Goal: Task Accomplishment & Management: Use online tool/utility

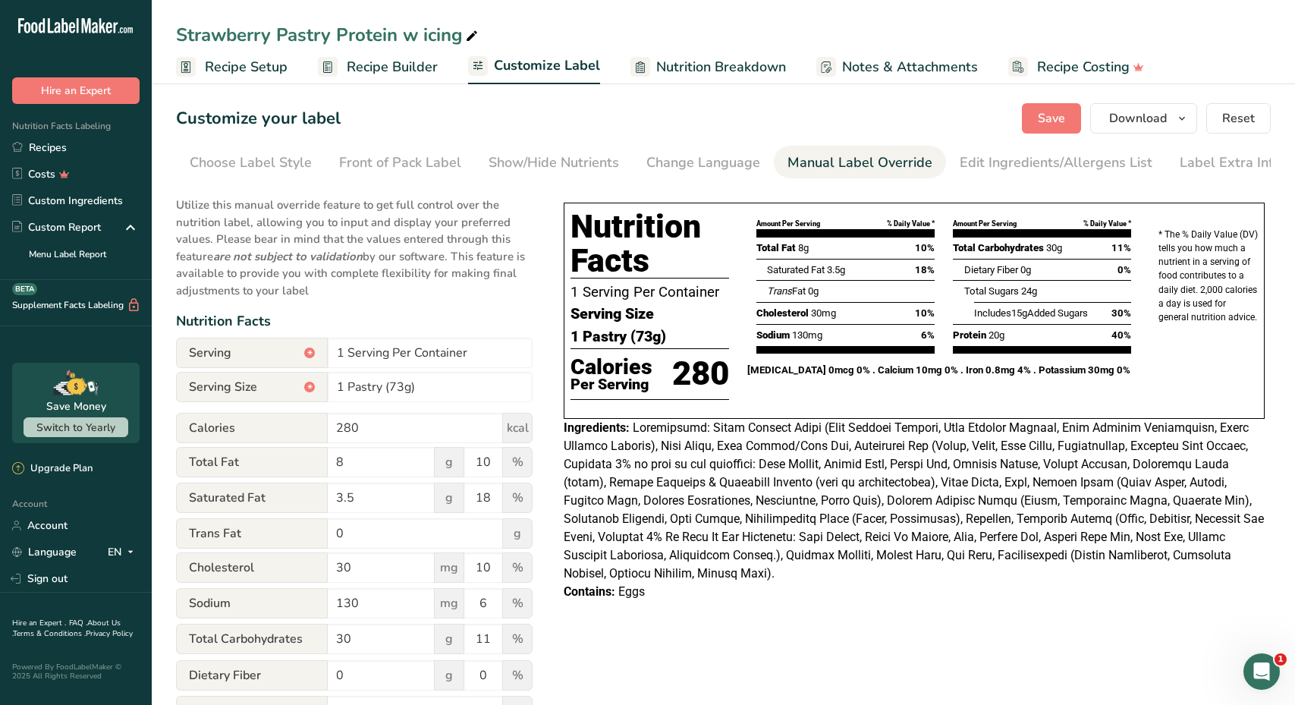
scroll to position [0, 8]
click at [48, 146] on link "Recipes" at bounding box center [76, 147] width 152 height 27
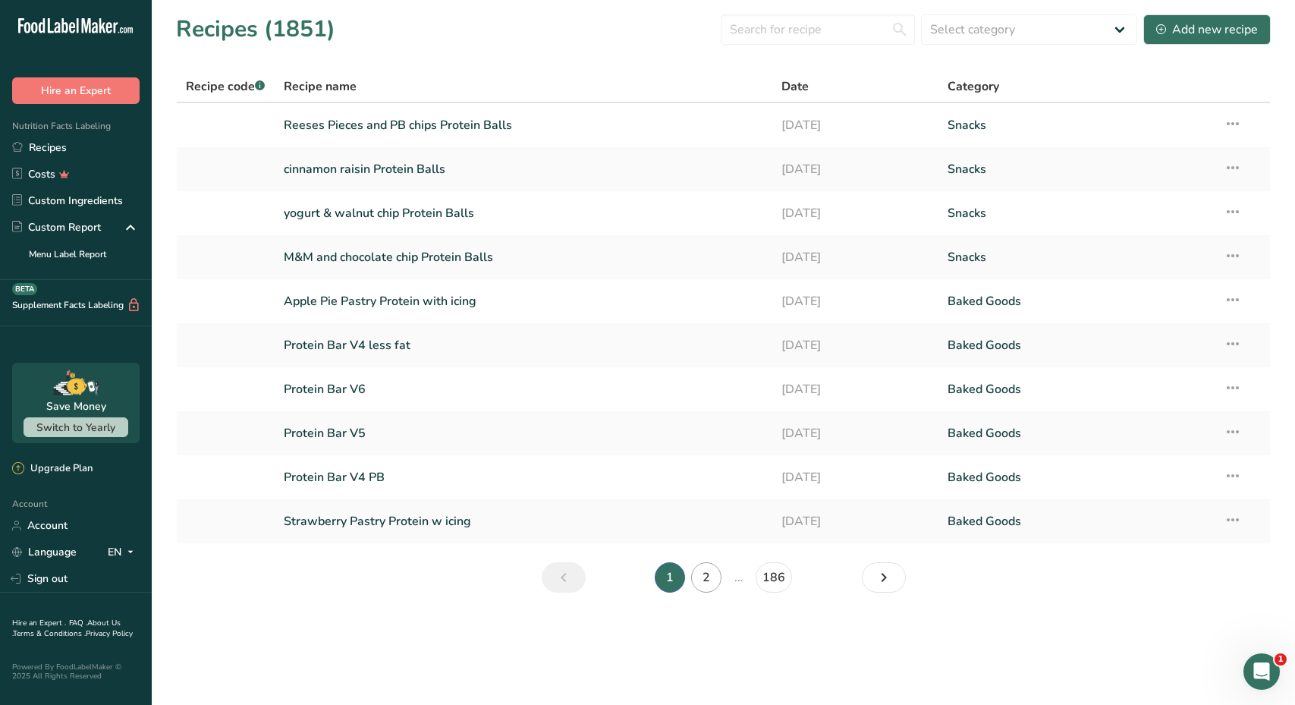
click at [709, 581] on link "2" at bounding box center [706, 577] width 30 height 30
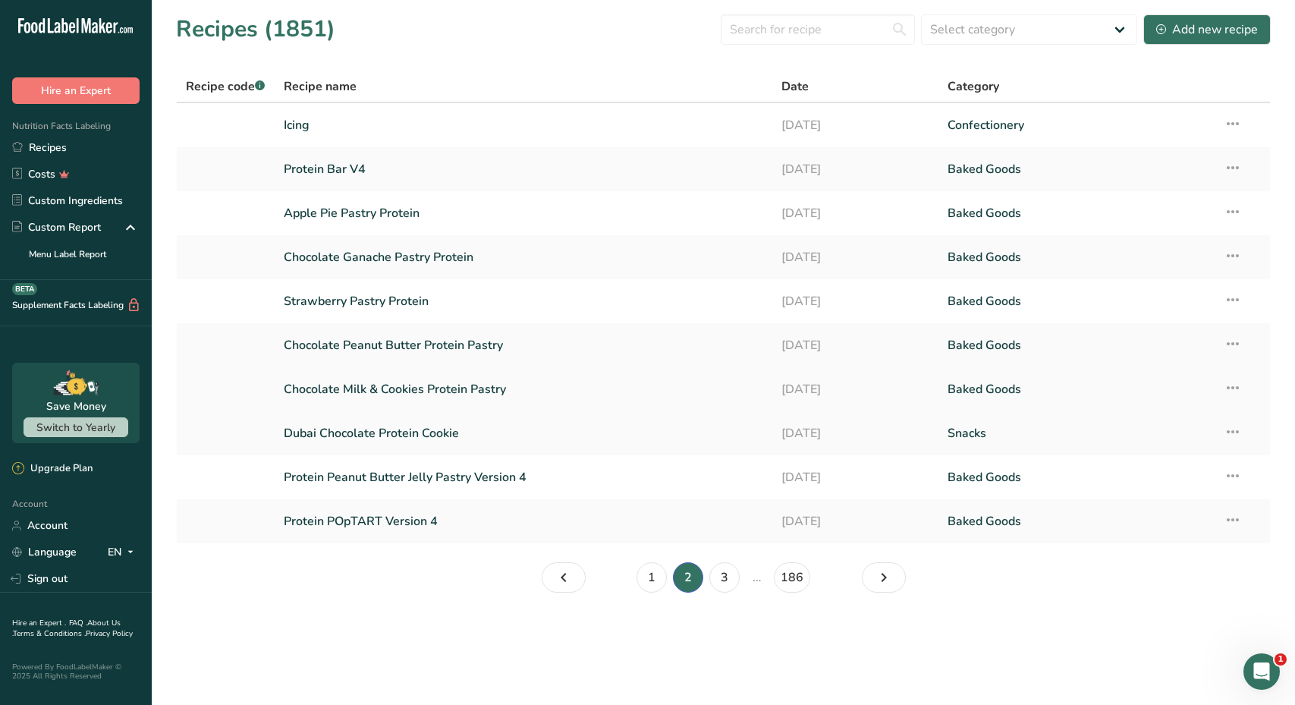
click at [472, 382] on link "Chocolate Milk & Cookies Protein Pastry" at bounding box center [523, 389] width 479 height 32
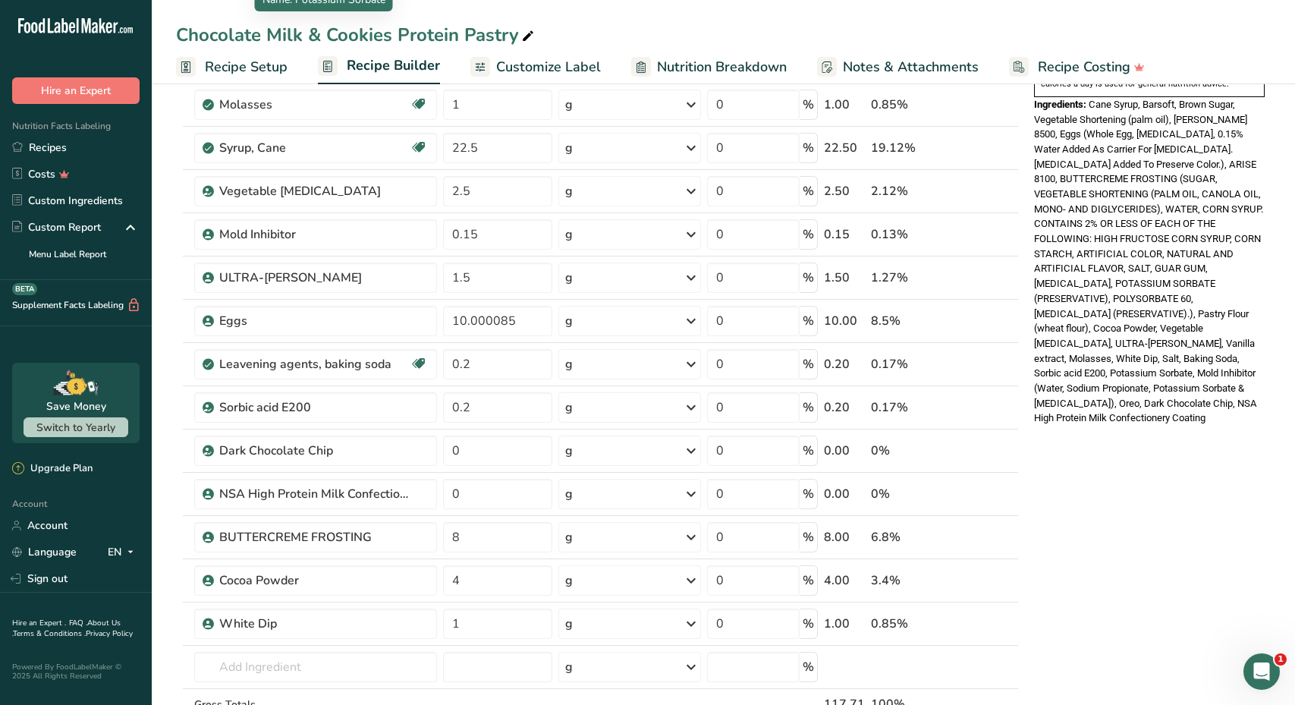
scroll to position [906, 0]
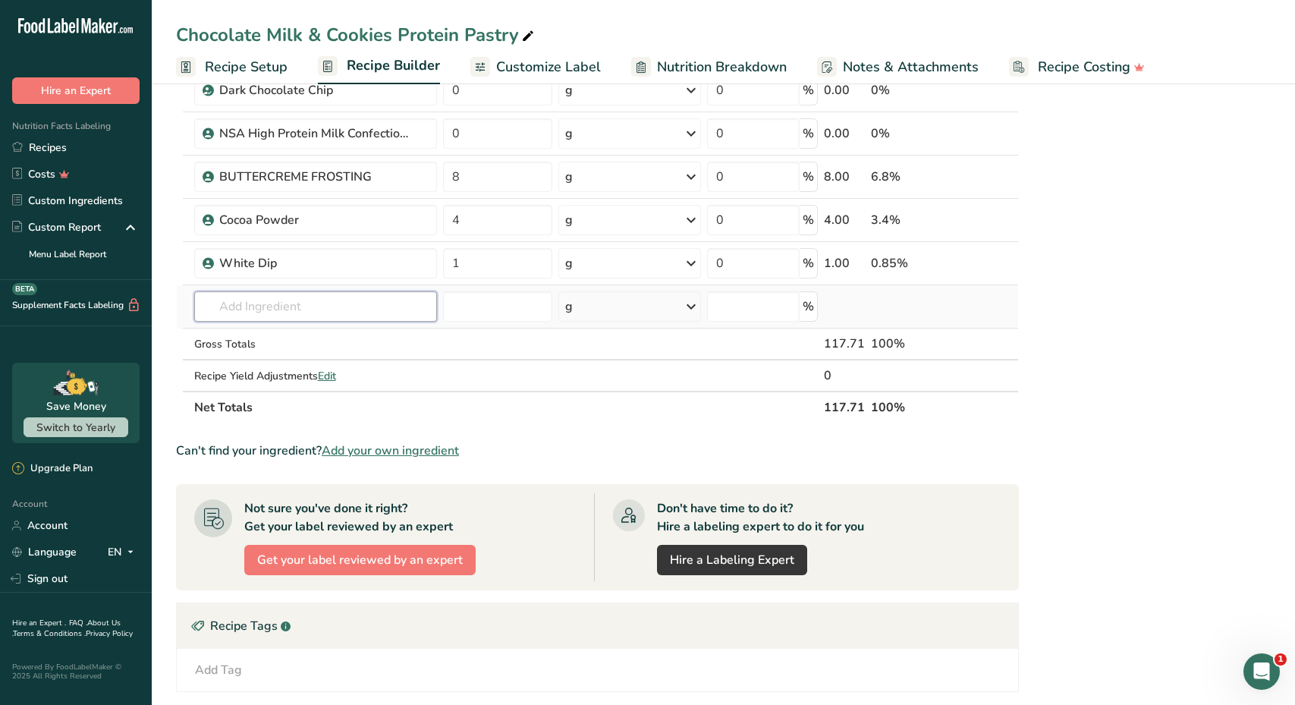
click at [287, 302] on input "text" at bounding box center [315, 306] width 243 height 30
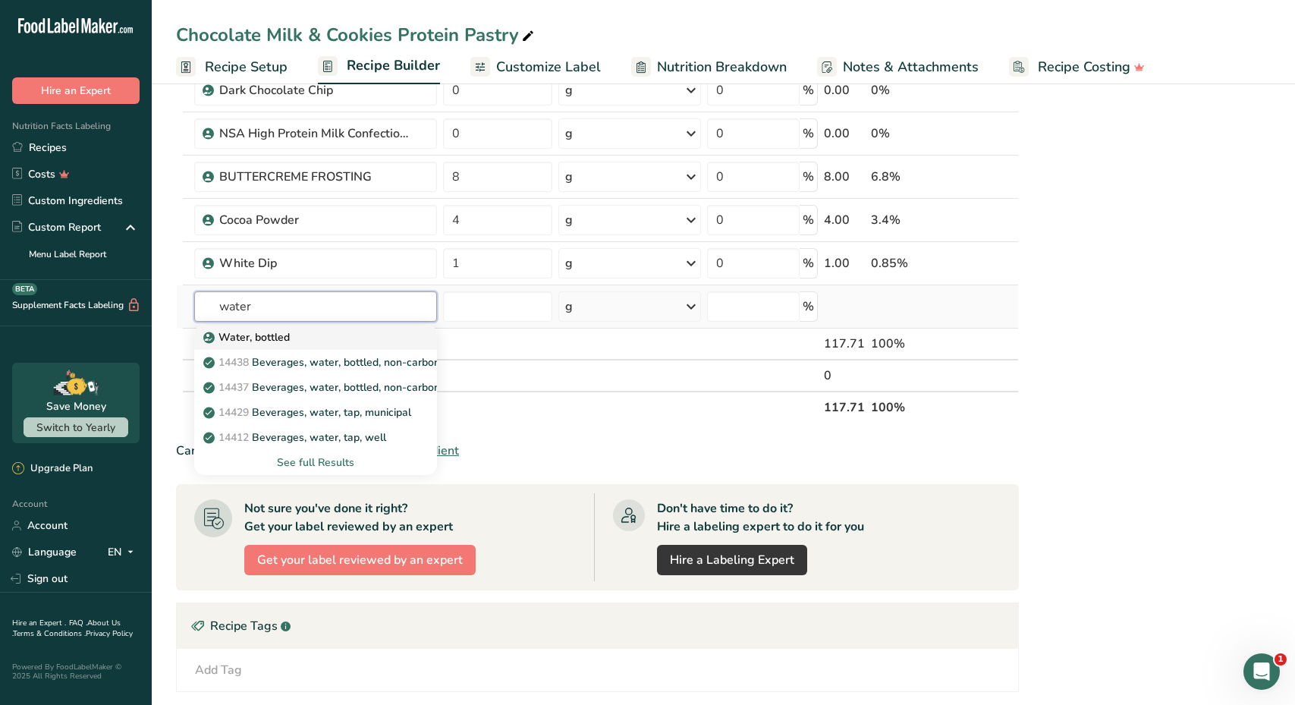
type input "Water, bottled"
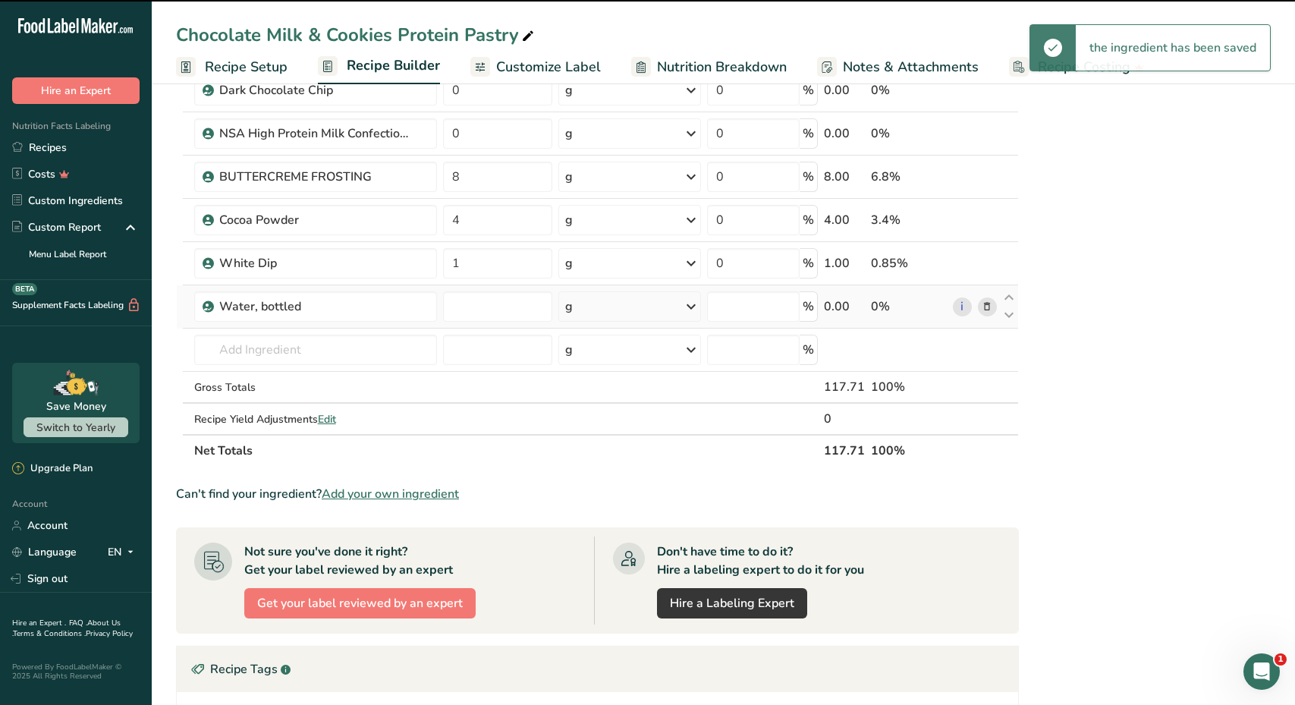
type input "0"
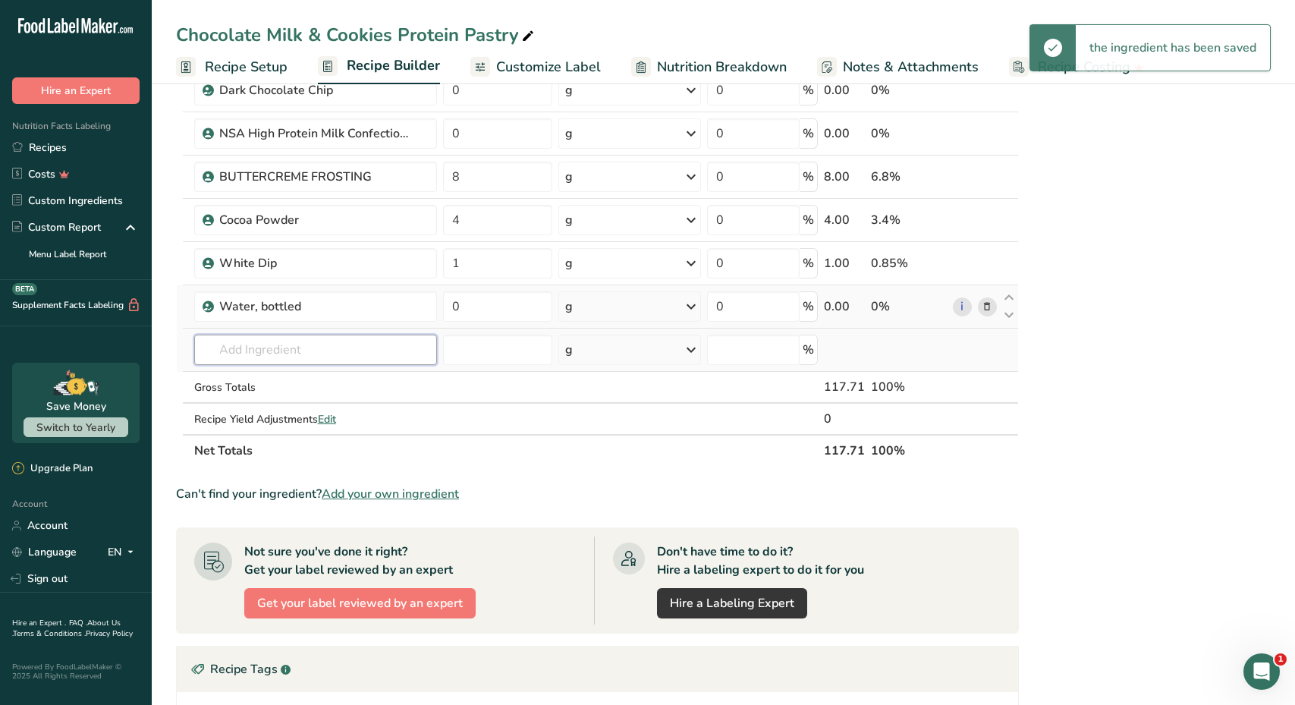
click at [284, 341] on input "text" at bounding box center [315, 349] width 243 height 30
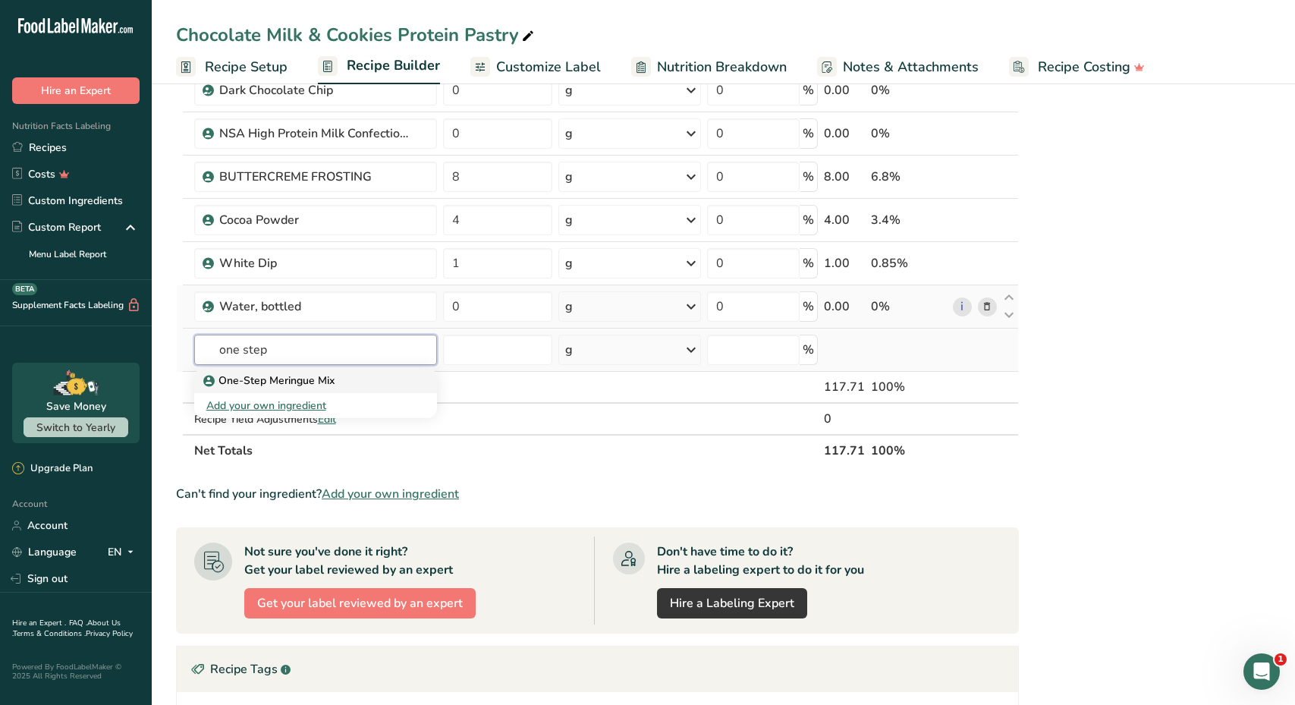
type input "one step"
click at [315, 375] on p "One-Step Meringue Mix" at bounding box center [270, 380] width 128 height 16
type input "One-Step Meringue Mix"
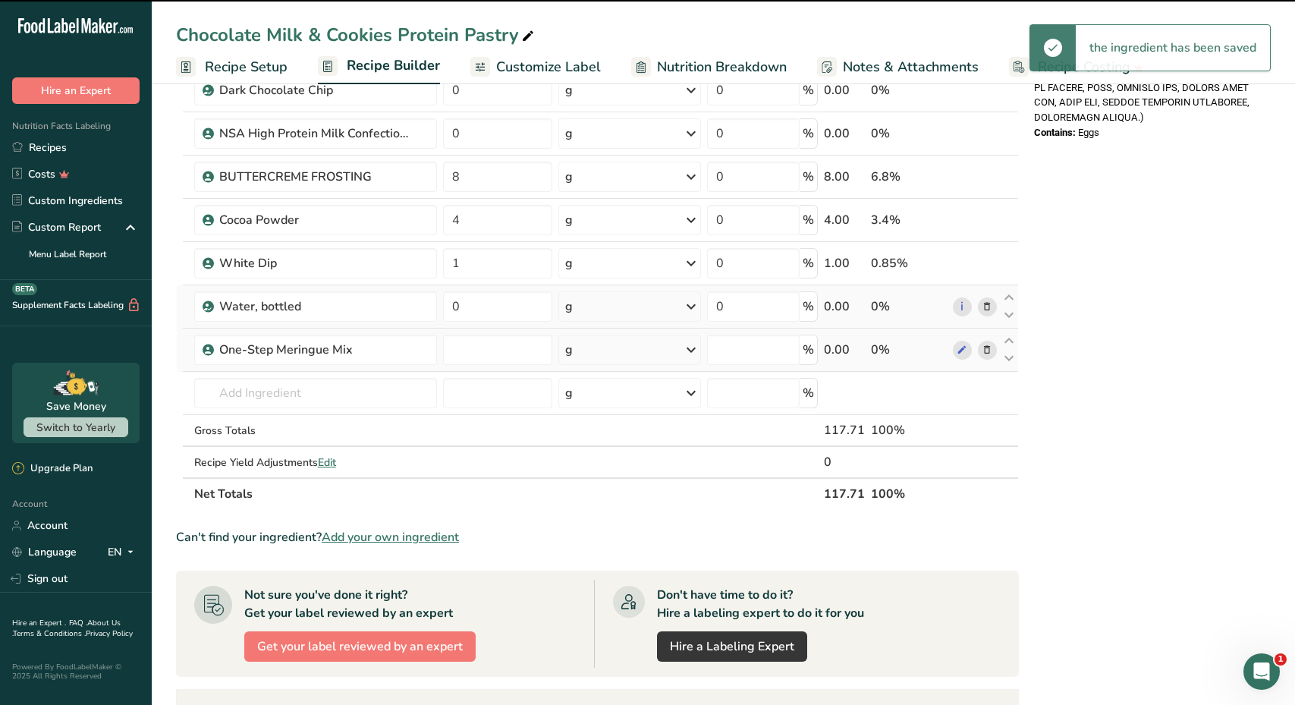
type input "0"
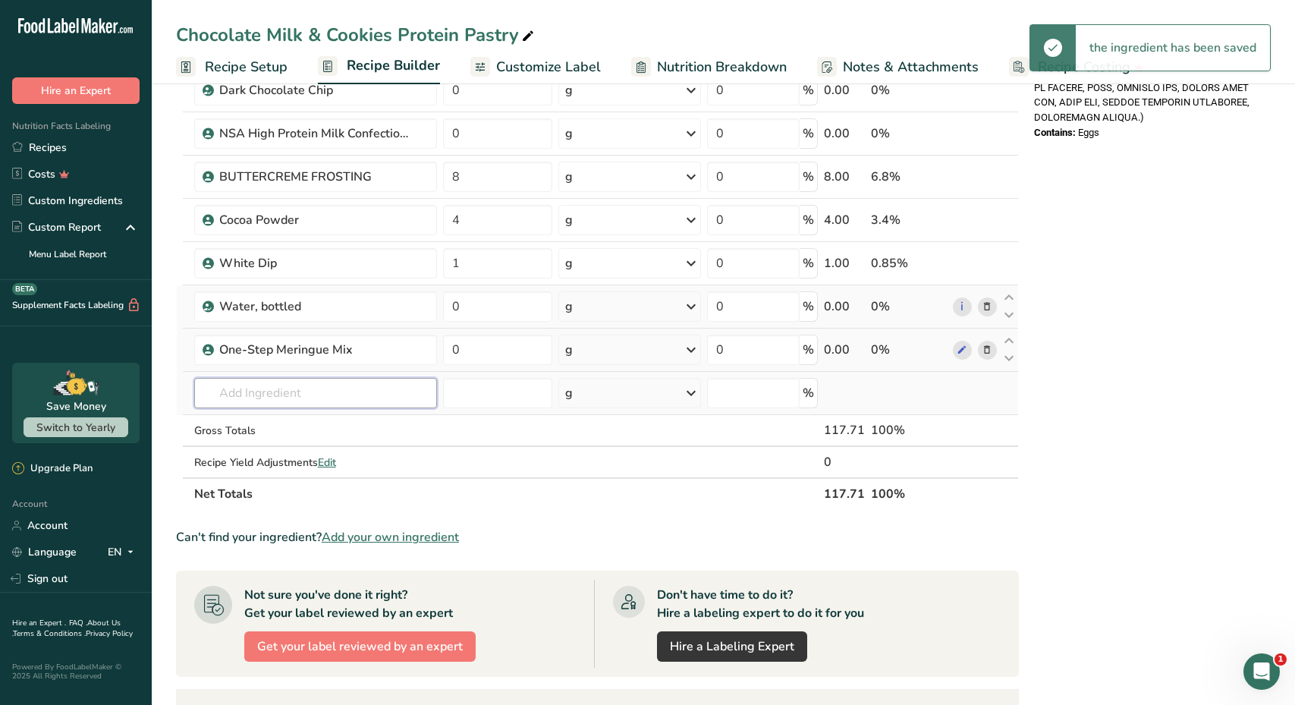
click at [310, 397] on input "text" at bounding box center [315, 393] width 243 height 30
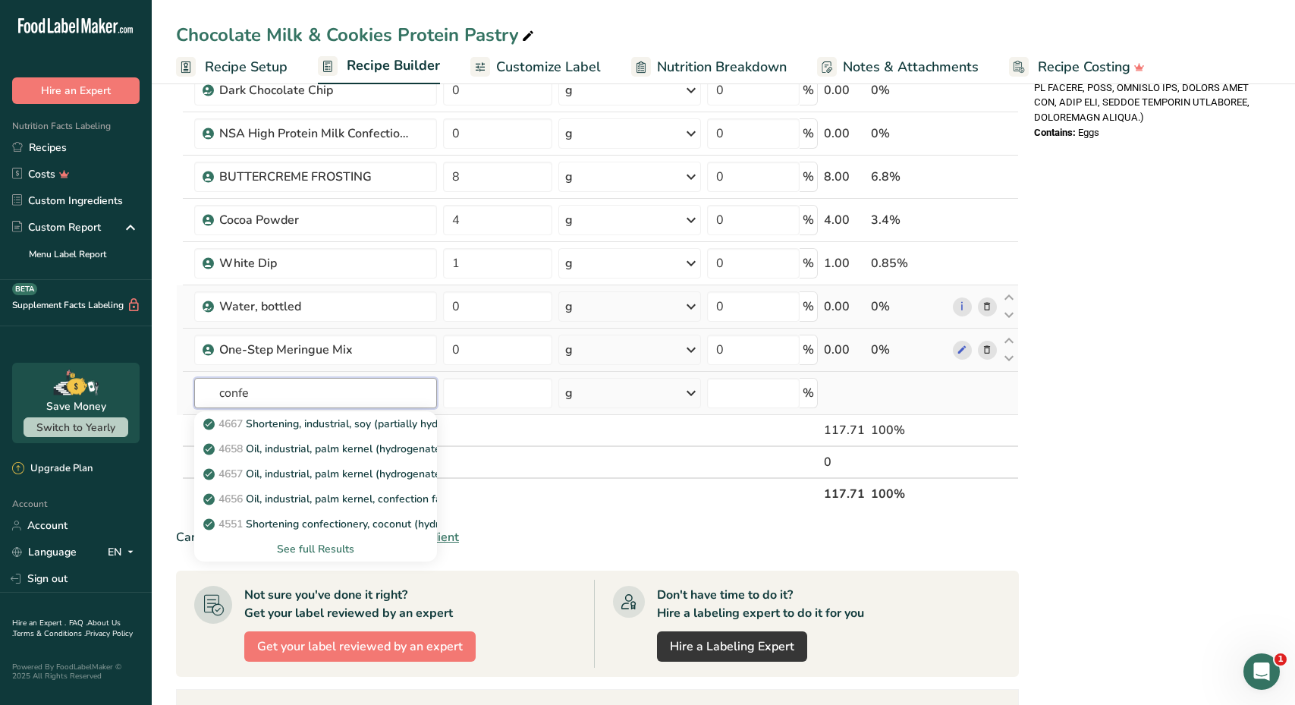
type input "conference"
type input "confections"
click at [328, 428] on div "Confectionary Sugar" at bounding box center [303, 424] width 194 height 16
type input "Confectionary Sugar"
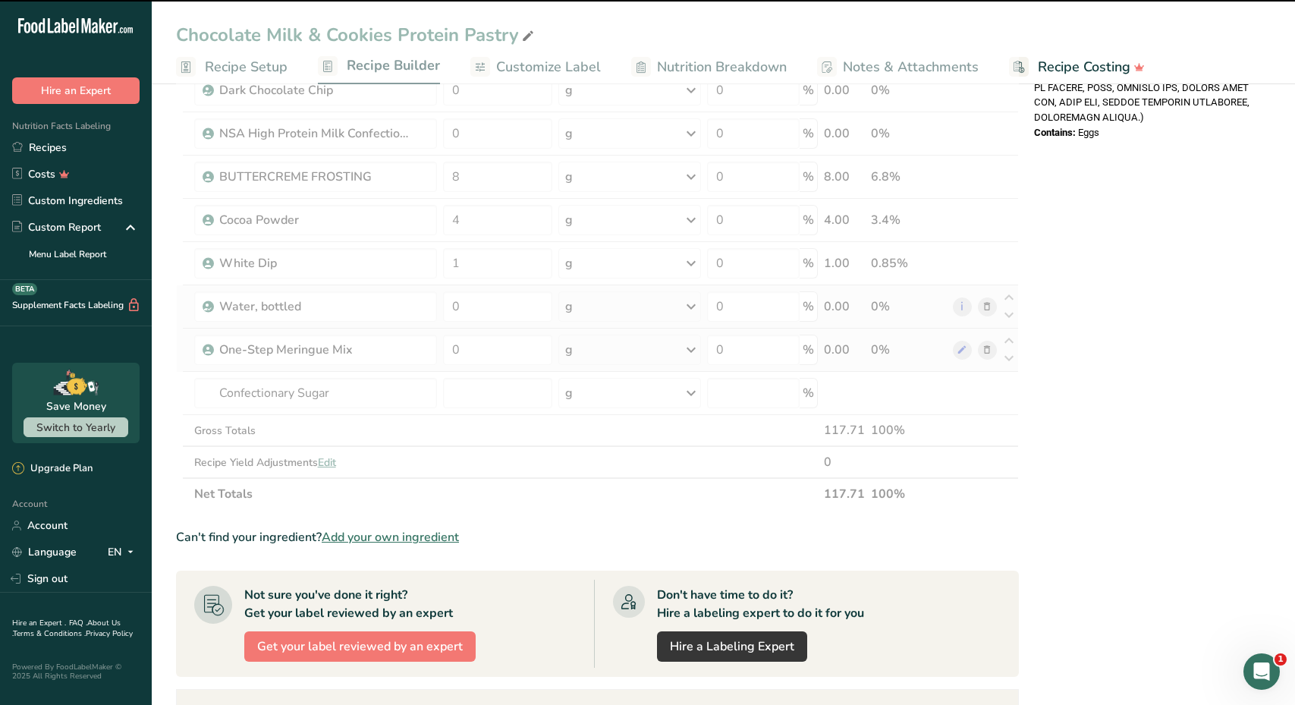
type input "0"
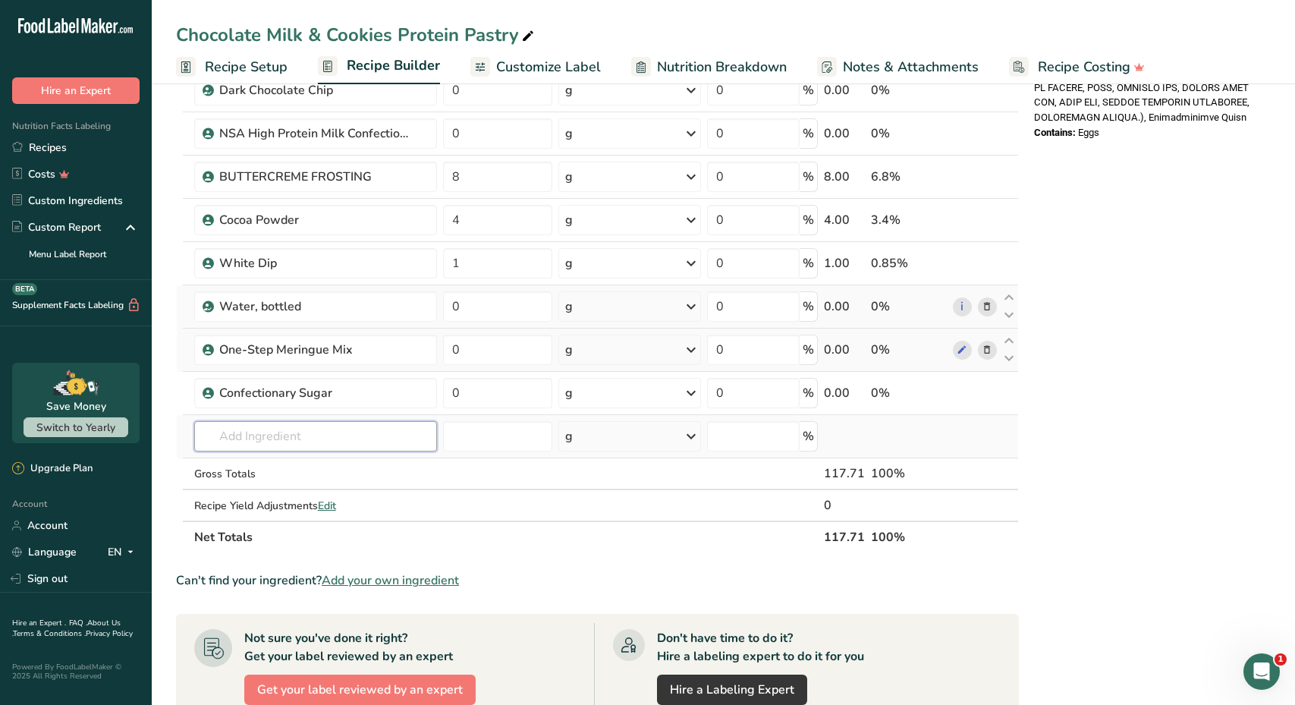
click at [263, 439] on input "text" at bounding box center [315, 436] width 243 height 30
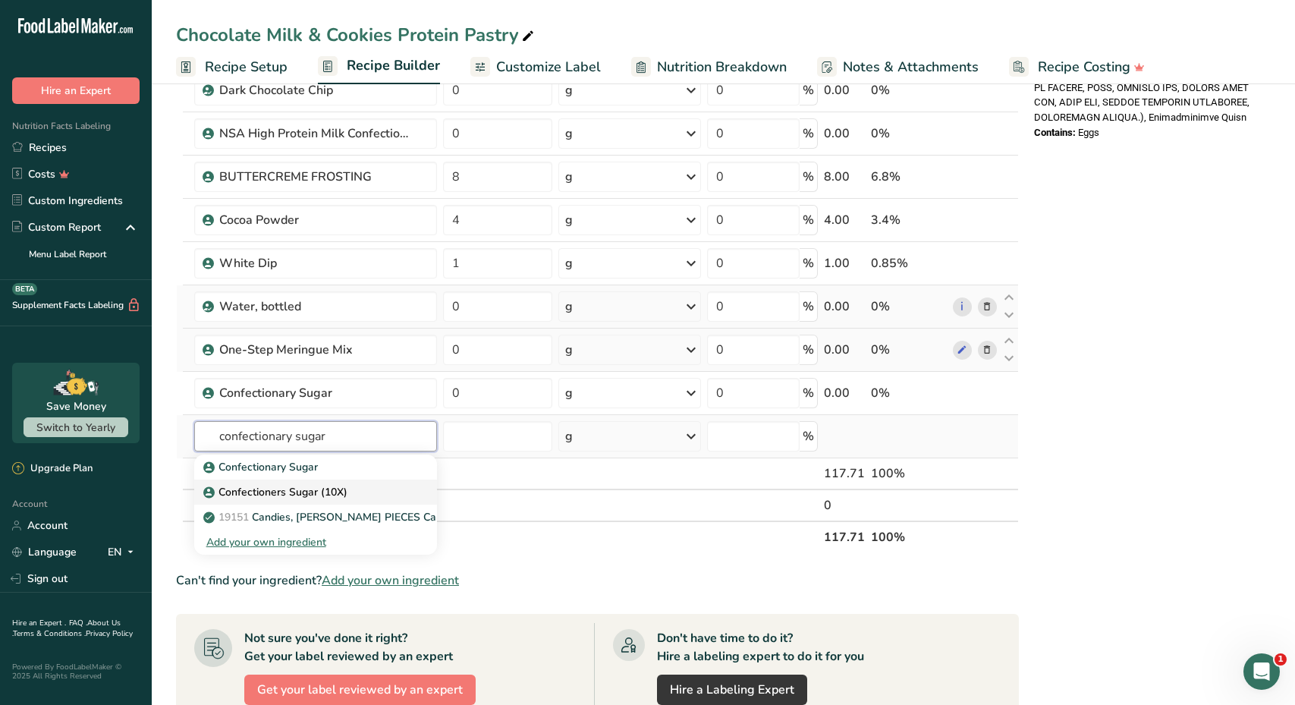
type input "confectionary sugar"
click at [284, 495] on p "Confectioners Sugar (10X)" at bounding box center [276, 492] width 141 height 16
type input "Confectioners Sugar (10X)"
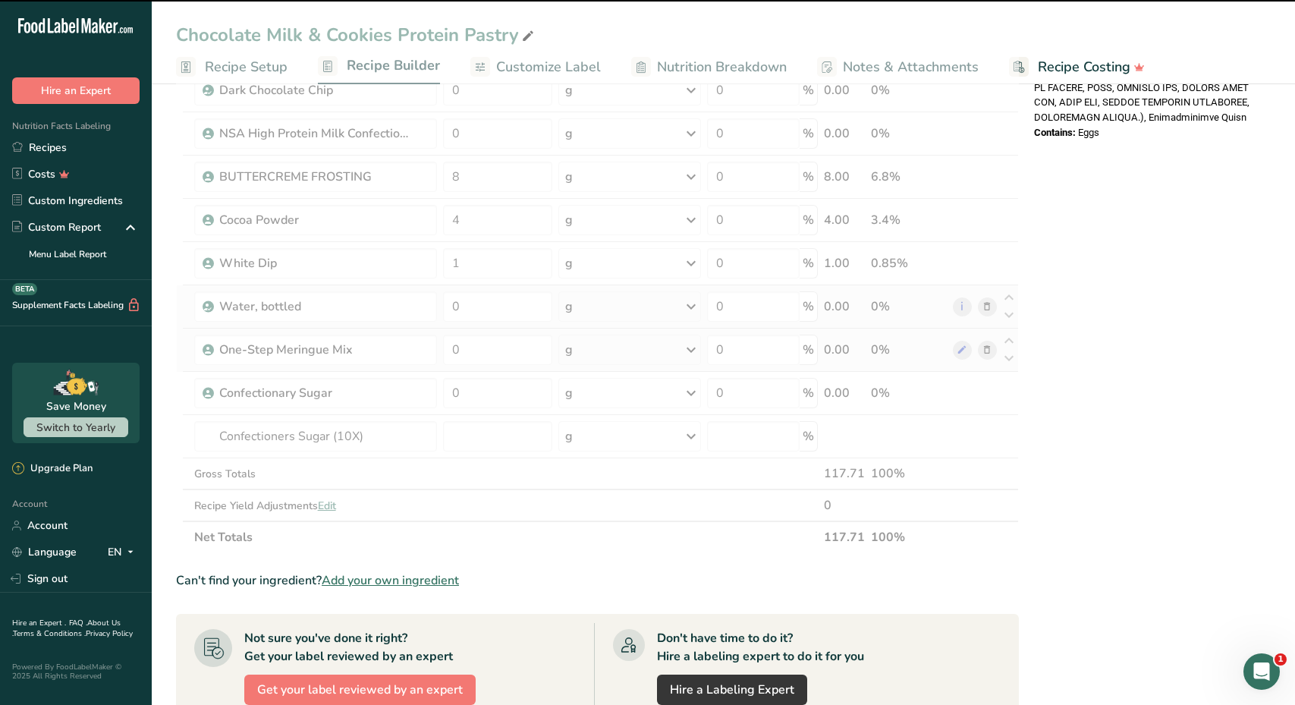
type input "0"
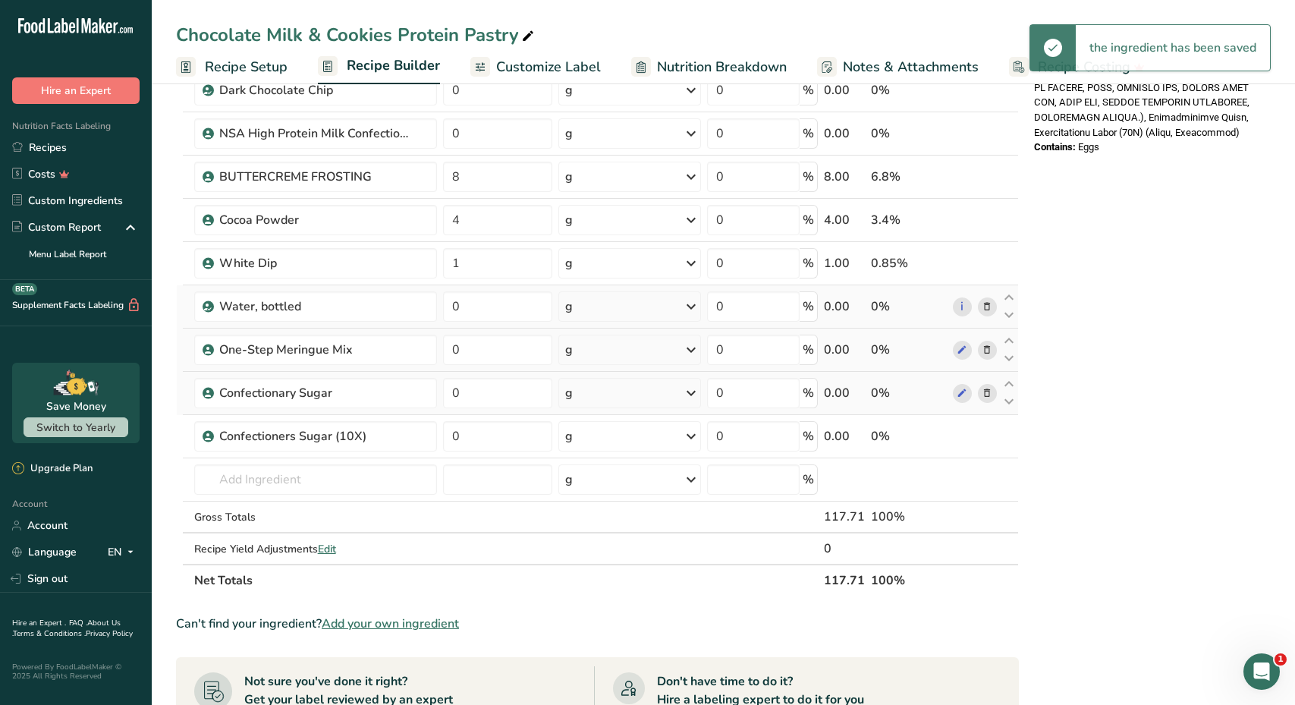
click at [990, 389] on icon at bounding box center [986, 393] width 11 height 16
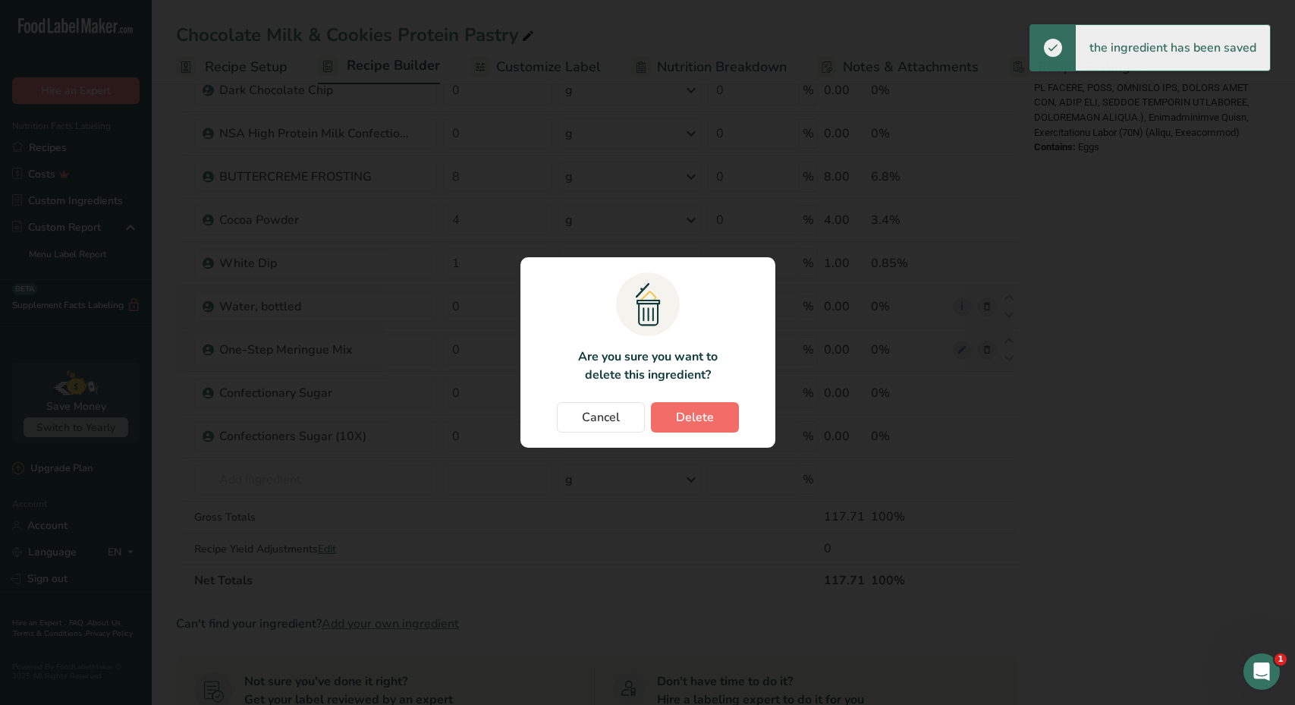
click at [712, 421] on span "Delete" at bounding box center [695, 417] width 38 height 18
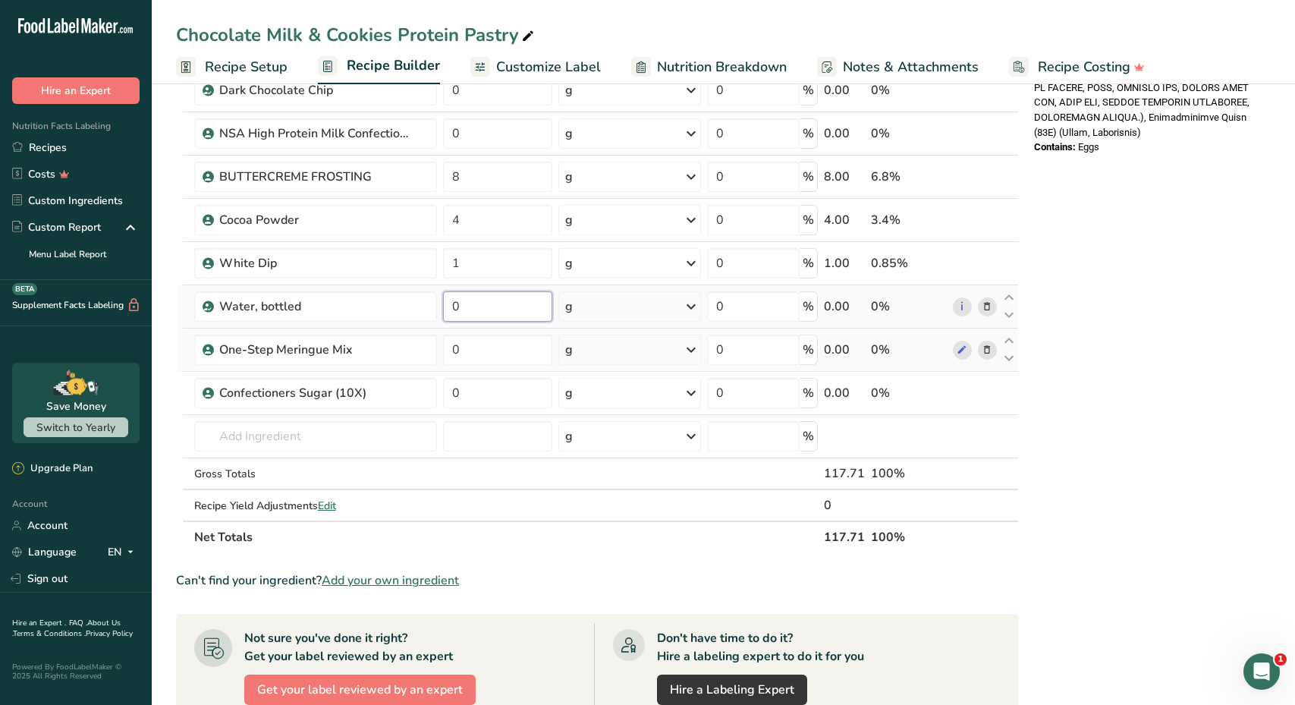
drag, startPoint x: 472, startPoint y: 308, endPoint x: 454, endPoint y: 308, distance: 18.2
click at [454, 308] on input "0" at bounding box center [497, 306] width 109 height 30
paste input ".42855"
type input "0.42855"
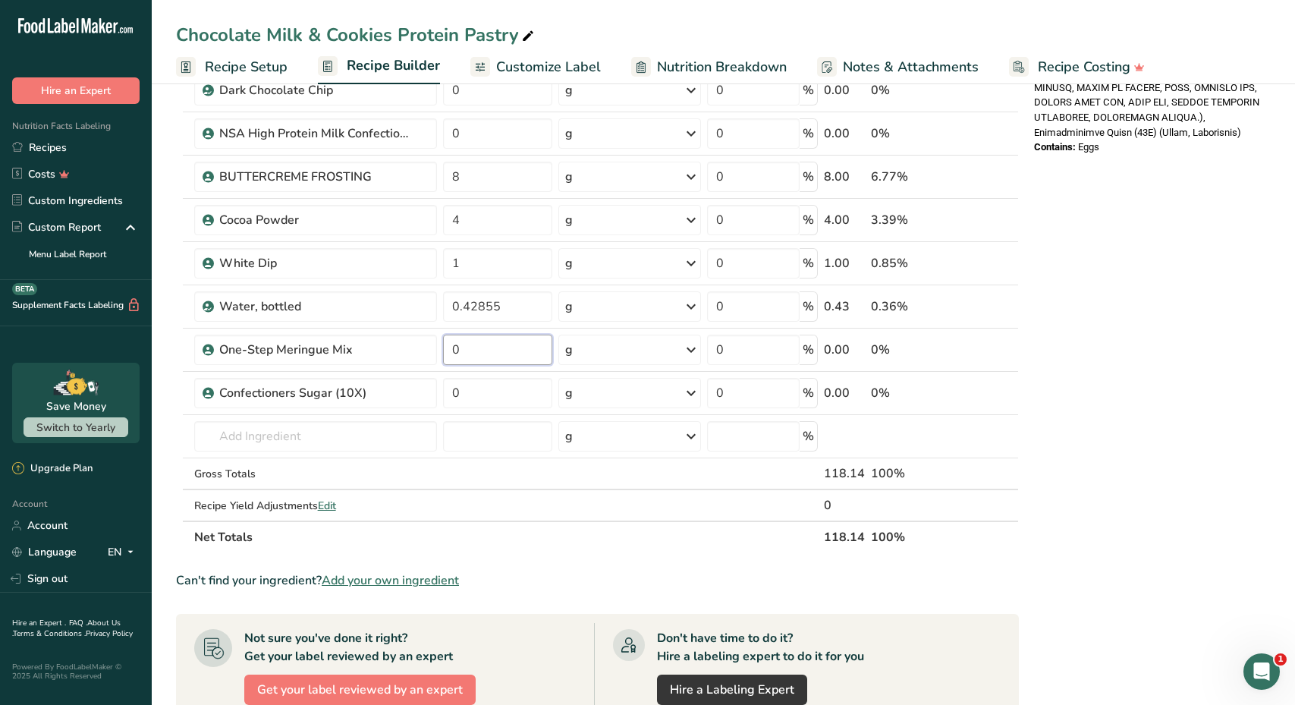
drag, startPoint x: 476, startPoint y: 350, endPoint x: 439, endPoint y: 350, distance: 36.4
click at [440, 350] on td "0" at bounding box center [497, 349] width 115 height 43
paste input ".300655"
type input "0.300655"
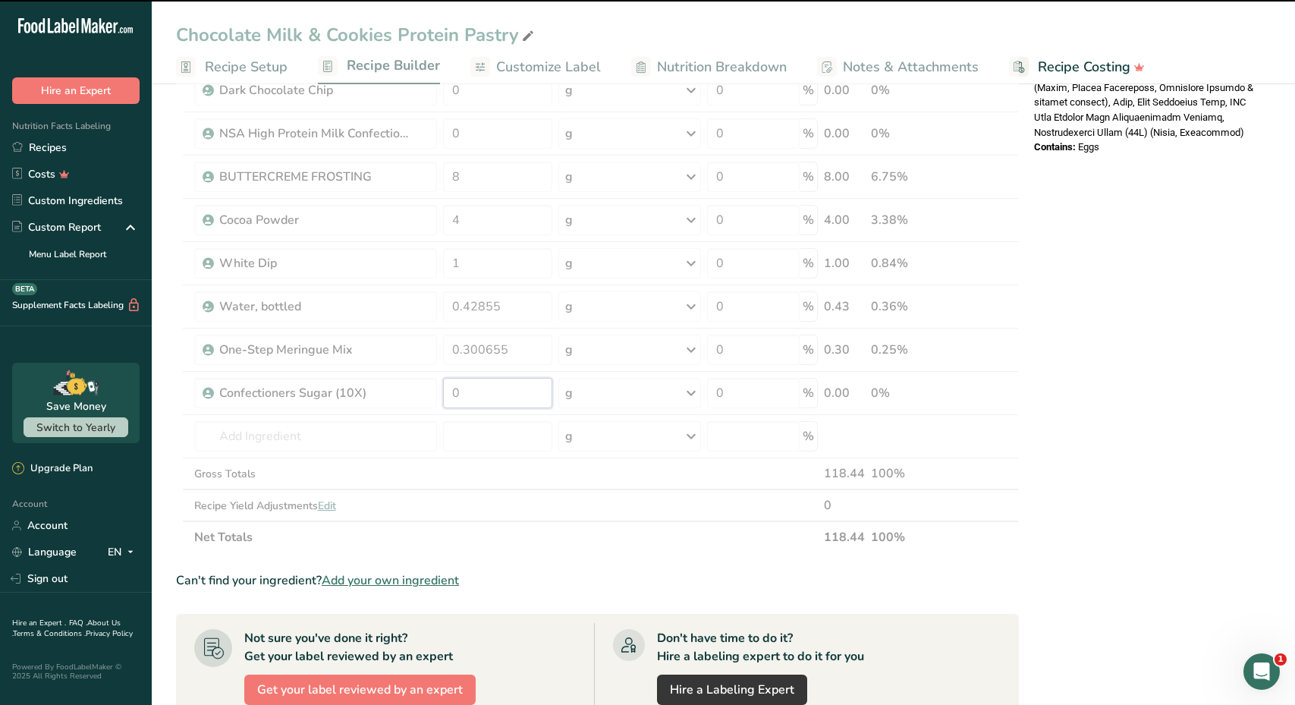
drag, startPoint x: 491, startPoint y: 385, endPoint x: 446, endPoint y: 381, distance: 45.6
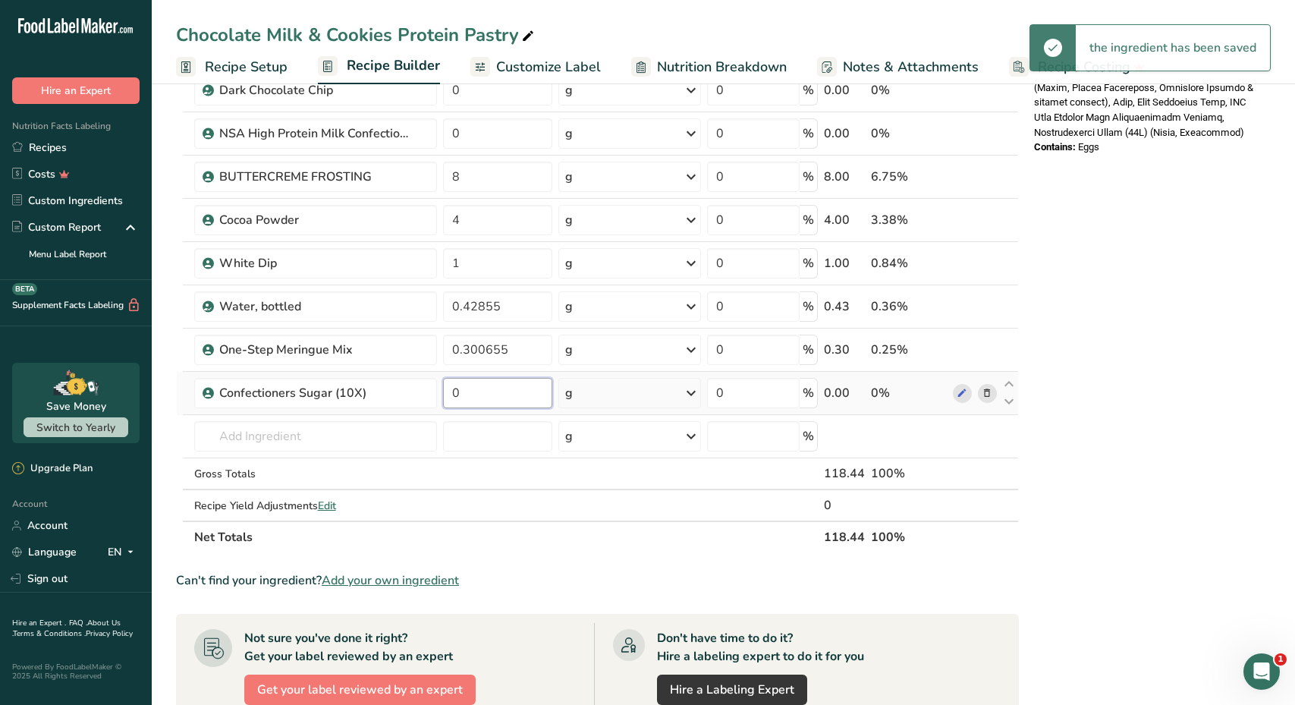
paste input "1.9285"
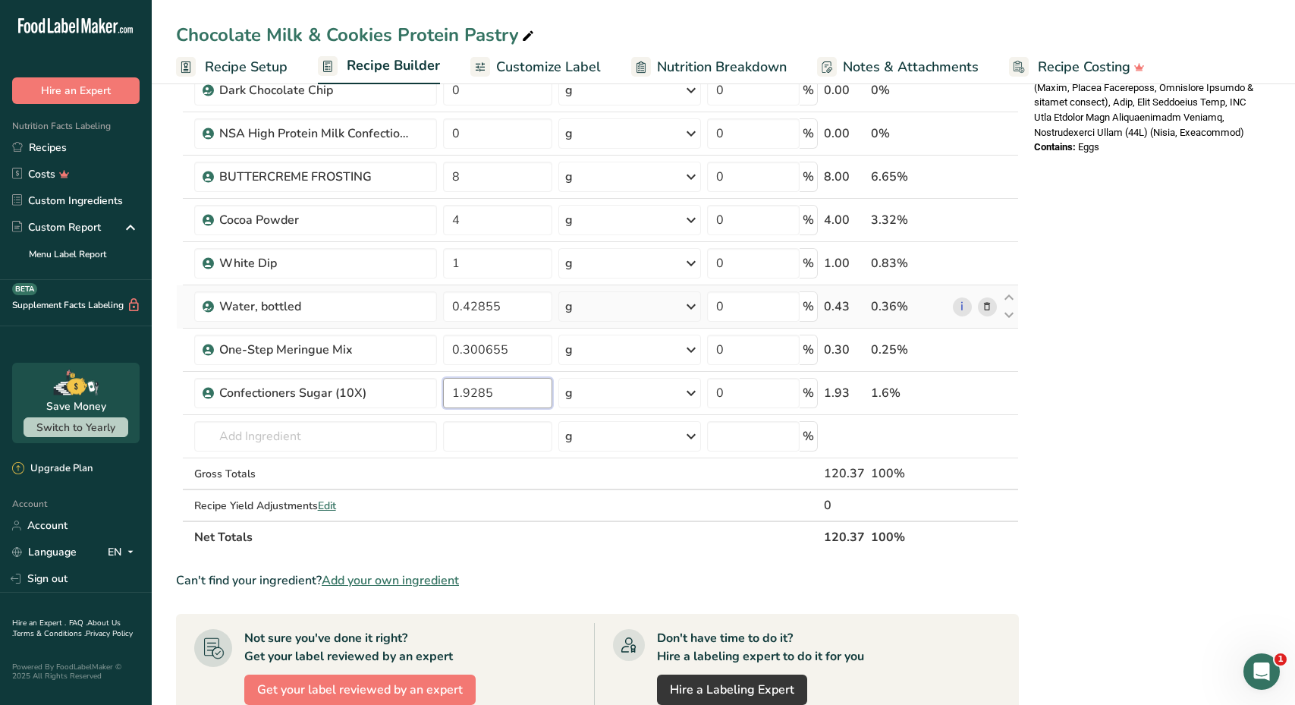
type input "1.9285"
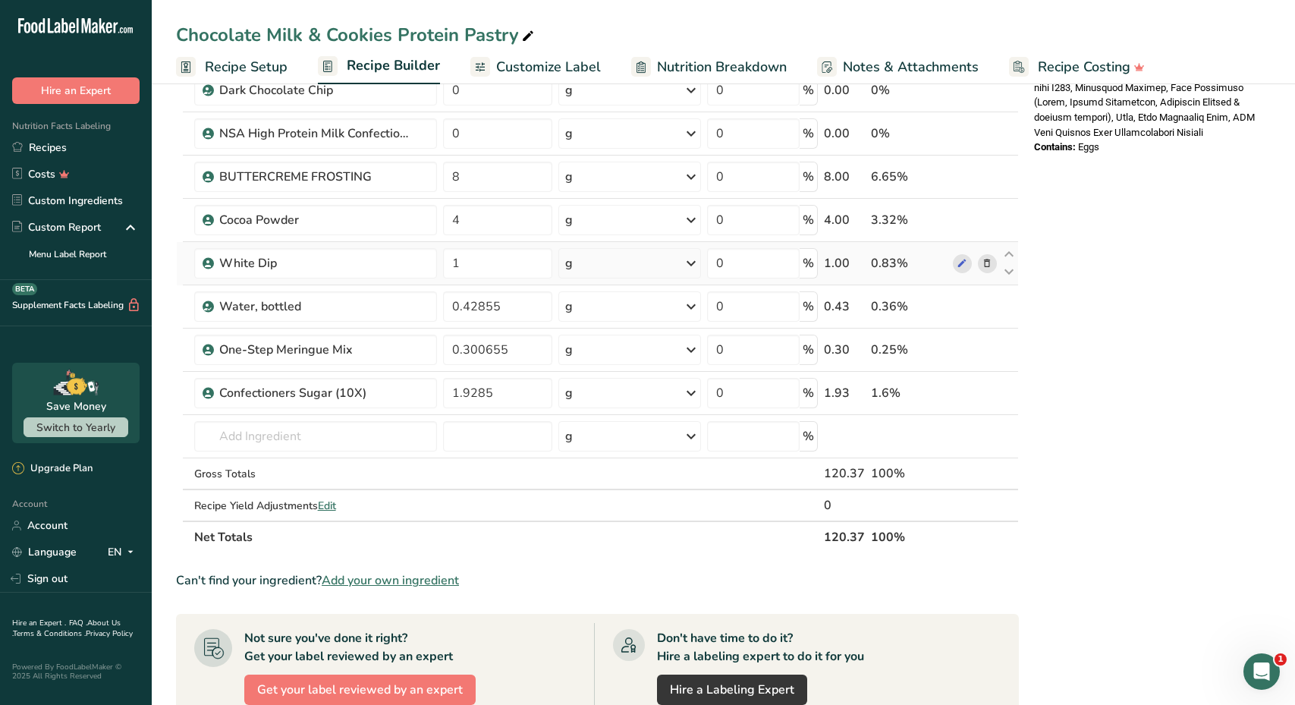
click at [987, 264] on icon at bounding box center [986, 264] width 11 height 16
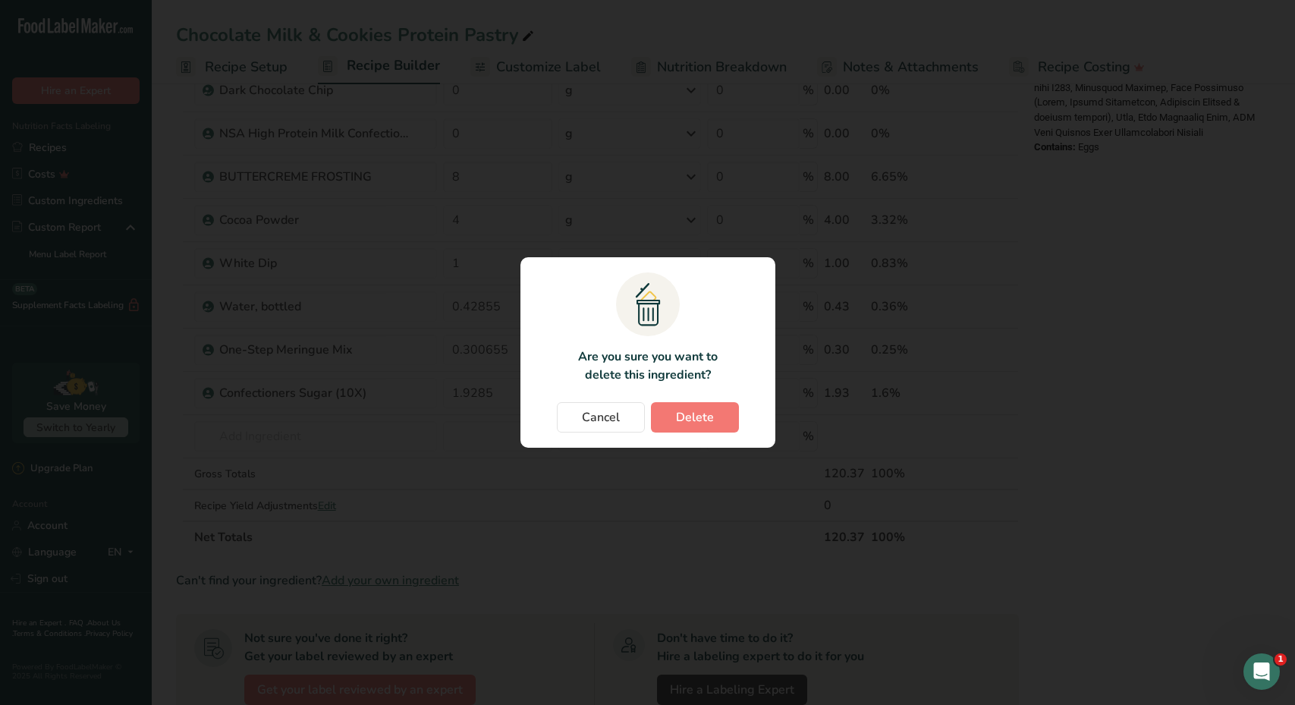
click at [695, 401] on section ".a{fill:#f5f3ed;}.b,.e{fill:#0f393a;}.c{fill:none;}.d{fill:#f2c549;}.e{stroke:r…" at bounding box center [647, 352] width 255 height 190
click at [698, 414] on span "Delete" at bounding box center [695, 417] width 38 height 18
type input "0.42855"
type input "0.300655"
type input "1.9285"
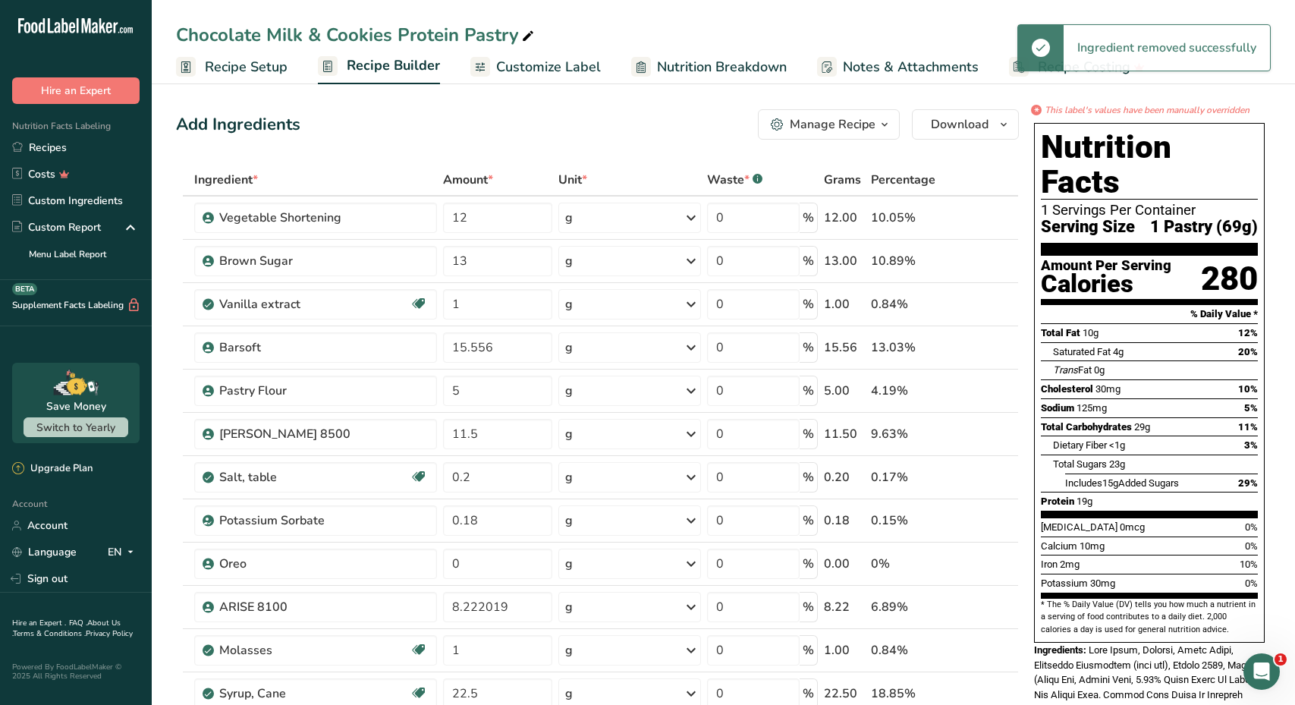
scroll to position [0, 0]
drag, startPoint x: 250, startPoint y: 71, endPoint x: 571, endPoint y: 368, distance: 437.4
click at [250, 71] on span "Recipe Setup" at bounding box center [246, 67] width 83 height 20
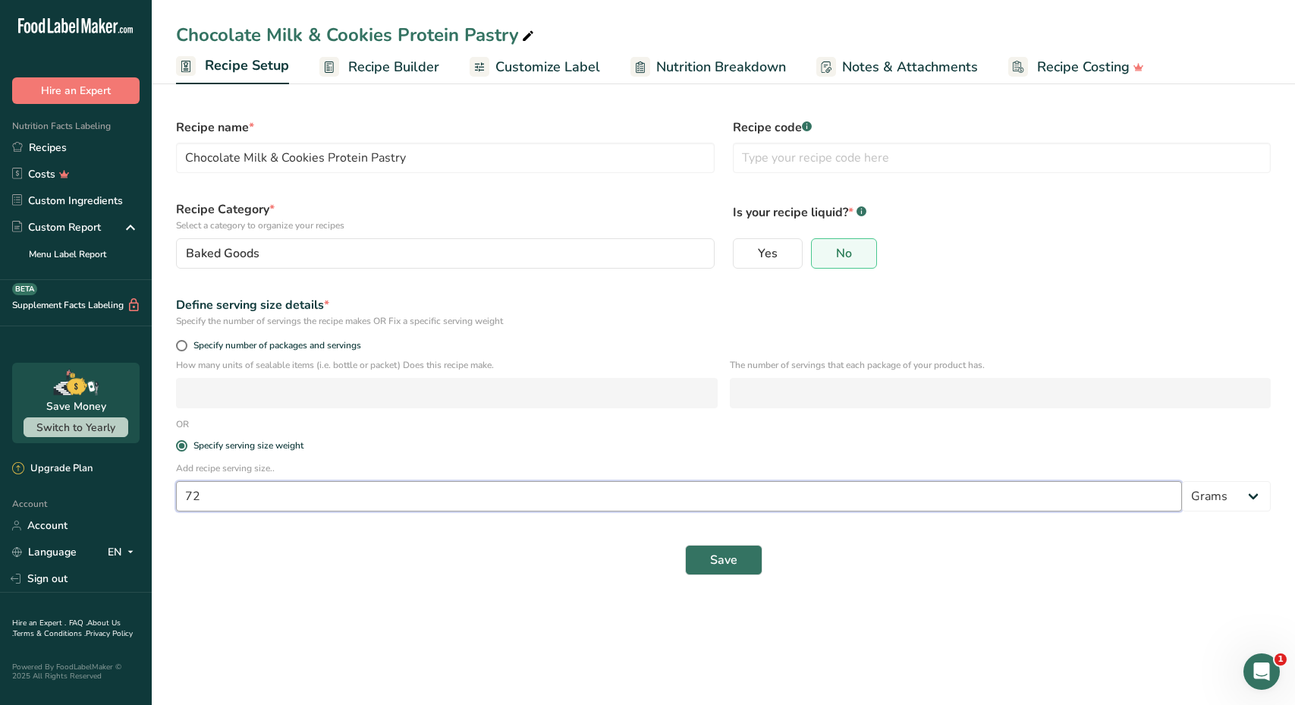
click at [237, 489] on input "72" at bounding box center [679, 496] width 1006 height 30
type input "73"
click at [705, 557] on button "Save" at bounding box center [723, 560] width 77 height 30
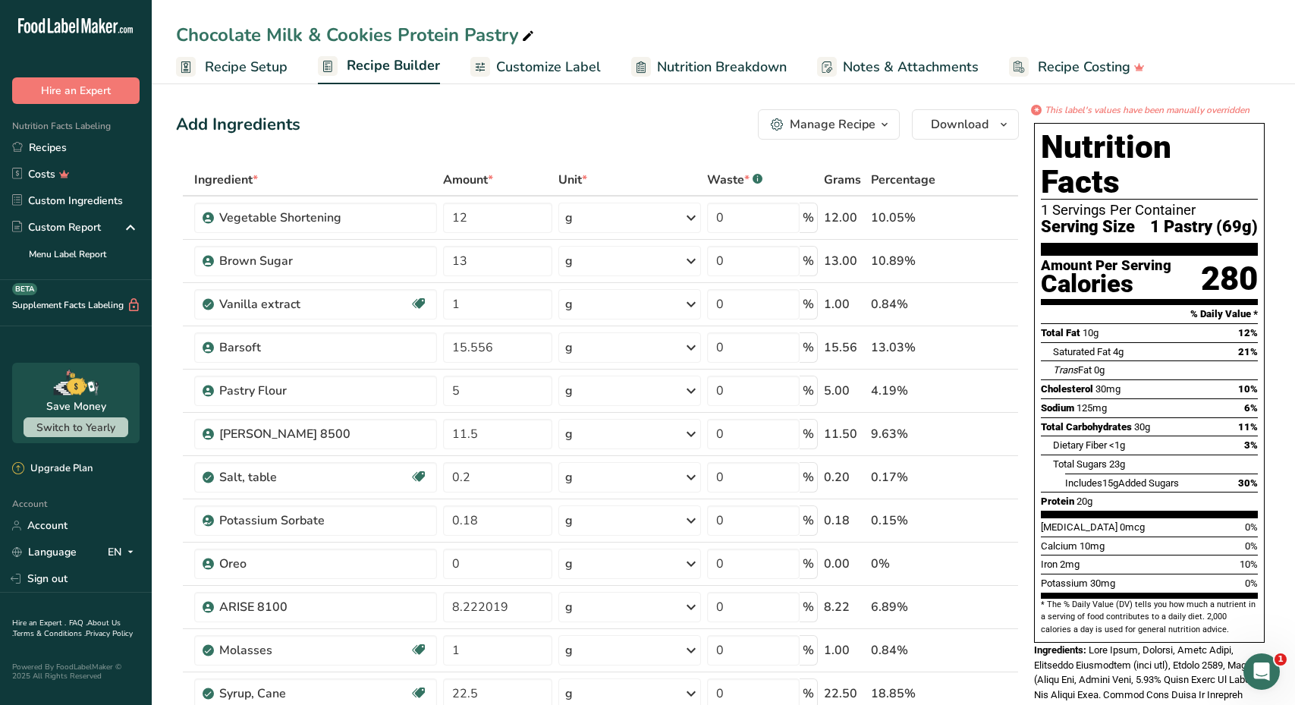
click at [551, 71] on span "Customize Label" at bounding box center [548, 67] width 105 height 20
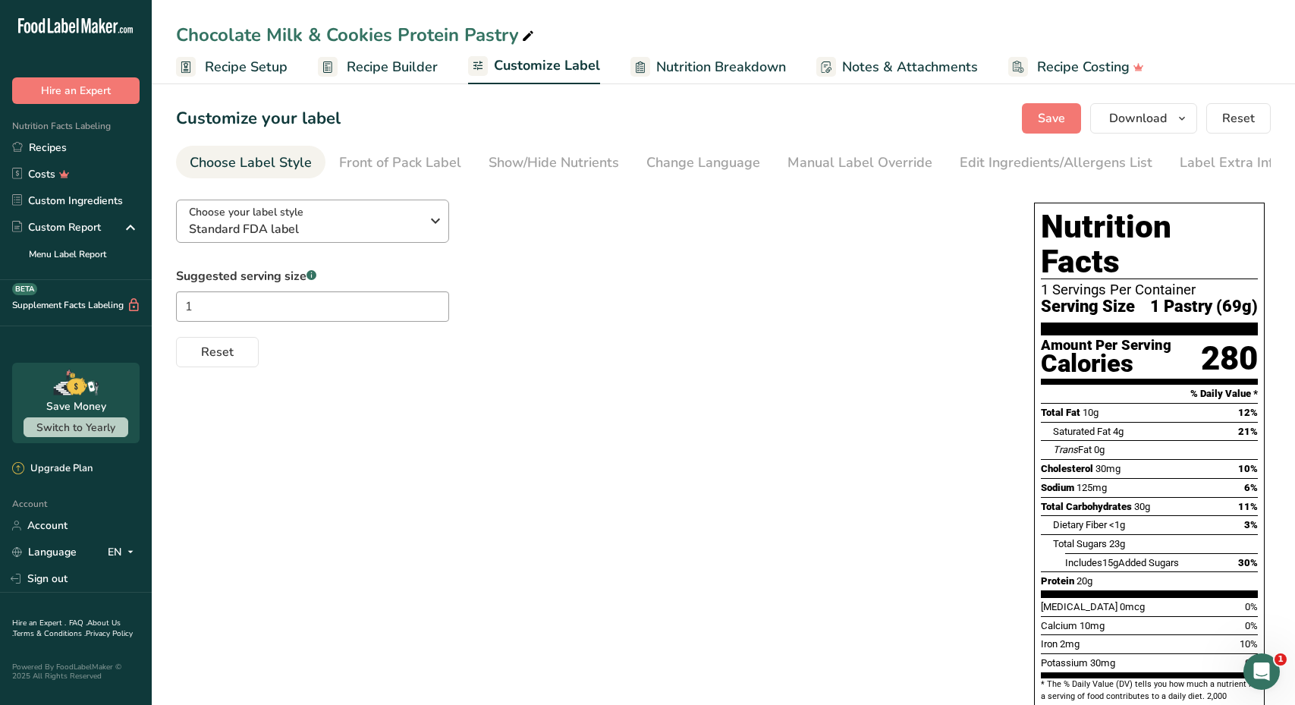
click at [397, 234] on span "Standard FDA label" at bounding box center [304, 229] width 231 height 18
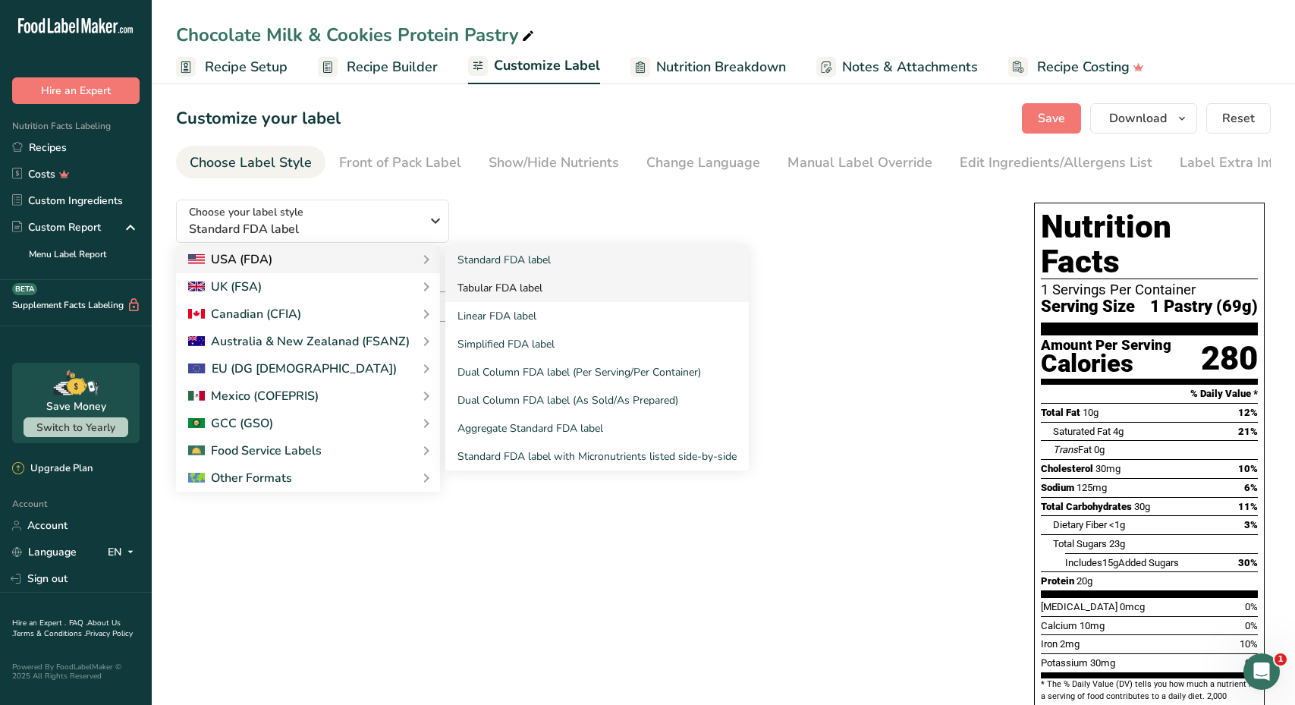
click at [496, 292] on link "Tabular FDA label" at bounding box center [596, 288] width 303 height 28
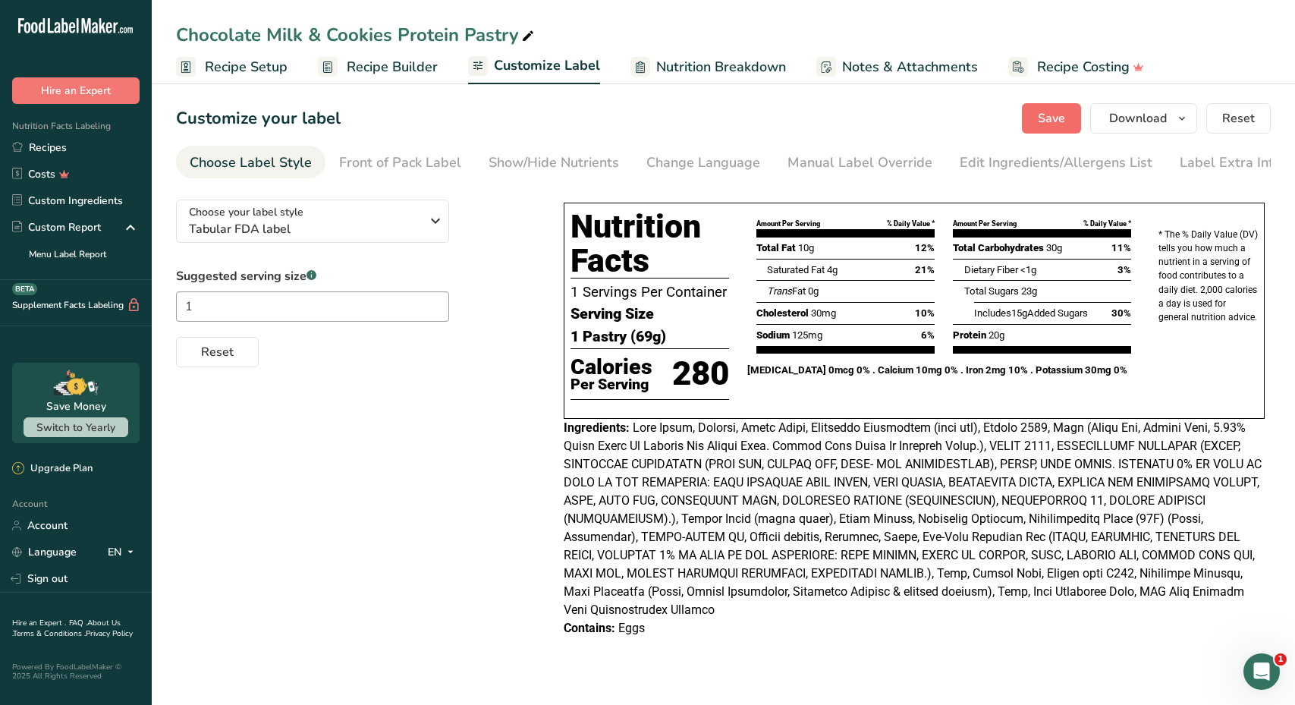
click at [1031, 118] on button "Save" at bounding box center [1051, 118] width 59 height 30
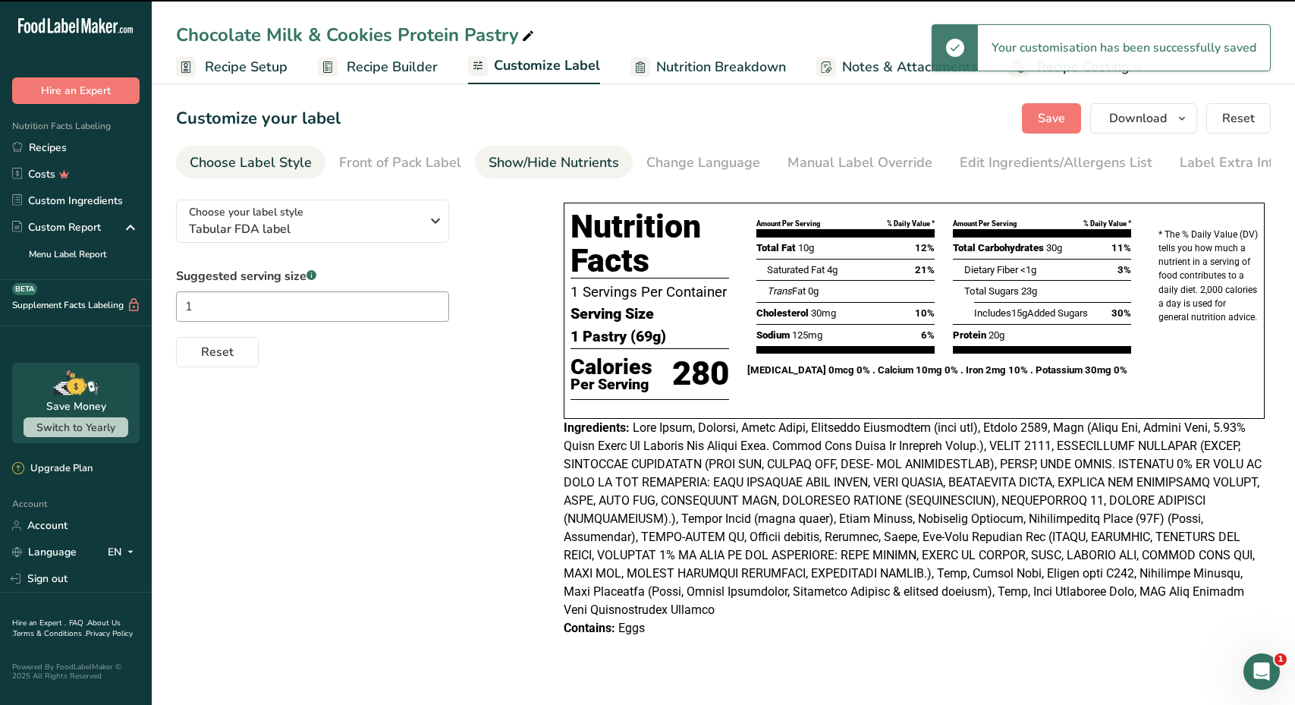
click at [545, 166] on div "Show/Hide Nutrients" at bounding box center [553, 162] width 130 height 20
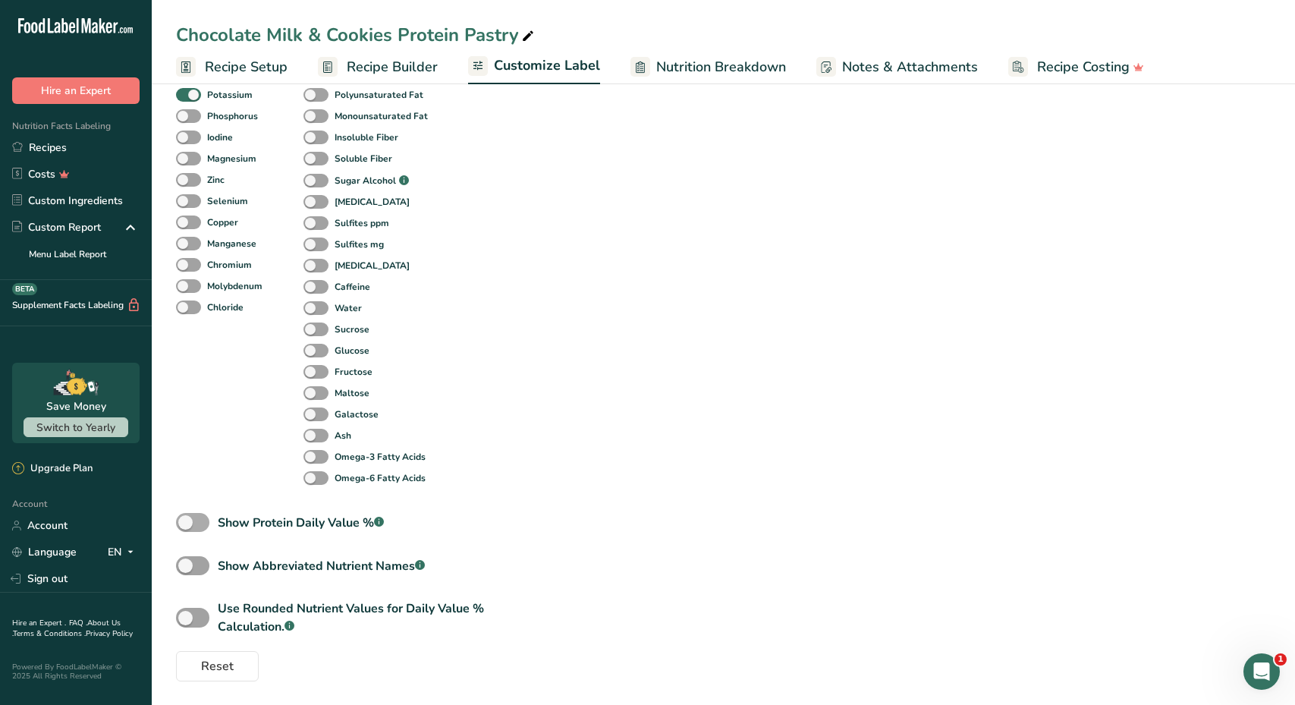
scroll to position [589, 0]
click at [195, 525] on span at bounding box center [192, 522] width 33 height 19
click at [186, 525] on input "Show Protein Daily Value % .a-a{fill:#347362;}.b-a{fill:#fff;}" at bounding box center [181, 523] width 10 height 10
checkbox input "true"
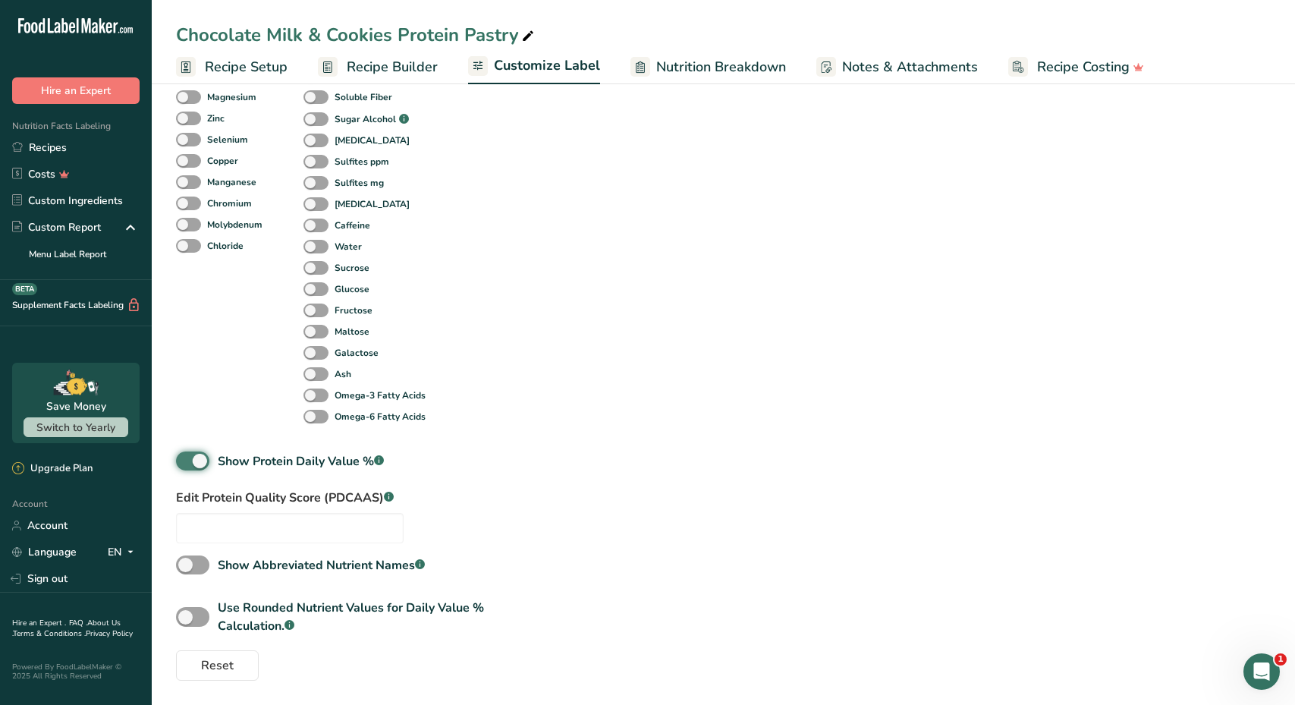
scroll to position [654, 0]
click at [200, 618] on span at bounding box center [192, 616] width 33 height 19
click at [186, 618] on input "Use Rounded Nutrient Values for Daily Value % Calculation. .a-a{fill:#347362;}.…" at bounding box center [181, 617] width 10 height 10
checkbox input "true"
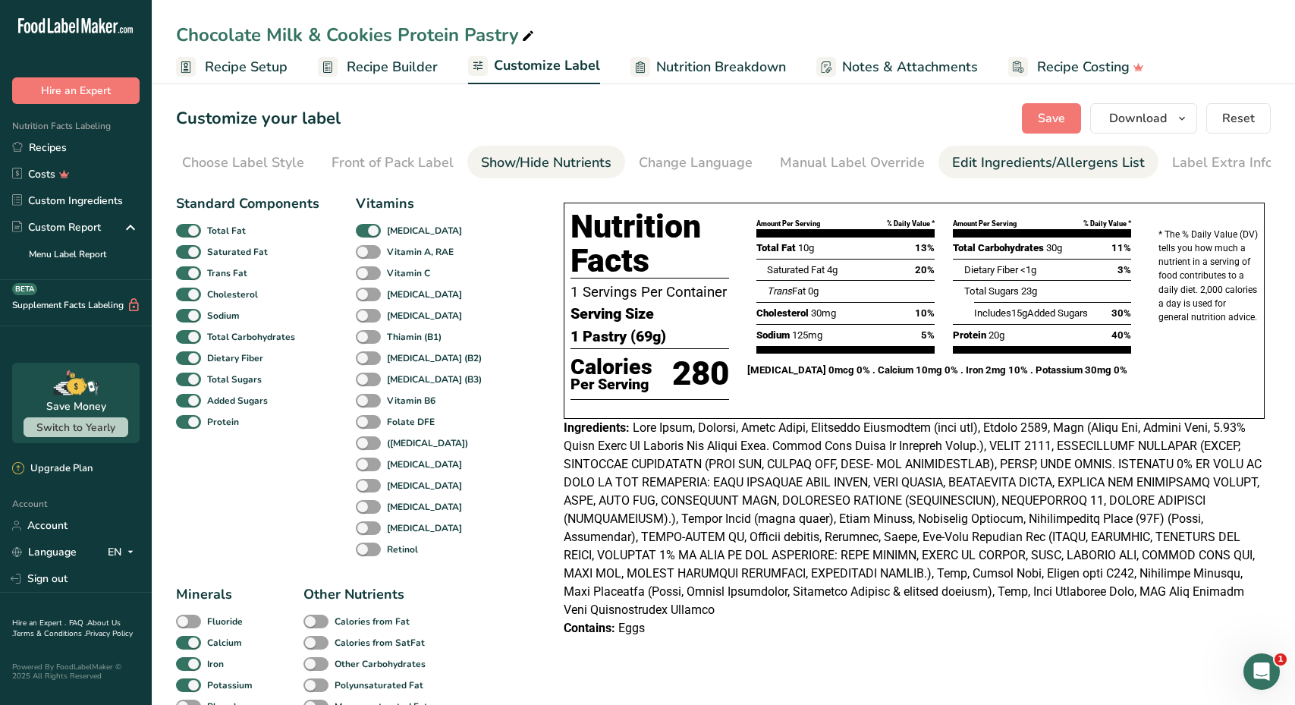
scroll to position [0, 0]
click at [1069, 117] on button "Save" at bounding box center [1051, 118] width 59 height 30
click at [1041, 111] on span "Save" at bounding box center [1051, 118] width 27 height 18
click at [997, 162] on div "Edit Ingredients/Allergens List" at bounding box center [1048, 162] width 193 height 20
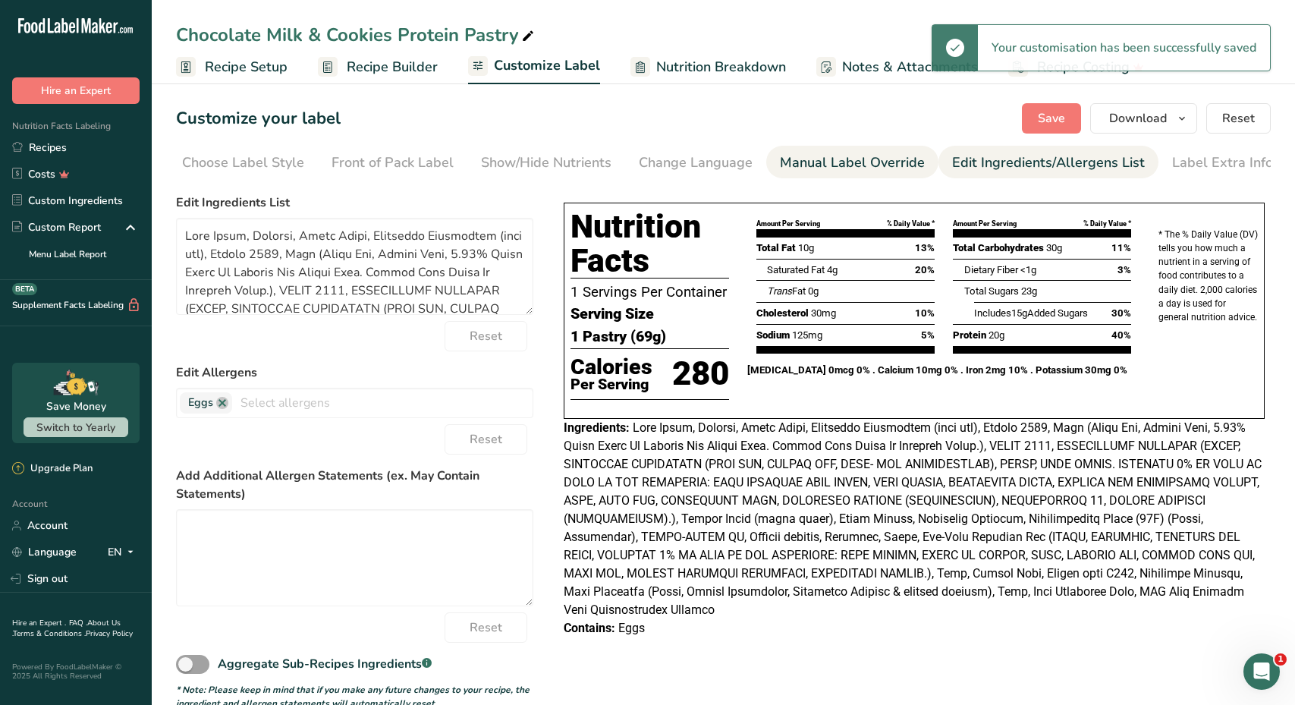
click at [879, 164] on div "Manual Label Override" at bounding box center [852, 162] width 145 height 20
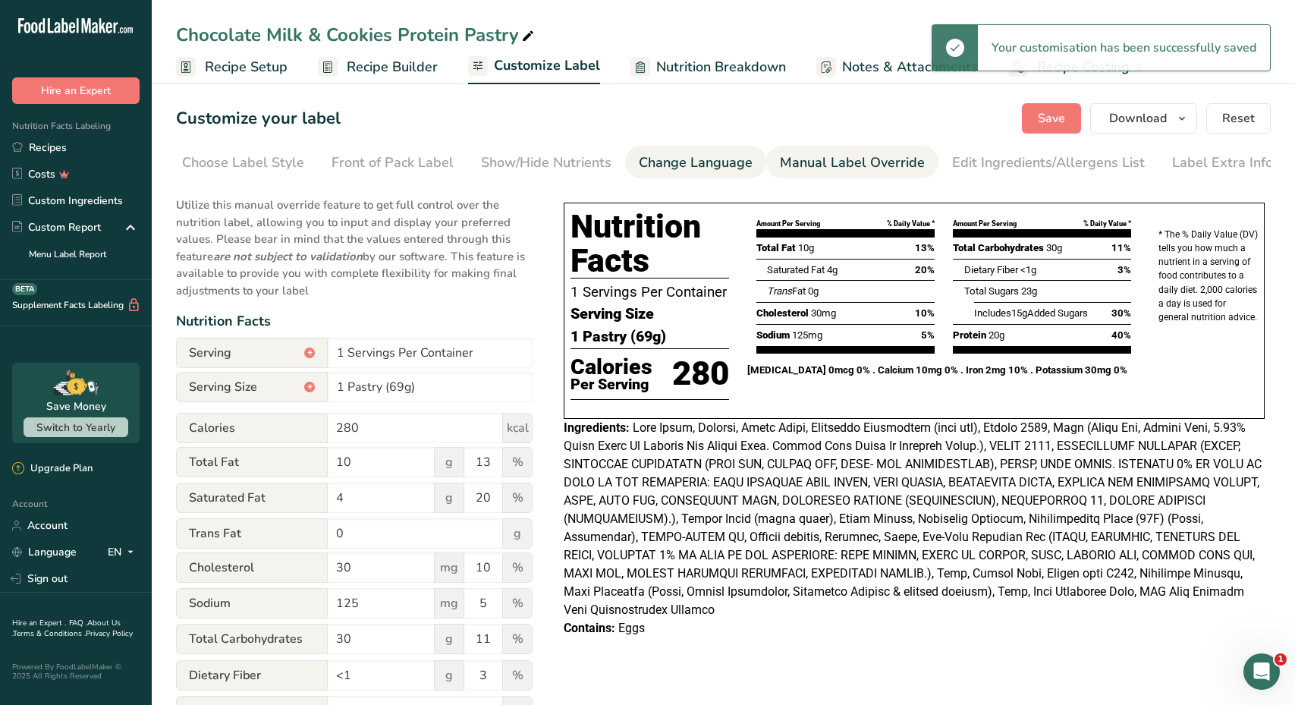
click at [721, 167] on div "Change Language" at bounding box center [696, 162] width 114 height 20
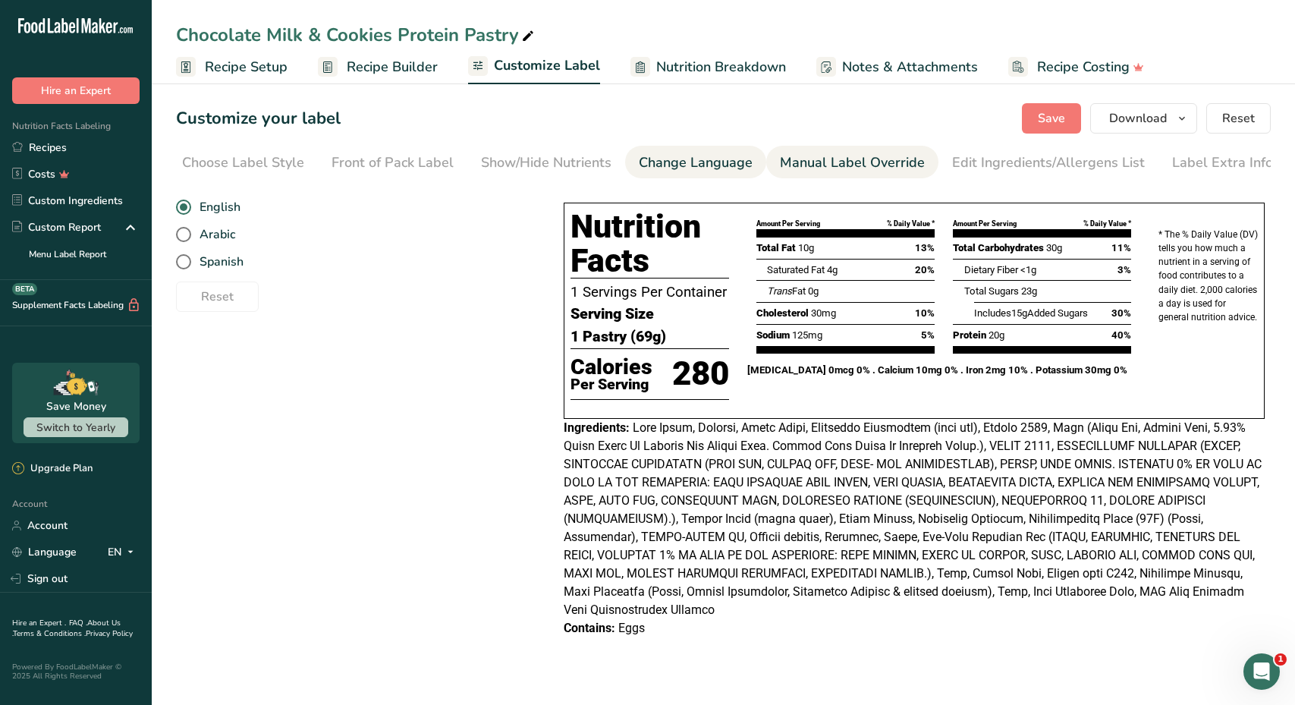
click at [862, 164] on div "Manual Label Override" at bounding box center [852, 162] width 145 height 20
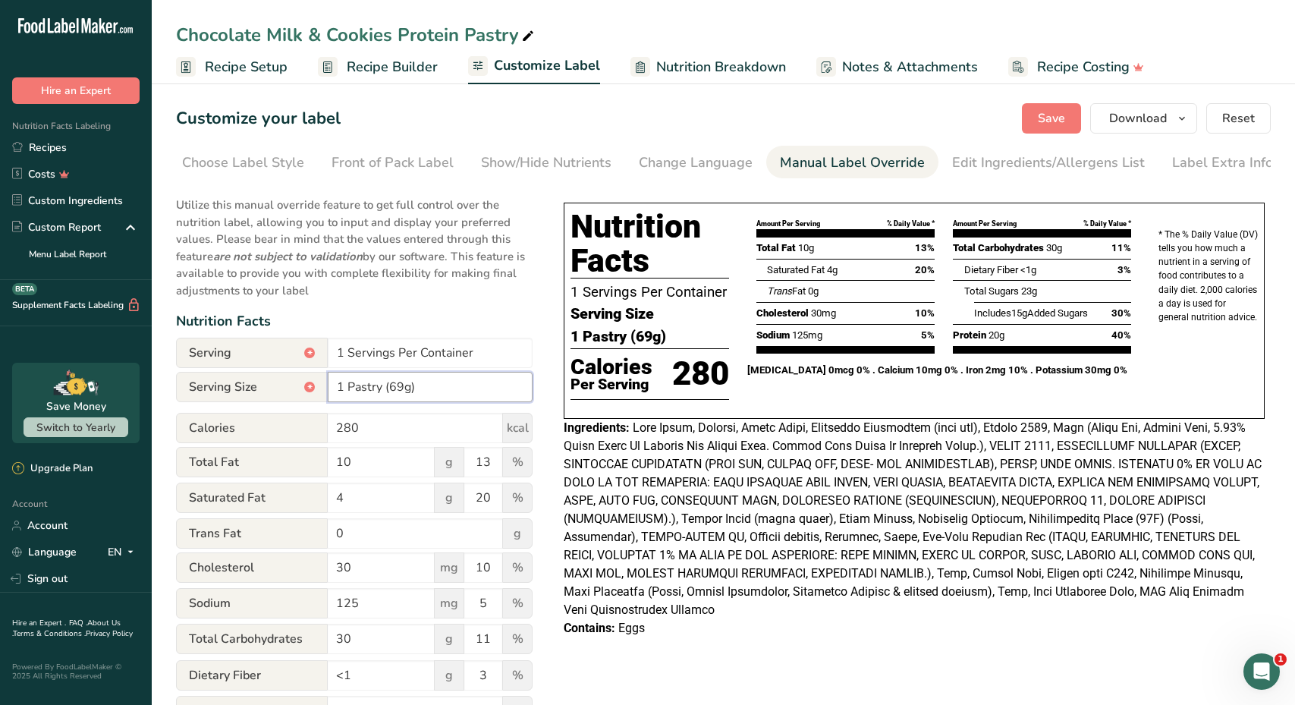
click at [402, 388] on input "1 Pastry (69g)" at bounding box center [430, 387] width 205 height 30
type input "1 Pastry (73g)"
click at [1044, 128] on button "Save" at bounding box center [1051, 118] width 59 height 30
click at [725, 62] on span "Nutrition Breakdown" at bounding box center [721, 67] width 130 height 20
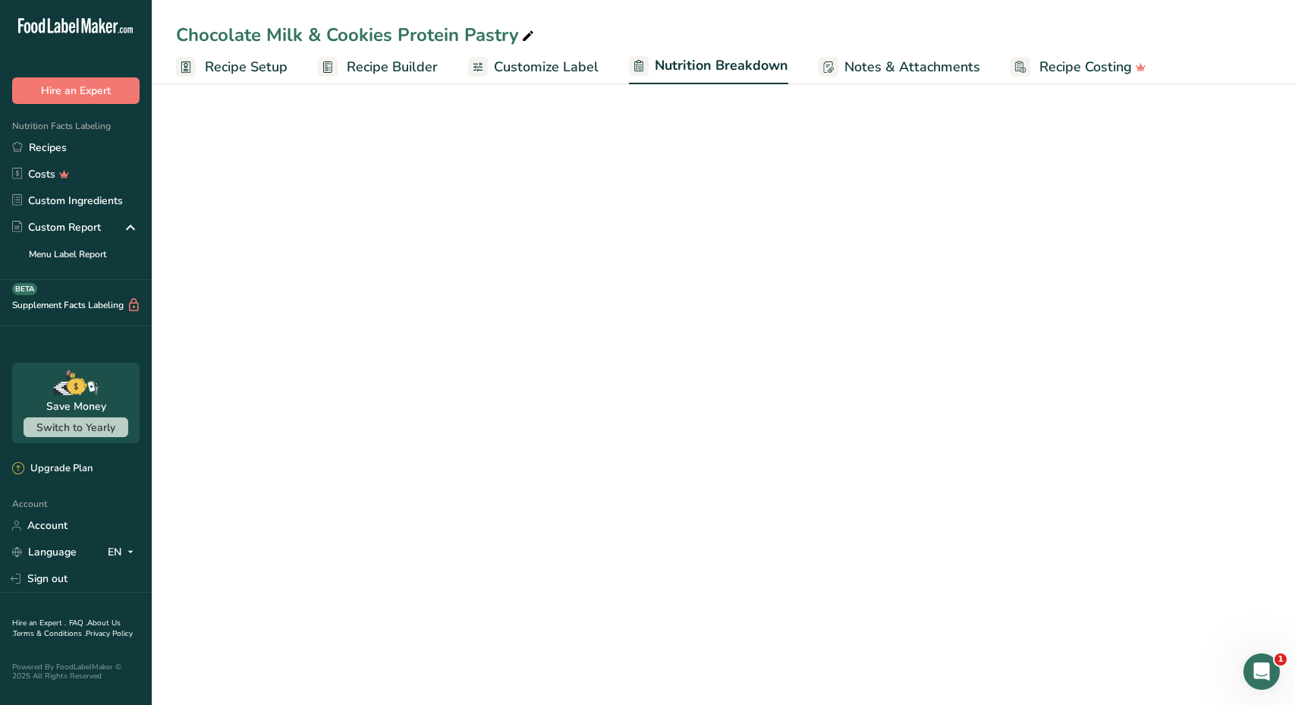
select select "Calories"
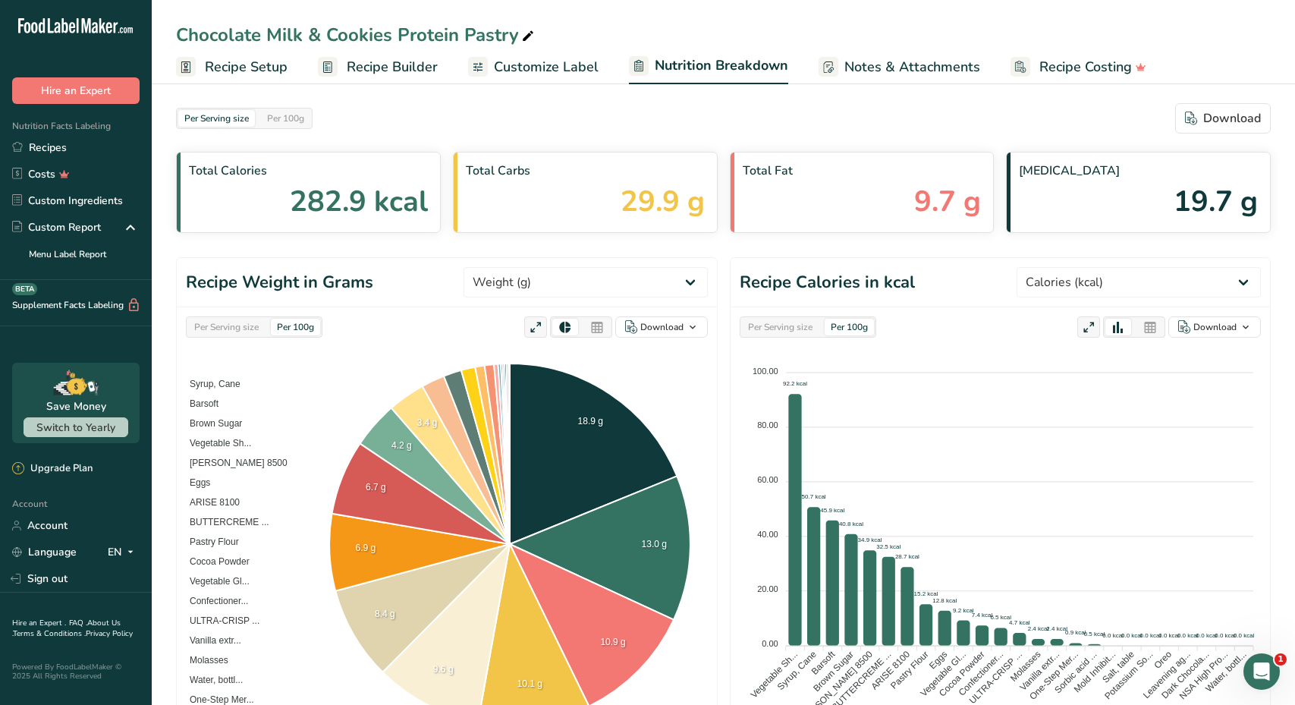
click at [883, 58] on span "Notes & Attachments" at bounding box center [912, 67] width 136 height 20
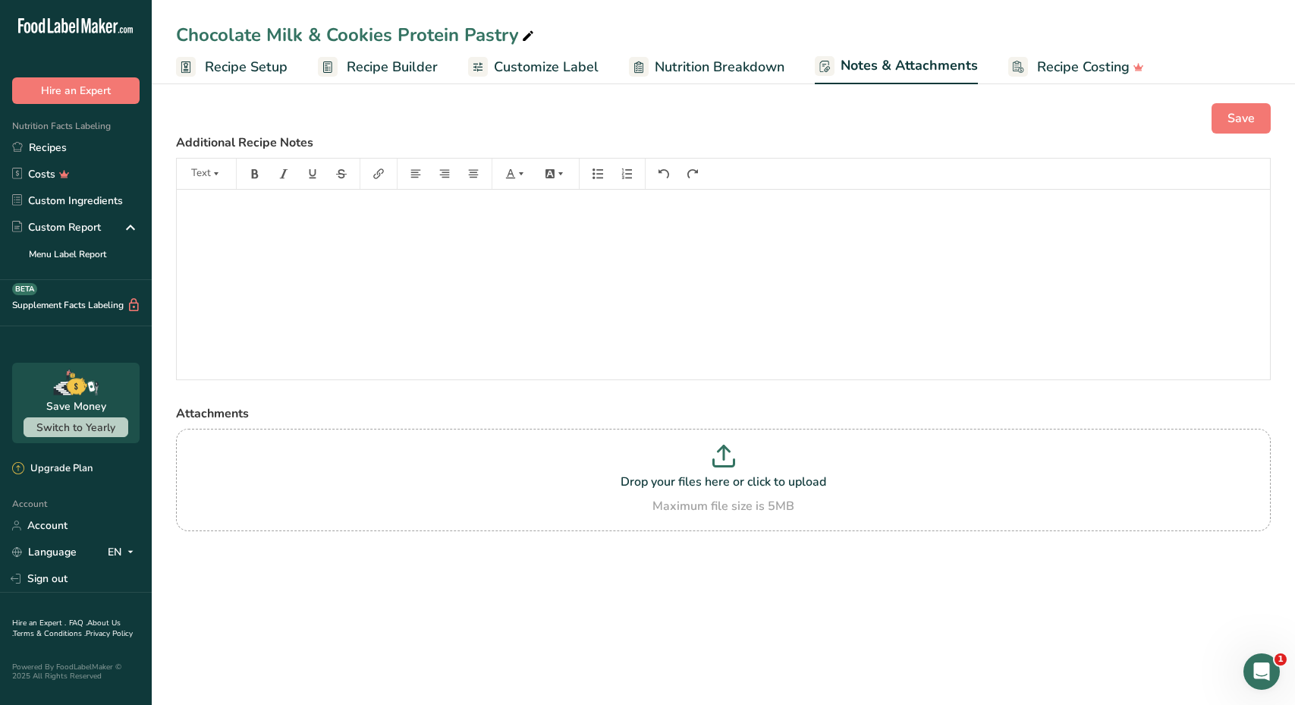
click at [526, 70] on span "Customize Label" at bounding box center [546, 67] width 105 height 20
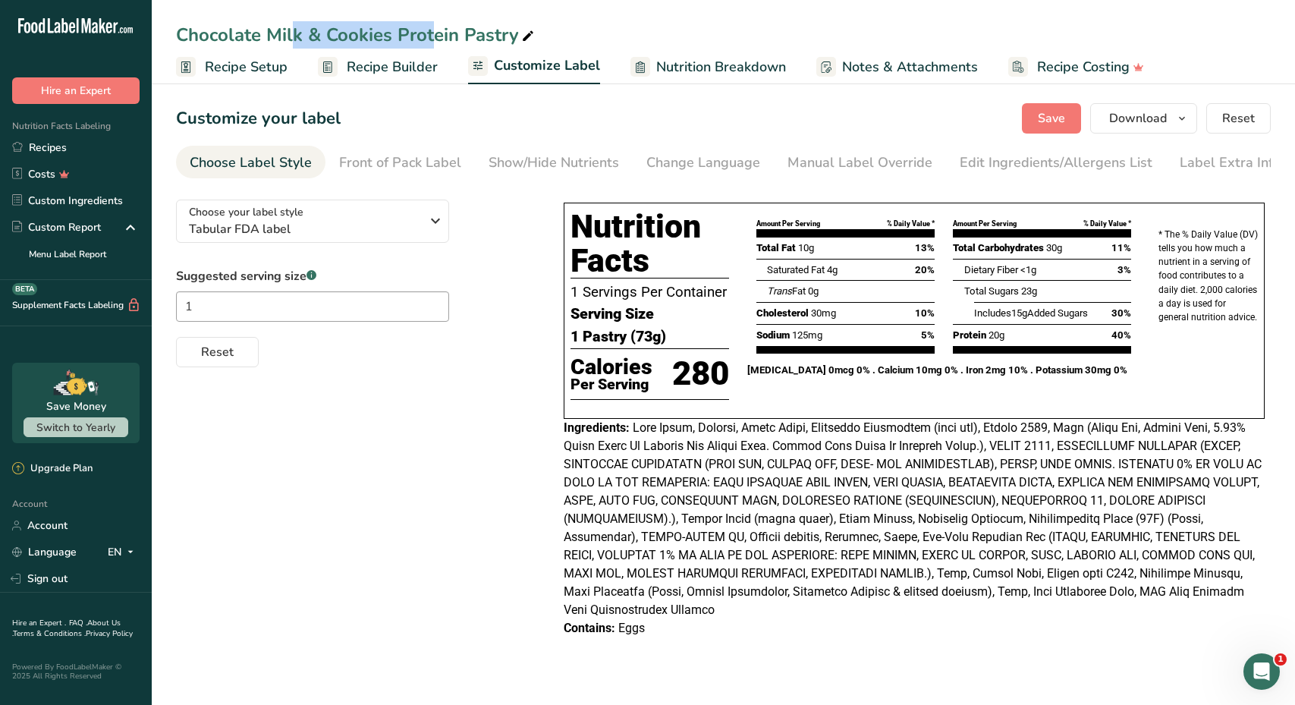
drag, startPoint x: 319, startPoint y: 38, endPoint x: 199, endPoint y: 17, distance: 120.9
click at [199, 17] on div "Chocolate Milk & Cookies Protein Pastry Recipe Setup Recipe Builder Customize L…" at bounding box center [723, 42] width 1143 height 84
click at [389, 38] on div "Chocolate Milk & Cookies Protein Pastry" at bounding box center [356, 34] width 361 height 27
click at [391, 36] on input "Chocolate Milk & Cookies Protein Pastry" at bounding box center [723, 34] width 1094 height 27
click at [322, 34] on input "Chocolate Milk & Cookies & Creme Protein Pastry" at bounding box center [723, 34] width 1094 height 27
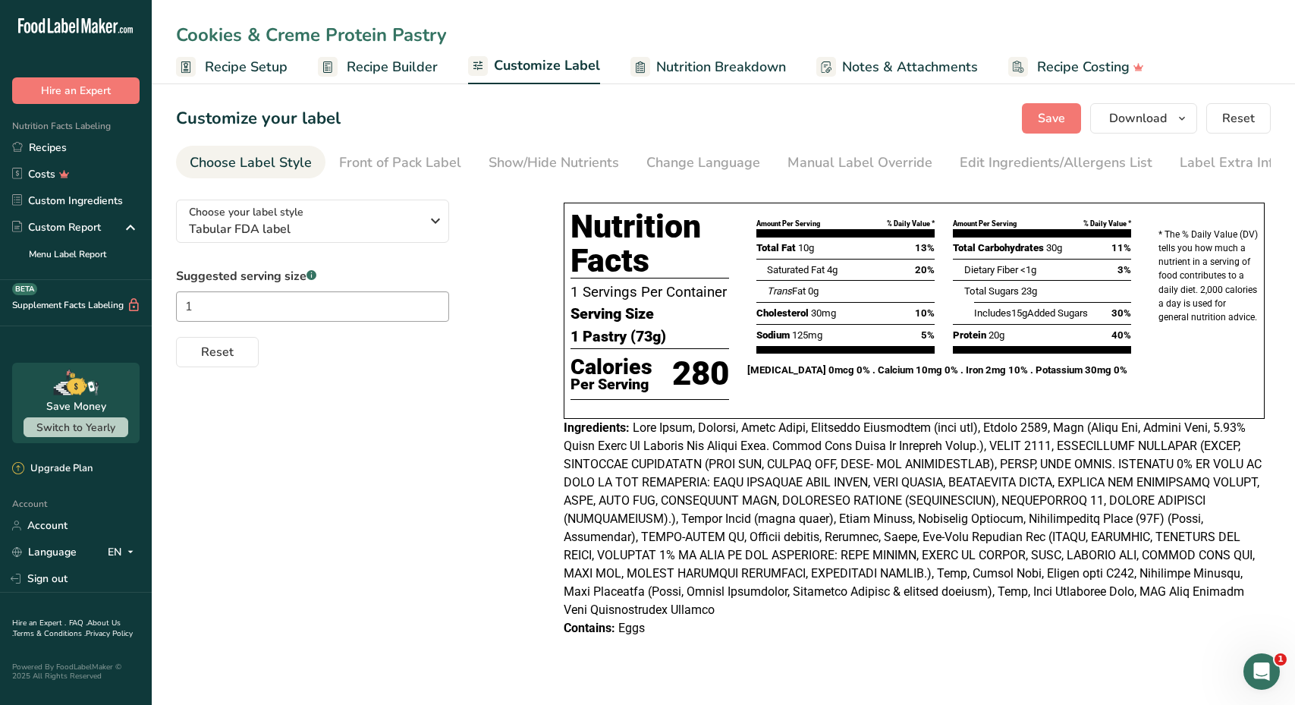
click at [475, 118] on div "Customize your label Save Download Choose what to show on your downloaded label…" at bounding box center [723, 118] width 1094 height 30
type input "Cookies & Creme Protein Pastry"
click at [440, 108] on div "Customize your label Save Download Choose what to show on your downloaded label…" at bounding box center [723, 118] width 1094 height 30
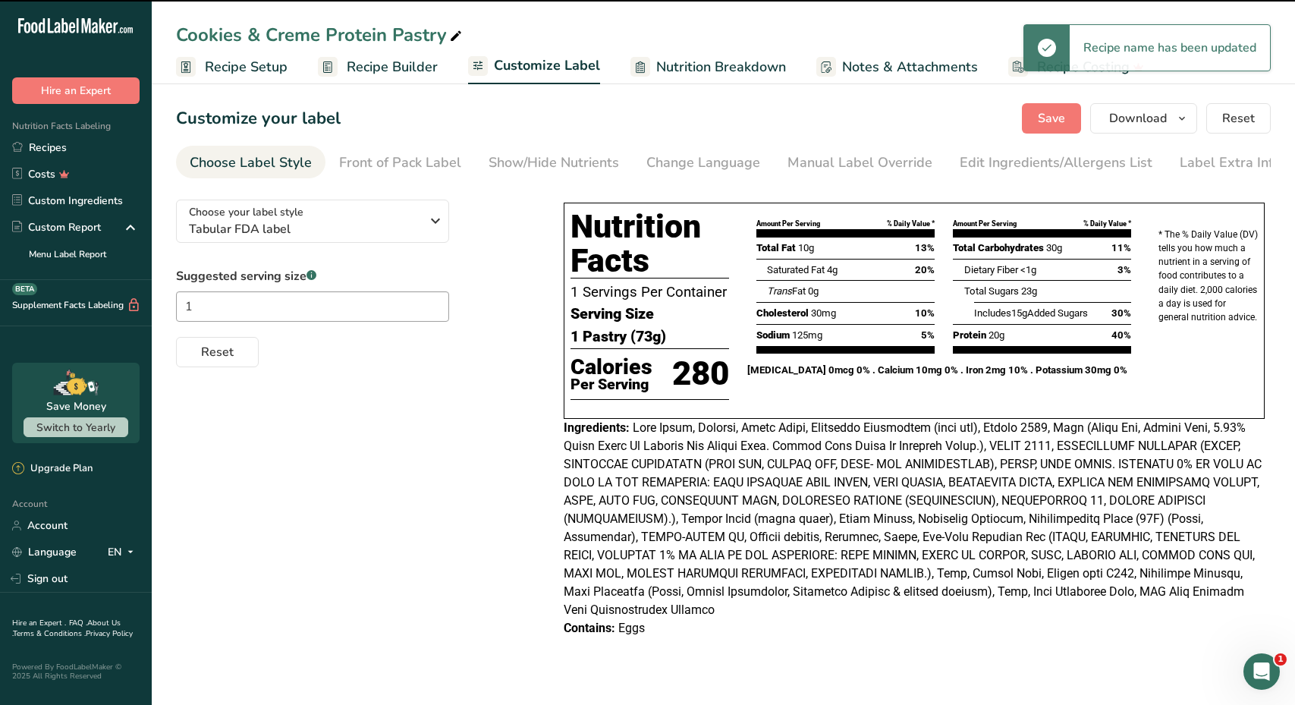
click at [373, 115] on div "Customize your label Save Download Choose what to show on your downloaded label…" at bounding box center [723, 118] width 1094 height 30
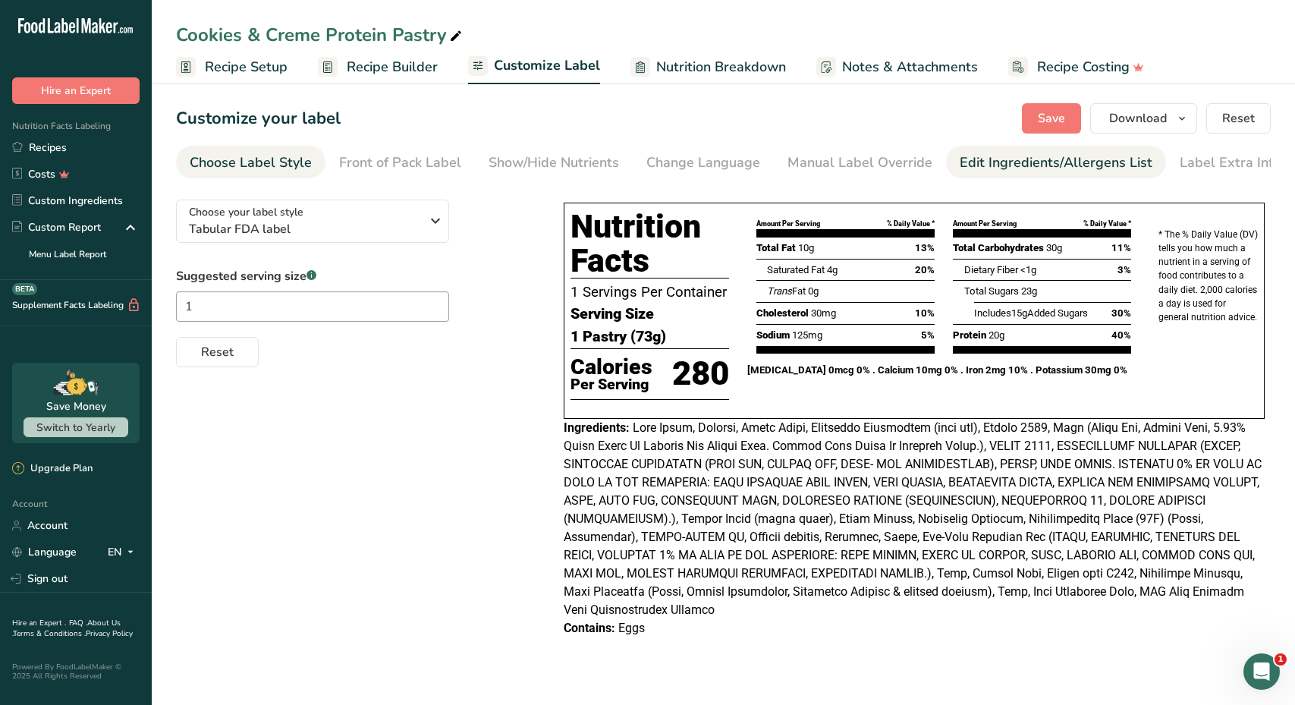
click at [978, 164] on div "Edit Ingredients/Allergens List" at bounding box center [1055, 162] width 193 height 20
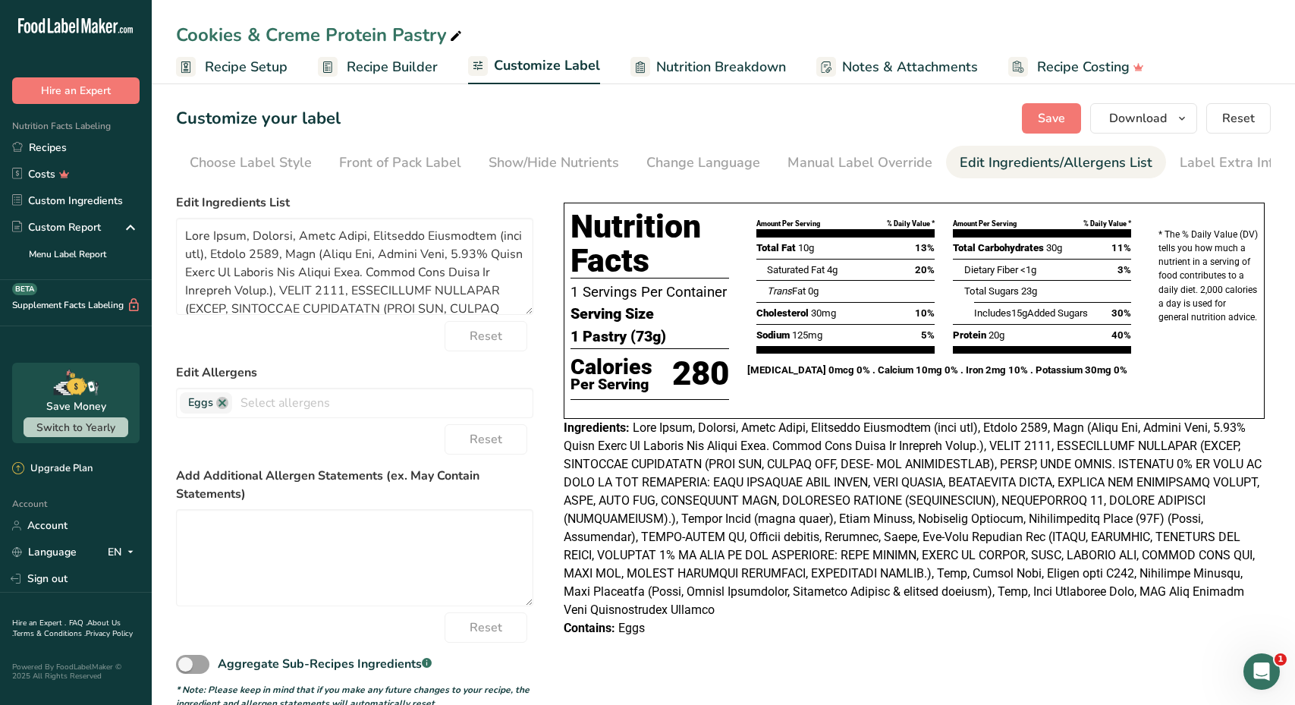
scroll to position [0, 8]
click at [952, 160] on div "Edit Ingredients/Allergens List" at bounding box center [1048, 162] width 193 height 20
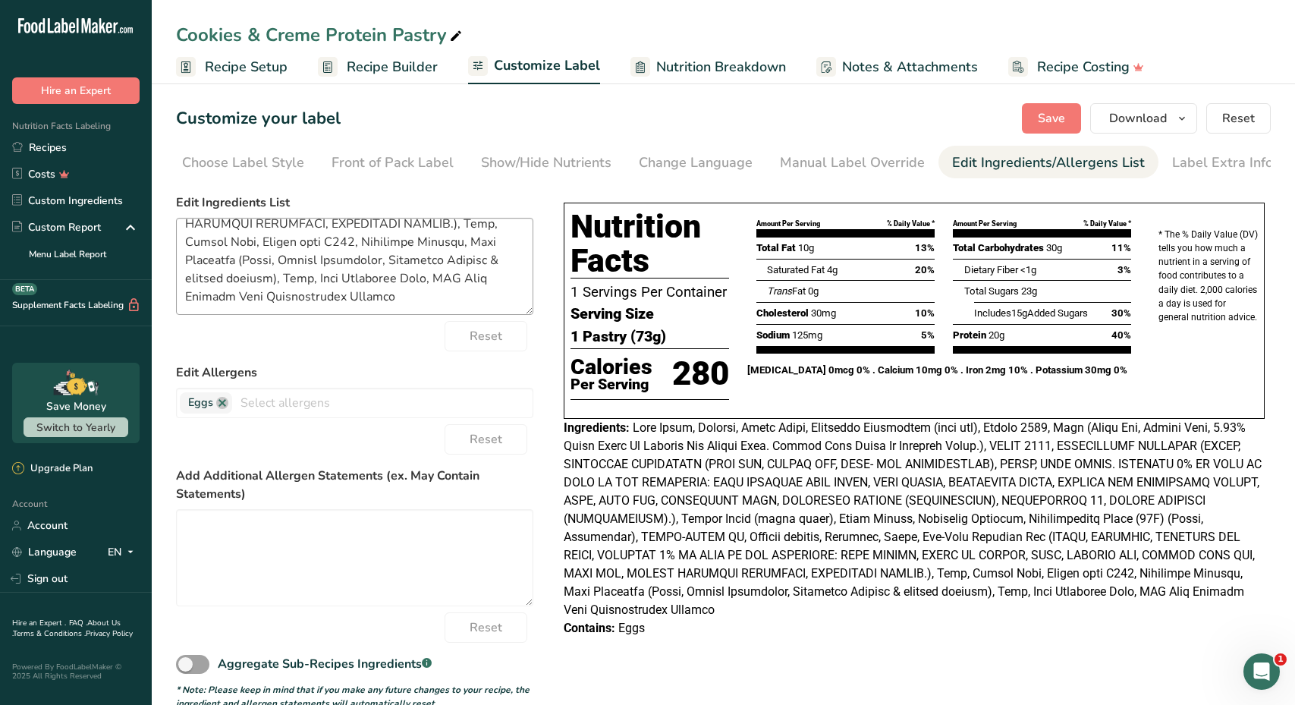
scroll to position [358, 0]
click at [403, 301] on textarea at bounding box center [354, 266] width 357 height 97
click at [195, 307] on textarea at bounding box center [354, 266] width 357 height 97
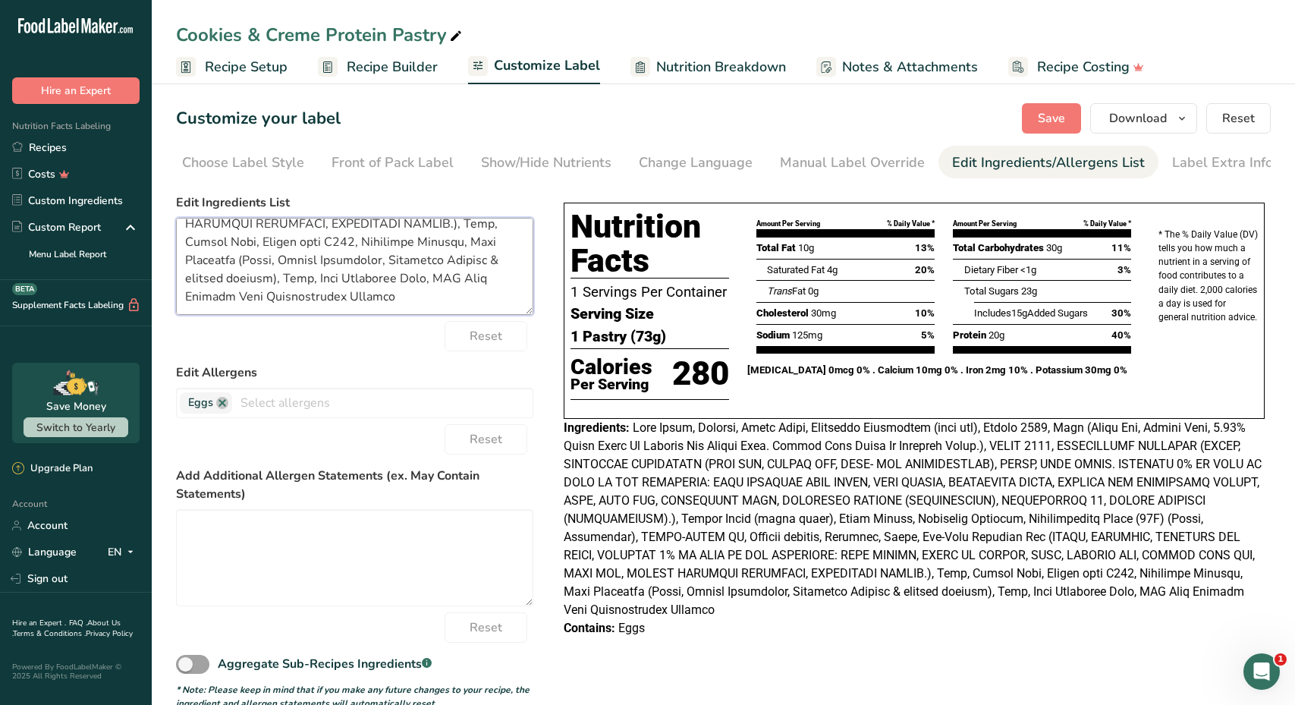
click at [191, 288] on textarea at bounding box center [354, 266] width 357 height 97
paste textarea "Ingredients: Dairy Protein Blend (Whey Protein Isolate, Milk Protein Isolate, M…"
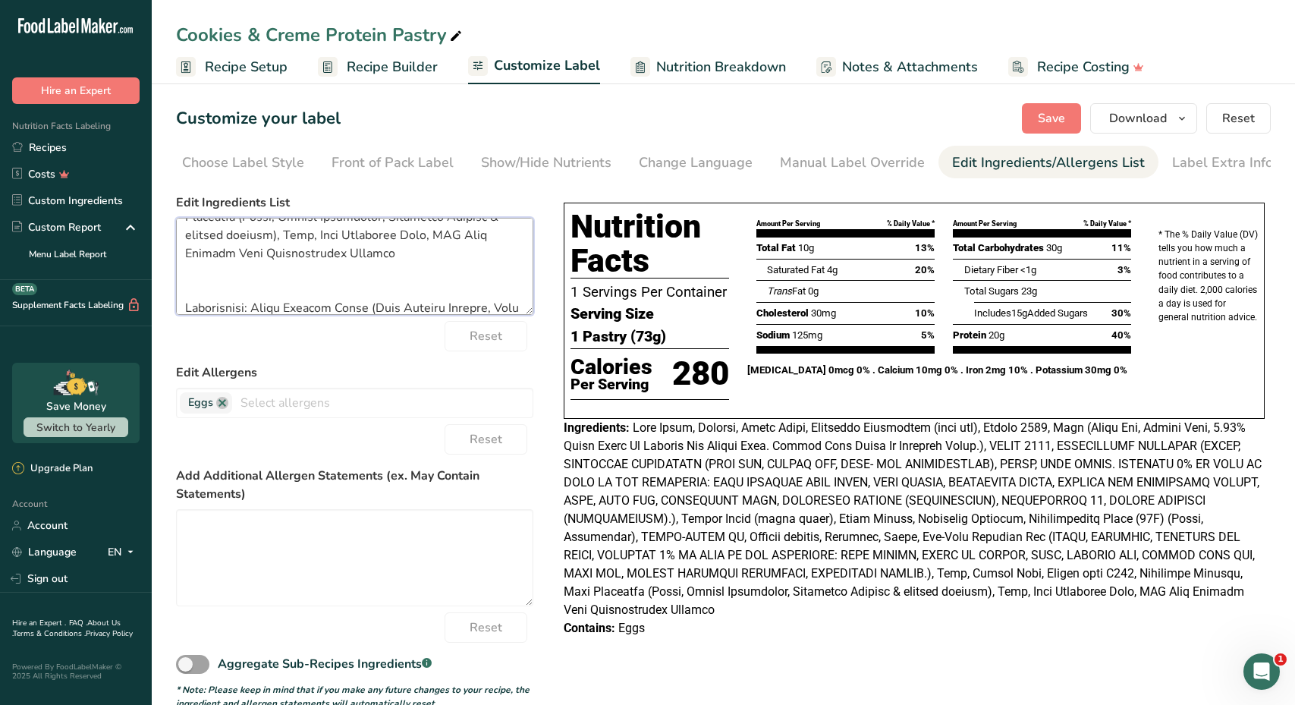
scroll to position [442, 0]
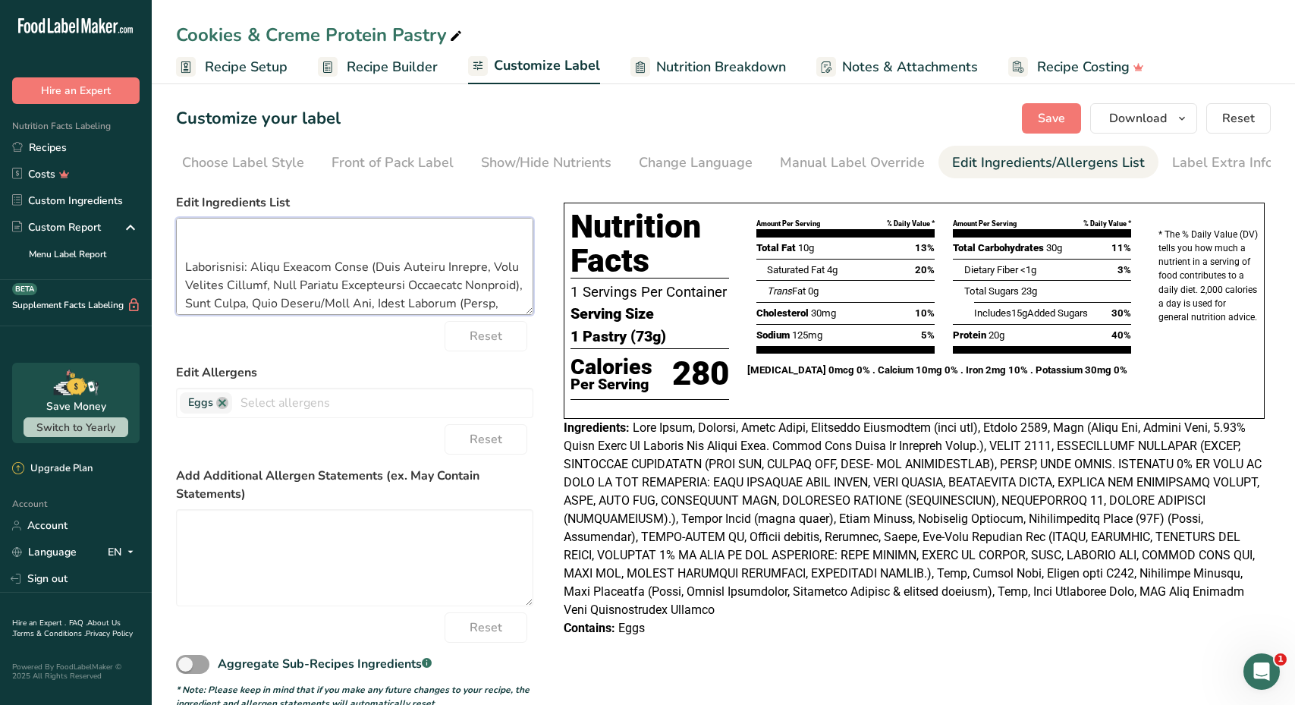
drag, startPoint x: 369, startPoint y: 269, endPoint x: 505, endPoint y: 290, distance: 138.0
click at [505, 290] on textarea at bounding box center [354, 266] width 357 height 97
paste textarea ", Wheat Protein Isolate"
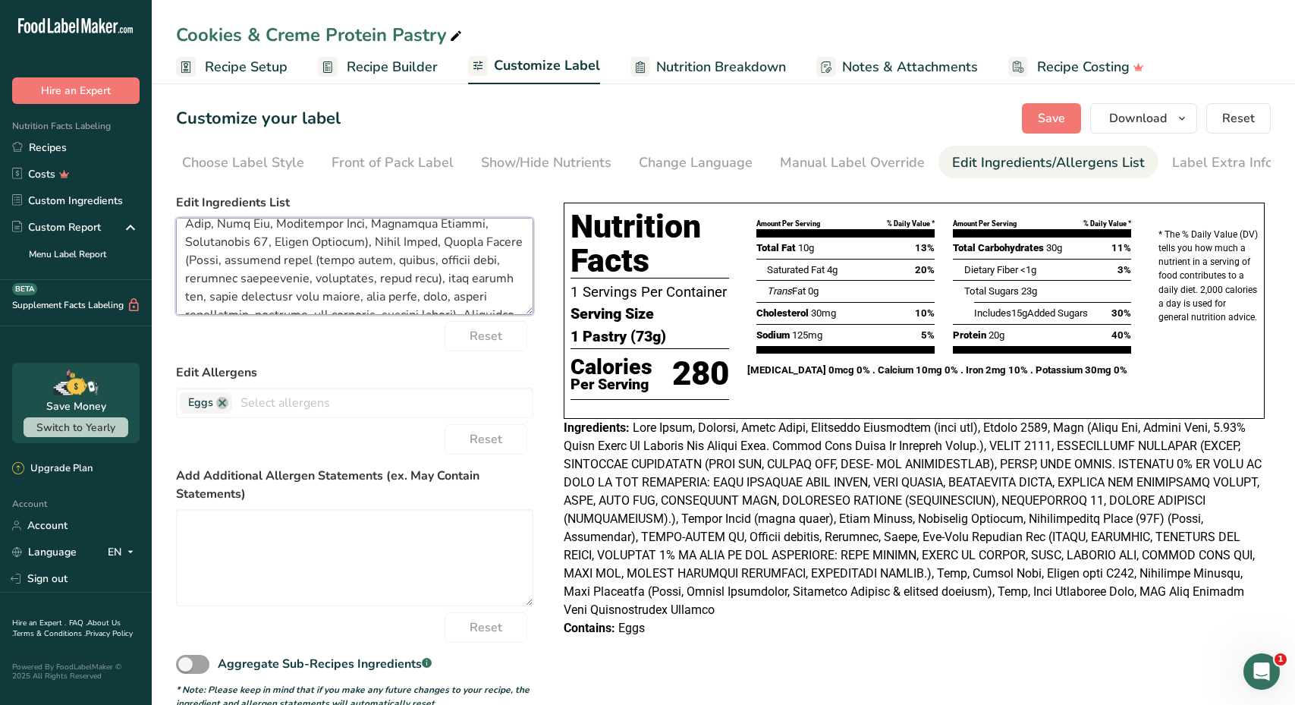
scroll to position [622, 0]
drag, startPoint x: 369, startPoint y: 260, endPoint x: 384, endPoint y: 304, distance: 46.5
click at [384, 304] on textarea at bounding box center [354, 266] width 357 height 97
drag, startPoint x: 366, startPoint y: 235, endPoint x: 338, endPoint y: 290, distance: 61.4
click at [338, 290] on textarea at bounding box center [354, 266] width 357 height 97
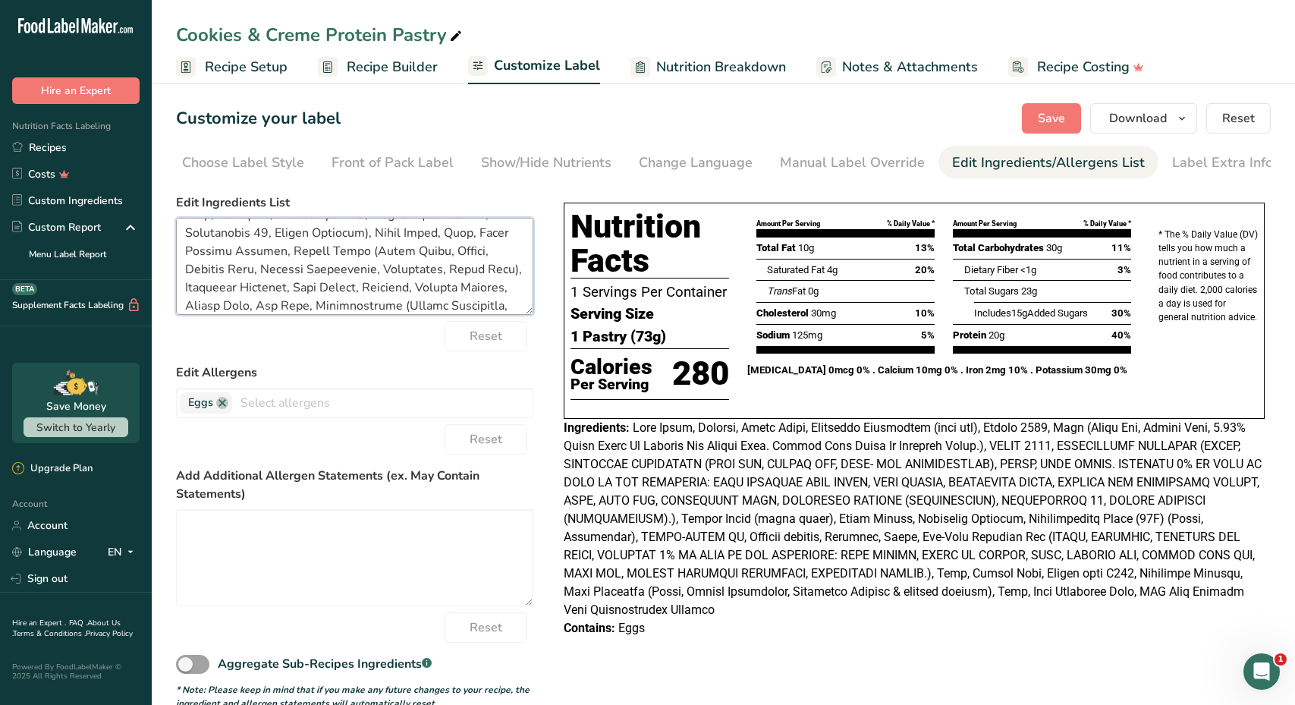
drag, startPoint x: 401, startPoint y: 232, endPoint x: 521, endPoint y: 232, distance: 119.8
click at [521, 232] on textarea at bounding box center [354, 266] width 357 height 97
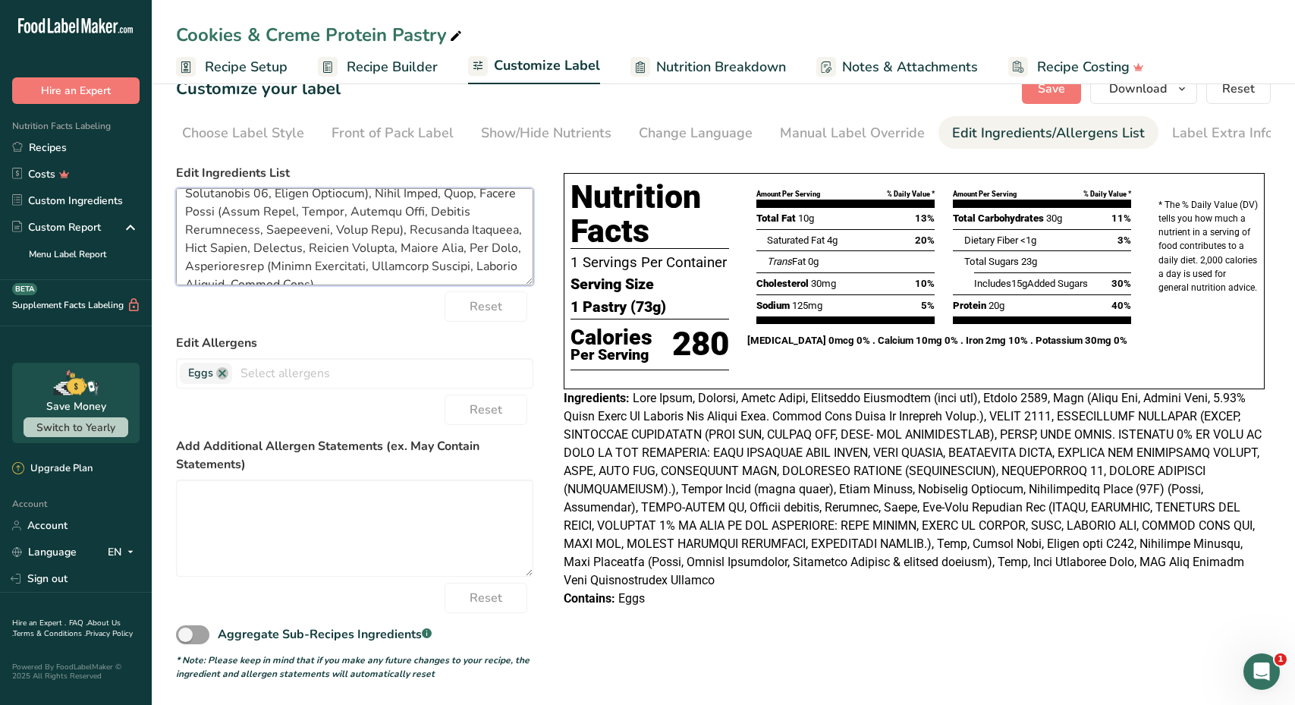
scroll to position [631, 0]
click at [423, 231] on textarea at bounding box center [354, 236] width 357 height 97
paste textarea "Confectioners Sugar (Sugar, Cornstarch)"
click at [423, 230] on textarea at bounding box center [354, 236] width 357 height 97
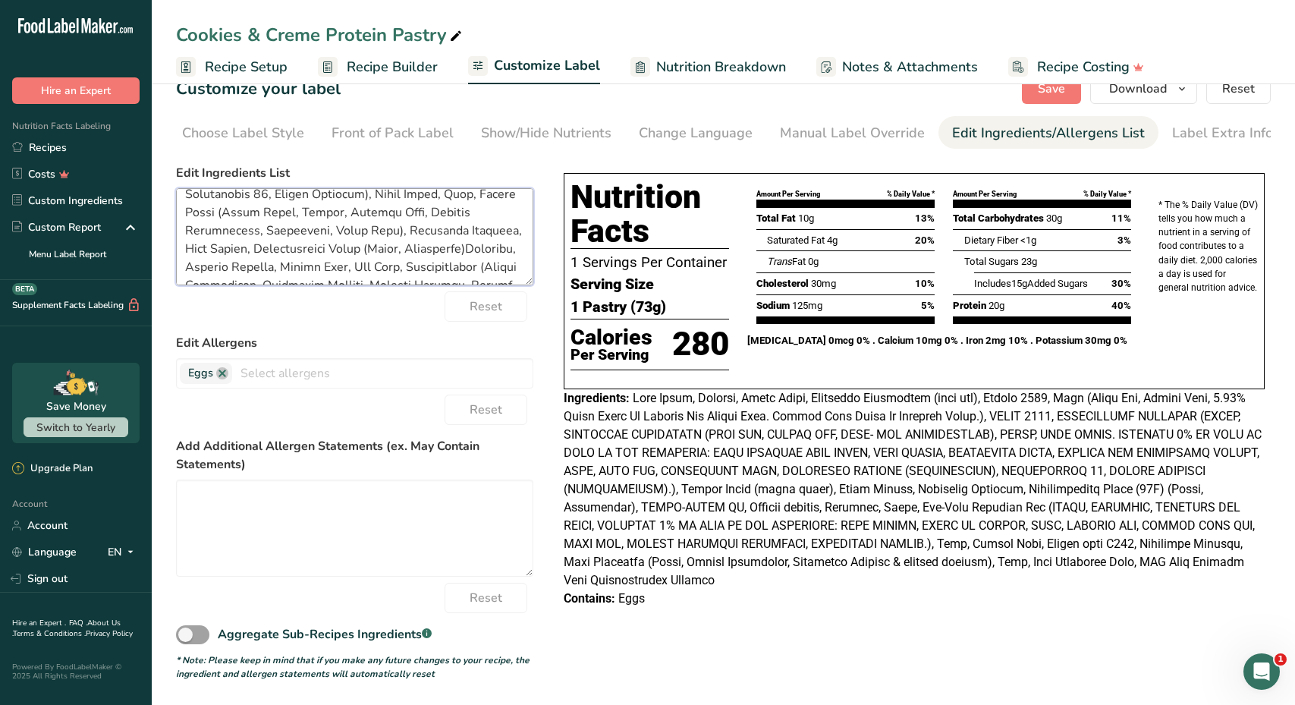
click at [324, 250] on textarea at bounding box center [354, 236] width 357 height 97
click at [384, 249] on textarea at bounding box center [354, 236] width 357 height 97
paste textarea "Meringue Powder (Sugar, Dextrose, Powdered Egg White, Contains 2% Or Less Of Th…"
click at [384, 220] on textarea at bounding box center [354, 236] width 357 height 97
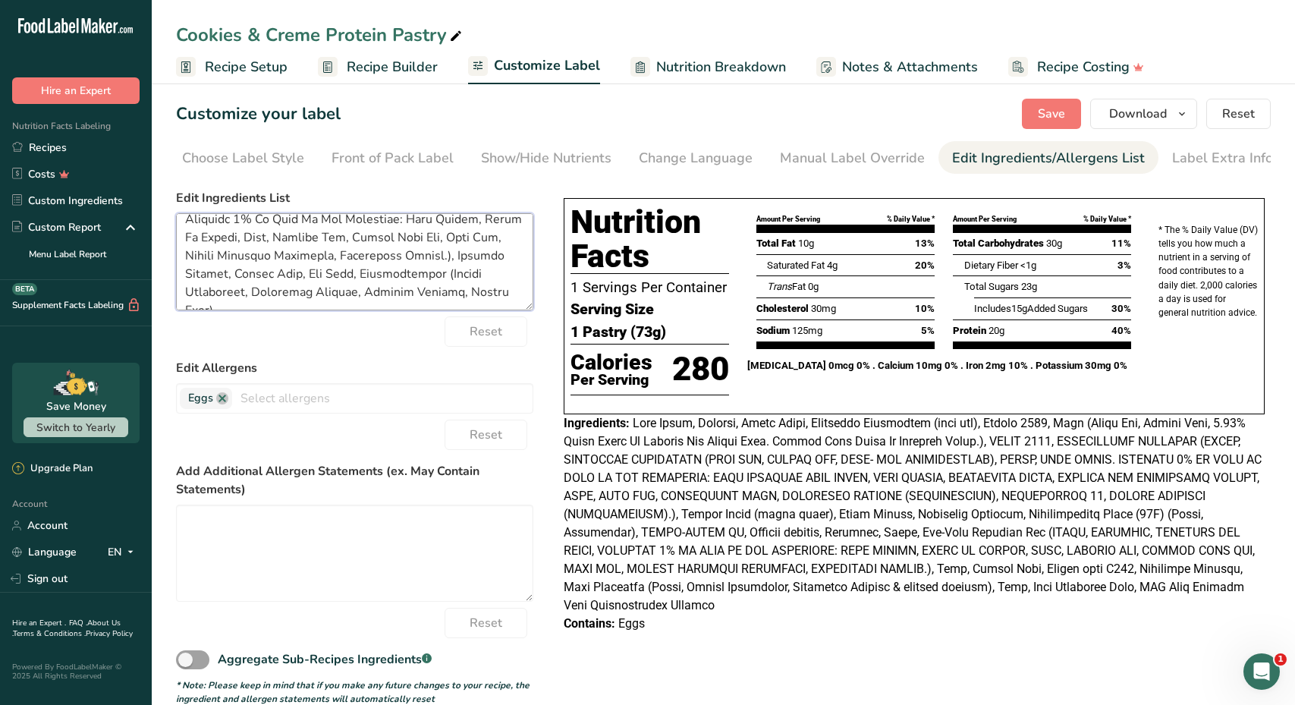
scroll to position [0, 0]
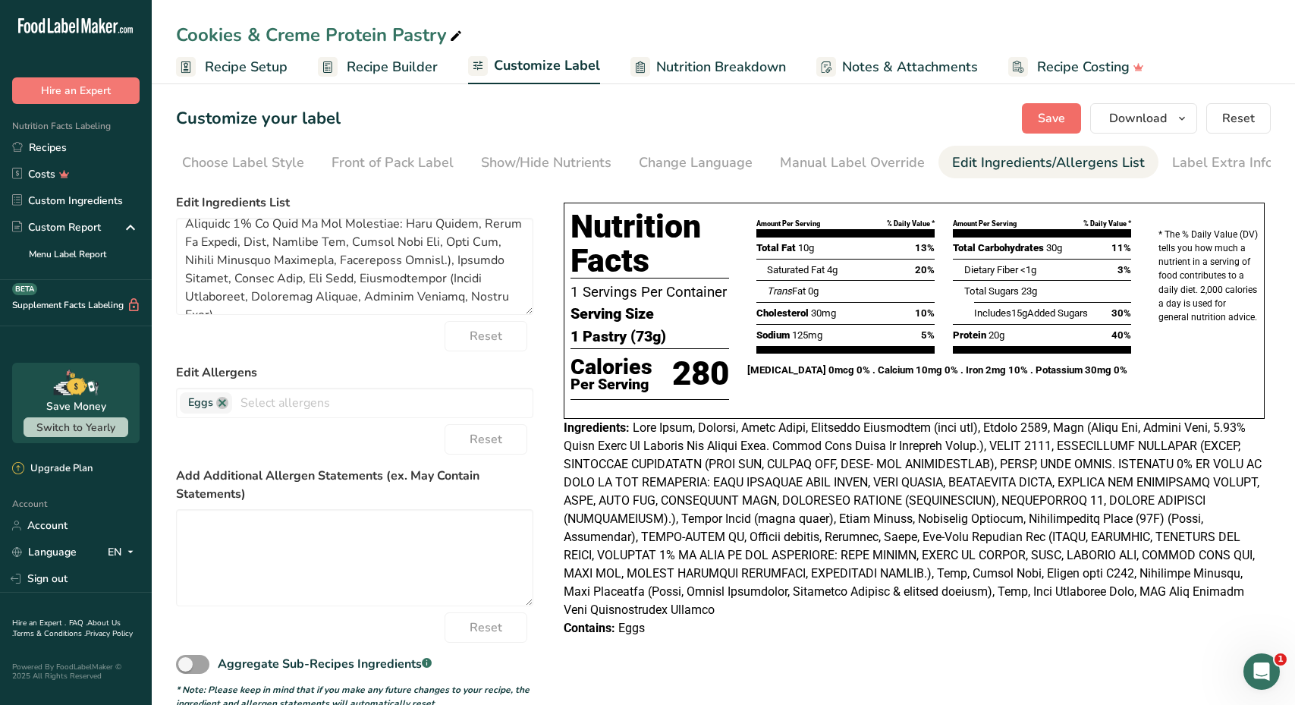
click at [1063, 114] on span "Save" at bounding box center [1051, 118] width 27 height 18
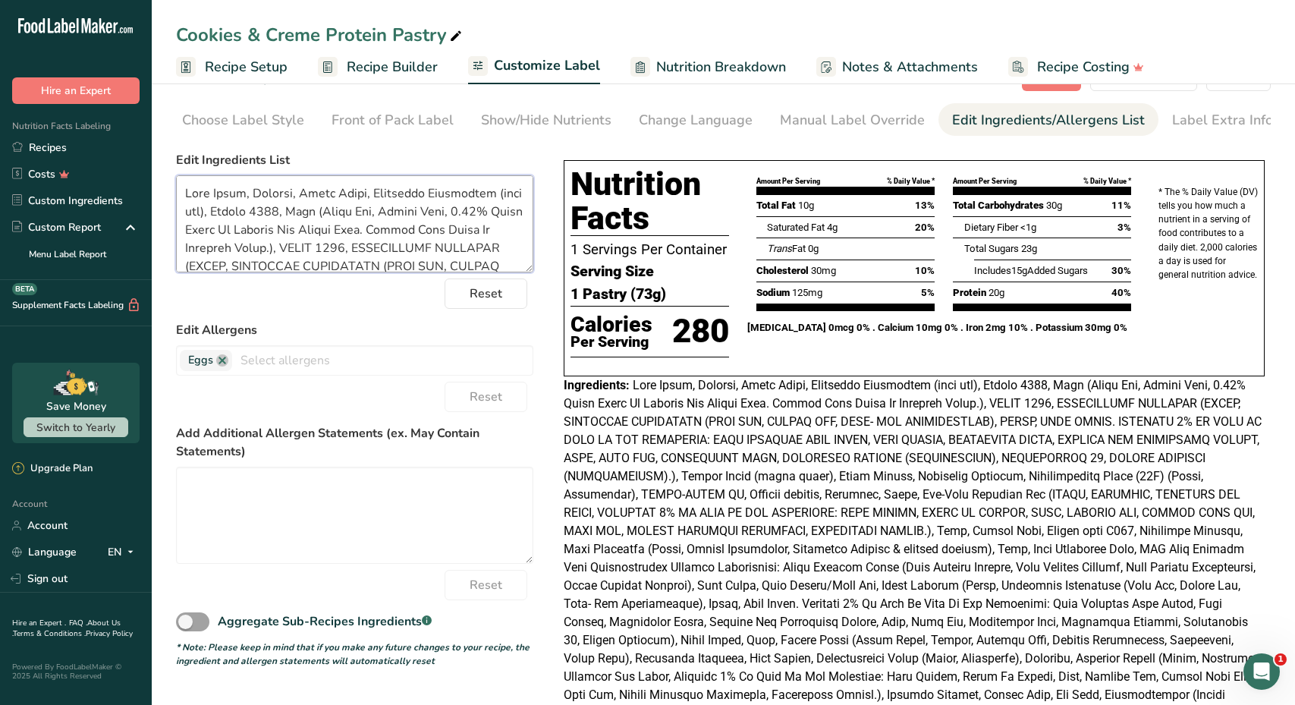
drag, startPoint x: 187, startPoint y: 242, endPoint x: 174, endPoint y: 125, distance: 117.4
click at [174, 125] on section "Customize your label Save Download Choose what to show on your downloaded label…" at bounding box center [723, 407] width 1143 height 743
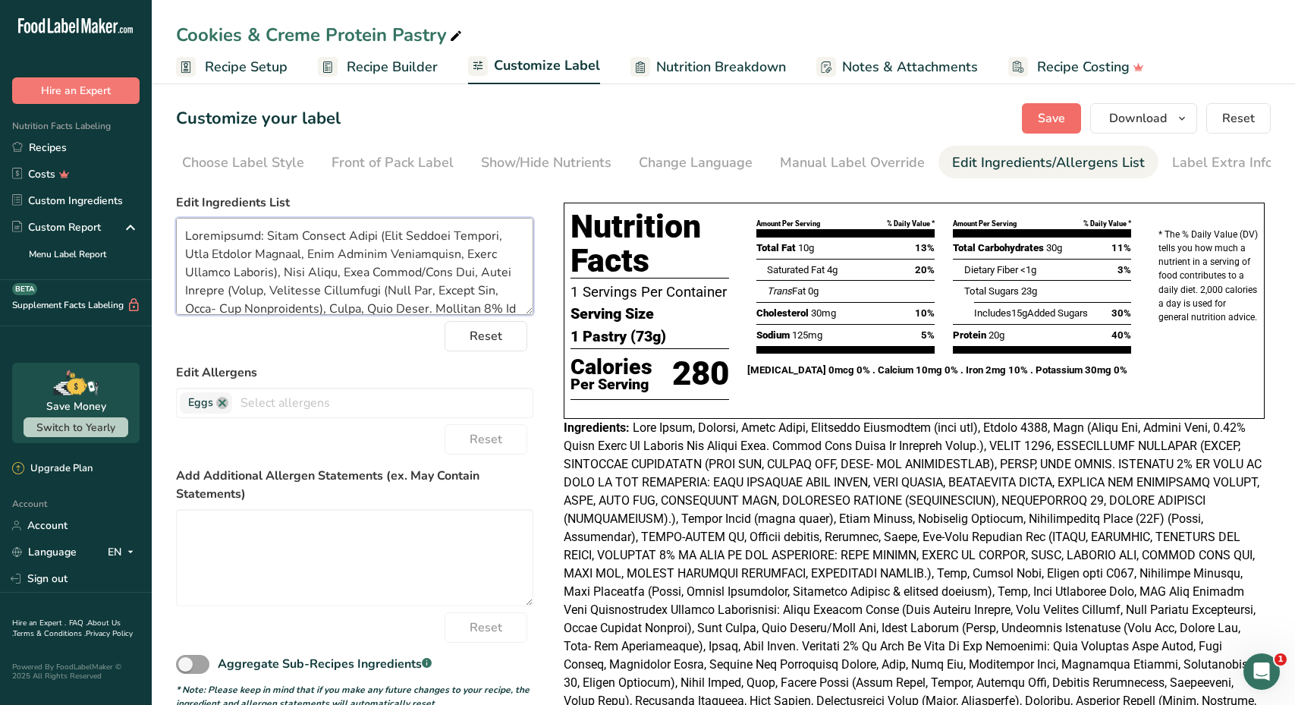
type textarea "Ingredients: Dairy Protein Blend (Whey Protein Isolate, Milk Protein Isolate, M…"
click at [1059, 112] on span "Save" at bounding box center [1051, 118] width 27 height 18
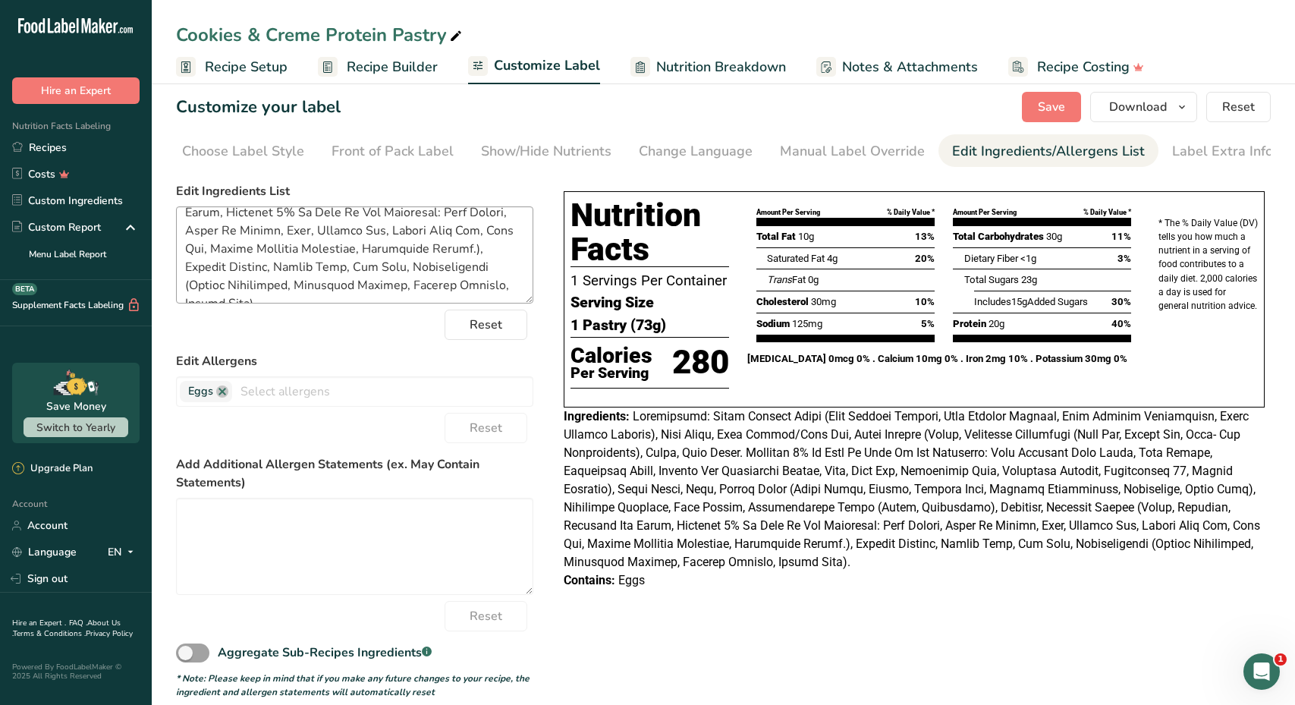
scroll to position [16, 0]
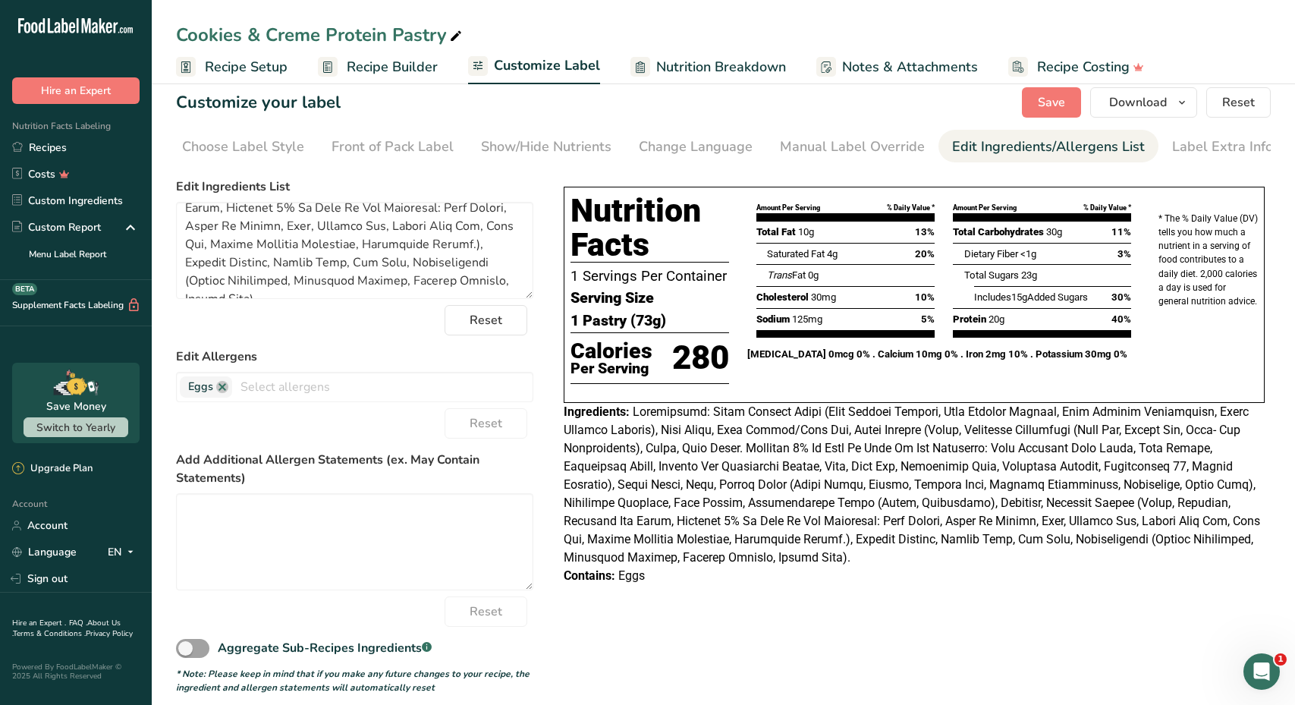
click at [425, 71] on span "Recipe Builder" at bounding box center [392, 67] width 91 height 20
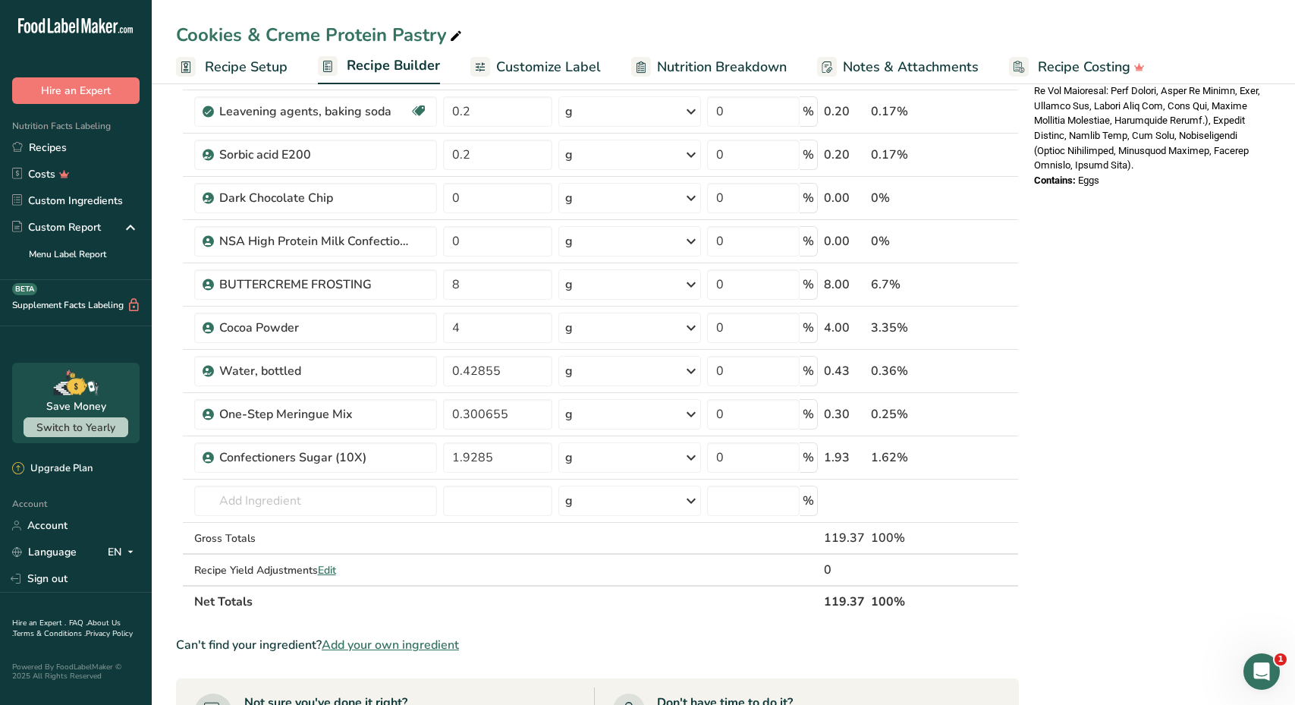
scroll to position [977, 0]
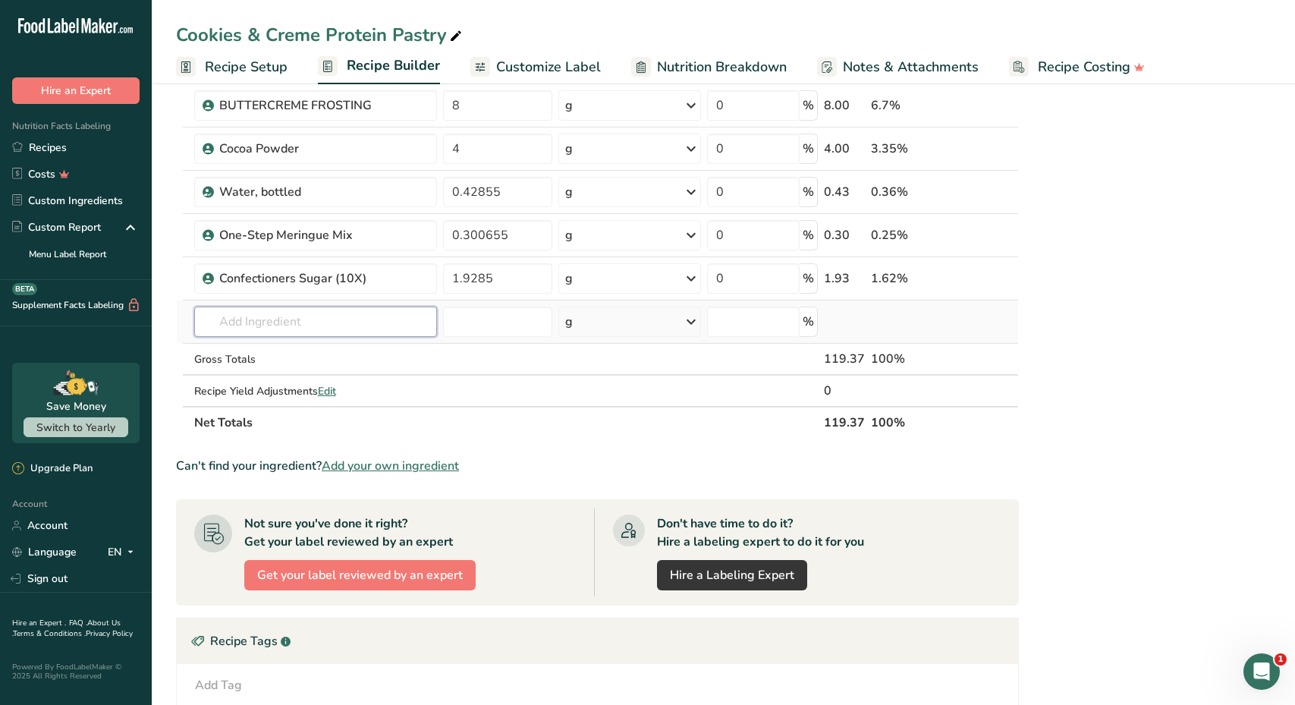
click at [279, 332] on input "text" at bounding box center [315, 321] width 243 height 30
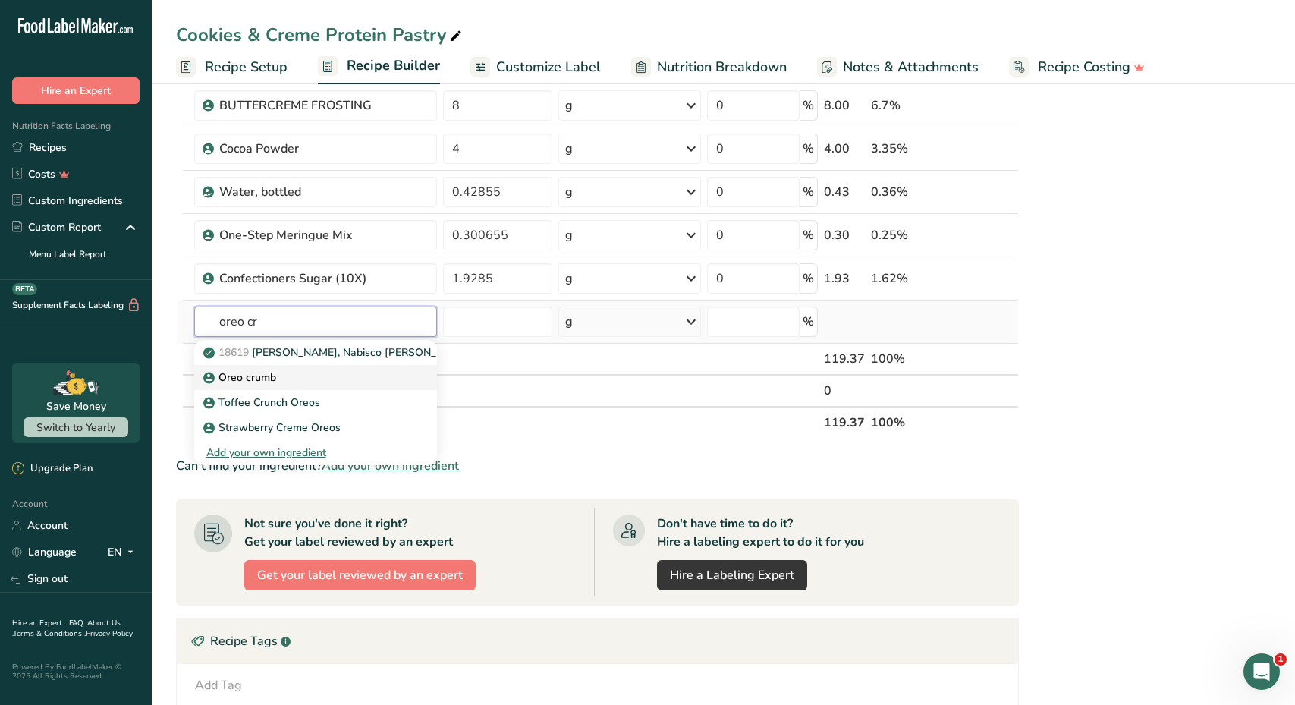
type input "oreo cr"
click at [277, 375] on div "Oreo crumb" at bounding box center [303, 377] width 194 height 16
type input "Oreo crumb"
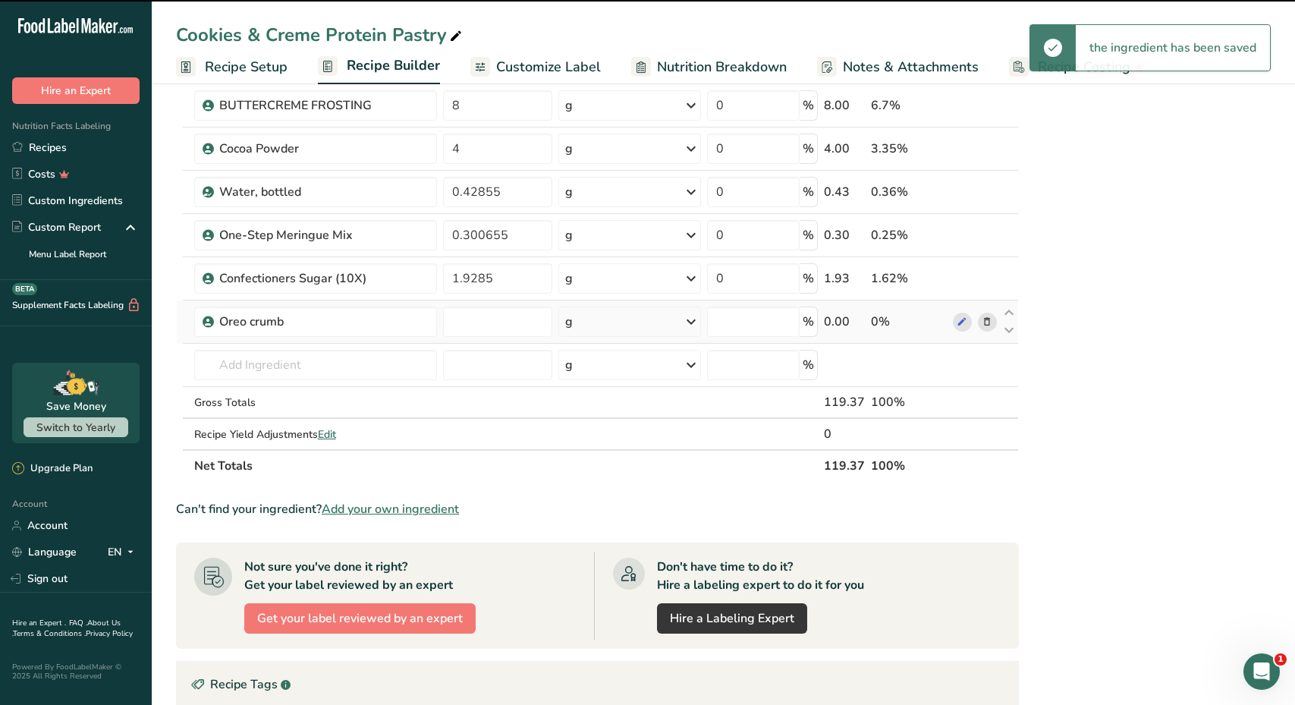
type input "0"
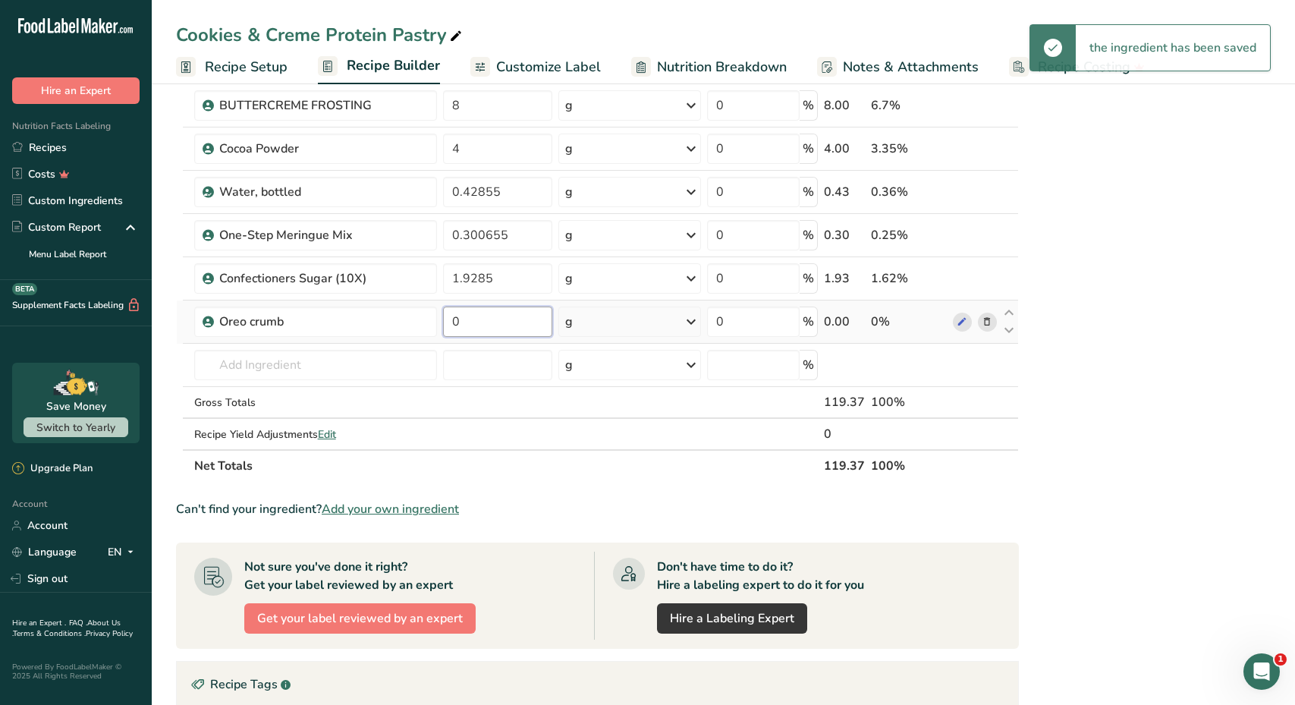
click at [475, 325] on input "0" at bounding box center [497, 321] width 109 height 30
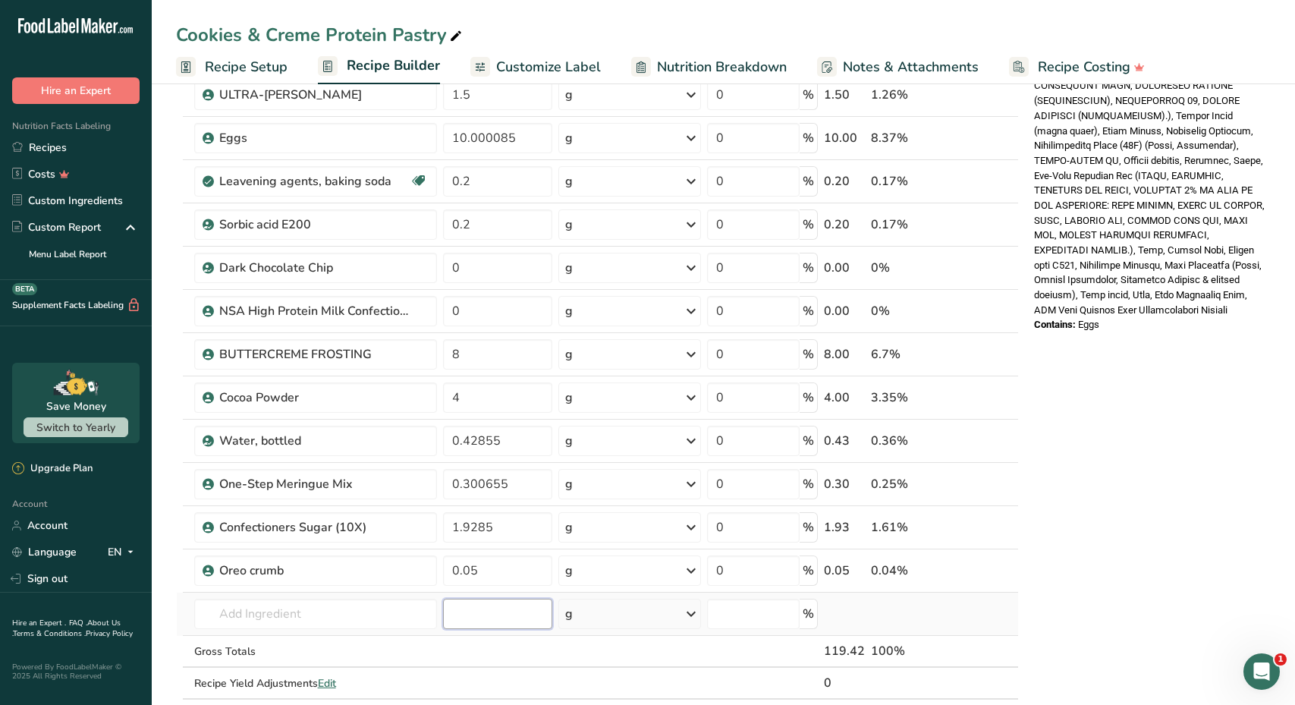
scroll to position [743, 0]
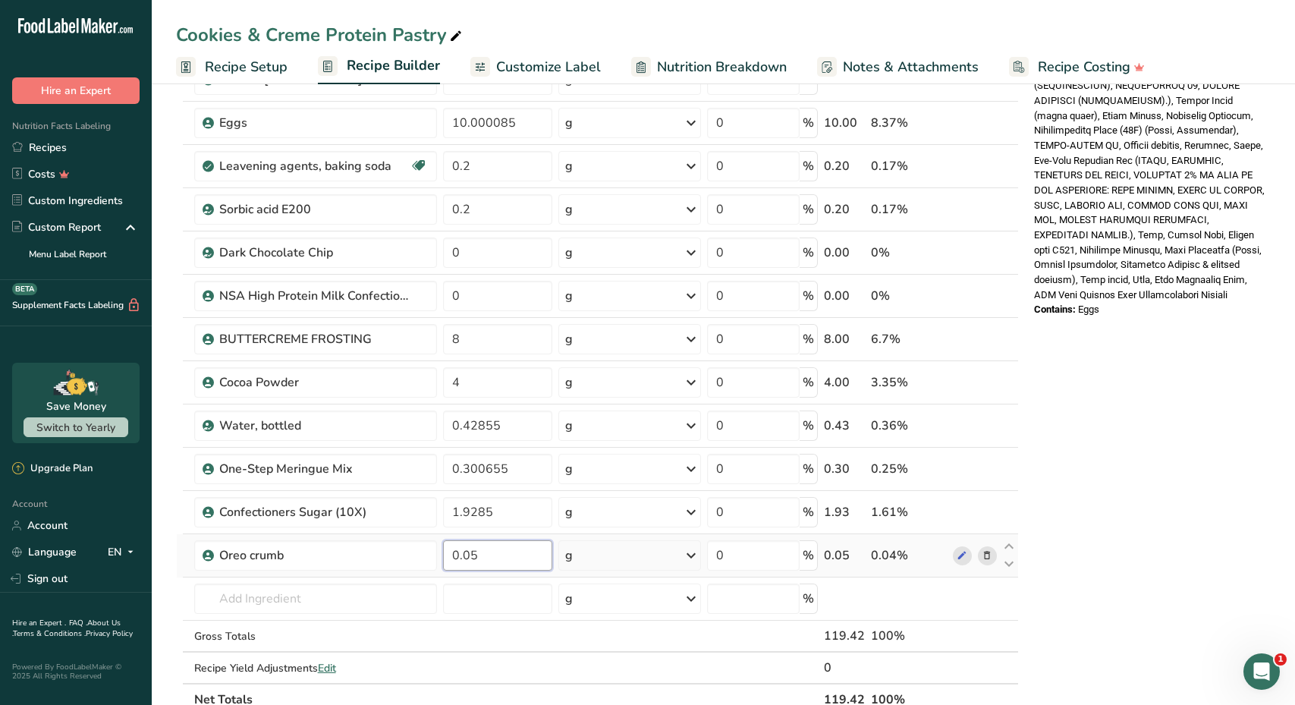
click at [484, 559] on input "0.05" at bounding box center [497, 555] width 109 height 30
click at [500, 596] on div "Ingredient * Amount * Unit * Waste * .a-a{fill:#347362;}.b-a{fill:#fff;} Grams …" at bounding box center [597, 68] width 843 height 1295
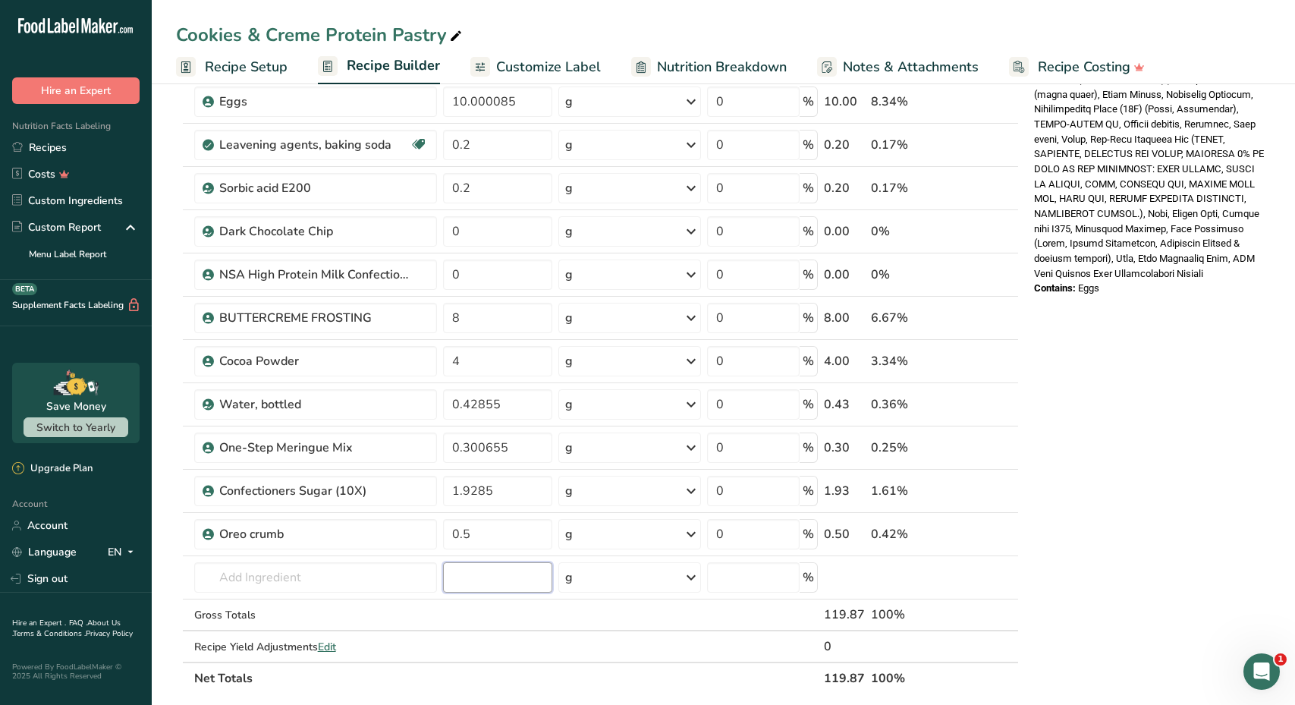
scroll to position [748, 0]
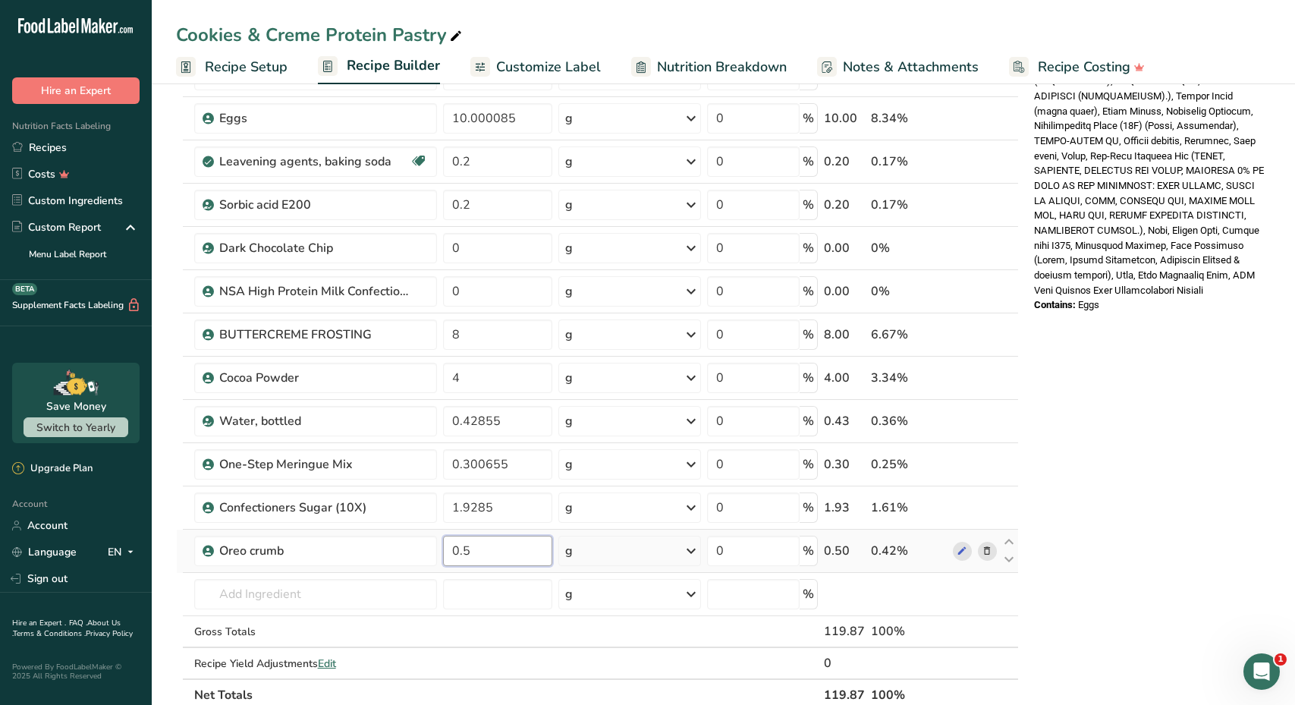
click at [472, 548] on input "0.5" at bounding box center [497, 550] width 109 height 30
type input "0.2"
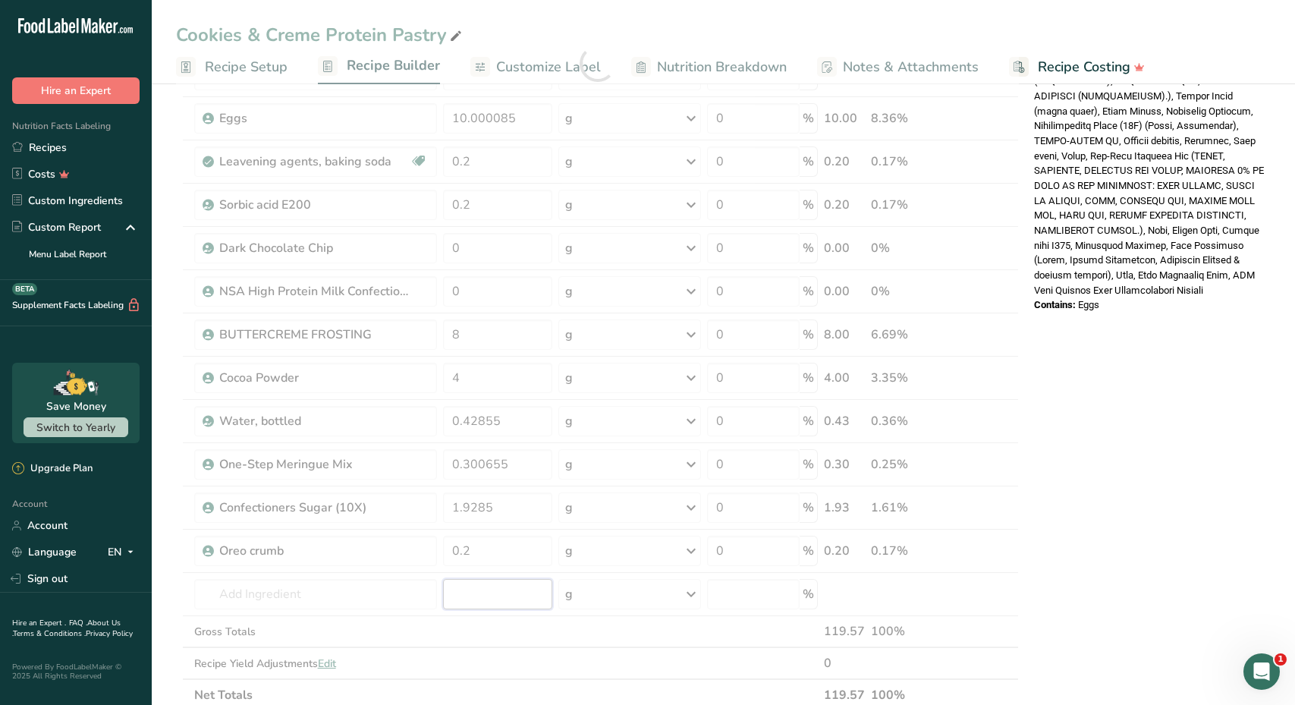
click at [466, 589] on div "Ingredient * Amount * Unit * Waste * .a-a{fill:#347362;}.b-a{fill:#fff;} Grams …" at bounding box center [597, 63] width 843 height 1295
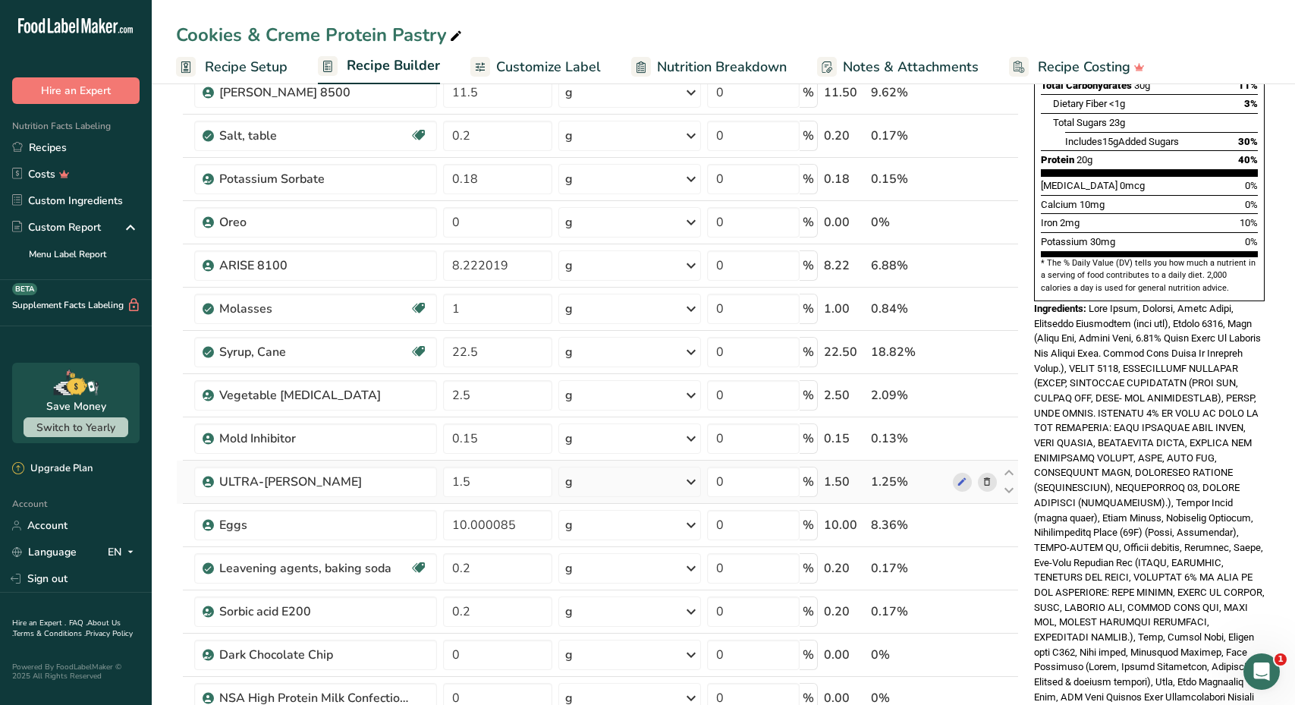
scroll to position [295, 0]
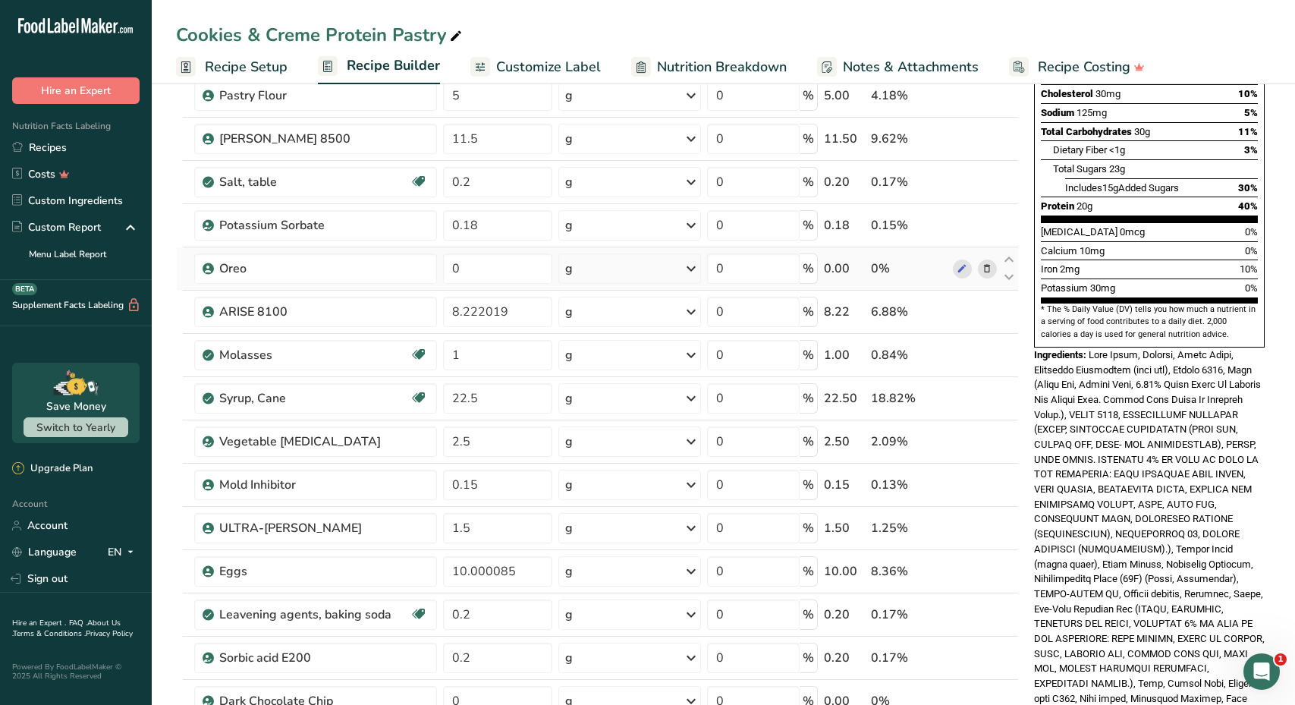
click at [989, 265] on icon at bounding box center [986, 269] width 11 height 16
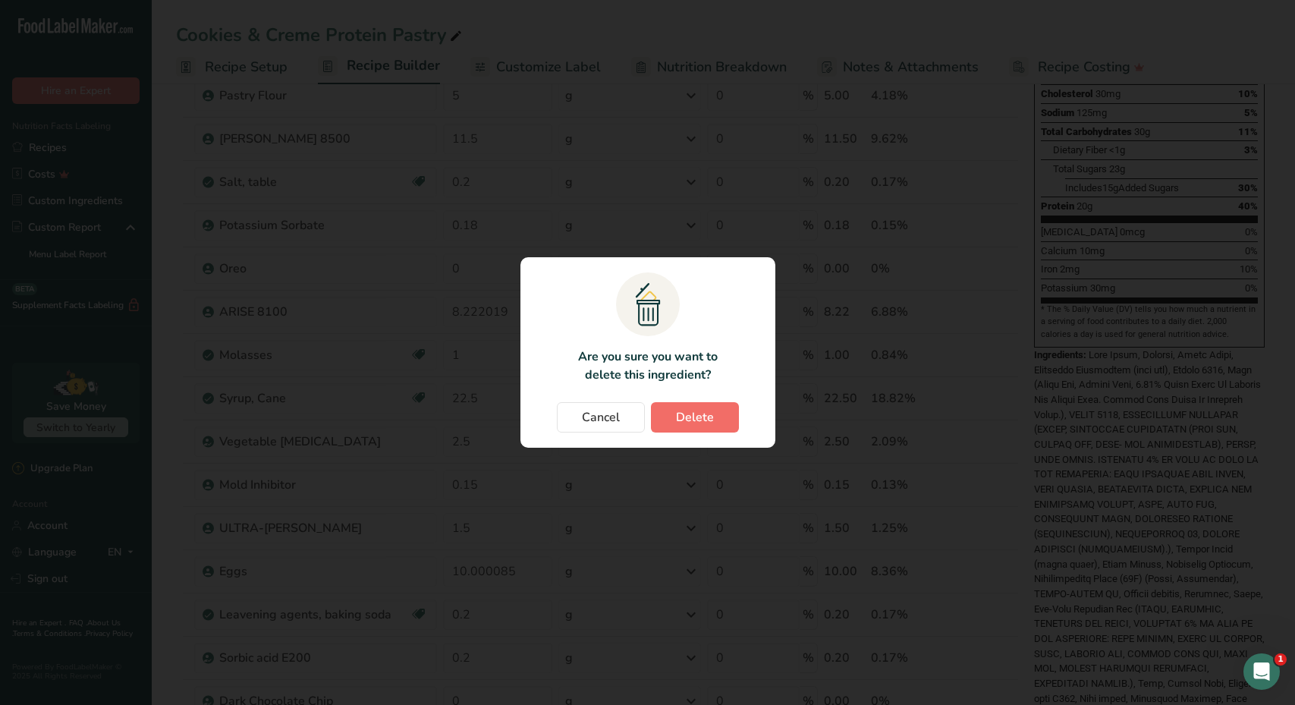
click at [707, 422] on span "Delete" at bounding box center [695, 417] width 38 height 18
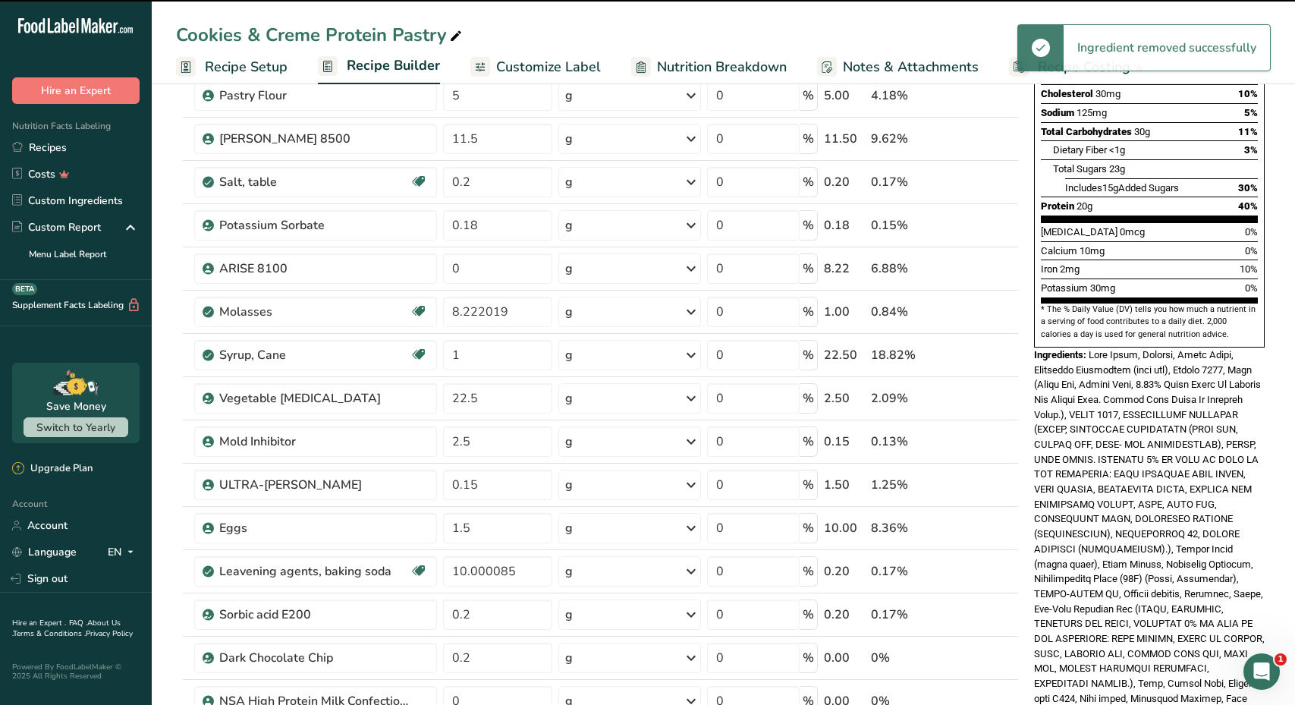
type input "8.222019"
type input "1"
type input "22.5"
type input "2.5"
type input "0.15"
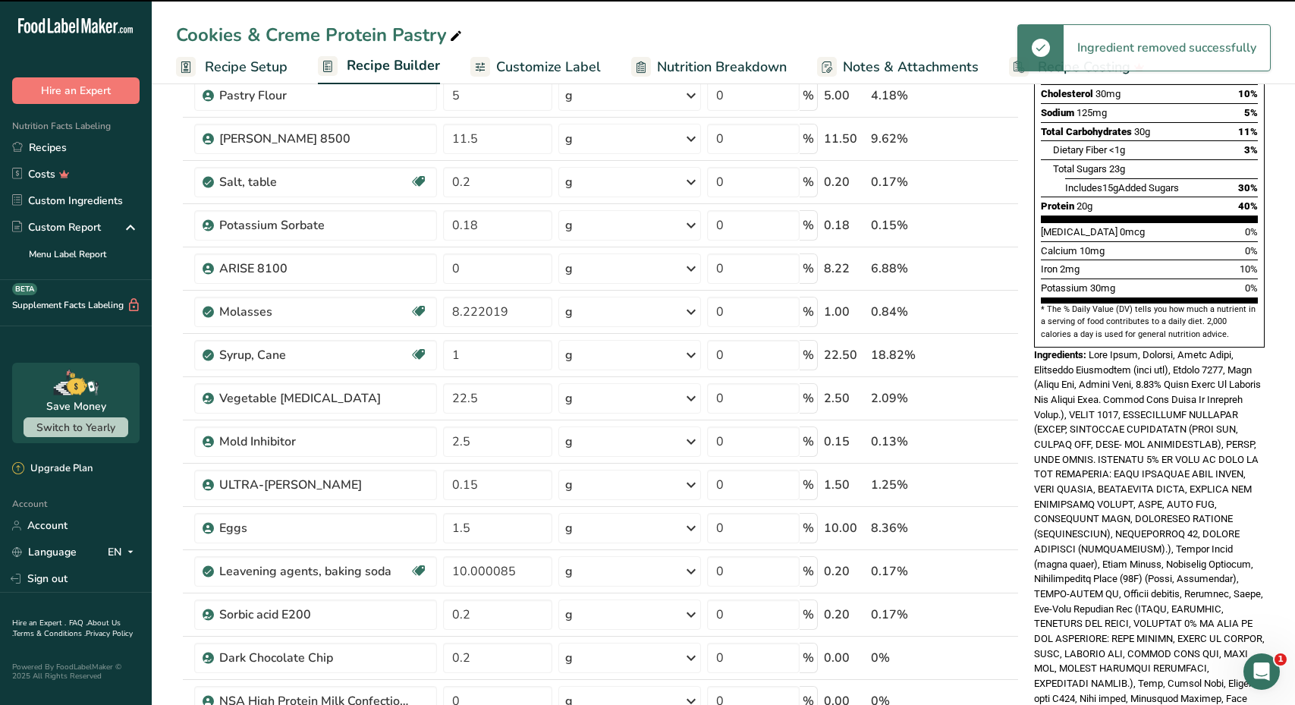
type input "1.5"
type input "10.000085"
type input "0.2"
type input "0"
type input "8"
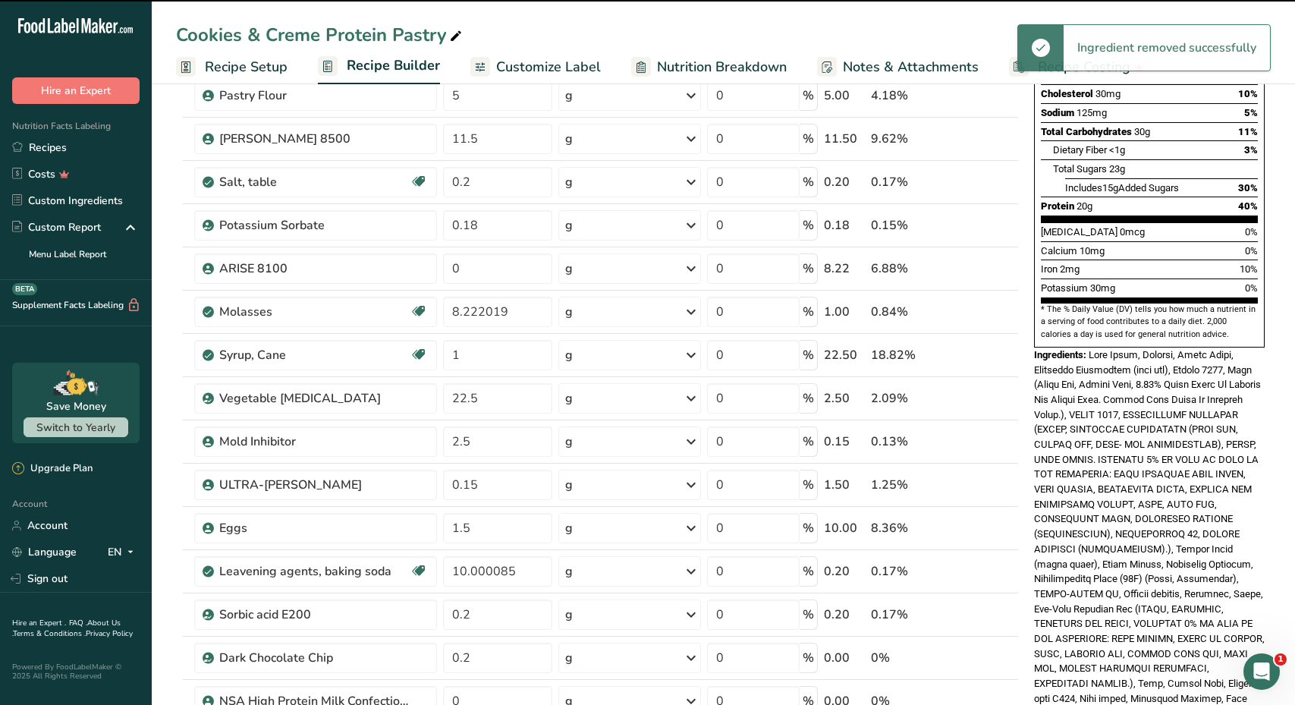
type input "4"
type input "0.42855"
type input "0.300655"
type input "1.9285"
type input "0.2"
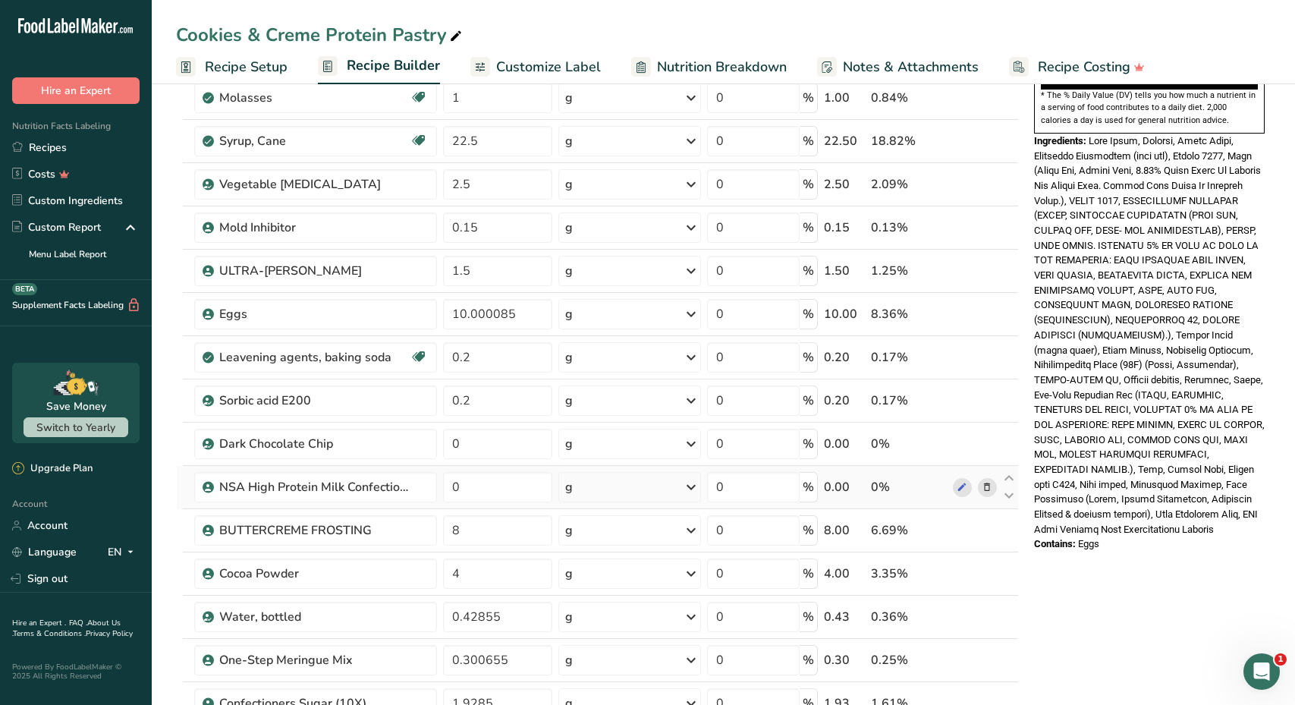
scroll to position [516, 0]
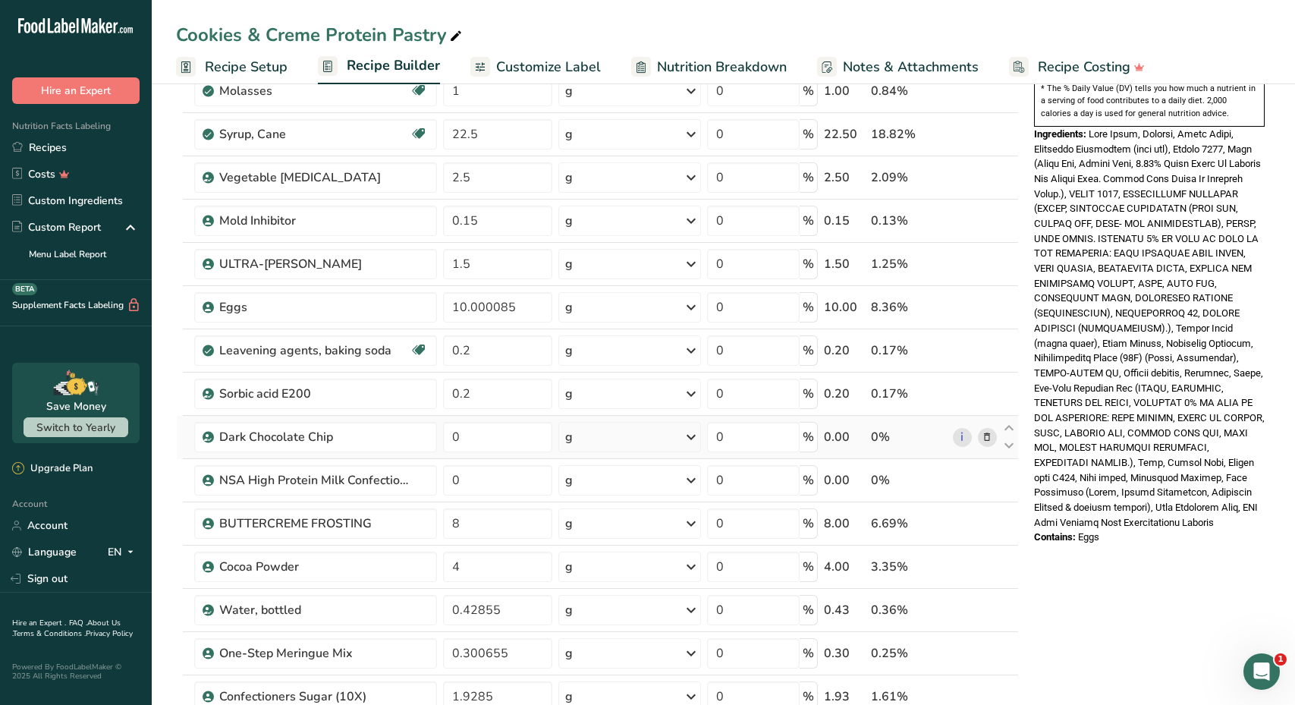
click at [985, 432] on icon at bounding box center [986, 437] width 11 height 16
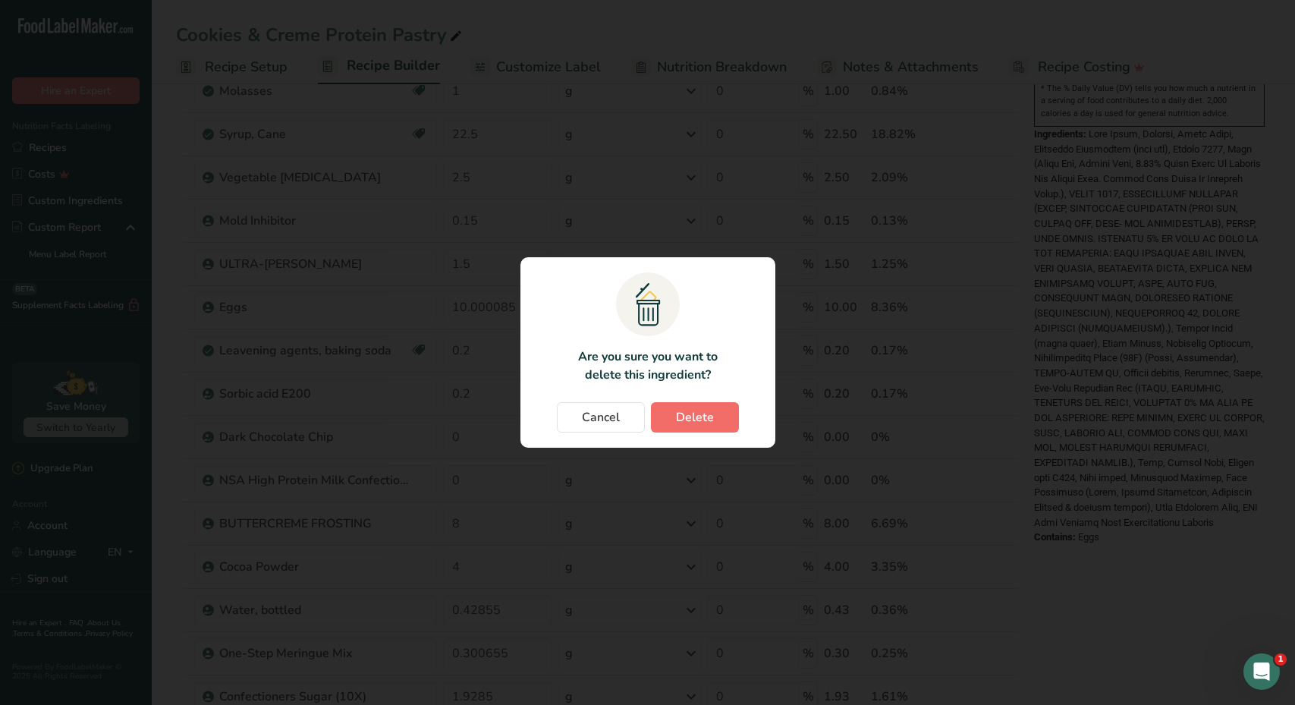
click at [711, 415] on span "Delete" at bounding box center [695, 417] width 38 height 18
type input "8"
type input "4"
type input "0.42855"
type input "0.300655"
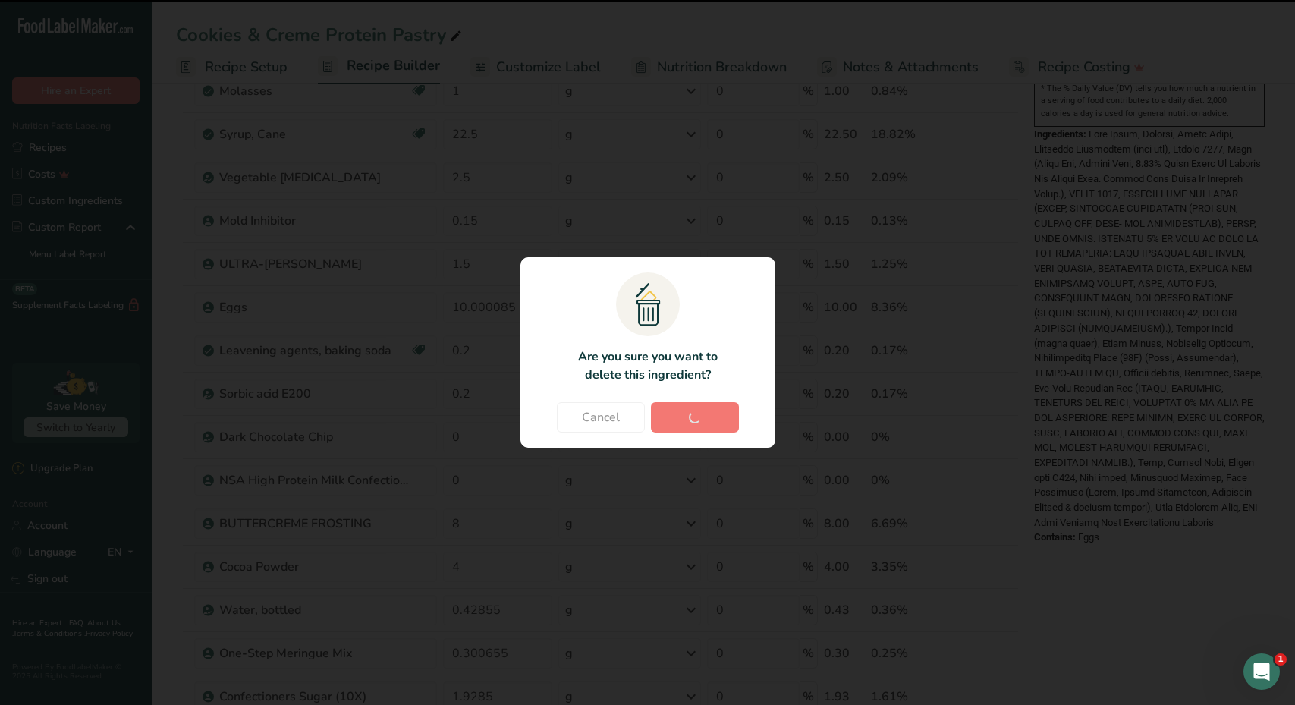
type input "1.9285"
type input "0.2"
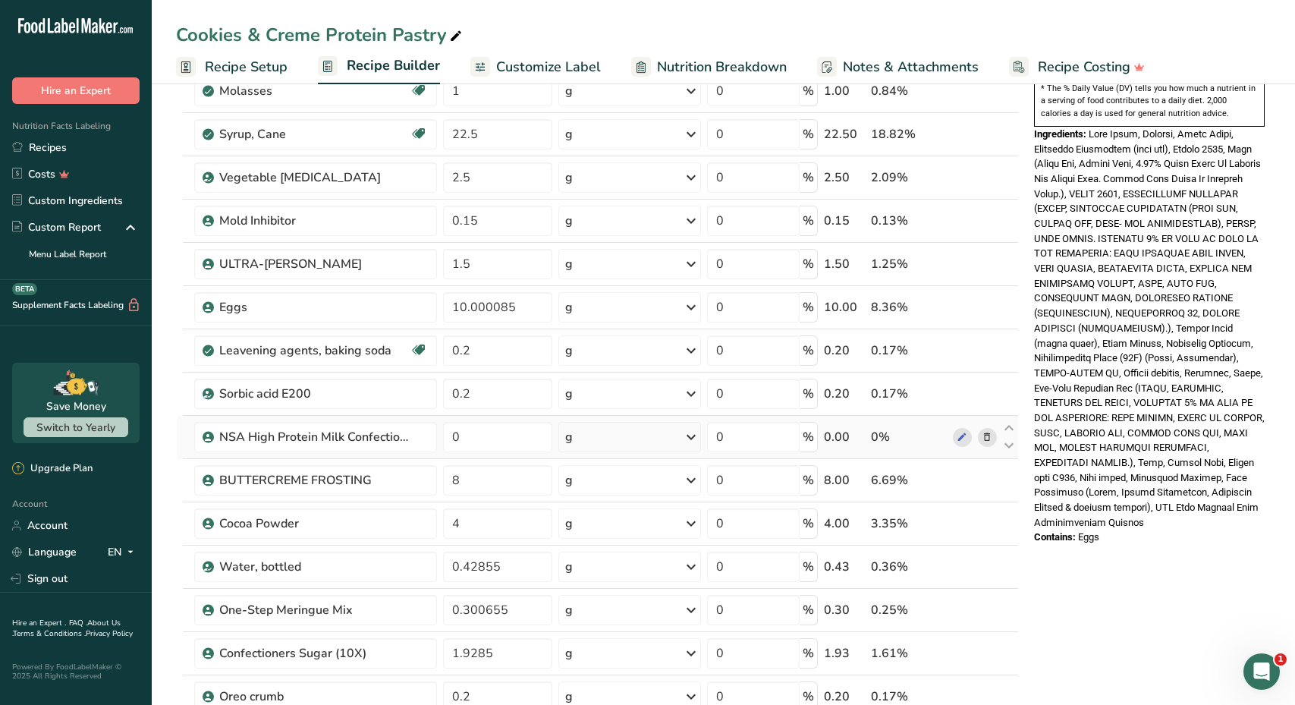
click at [991, 436] on icon at bounding box center [986, 437] width 11 height 16
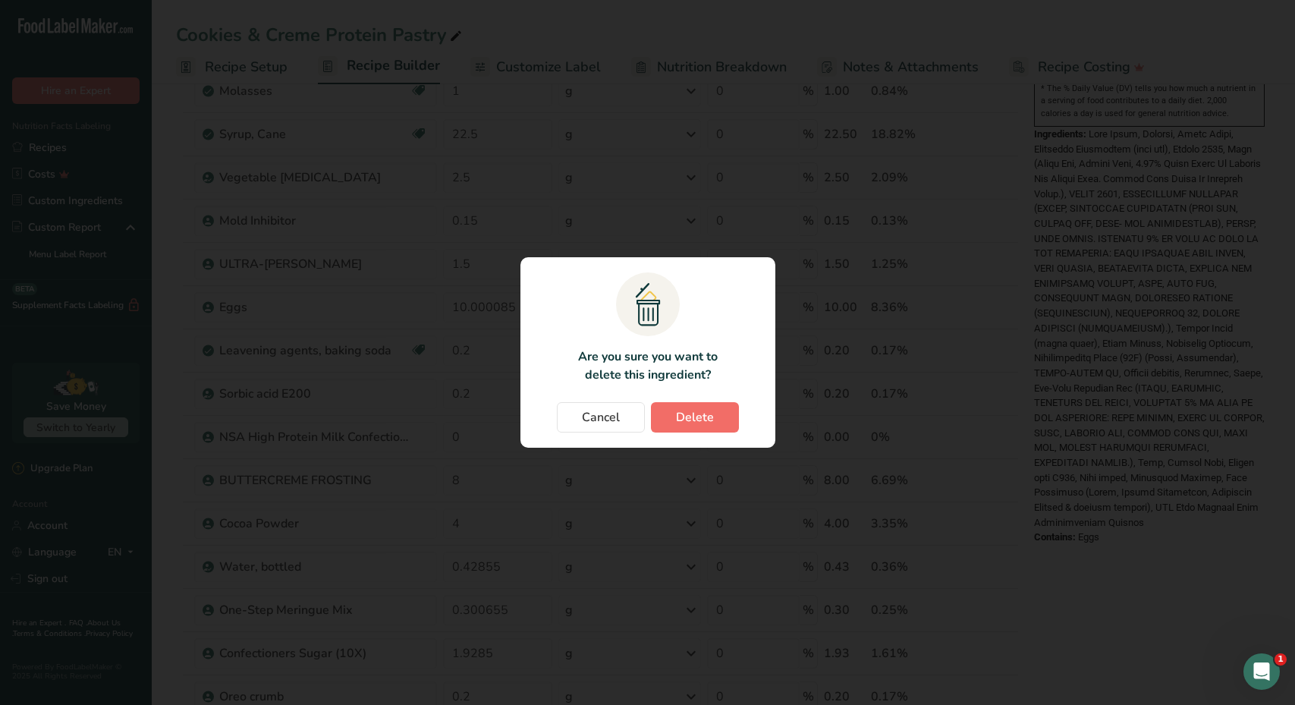
click at [699, 419] on span "Delete" at bounding box center [695, 417] width 38 height 18
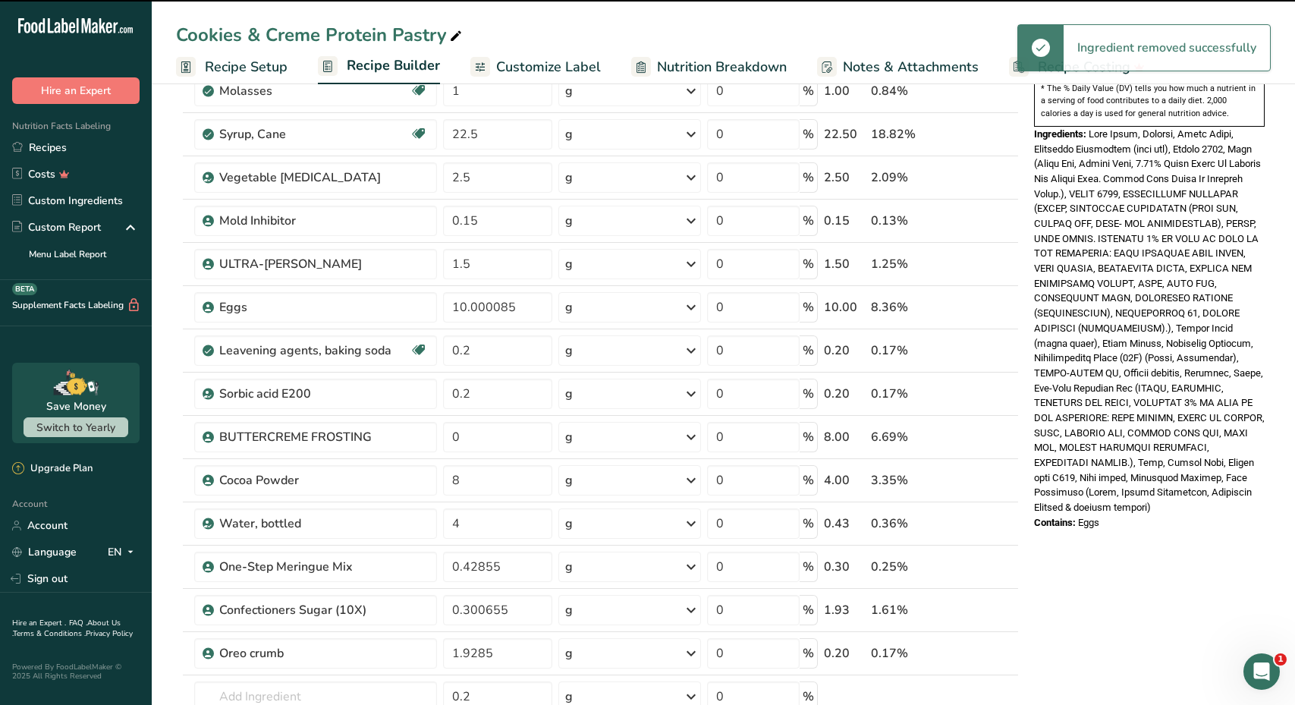
type input "8"
type input "4"
type input "0.42855"
type input "0.300655"
type input "1.9285"
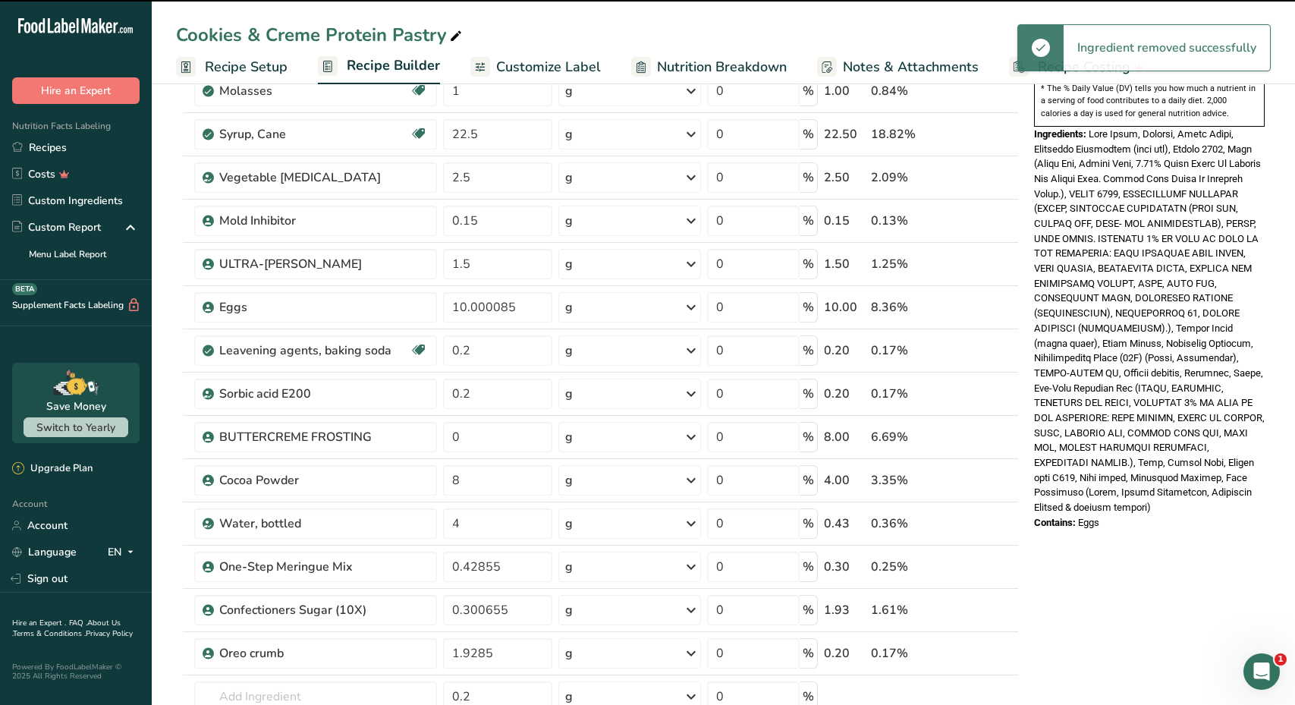
type input "0.2"
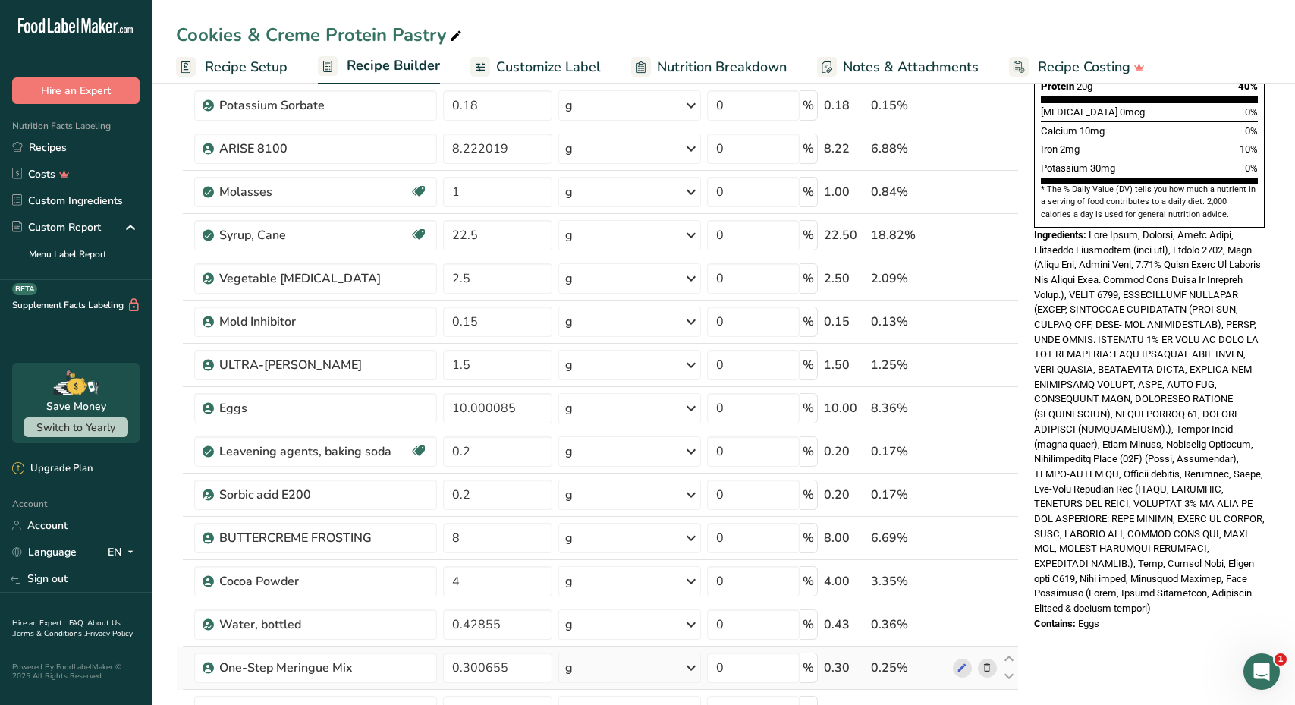
scroll to position [412, 0]
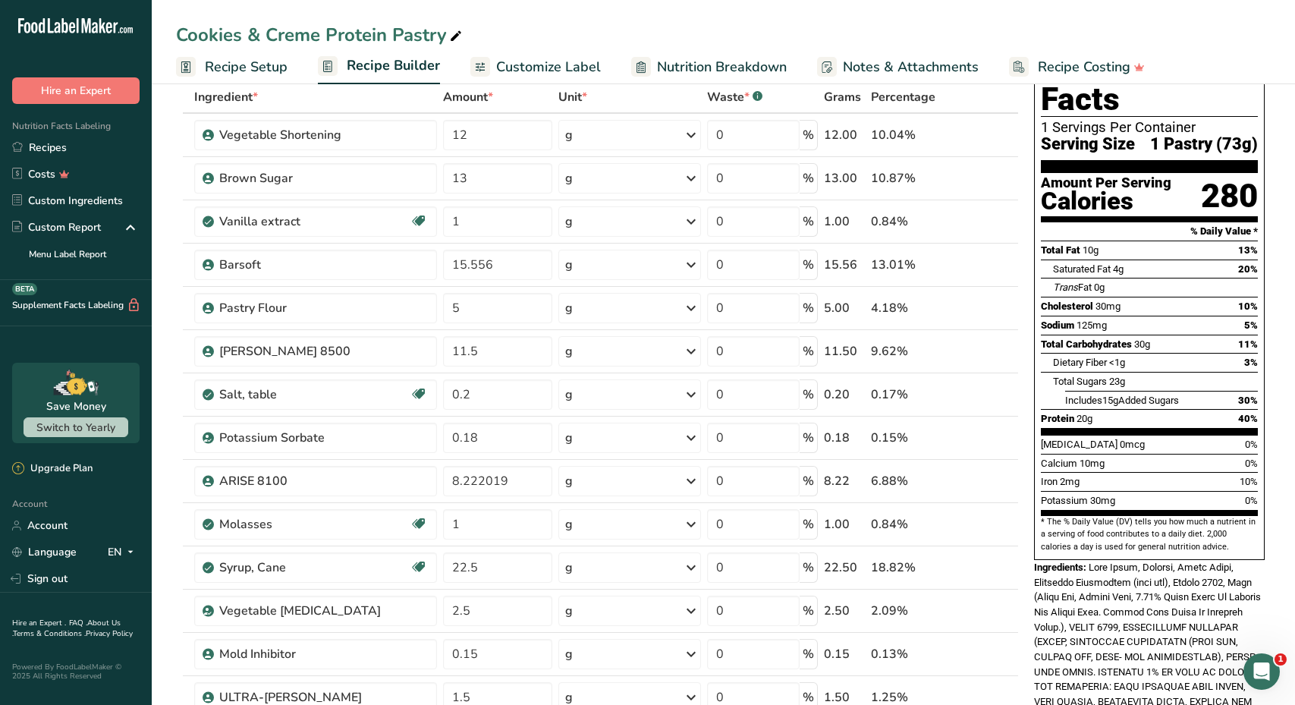
scroll to position [12, 0]
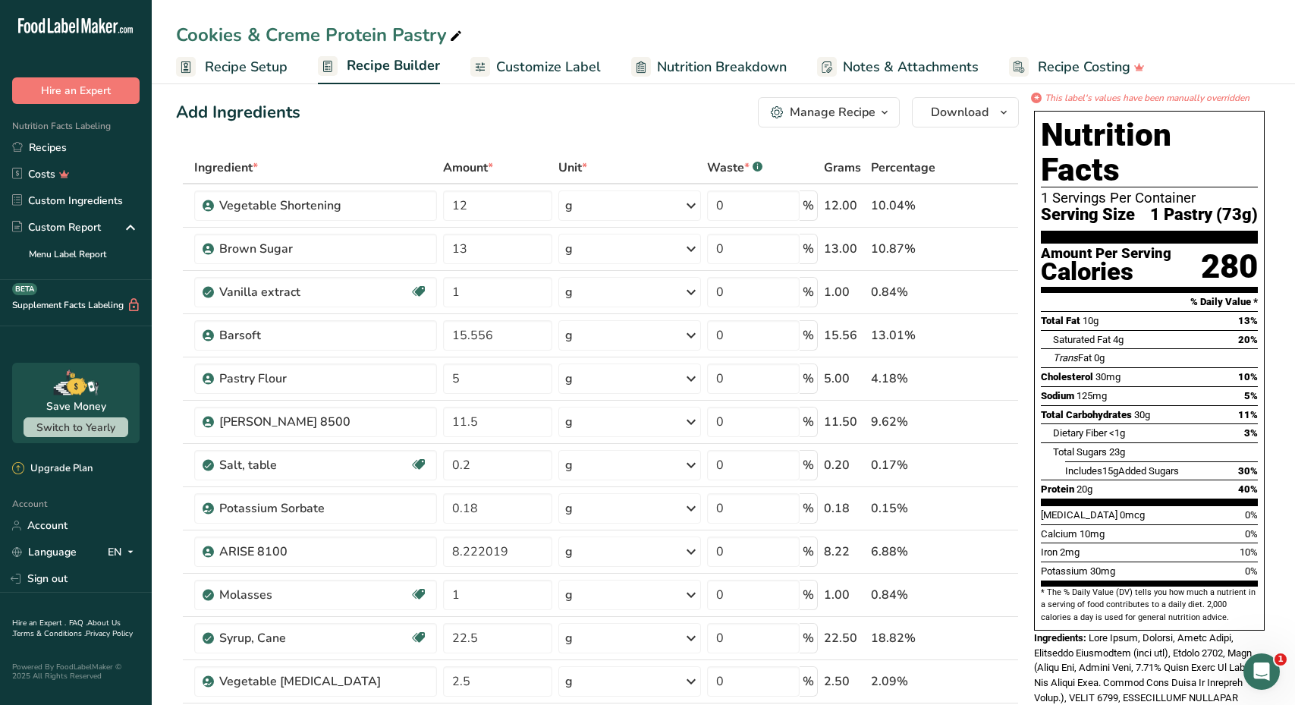
click at [573, 76] on span "Customize Label" at bounding box center [548, 67] width 105 height 20
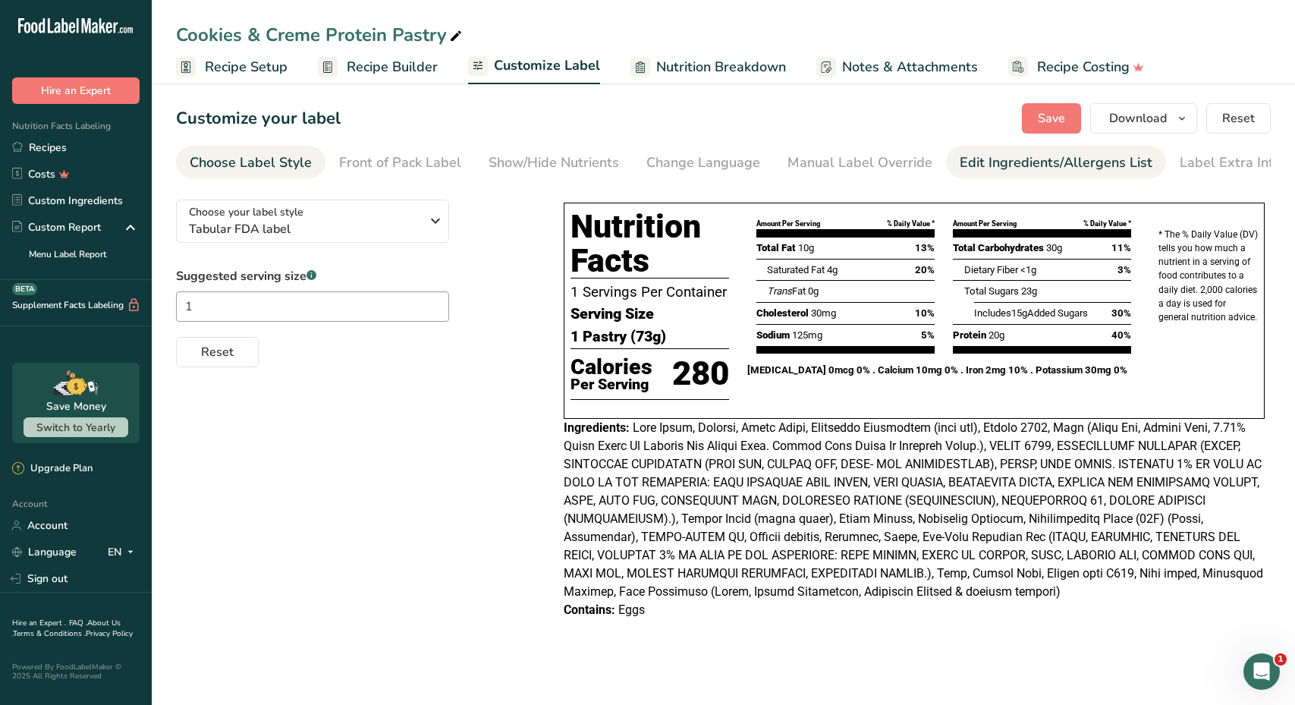
click at [974, 163] on div "Edit Ingredients/Allergens List" at bounding box center [1055, 162] width 193 height 20
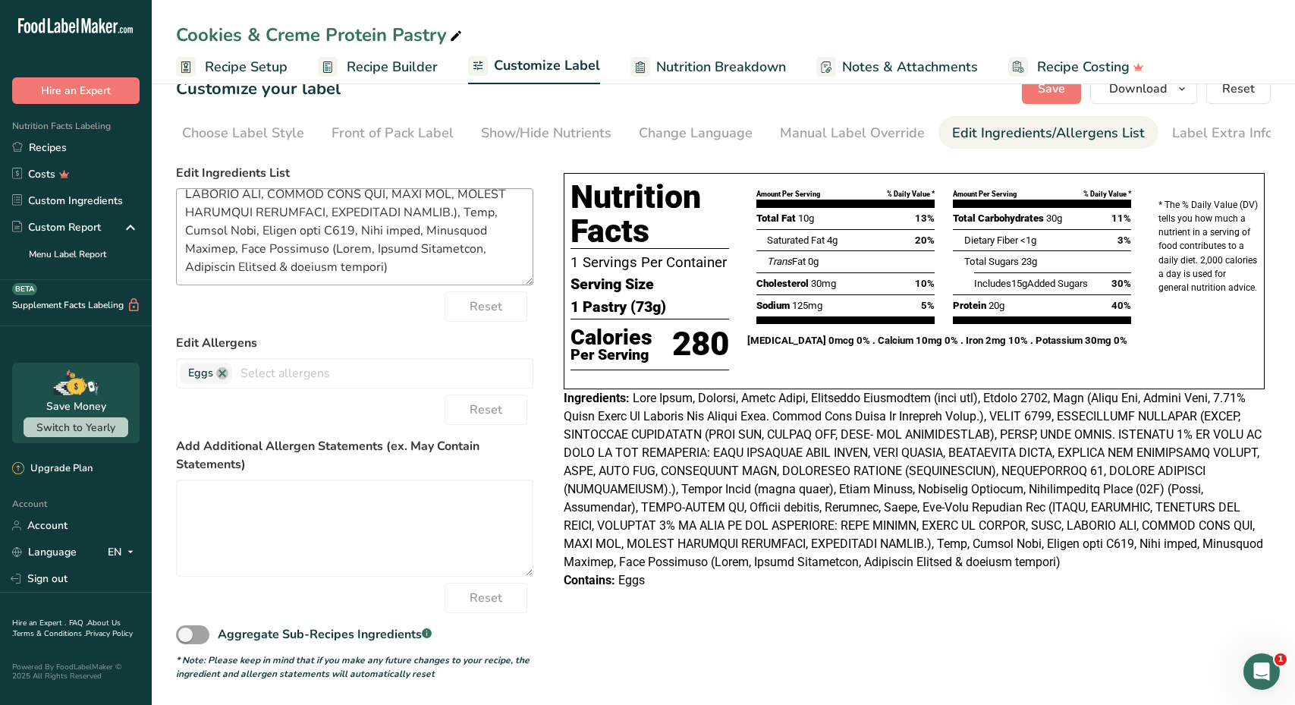
scroll to position [33, 0]
click at [397, 262] on textarea at bounding box center [354, 236] width 357 height 97
paste textarea "Oatmeal Creme Pie Oatmeal batter, filled with creme"
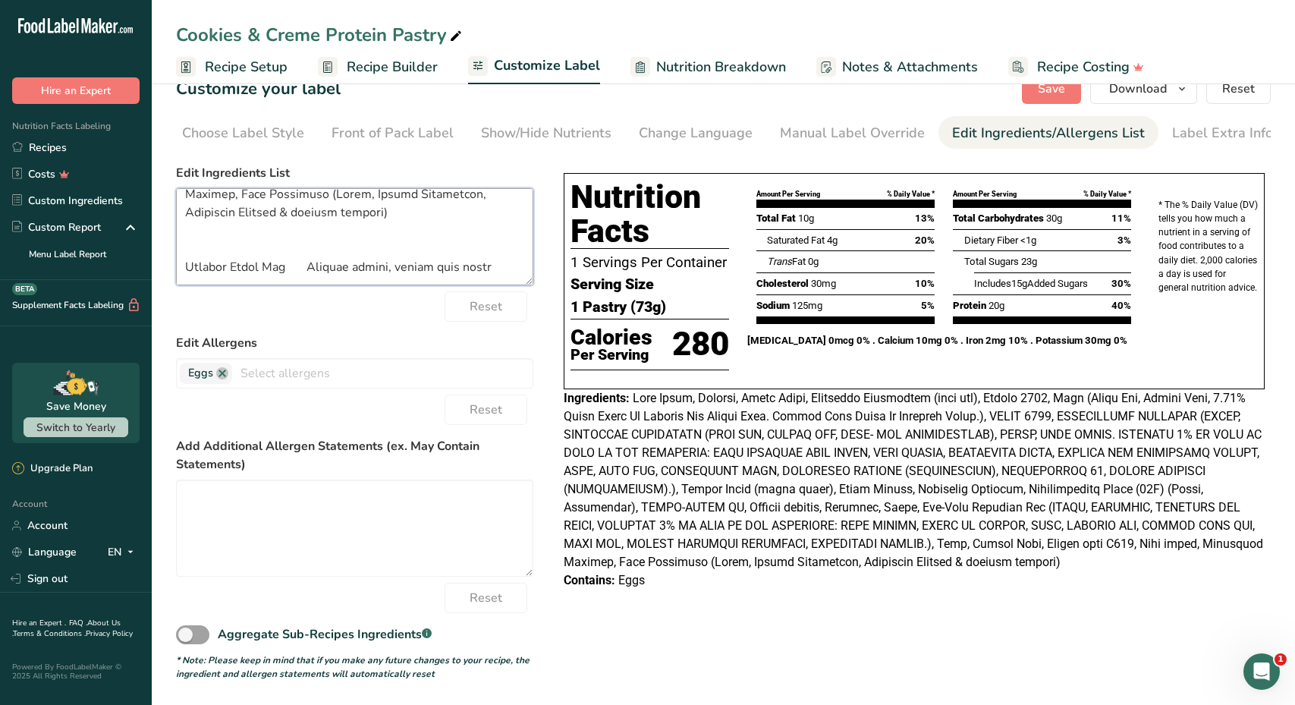
scroll to position [394, 0]
drag, startPoint x: 181, startPoint y: 267, endPoint x: 525, endPoint y: 276, distance: 343.7
click at [525, 276] on textarea at bounding box center [354, 236] width 357 height 97
paste textarea "Ingredients: Dairy Protein Blend (Whey Protein Isolate, Milk Protein Isolate, M…"
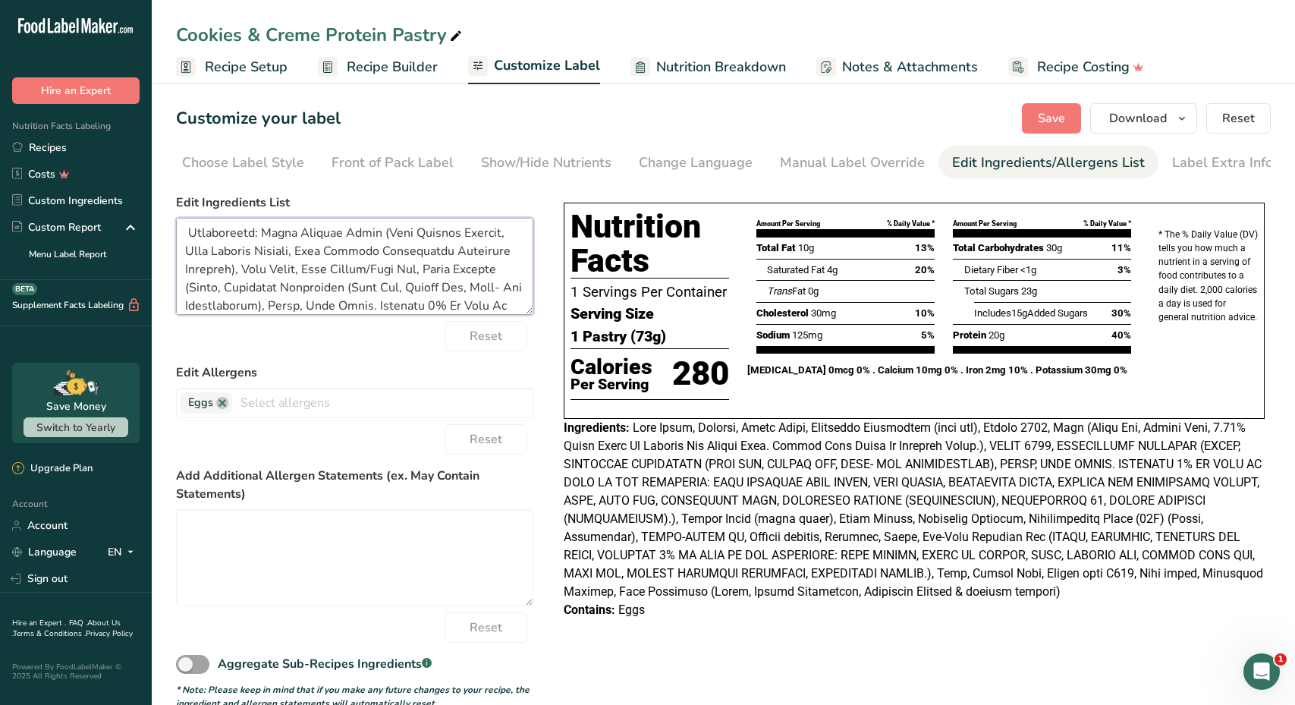
scroll to position [446, 0]
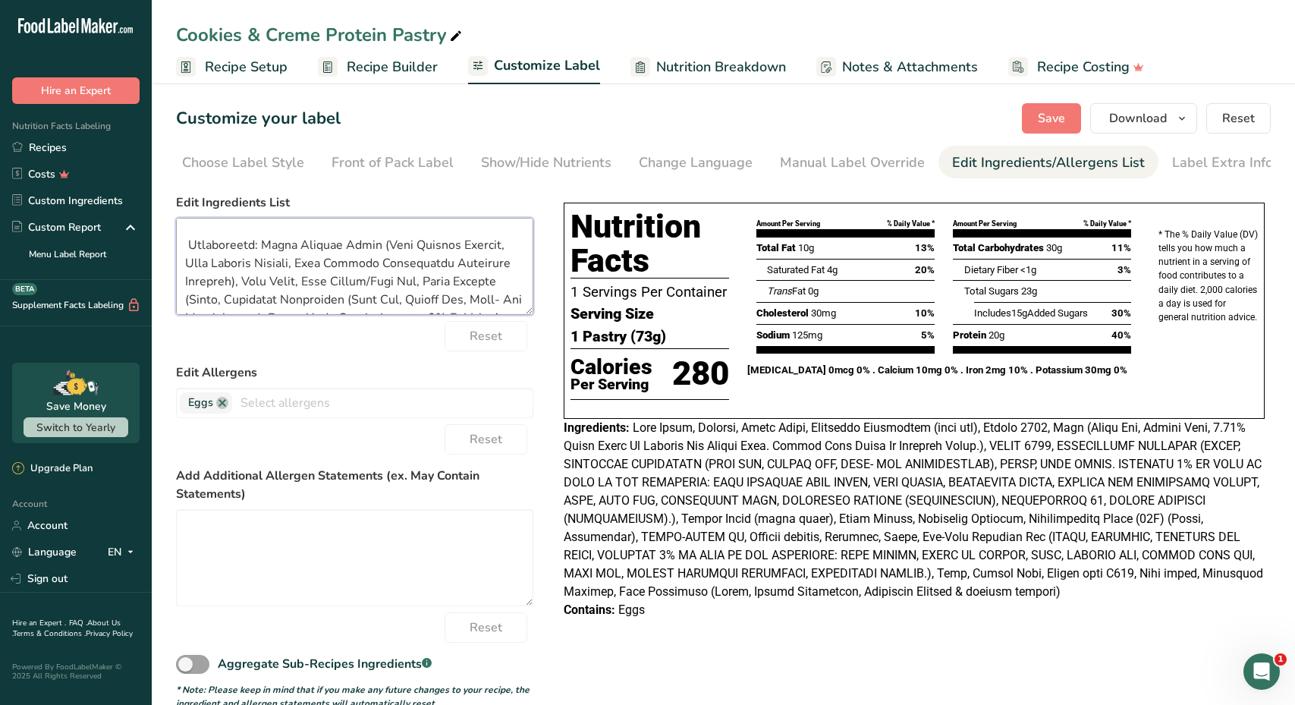
drag, startPoint x: 369, startPoint y: 247, endPoint x: 509, endPoint y: 274, distance: 142.0
click at [509, 274] on textarea at bounding box center [354, 266] width 357 height 97
paste textarea ", Wheat Protein Isolate"
drag, startPoint x: 223, startPoint y: 273, endPoint x: 276, endPoint y: 273, distance: 53.1
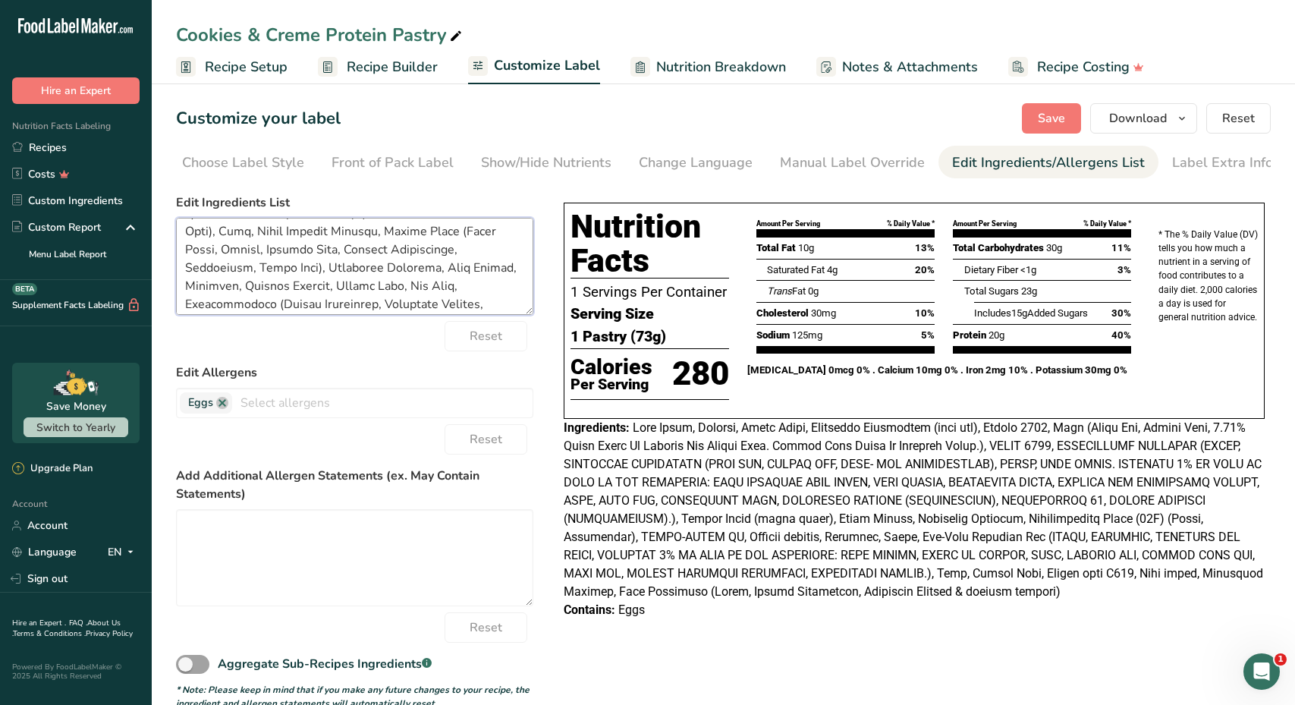
click at [276, 273] on textarea at bounding box center [354, 266] width 357 height 97
drag, startPoint x: 224, startPoint y: 272, endPoint x: 276, endPoint y: 276, distance: 51.8
click at [276, 276] on textarea at bounding box center [354, 266] width 357 height 97
paste textarea "Confectioners Sugar (Sugar, Cornstarch), Molasses, Meringue Powder (Sugar, Dext…"
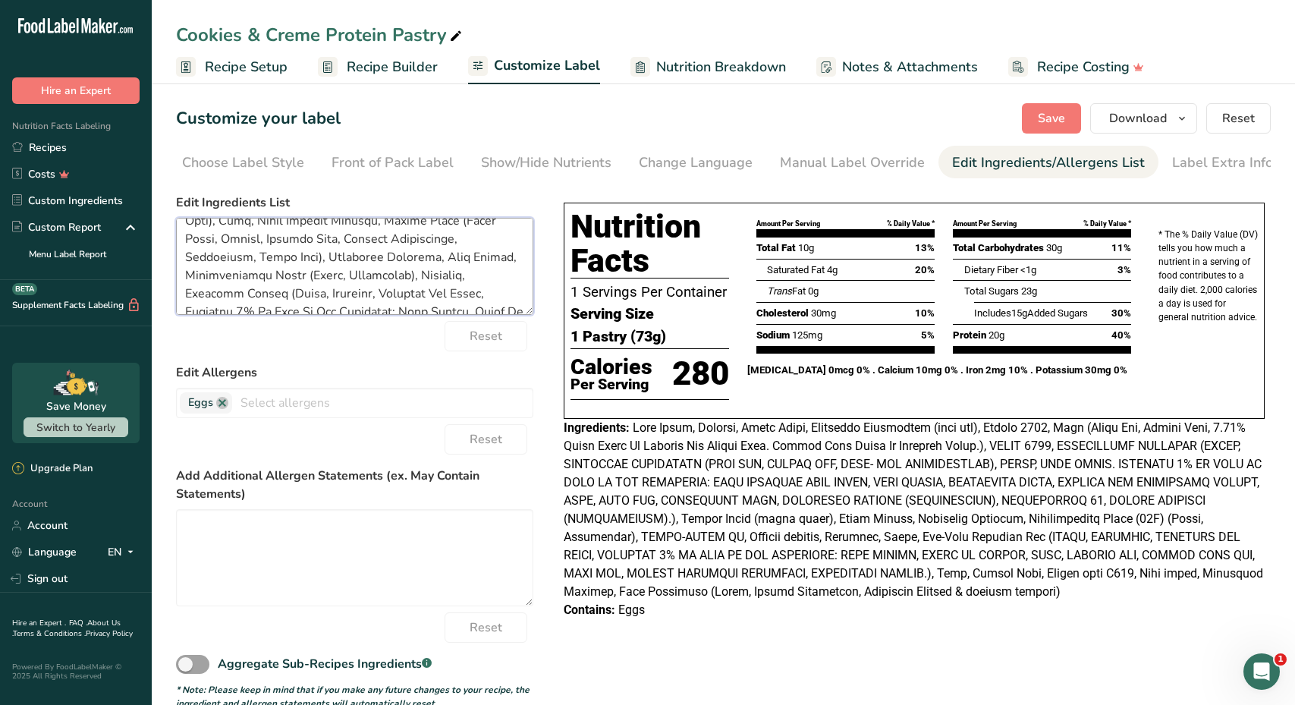
scroll to position [758, 0]
click at [1044, 113] on span "Save" at bounding box center [1051, 118] width 27 height 18
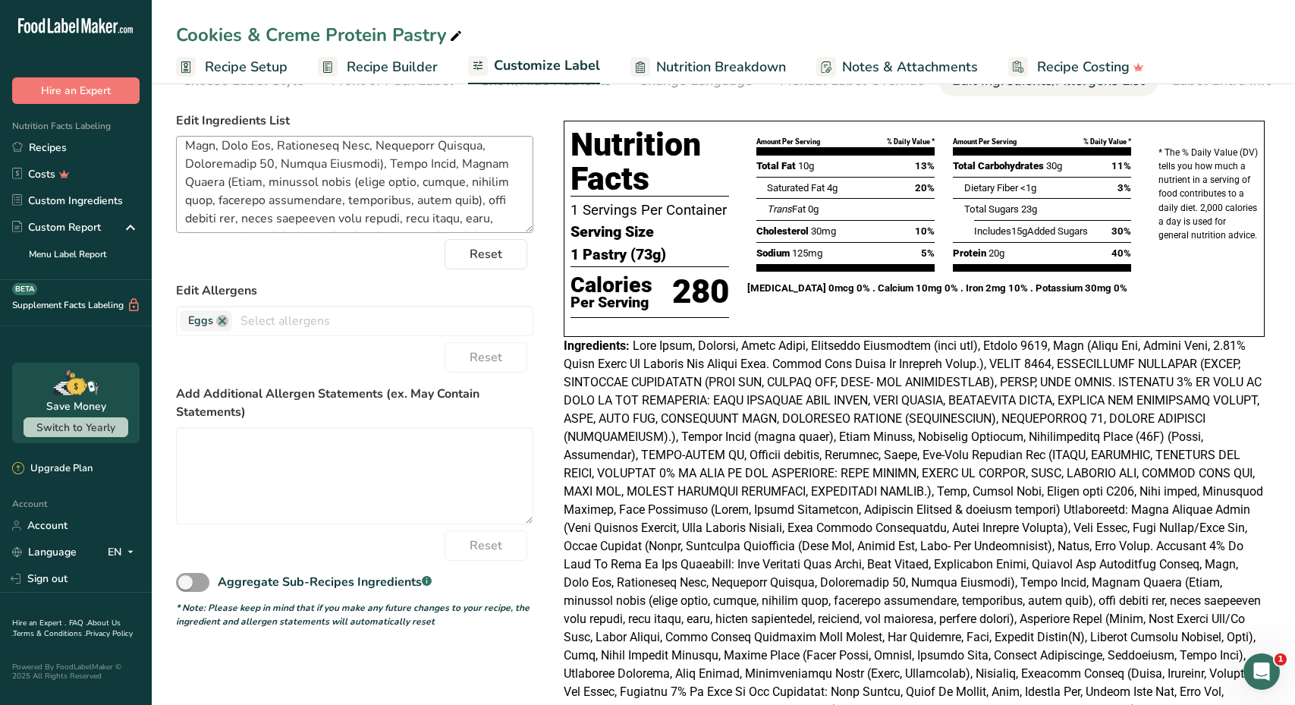
scroll to position [592, 0]
drag, startPoint x: 366, startPoint y: 162, endPoint x: 366, endPoint y: 196, distance: 34.1
click at [366, 196] on textarea at bounding box center [354, 184] width 357 height 97
drag, startPoint x: 387, startPoint y: 159, endPoint x: 340, endPoint y: 221, distance: 78.6
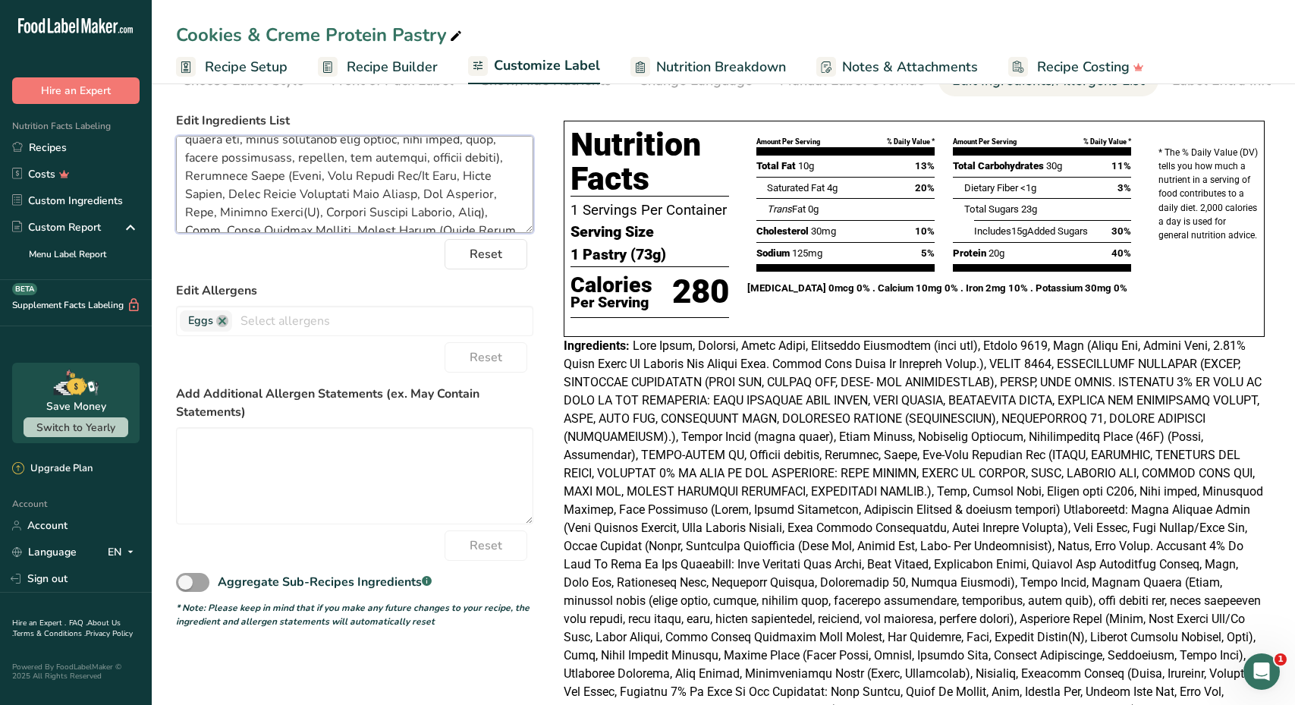
click at [340, 221] on textarea at bounding box center [354, 184] width 357 height 97
drag, startPoint x: 420, startPoint y: 159, endPoint x: 223, endPoint y: 174, distance: 197.8
click at [222, 174] on textarea at bounding box center [354, 184] width 357 height 97
type textarea "Cane Syrup, Barsoft, Brown Sugar, Vegetable Shortening (palm oil), [PERSON_NAME…"
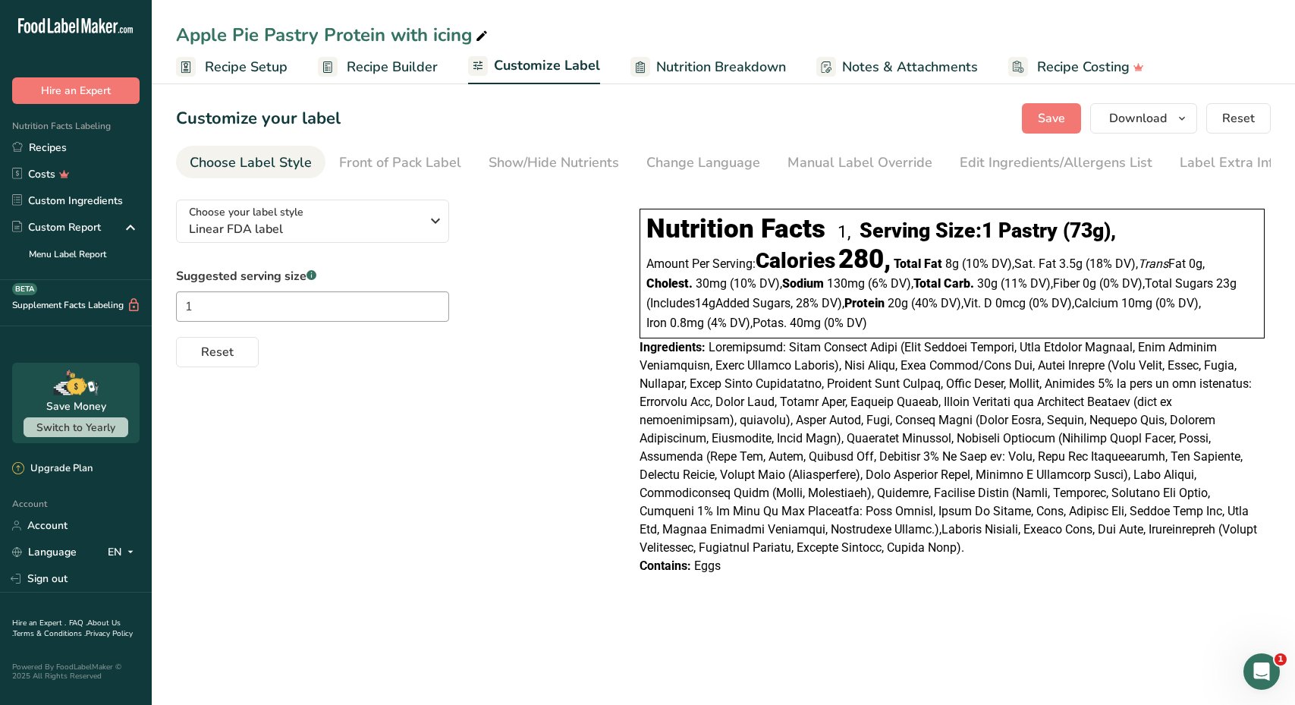
click at [349, 86] on section "Customize your label Save Download Choose what to show on your downloaded label…" at bounding box center [723, 346] width 1143 height 535
click at [350, 74] on span "Recipe Builder" at bounding box center [392, 67] width 91 height 20
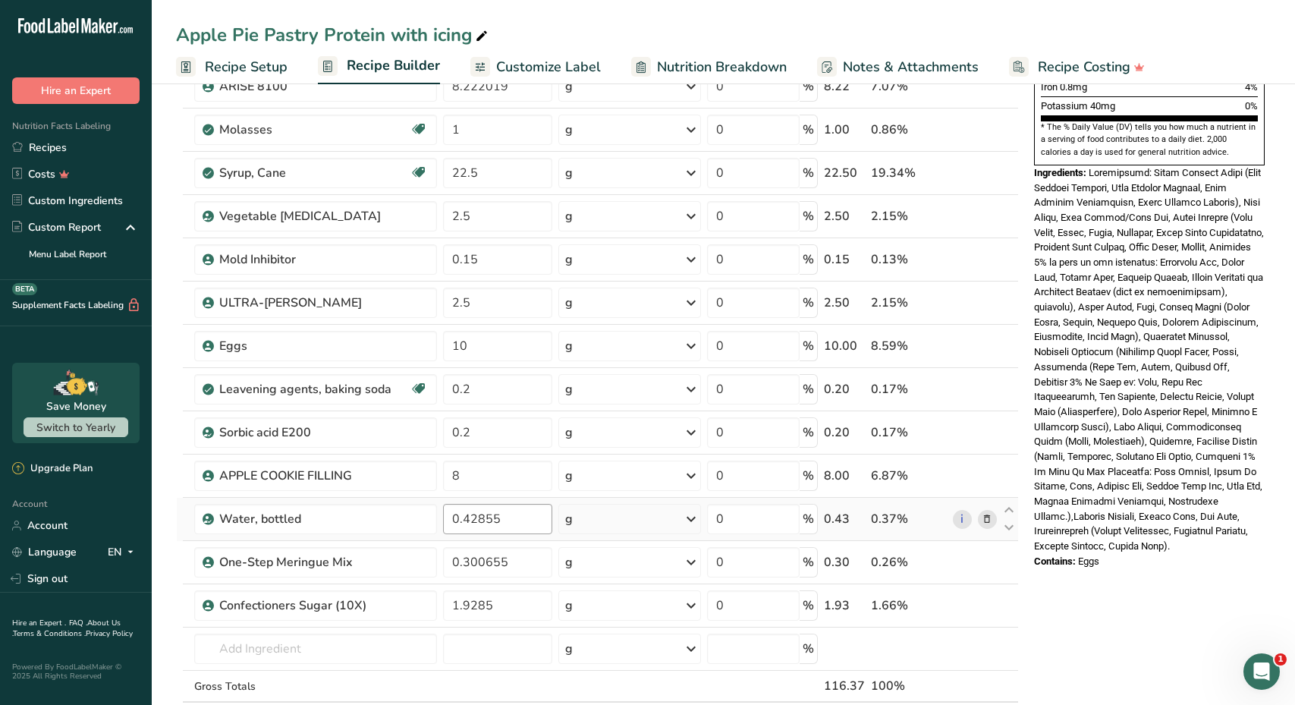
scroll to position [467, 0]
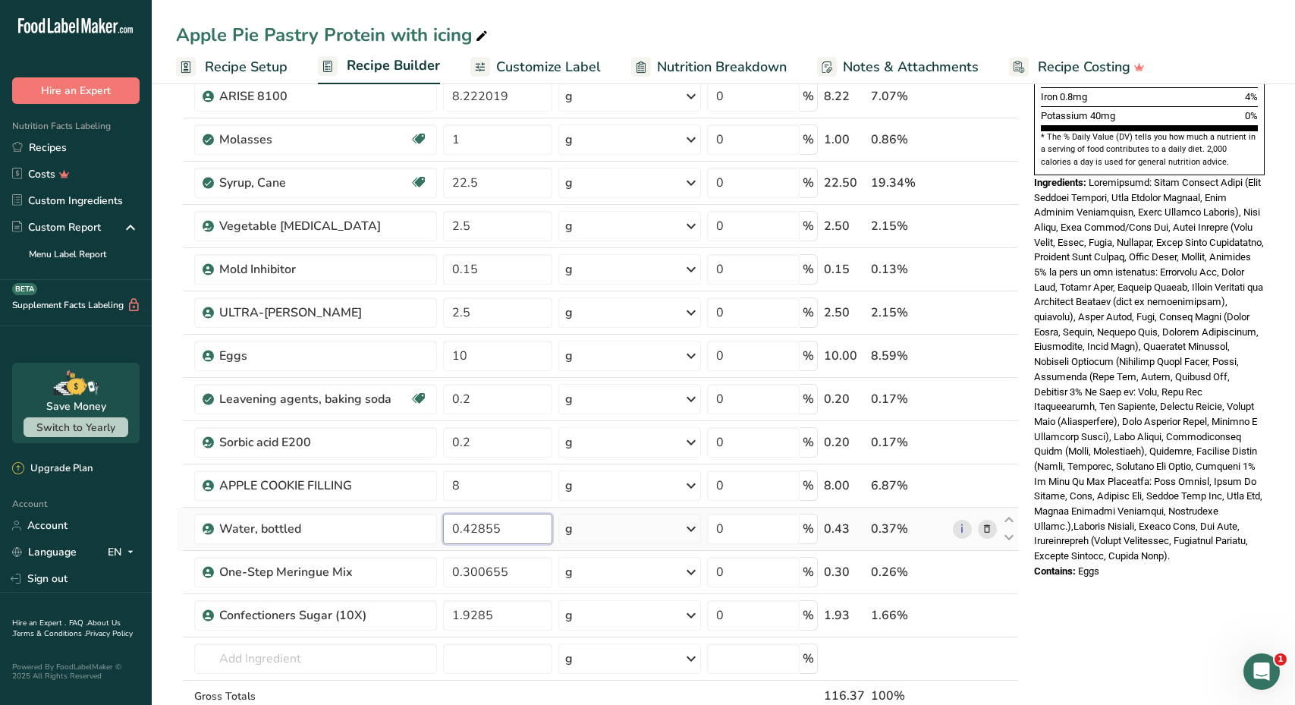
drag, startPoint x: 520, startPoint y: 529, endPoint x: 449, endPoint y: 529, distance: 70.5
click at [449, 529] on input "0.42855" at bounding box center [497, 528] width 109 height 30
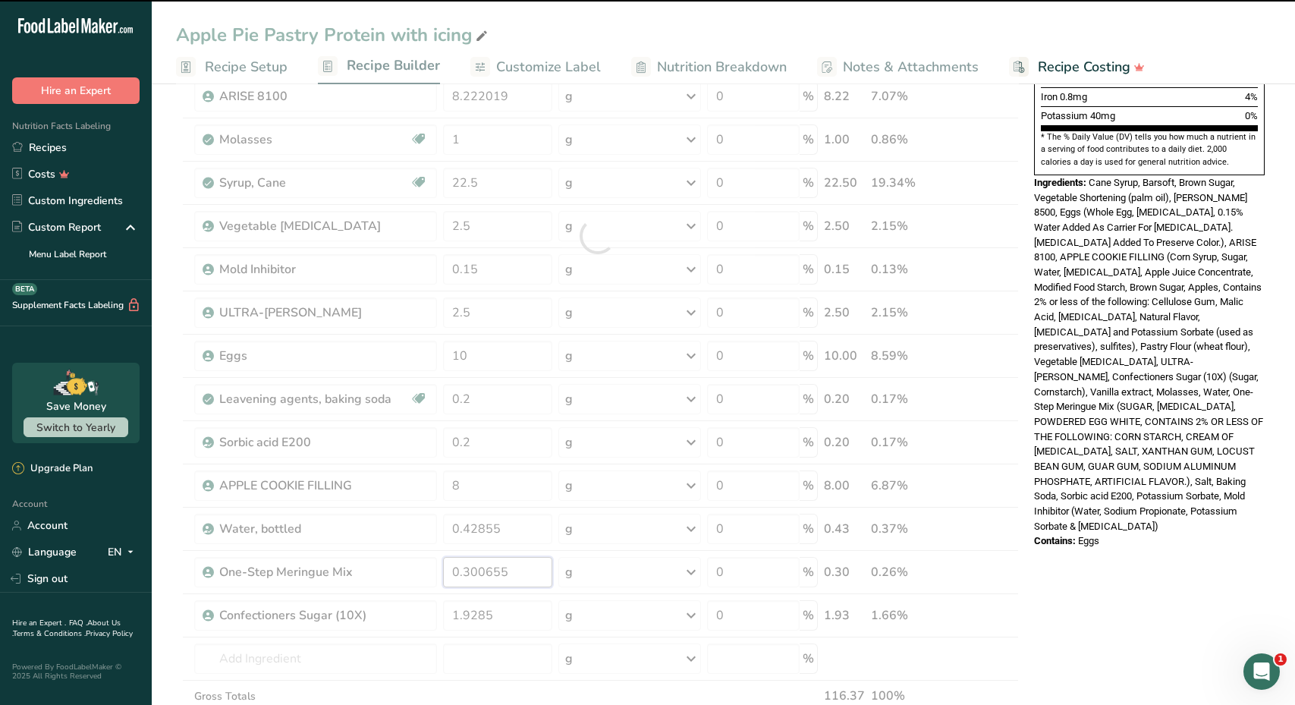
drag, startPoint x: 534, startPoint y: 568, endPoint x: 439, endPoint y: 562, distance: 95.0
click at [439, 562] on div "Ingredient * Amount * Unit * Waste * .a-a{fill:#347362;}.b-a{fill:#fff;} Grams …" at bounding box center [597, 236] width 843 height 1078
drag, startPoint x: 505, startPoint y: 609, endPoint x: 424, endPoint y: 615, distance: 81.4
click at [424, 615] on div "Ingredient * Amount * Unit * Waste * .a-a{fill:#347362;}.b-a{fill:#fff;} Grams …" at bounding box center [597, 236] width 843 height 1078
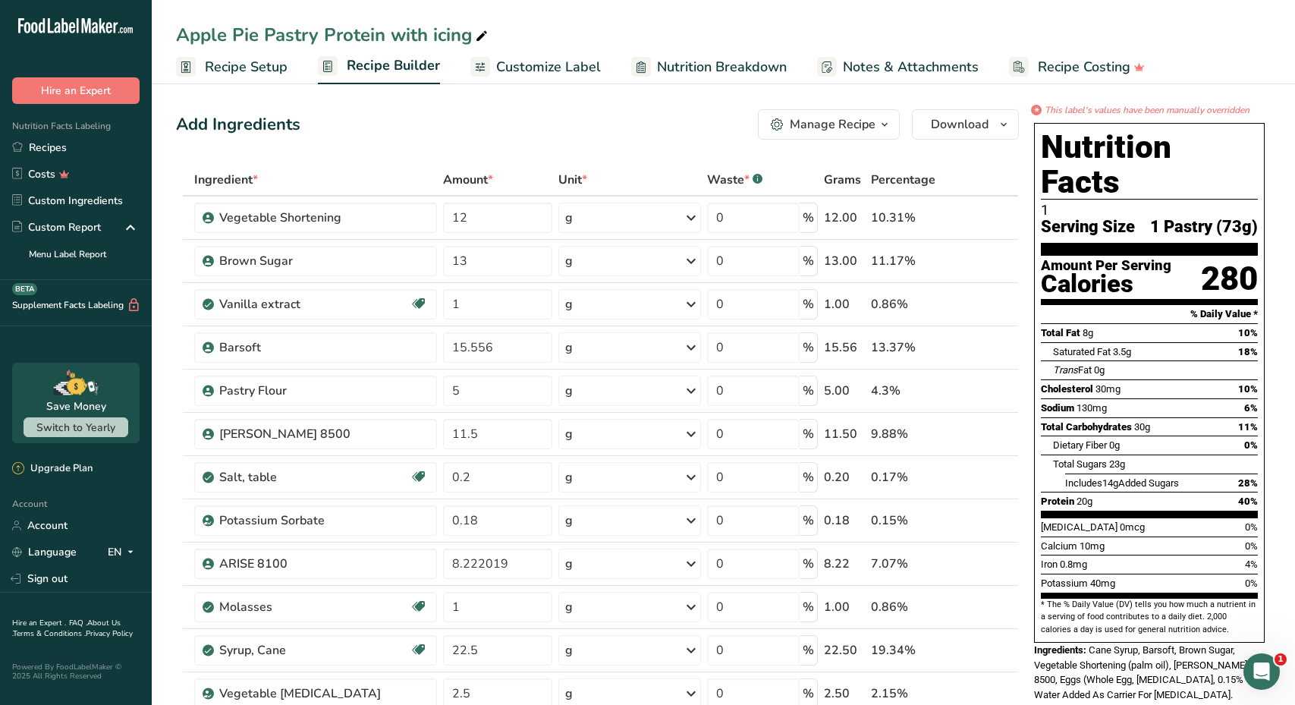
scroll to position [0, 0]
click at [101, 144] on link "Recipes" at bounding box center [76, 147] width 152 height 27
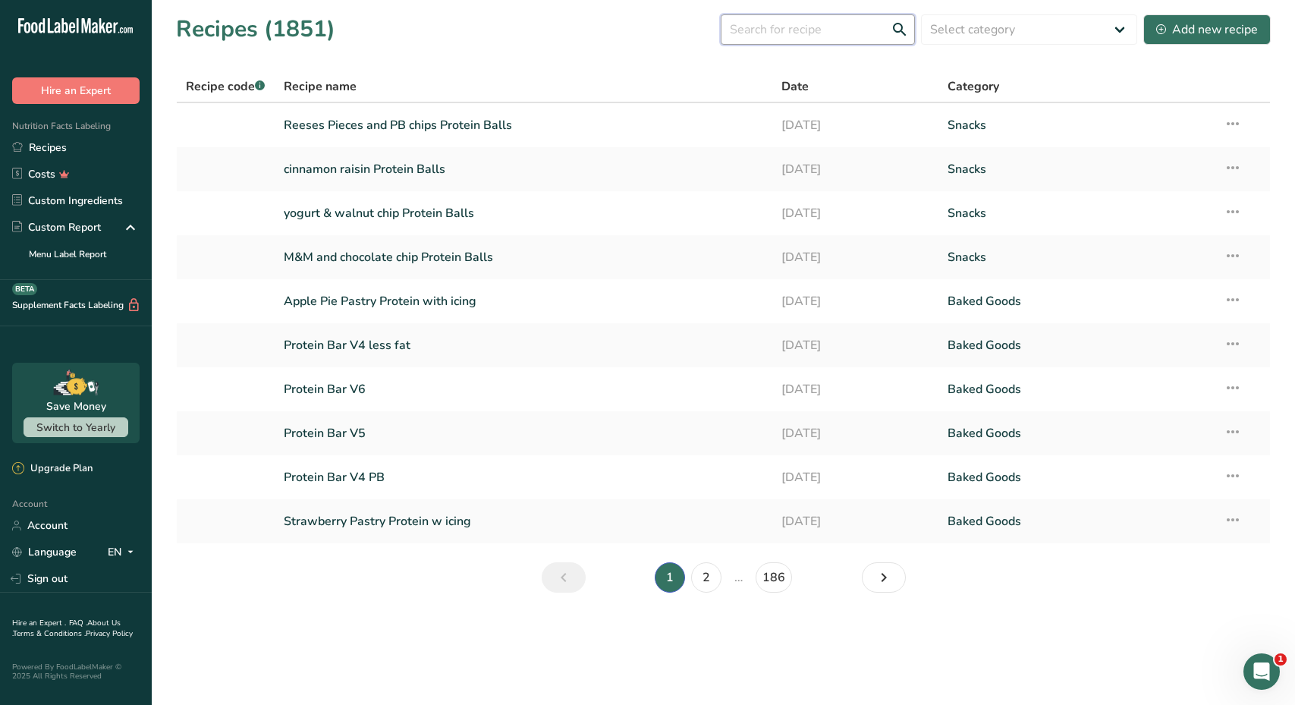
click at [843, 30] on input "text" at bounding box center [817, 29] width 194 height 30
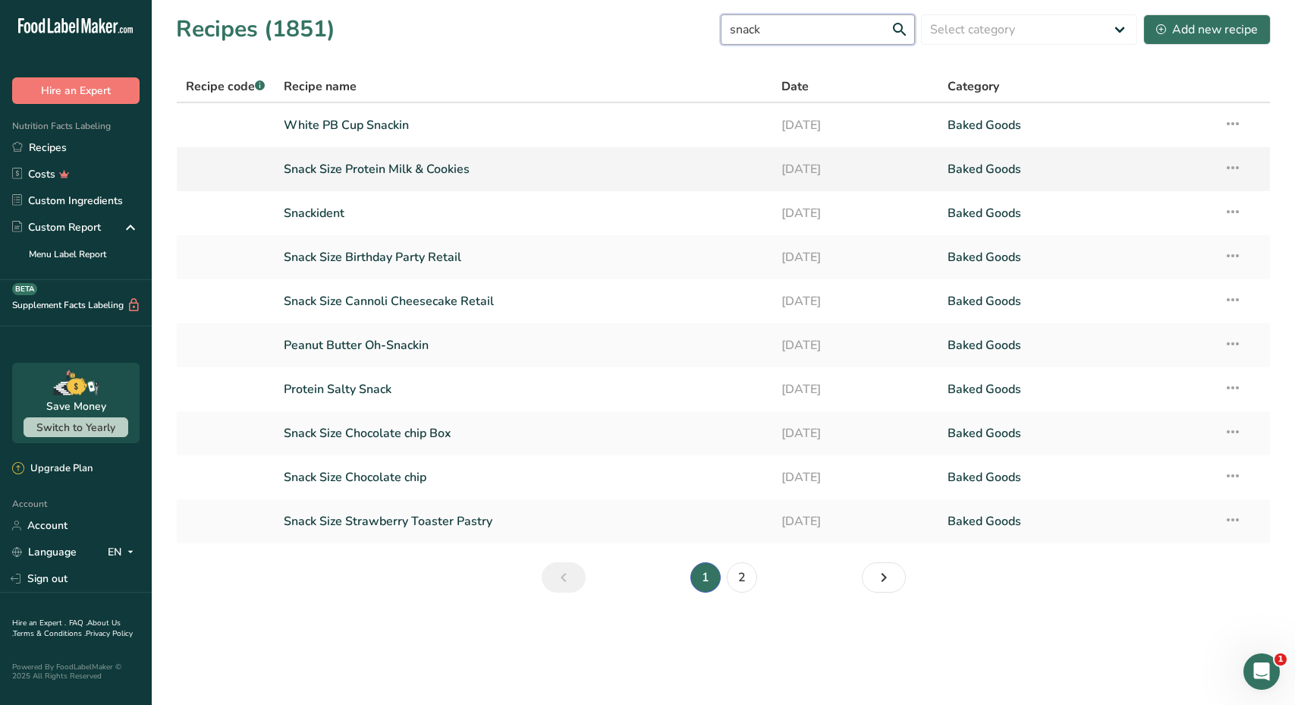
type input "snack"
click at [422, 167] on link "Snack Size Protein Milk & Cookies" at bounding box center [523, 169] width 479 height 32
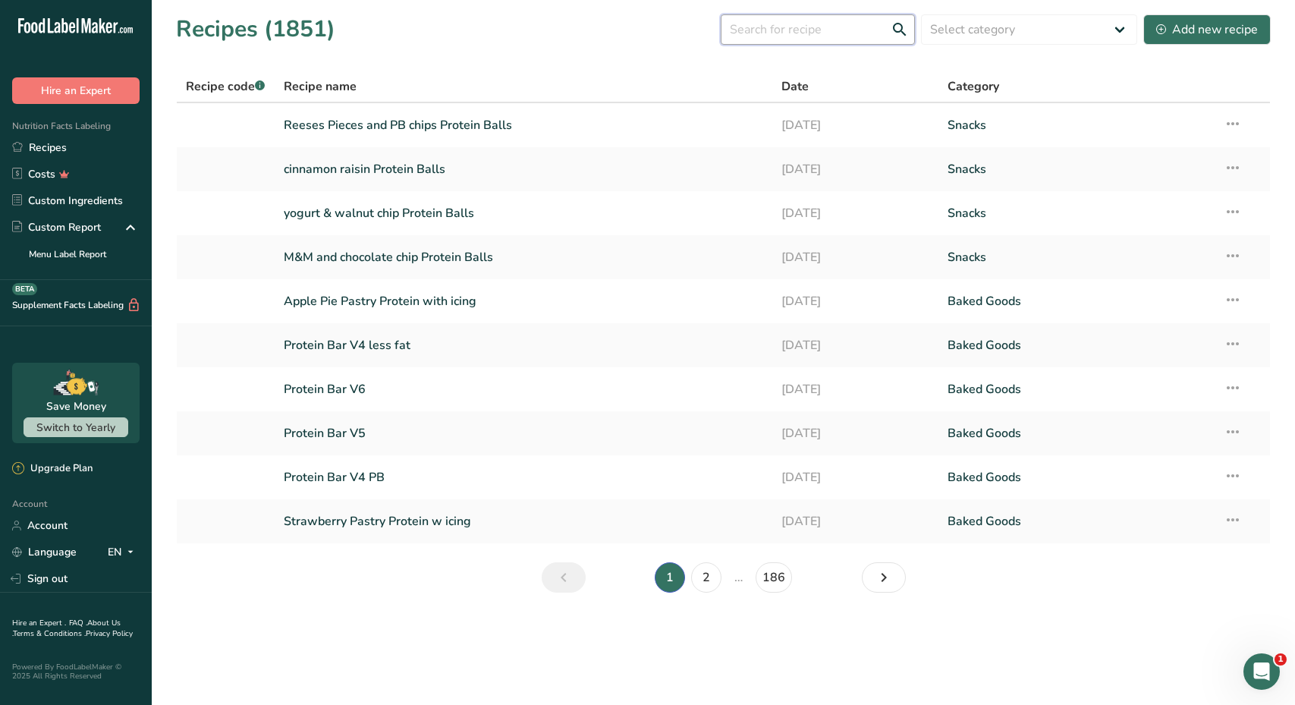
click at [834, 36] on input "text" at bounding box center [817, 29] width 194 height 30
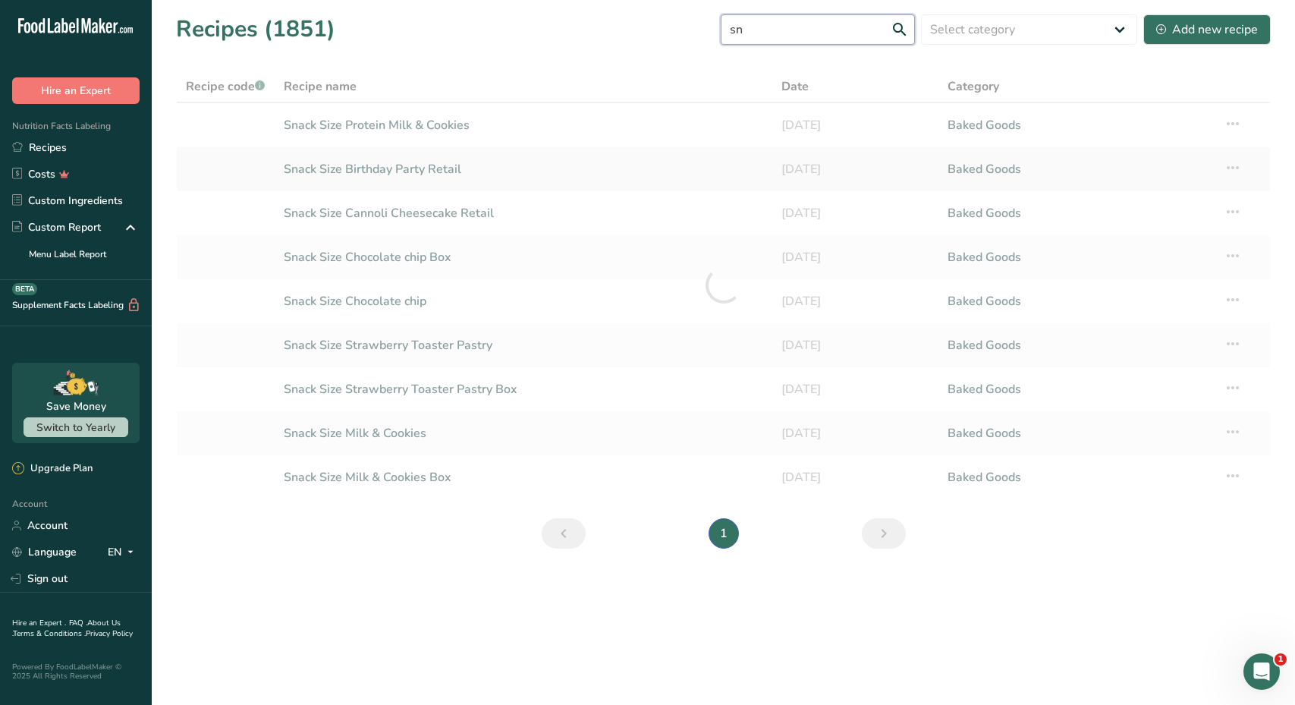
type input "s"
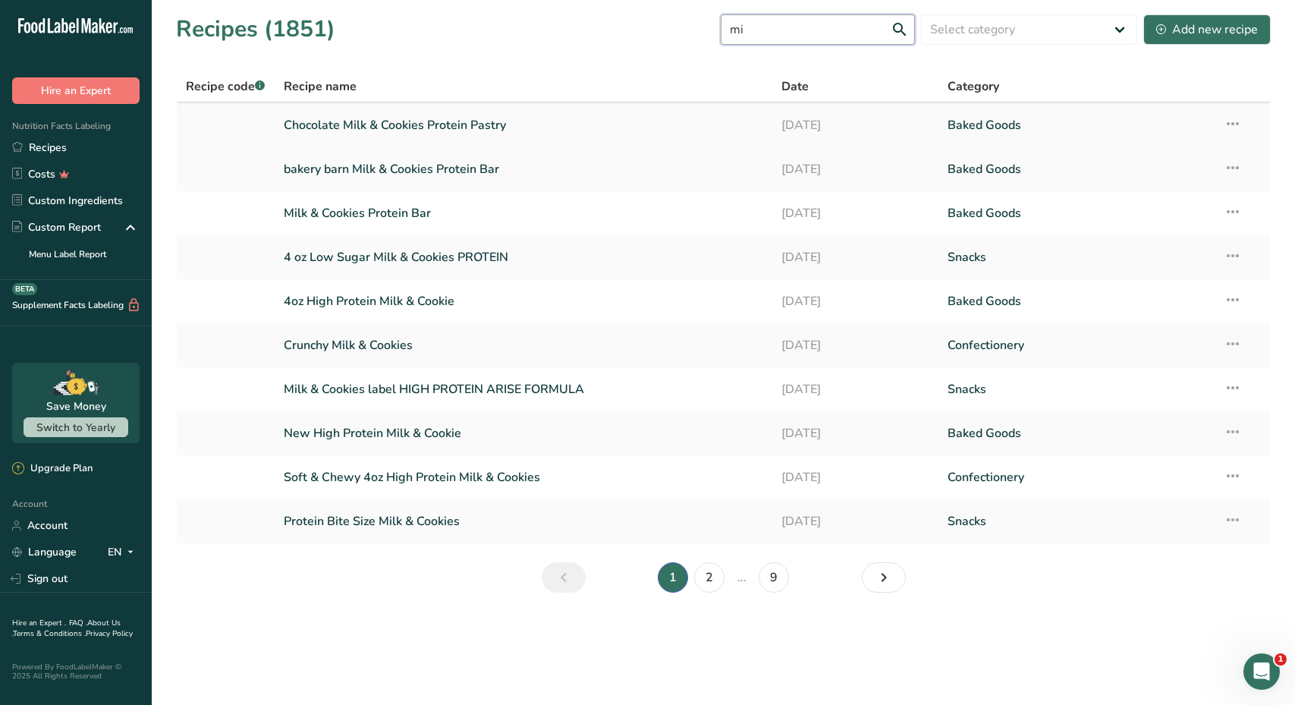
type input "m"
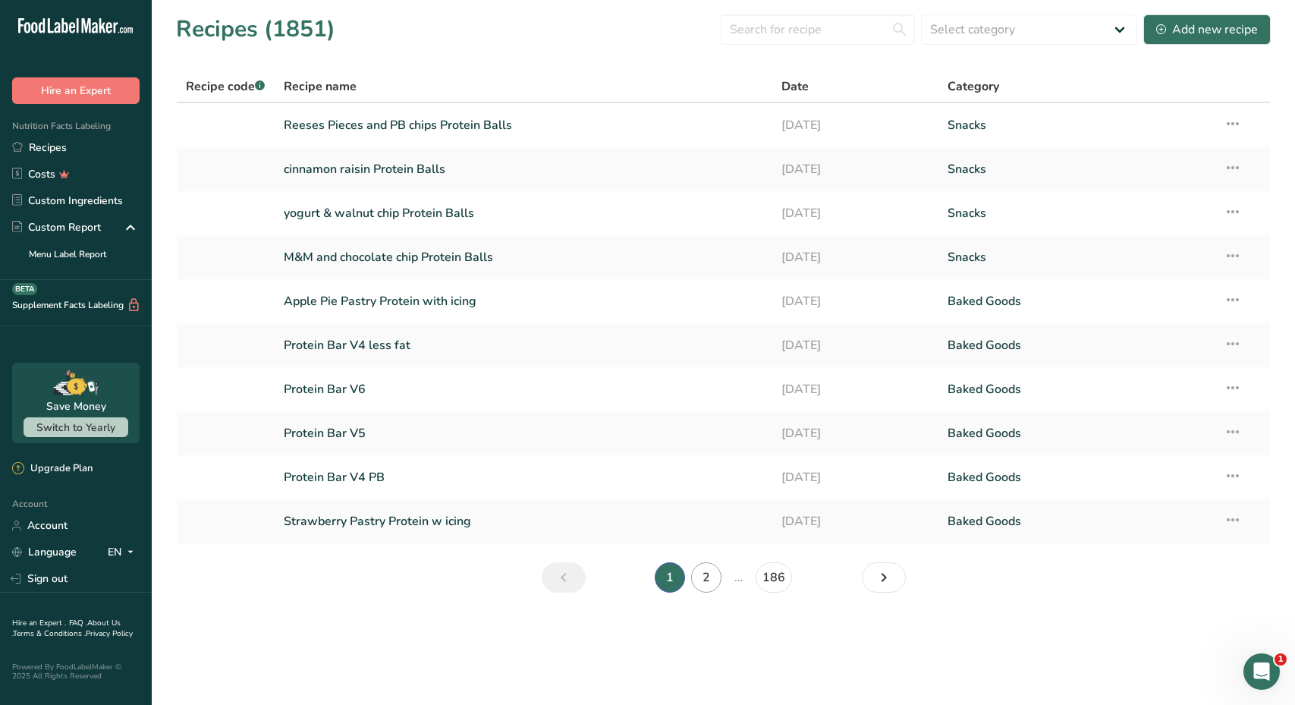
click at [707, 571] on link "2" at bounding box center [706, 577] width 30 height 30
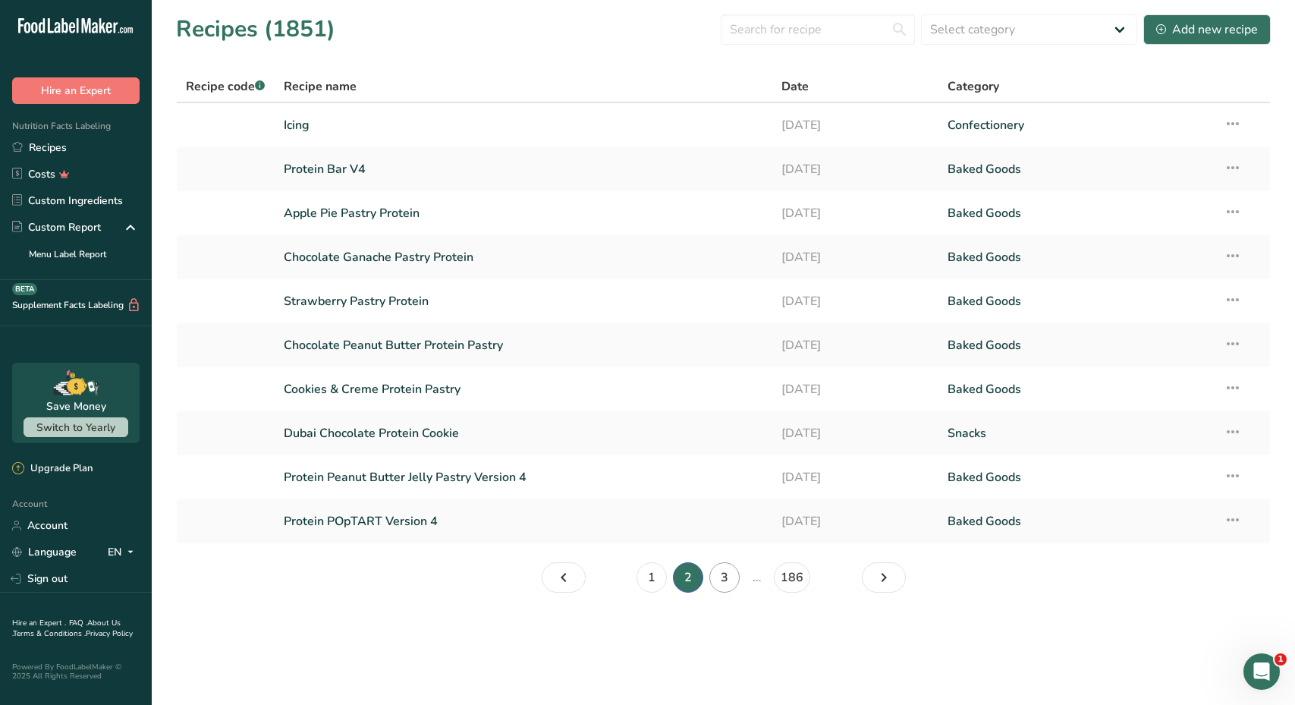
click at [731, 581] on link "3" at bounding box center [724, 577] width 30 height 30
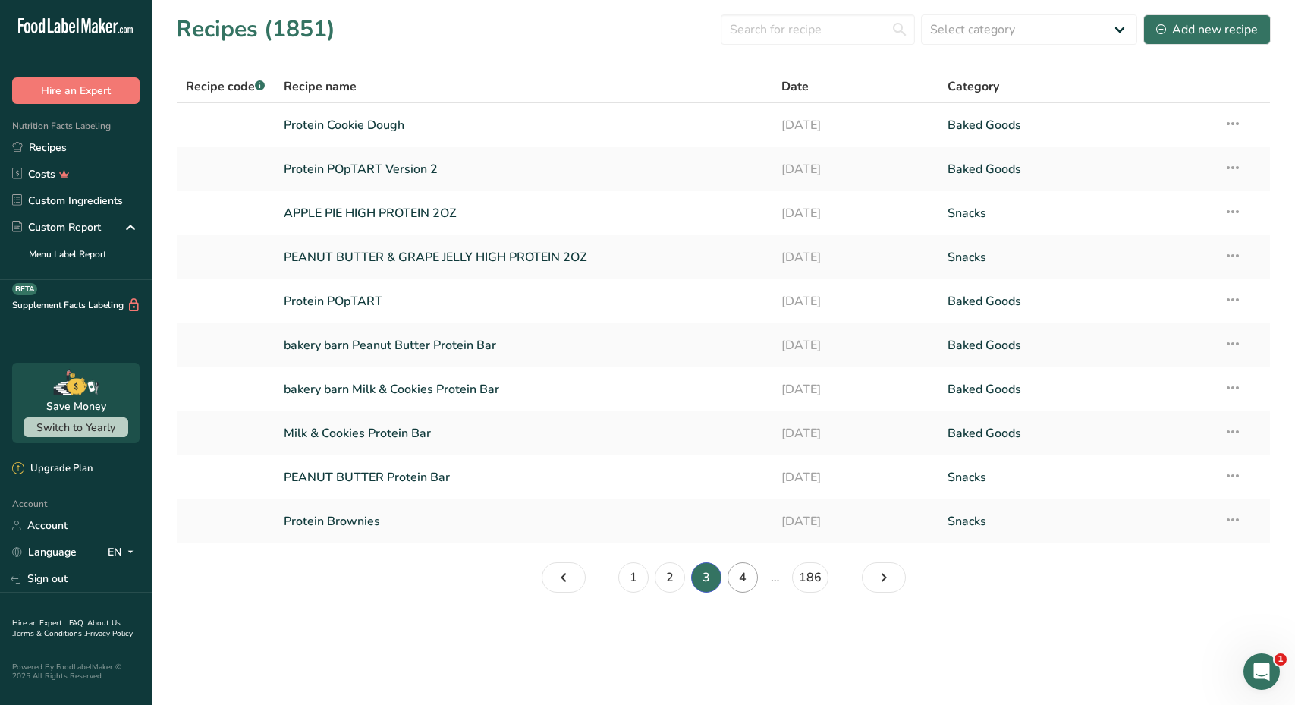
click at [736, 578] on link "4" at bounding box center [742, 577] width 30 height 30
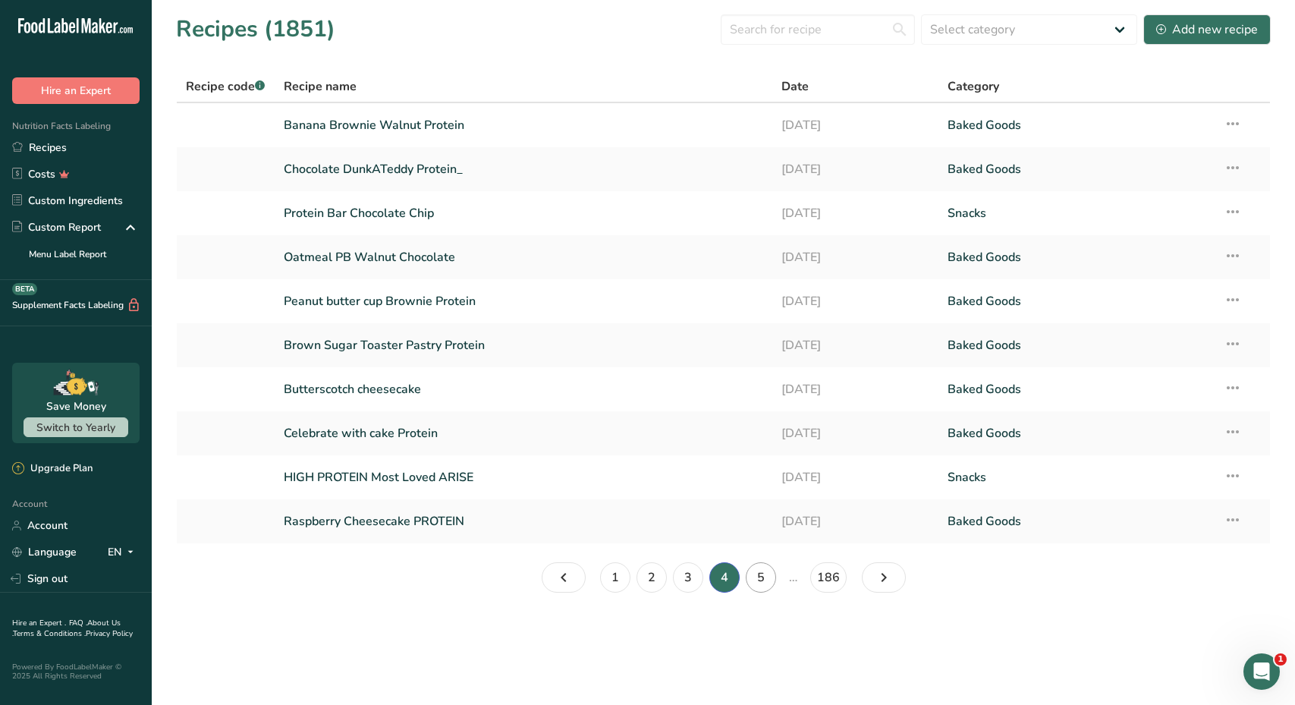
click at [764, 575] on link "5" at bounding box center [761, 577] width 30 height 30
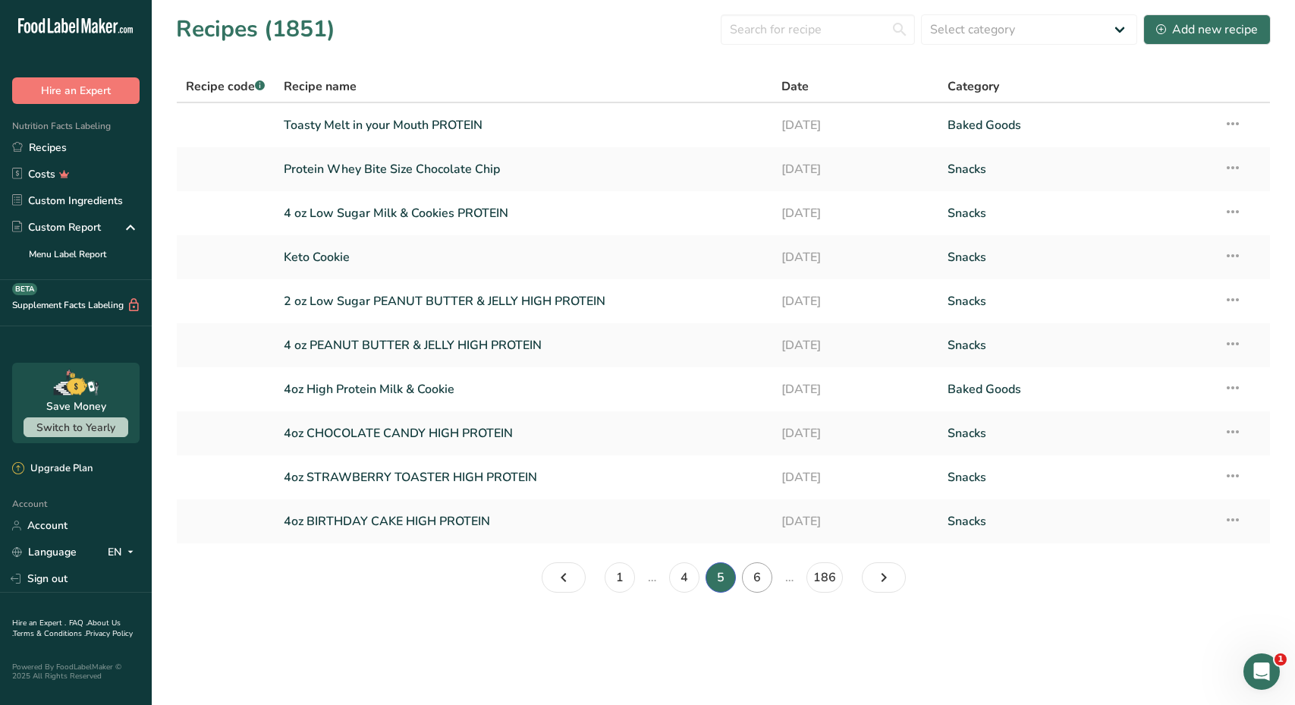
click at [757, 582] on link "6" at bounding box center [757, 577] width 30 height 30
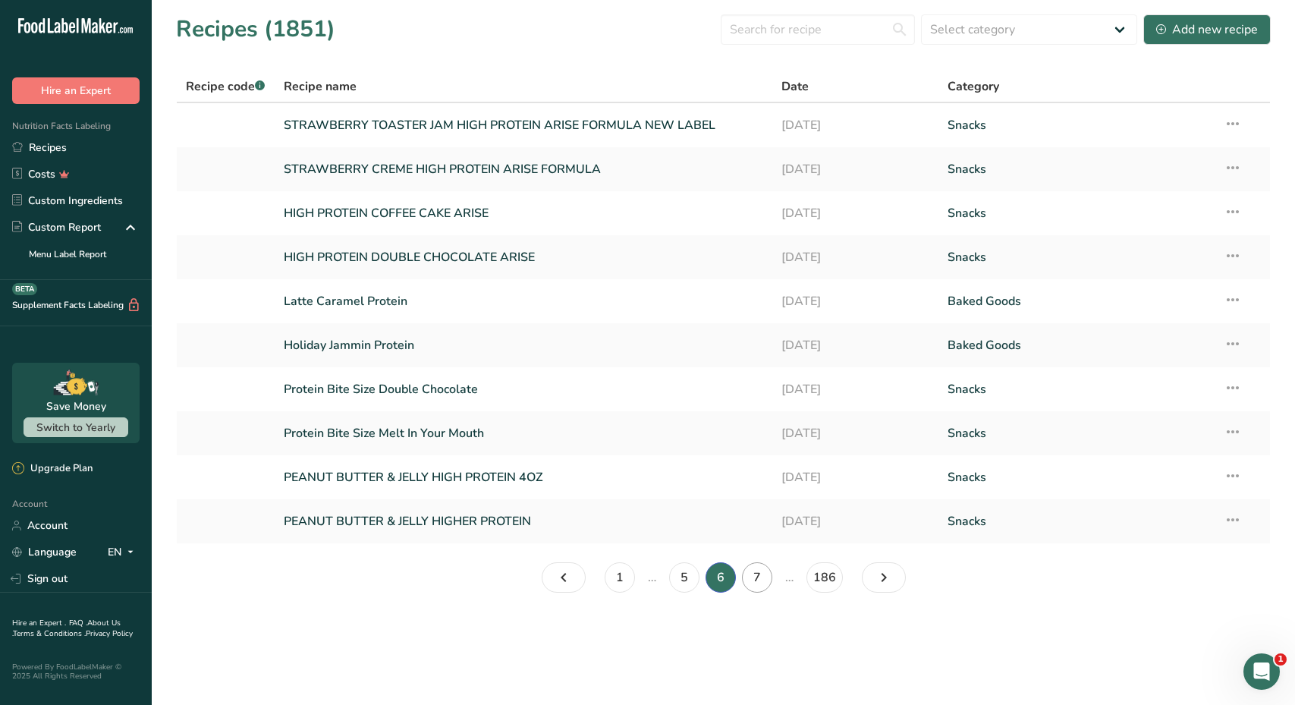
click at [764, 575] on link "7" at bounding box center [757, 577] width 30 height 30
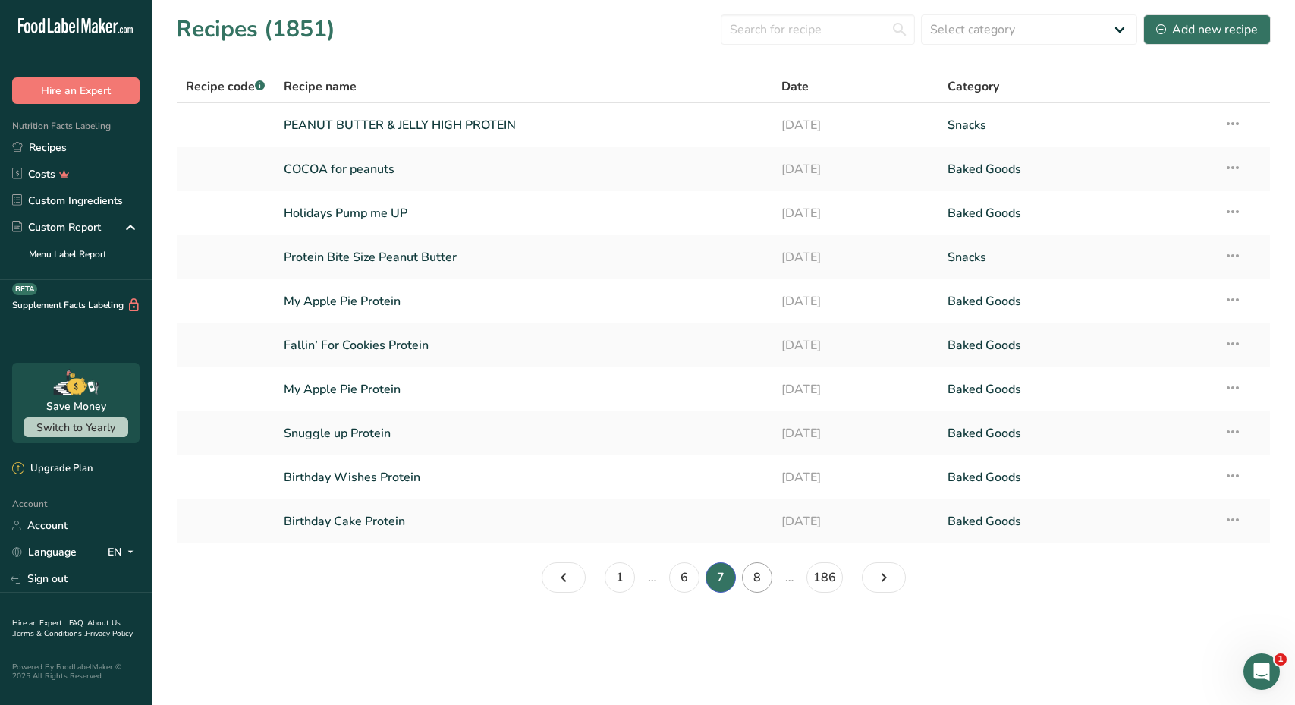
click at [764, 576] on link "8" at bounding box center [757, 577] width 30 height 30
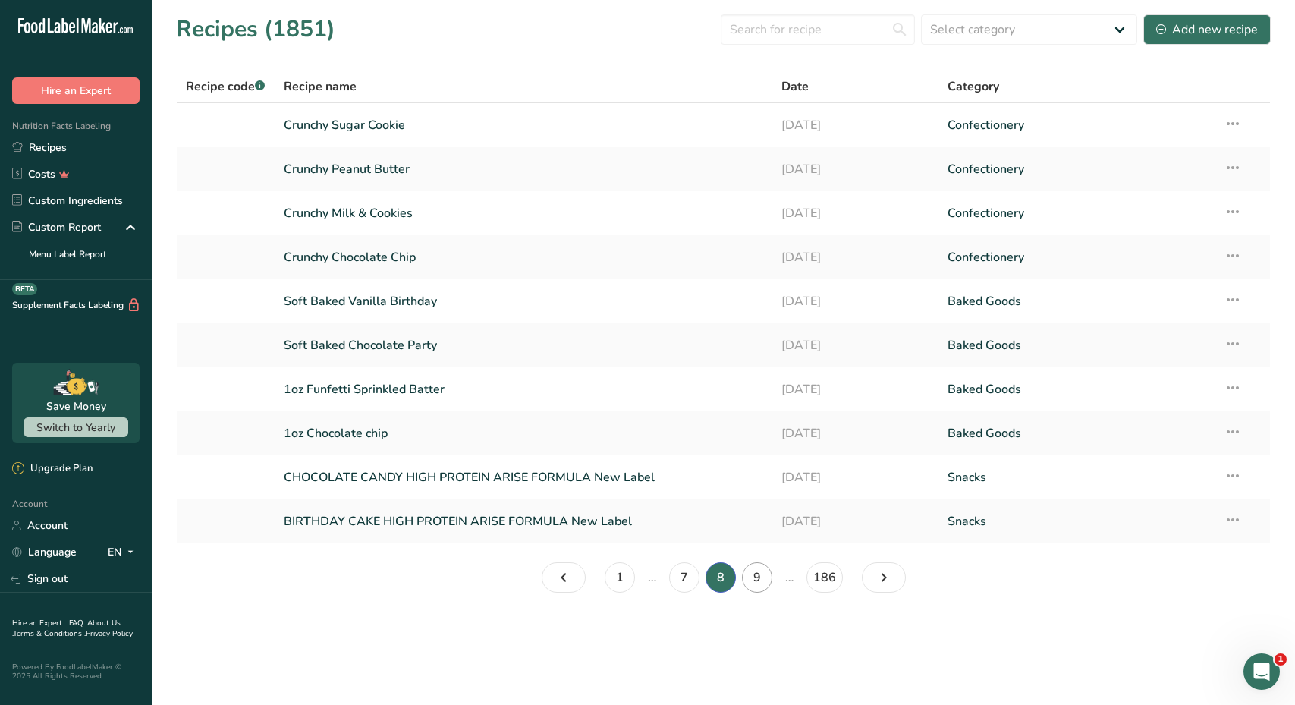
click at [766, 576] on link "9" at bounding box center [757, 577] width 30 height 30
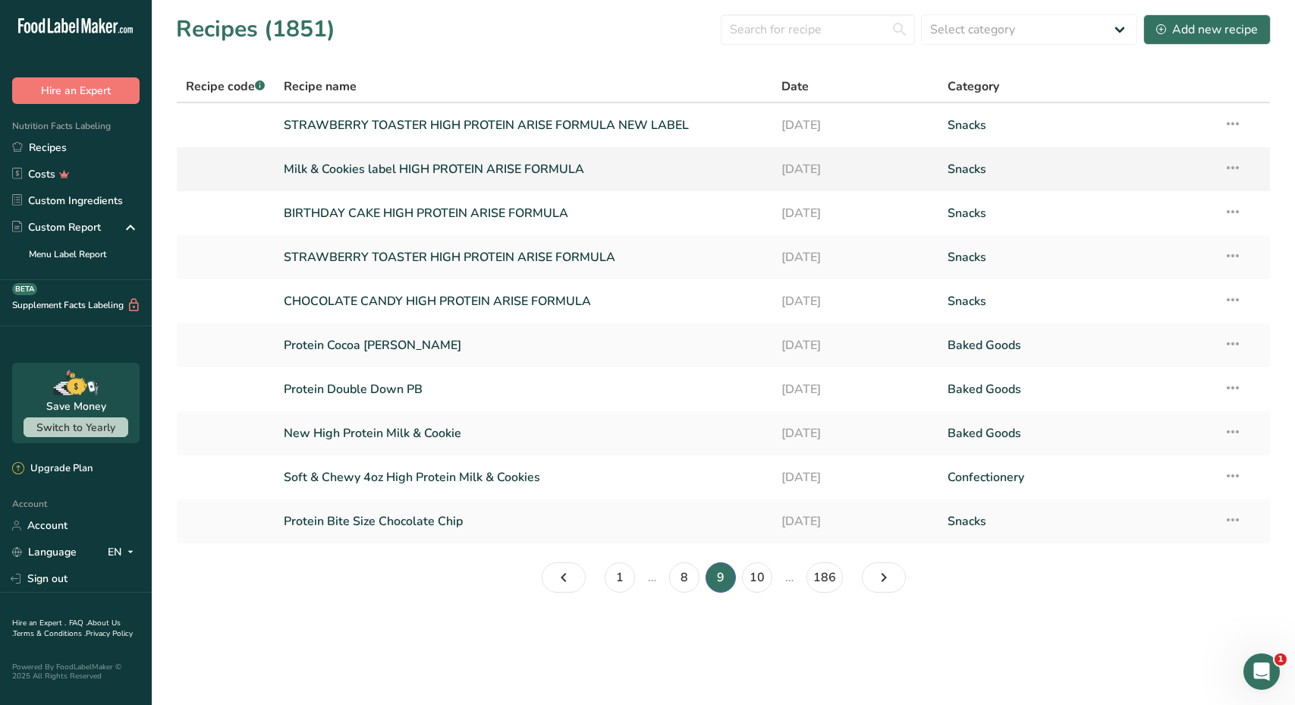
click at [425, 166] on link "Milk & Cookies label HIGH PROTEIN ARISE FORMULA" at bounding box center [523, 169] width 479 height 32
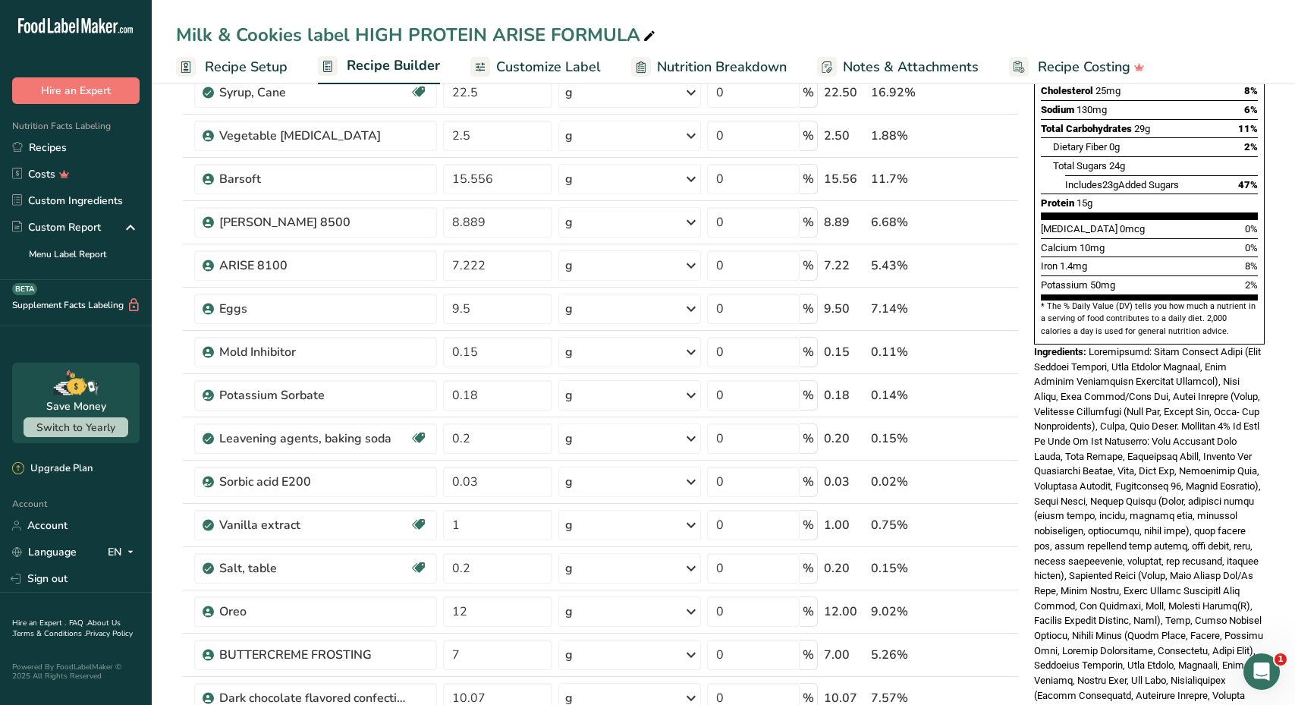
scroll to position [298, 0]
drag, startPoint x: 1091, startPoint y: 308, endPoint x: 1275, endPoint y: 647, distance: 385.9
click at [1275, 647] on section "Add Ingredients Manage Recipe Delete Recipe Duplicate Recipe Scale Recipe Save …" at bounding box center [723, 593] width 1143 height 1625
copy div "Ingredients: Dairy Protein Blend (Whey Protein Isolate, Milk Protein Isolate, M…"
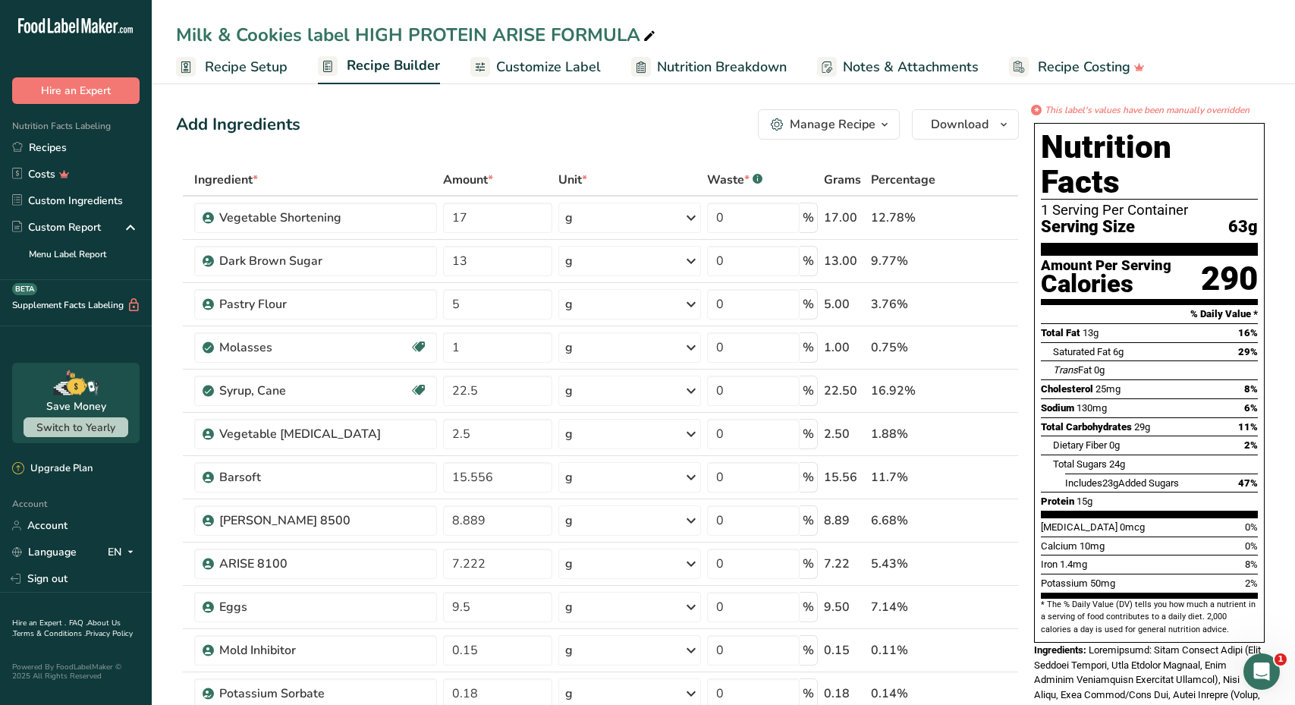
scroll to position [0, 0]
click at [93, 157] on link "Recipes" at bounding box center [76, 147] width 152 height 27
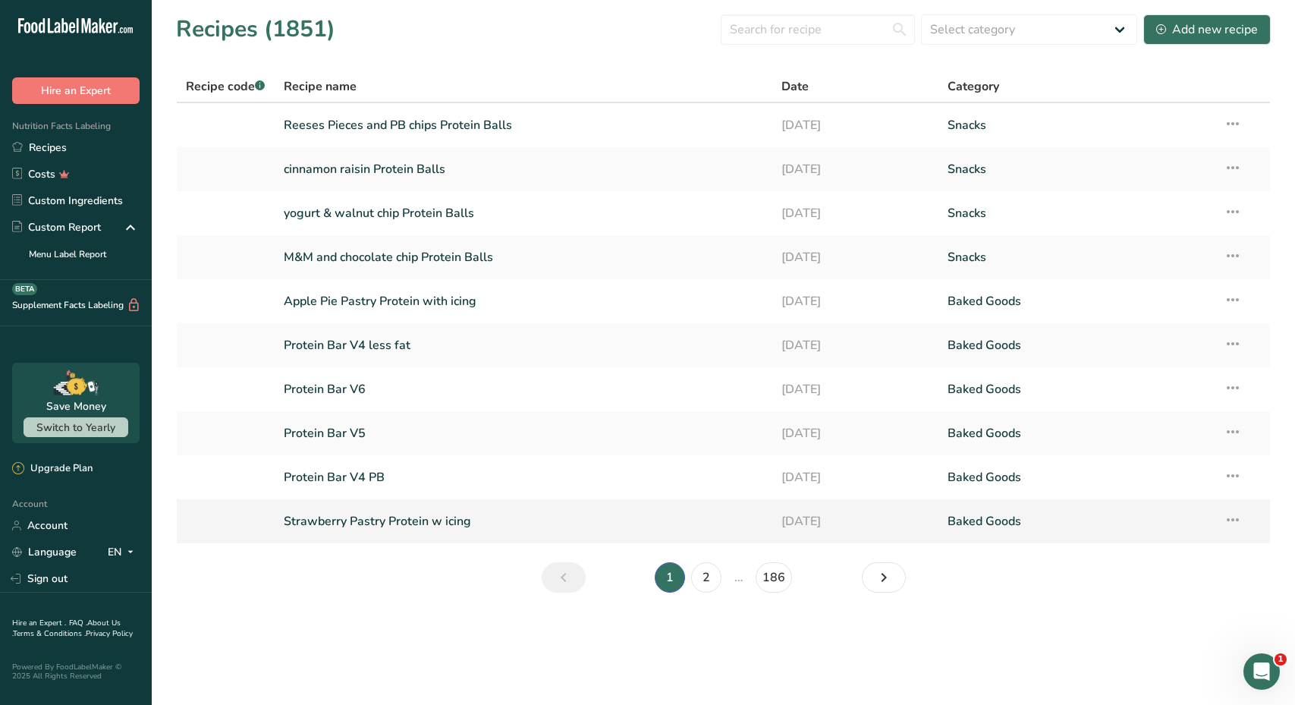
click at [425, 523] on link "Strawberry Pastry Protein w icing" at bounding box center [523, 521] width 479 height 32
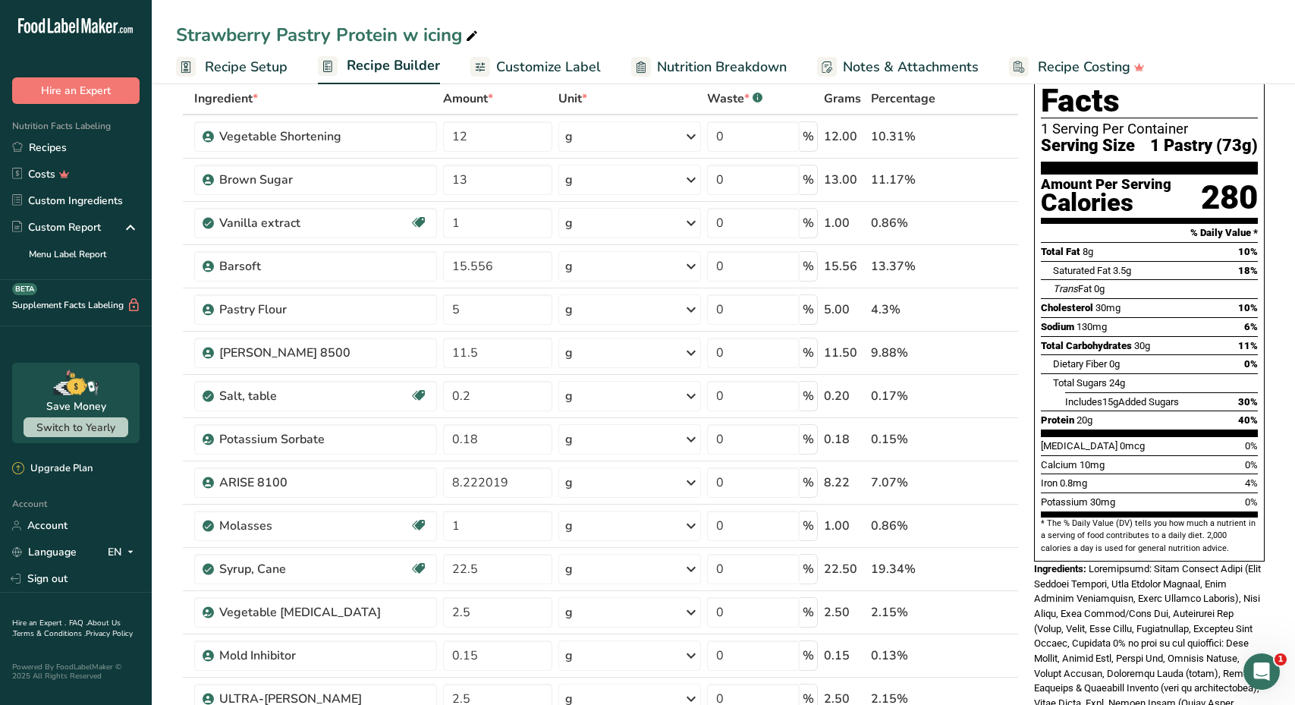
scroll to position [90, 0]
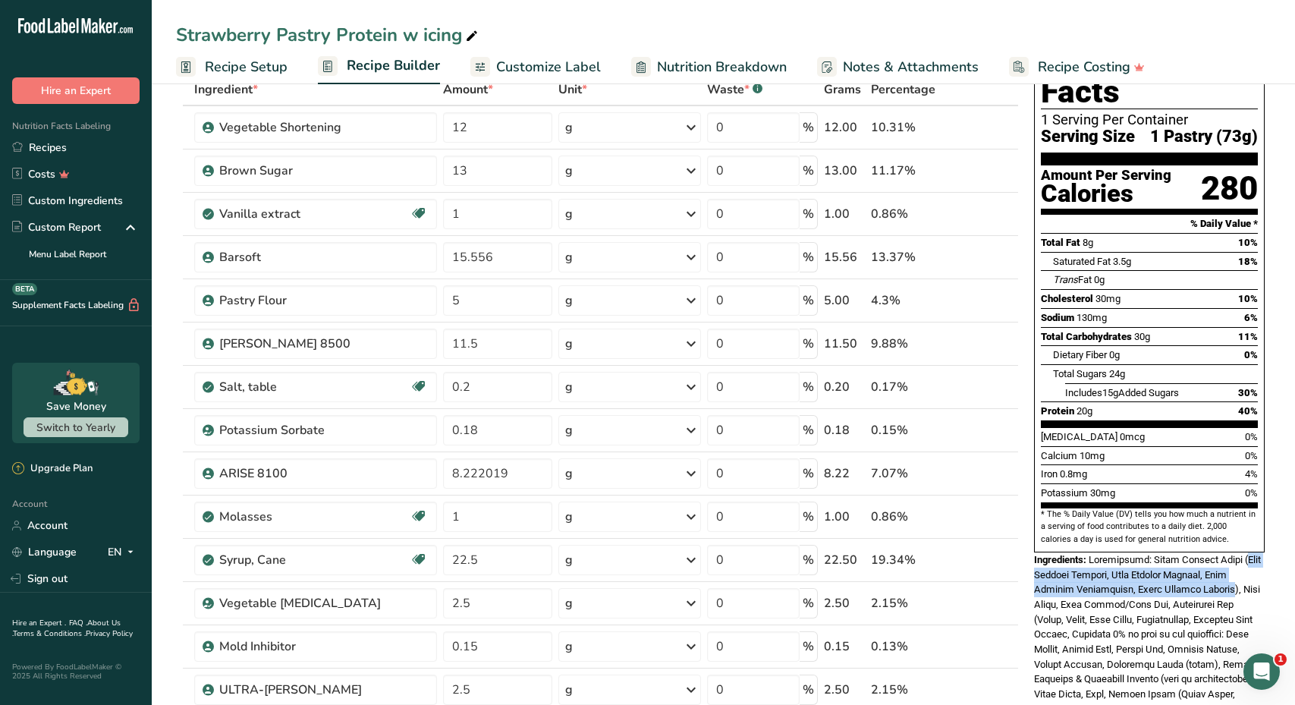
drag, startPoint x: 1234, startPoint y: 513, endPoint x: 1186, endPoint y: 548, distance: 59.2
click at [1186, 554] on span at bounding box center [1148, 716] width 228 height 325
copy span "Whey Protein Isolate, Milk Protein Isolate, Milk Protein Concentrate, Wheat Pro…"
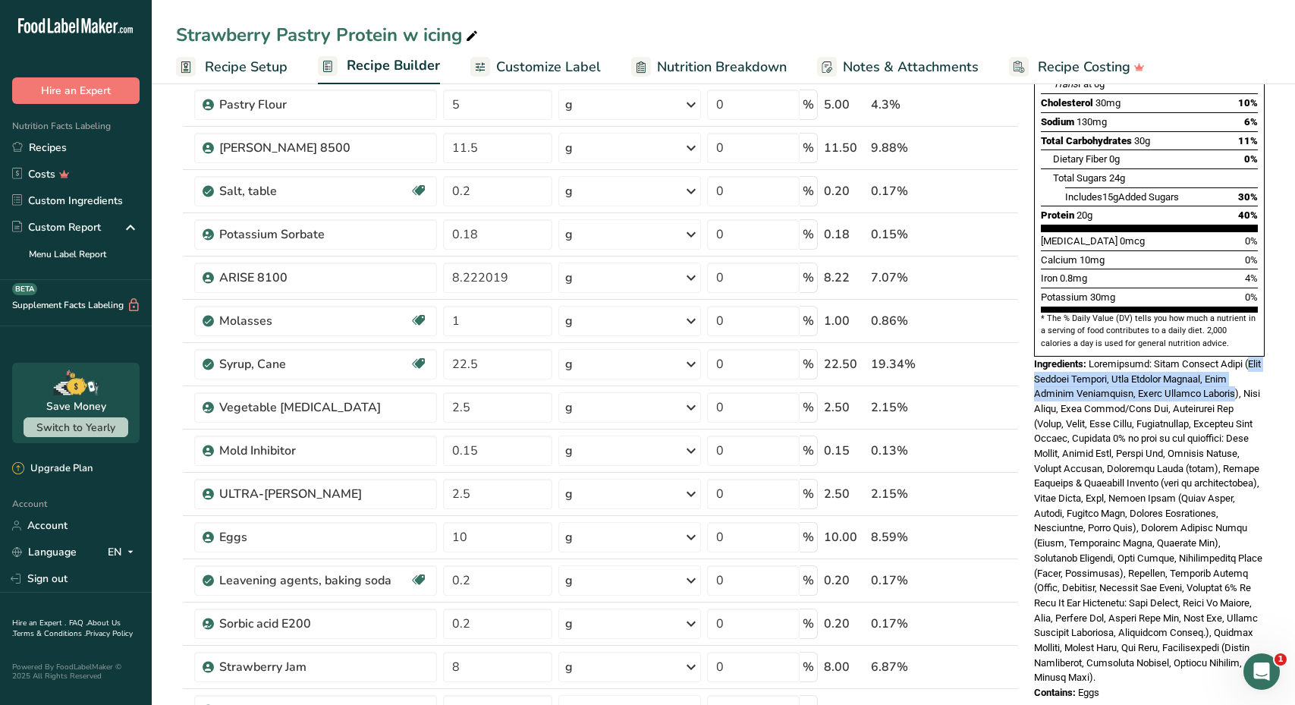
scroll to position [286, 0]
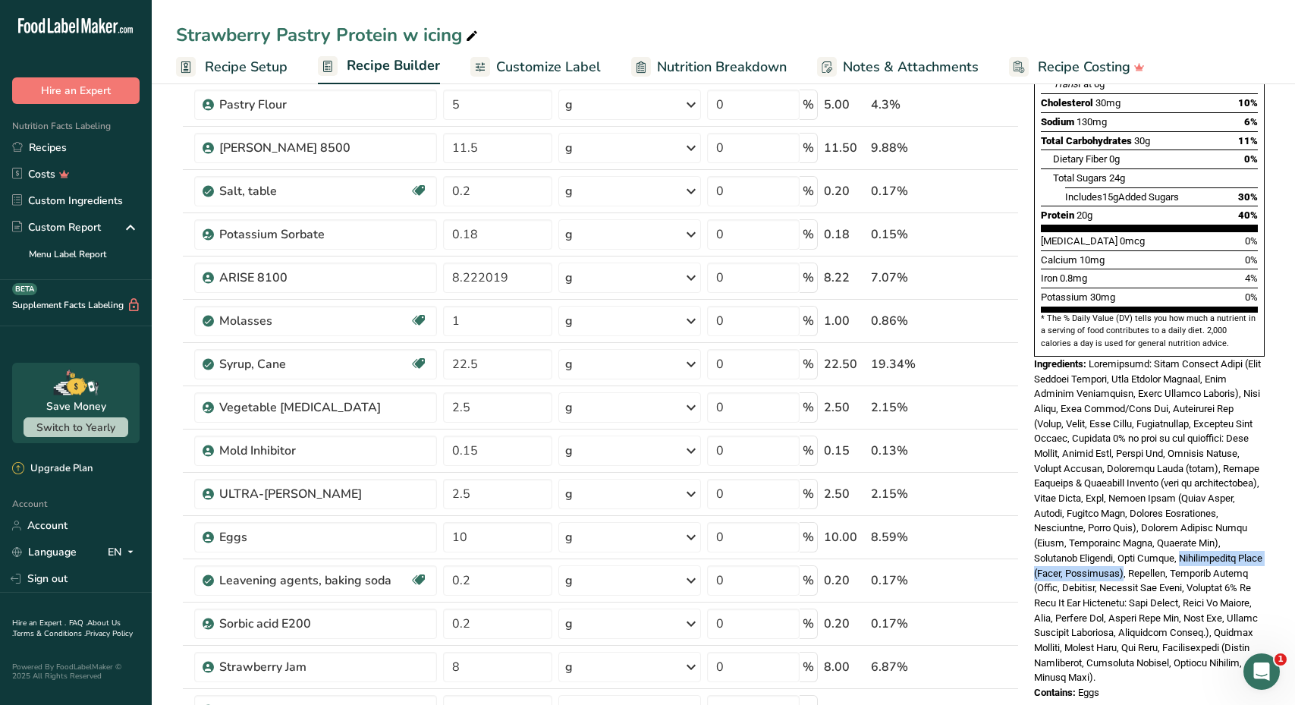
drag, startPoint x: 1176, startPoint y: 504, endPoint x: 1148, endPoint y: 520, distance: 31.9
click at [1148, 520] on span at bounding box center [1148, 520] width 228 height 325
copy span "Confectioners Sugar (Sugar, Cornstarch)"
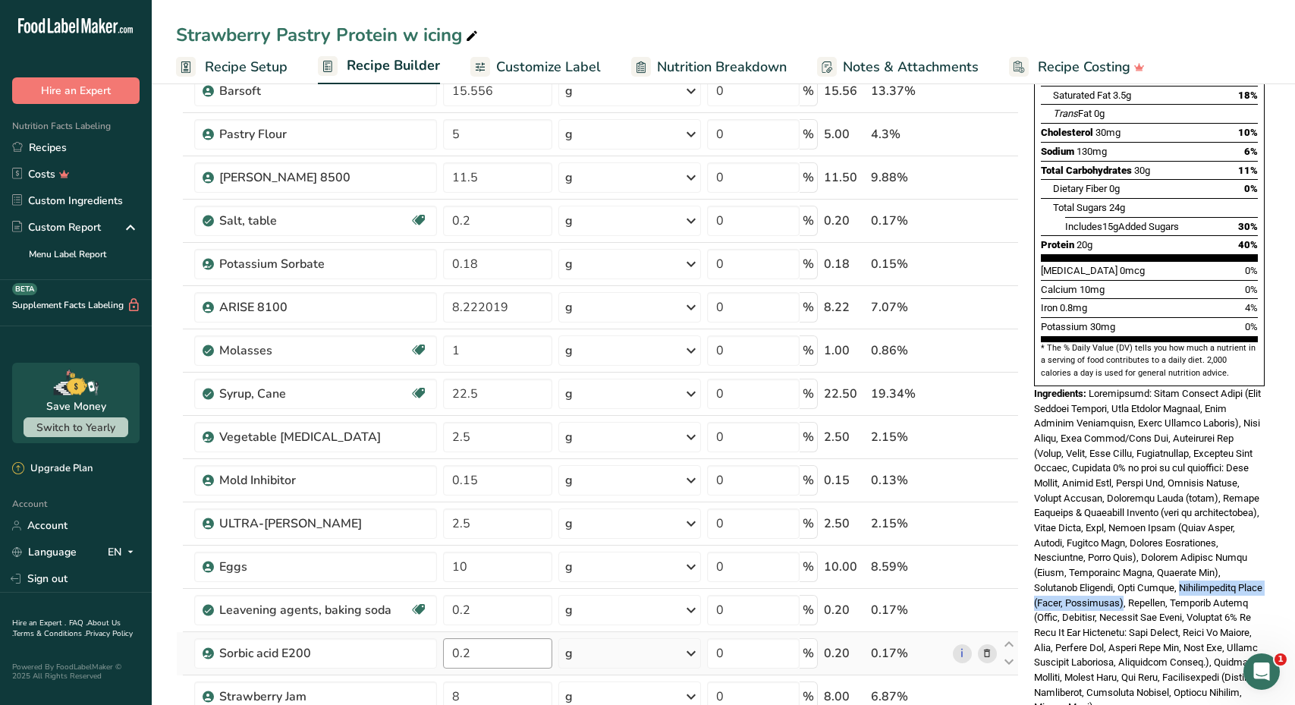
scroll to position [252, 0]
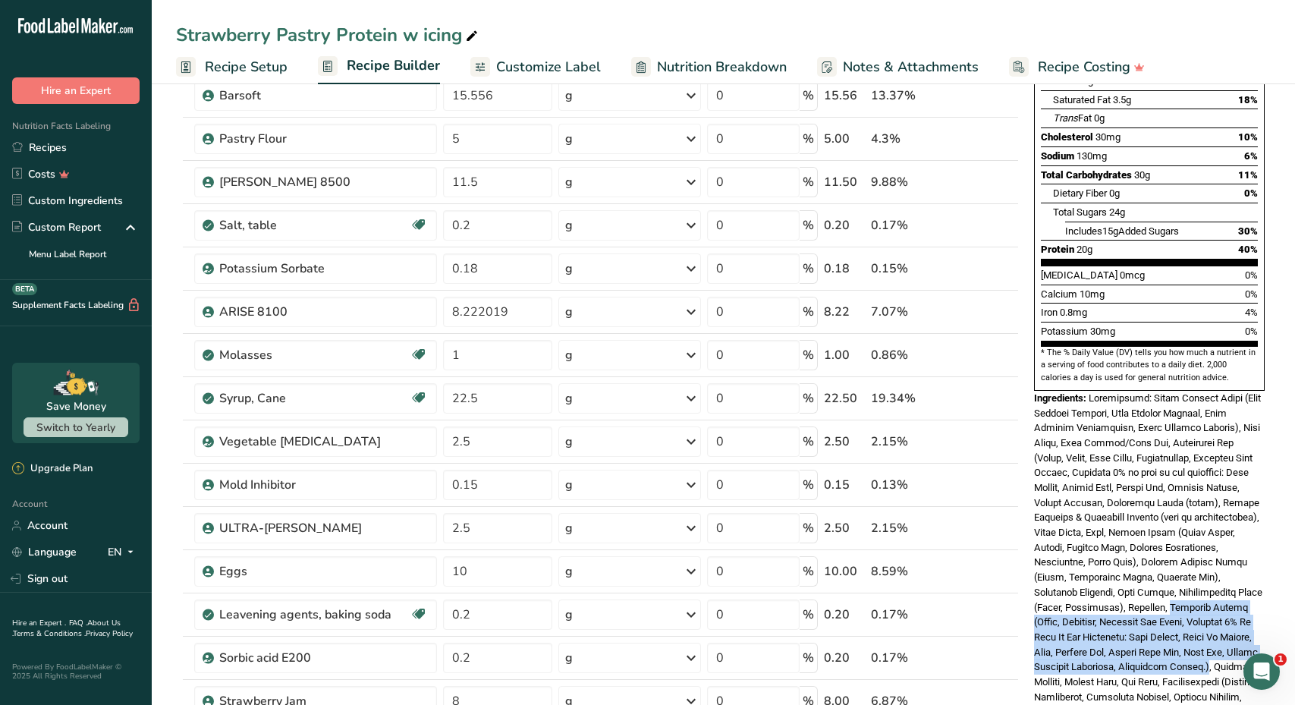
drag, startPoint x: 1201, startPoint y: 553, endPoint x: 1105, endPoint y: 630, distance: 122.9
click at [1105, 630] on span at bounding box center [1148, 554] width 228 height 325
copy span "Meringue Powder (Sugar, Dextrose, Powdered Egg White, Contains 2% Or Less Of Th…"
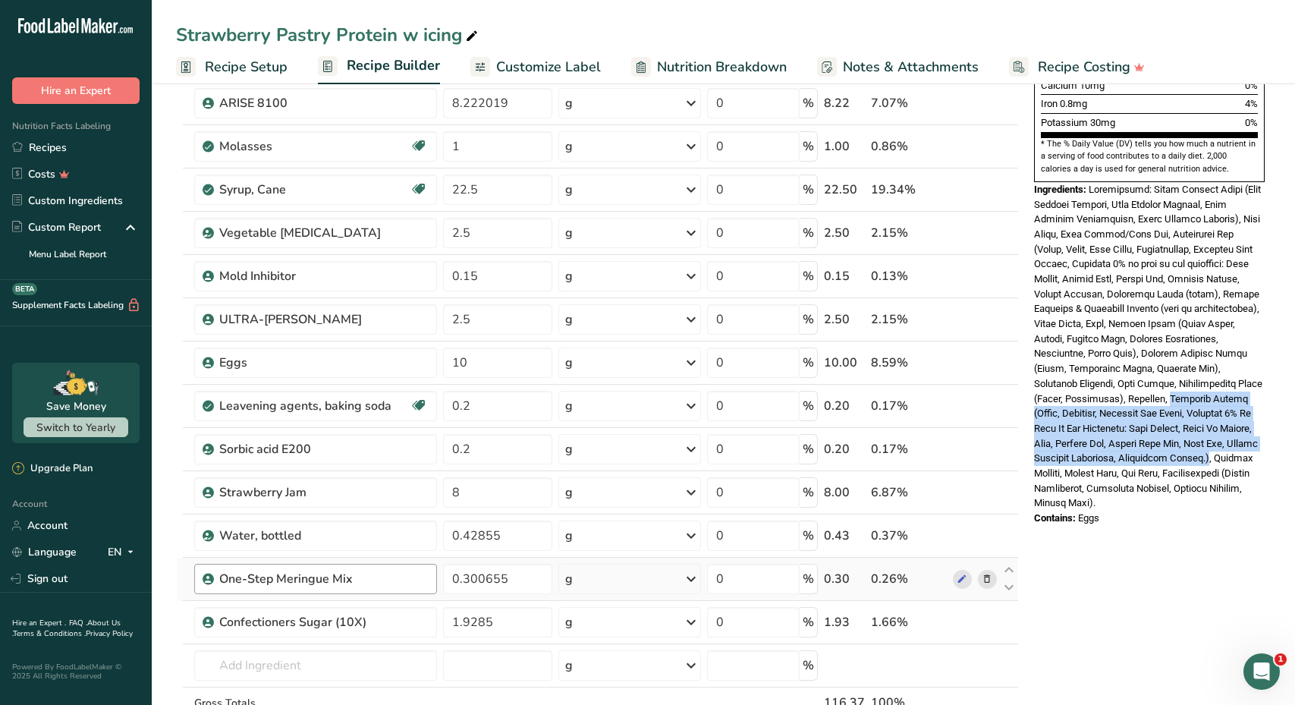
scroll to position [463, 0]
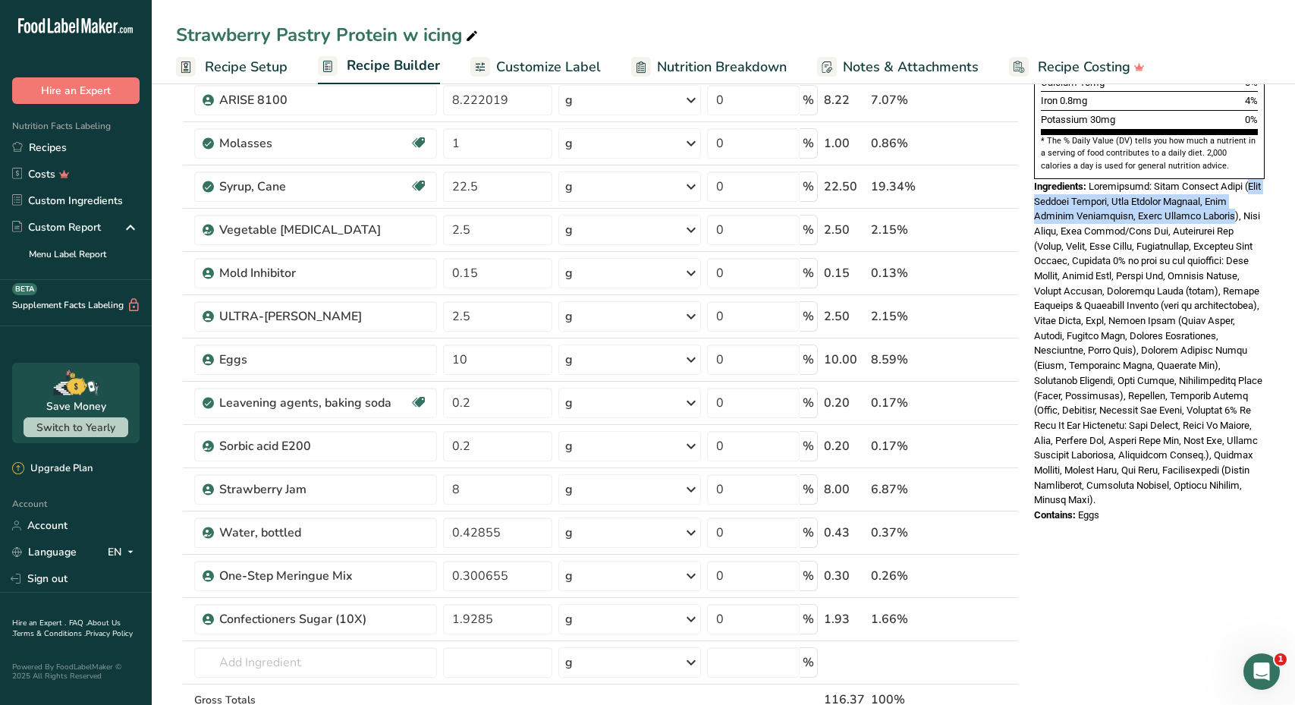
drag, startPoint x: 1234, startPoint y: 141, endPoint x: 1185, endPoint y: 168, distance: 56.4
click at [1185, 181] on span at bounding box center [1148, 343] width 228 height 325
copy span "Whey Protein Isolate, Milk Protein Isolate, Milk Protein Concentrate, Wheat Pro…"
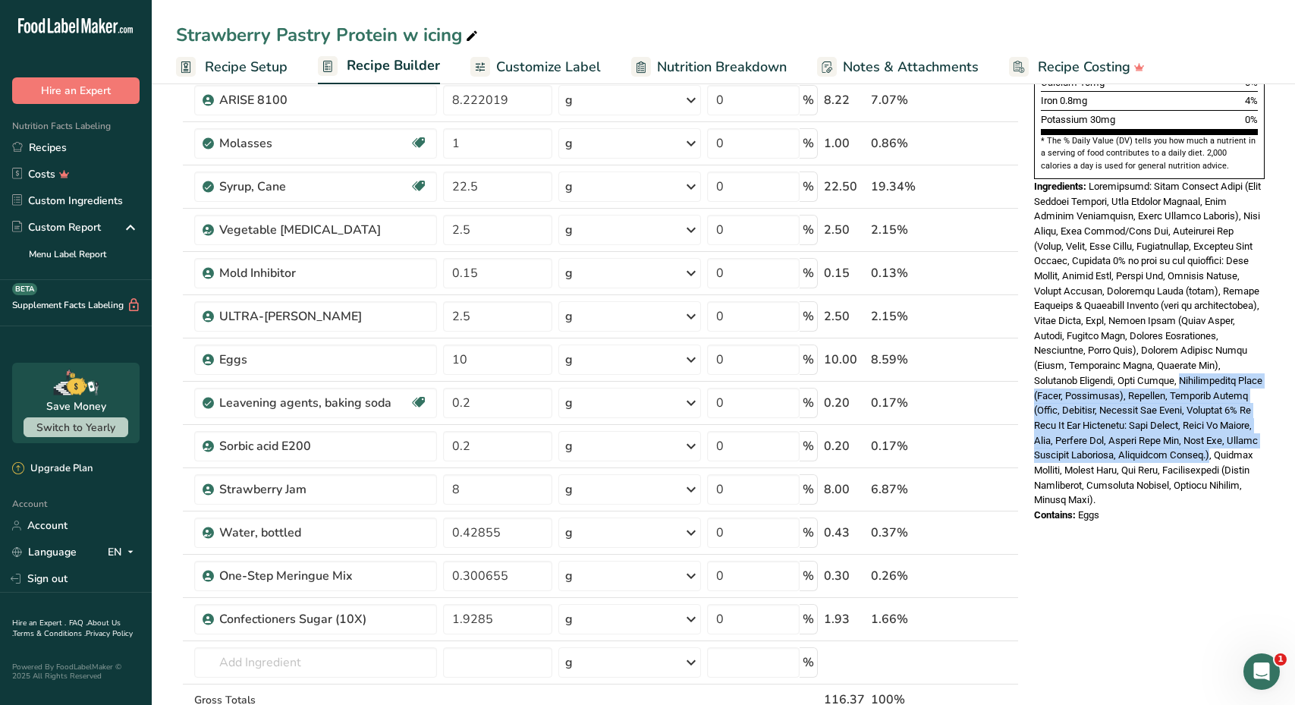
drag, startPoint x: 1178, startPoint y: 327, endPoint x: 1104, endPoint y: 414, distance: 114.1
click at [1104, 414] on span at bounding box center [1148, 343] width 228 height 325
copy span "Confectioners Sugar (Sugar, Cornstarch), Molasses, Meringue Powder (Sugar, Dext…"
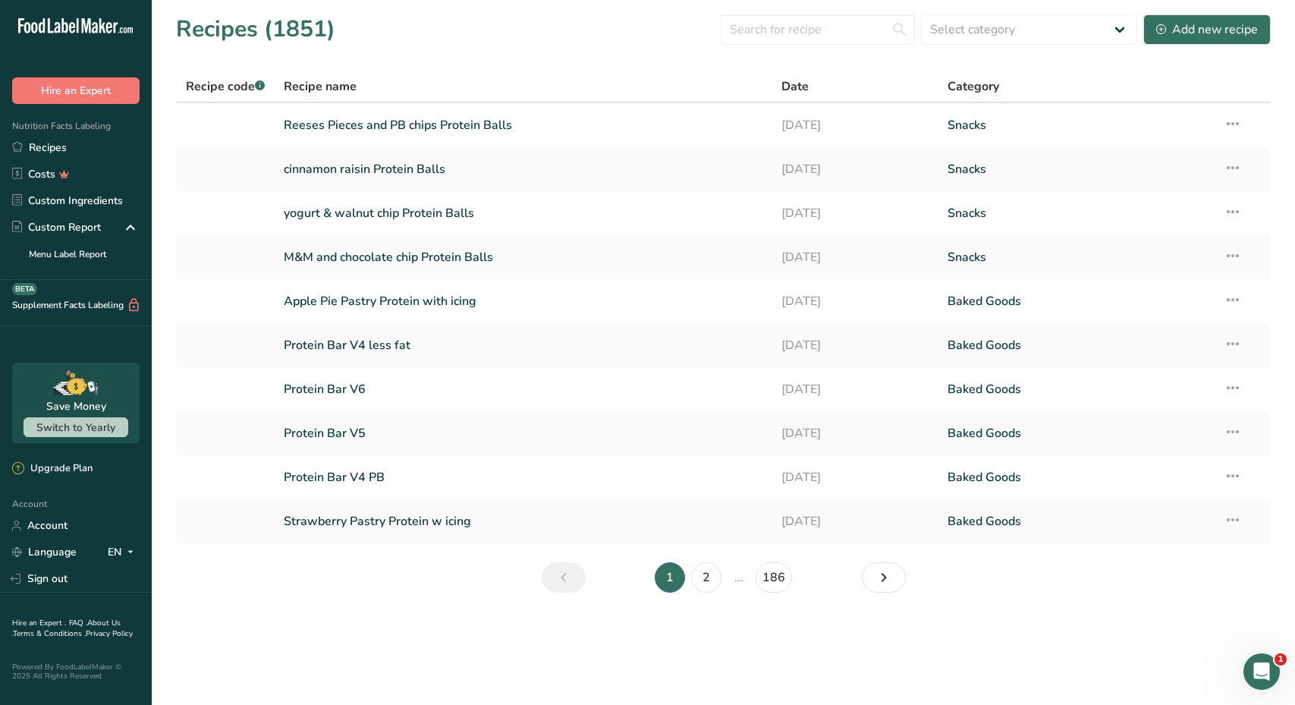
click at [757, 48] on section "Recipes (1851) Select category All Baked Goods Beverages Confectionery Cooked M…" at bounding box center [723, 308] width 1143 height 617
click at [757, 39] on input "text" at bounding box center [817, 29] width 194 height 30
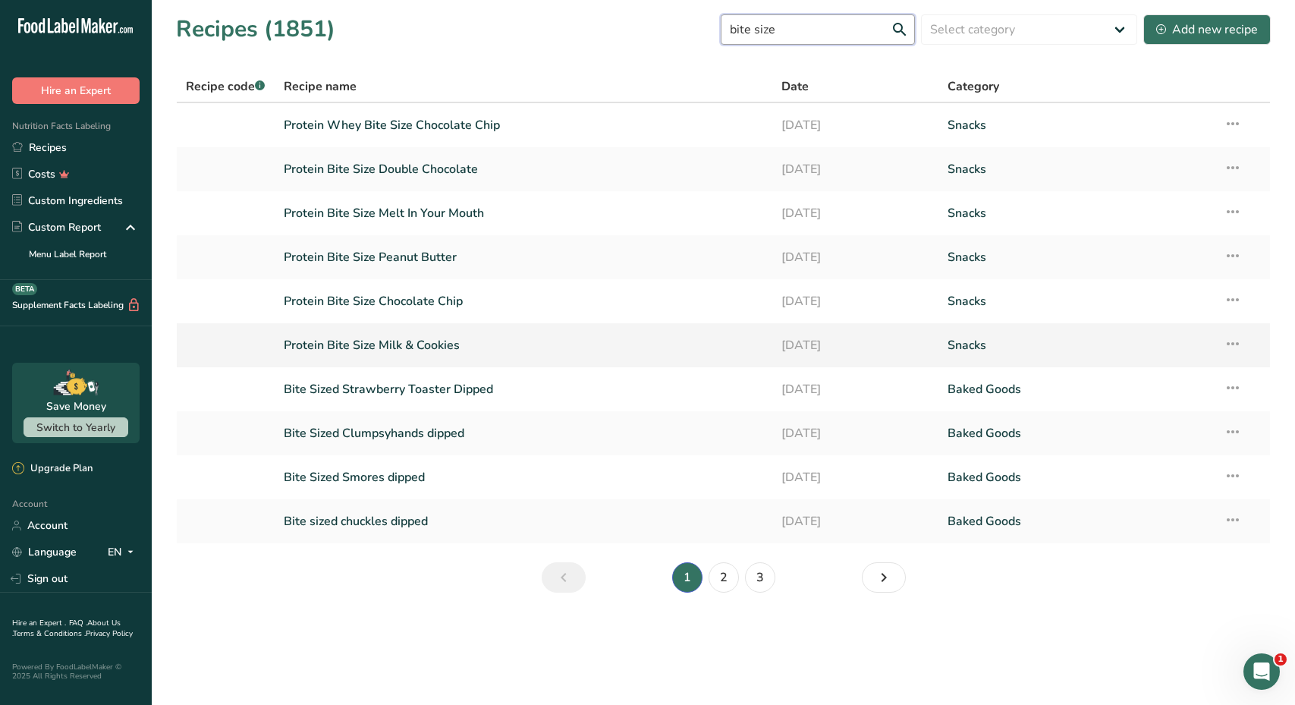
type input "bite size"
click at [403, 341] on link "Protein Bite Size Milk & Cookies" at bounding box center [523, 345] width 479 height 32
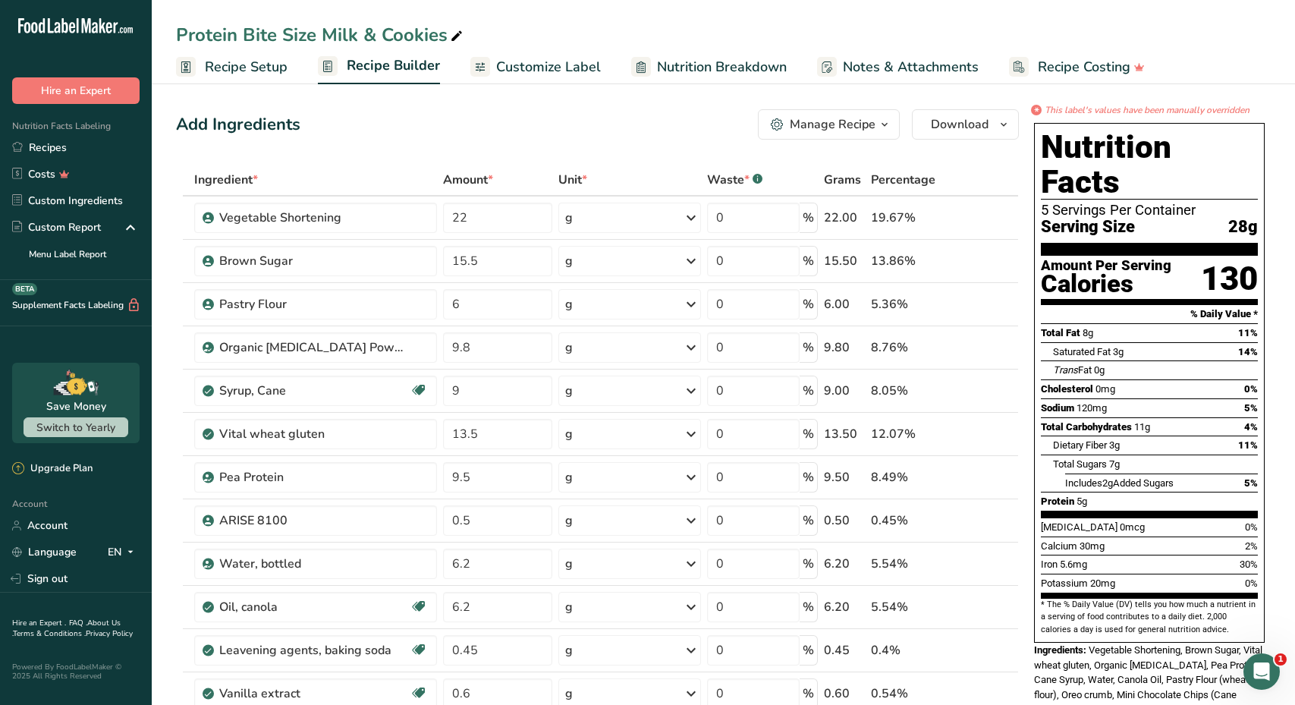
click at [678, 71] on span "Nutrition Breakdown" at bounding box center [722, 67] width 130 height 20
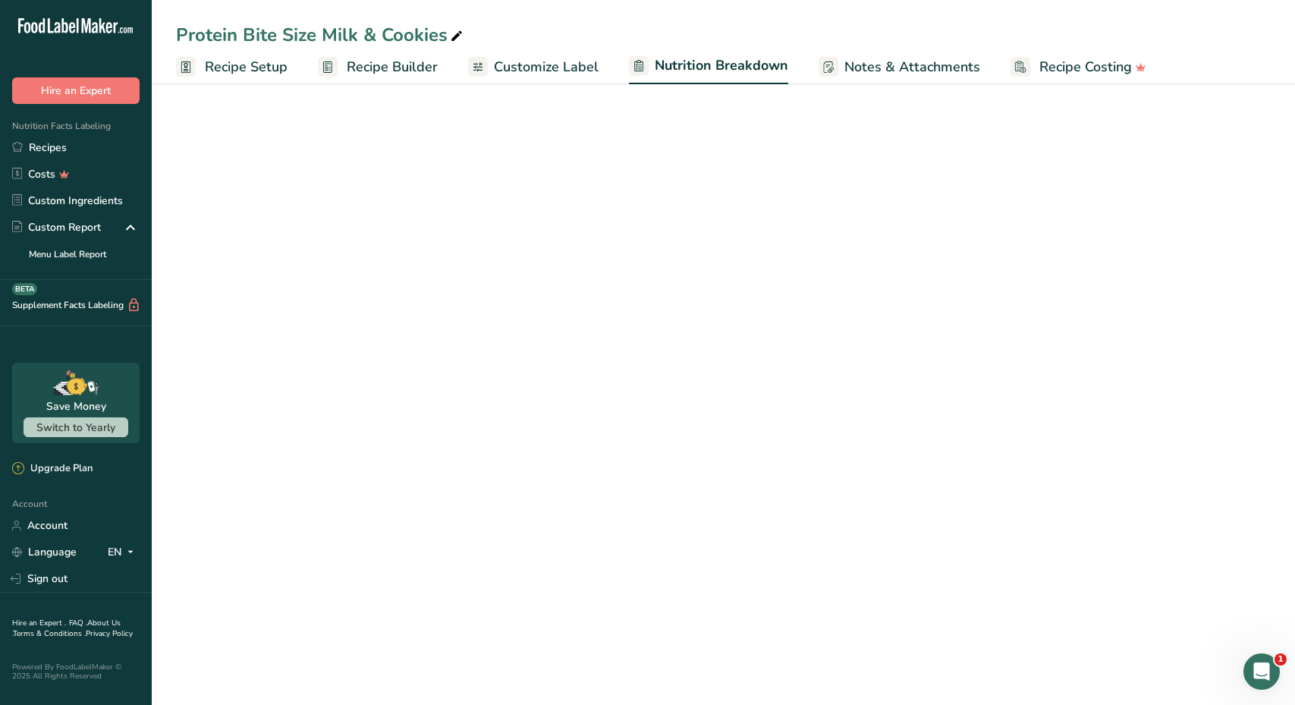
select select "Calories"
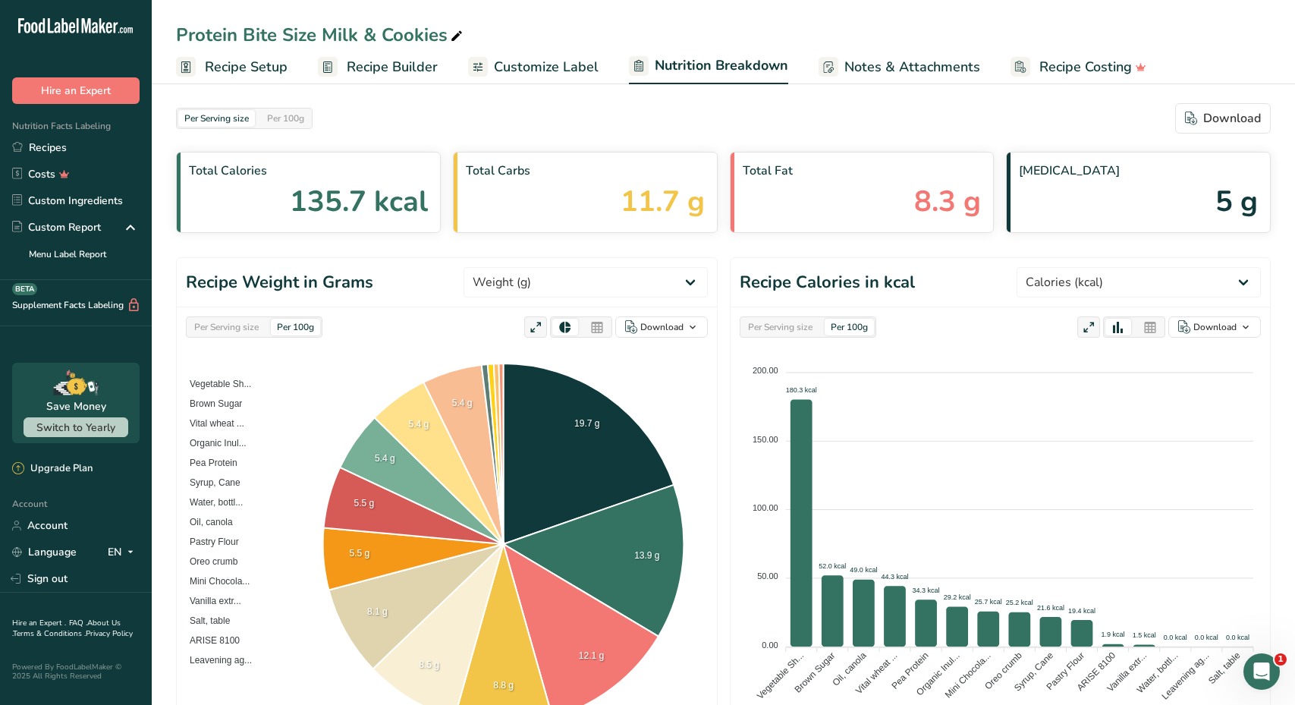
click at [586, 70] on span "Customize Label" at bounding box center [546, 67] width 105 height 20
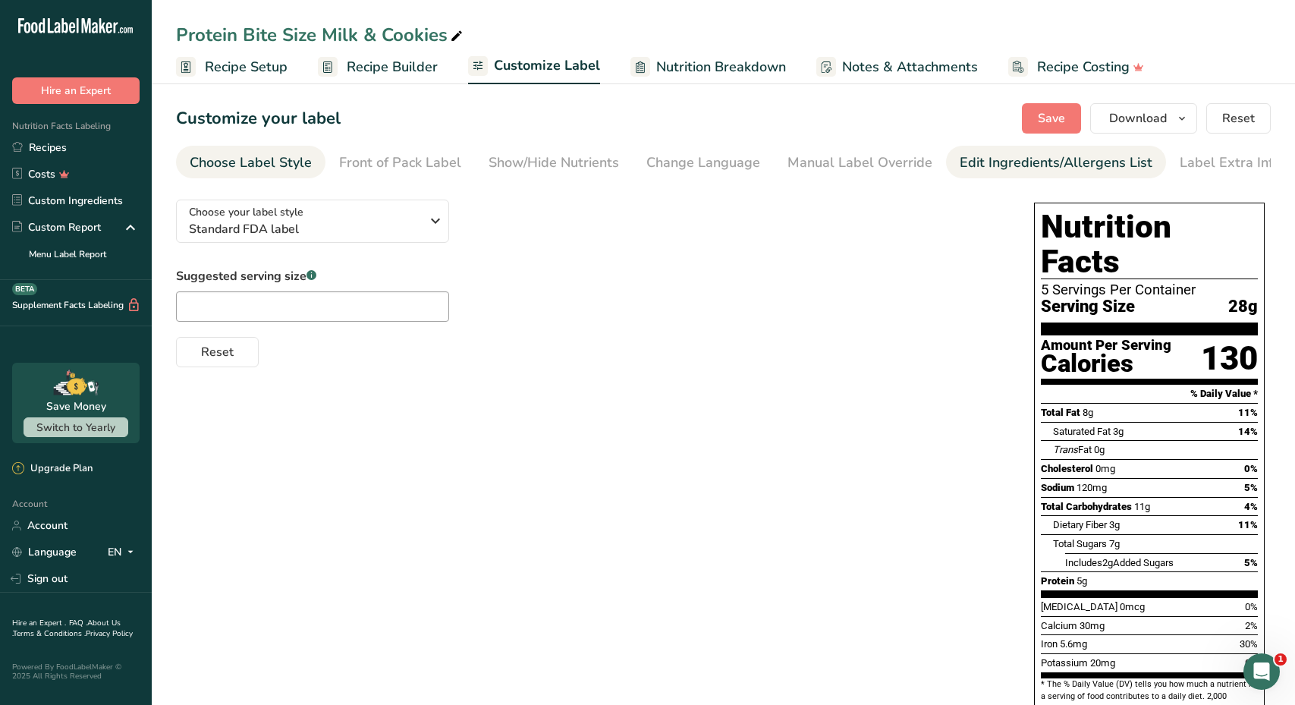
click at [978, 167] on div "Edit Ingredients/Allergens List" at bounding box center [1055, 162] width 193 height 20
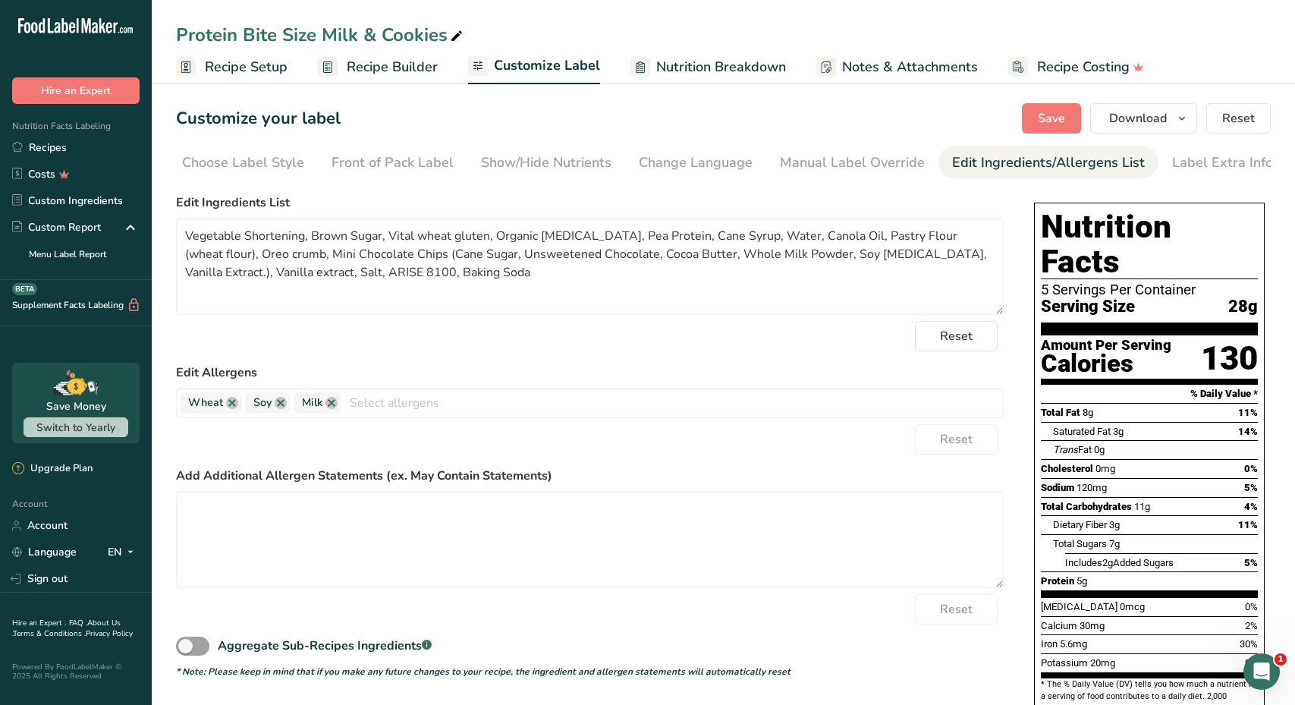
click at [233, 65] on span "Recipe Setup" at bounding box center [246, 67] width 83 height 20
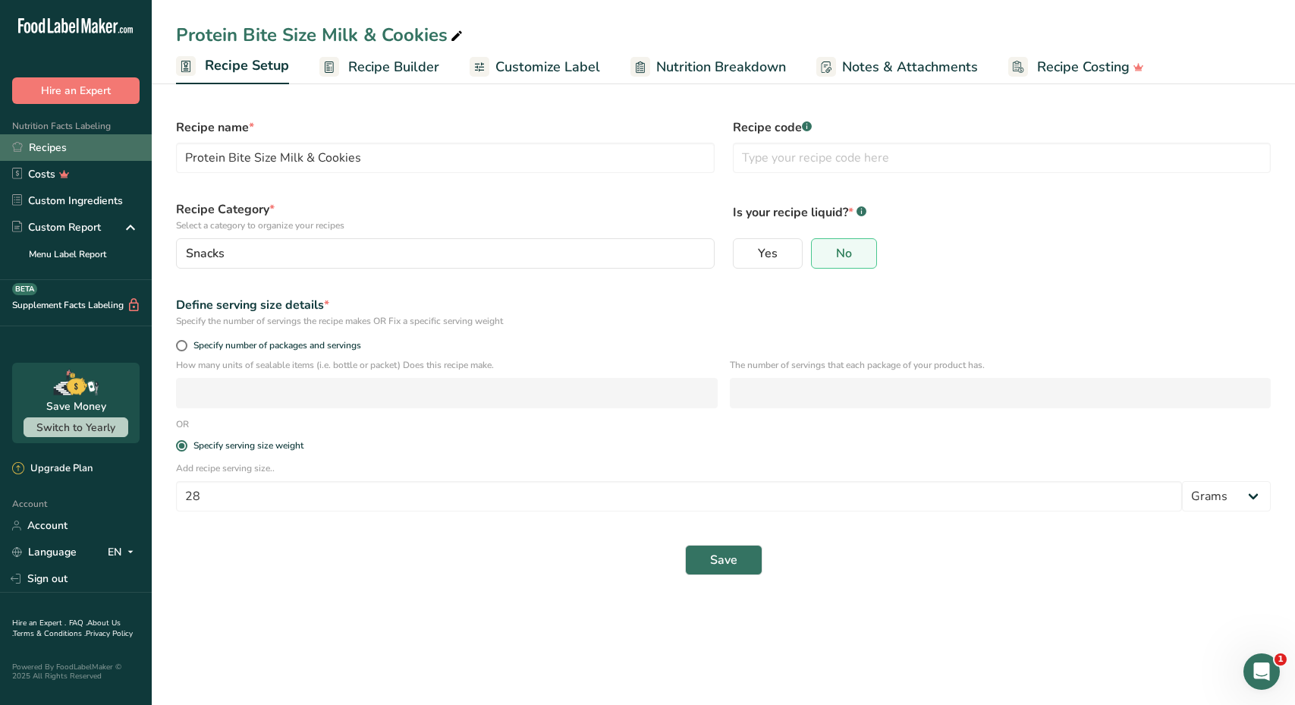
click at [77, 150] on link "Recipes" at bounding box center [76, 147] width 152 height 27
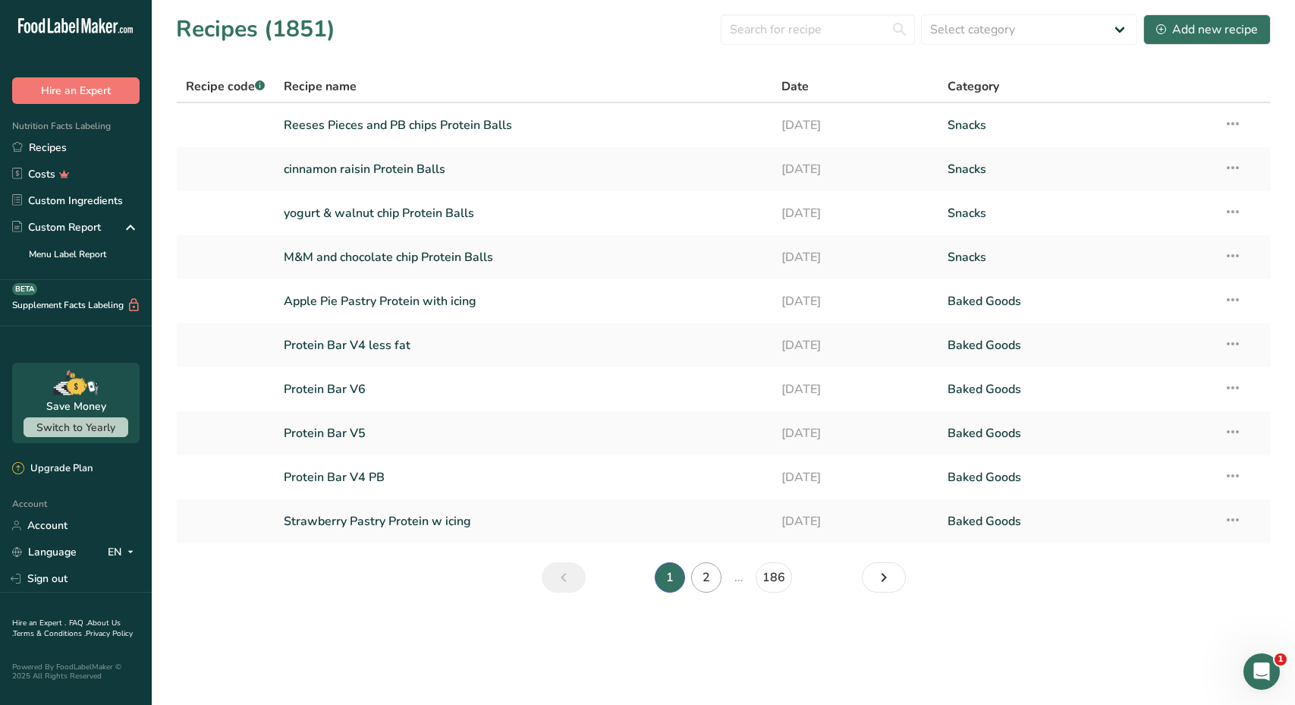
click at [702, 586] on link "2" at bounding box center [706, 577] width 30 height 30
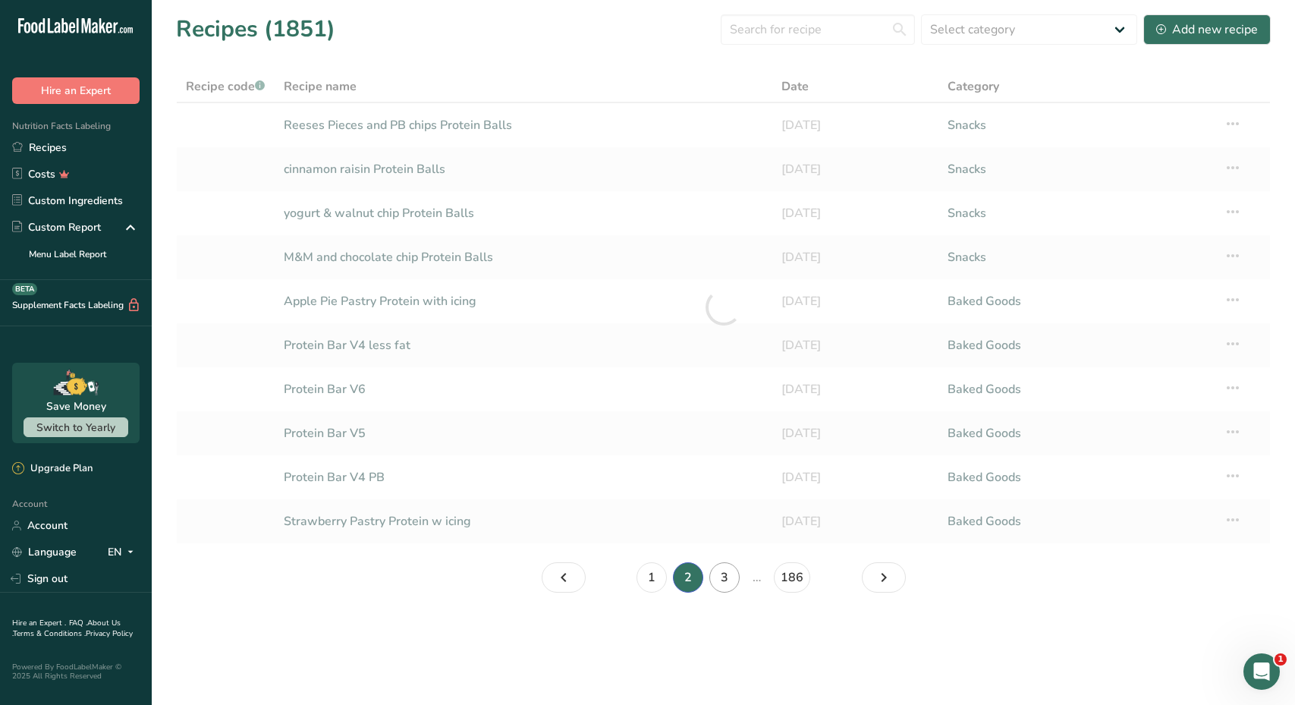
click at [727, 579] on link "3" at bounding box center [724, 577] width 30 height 30
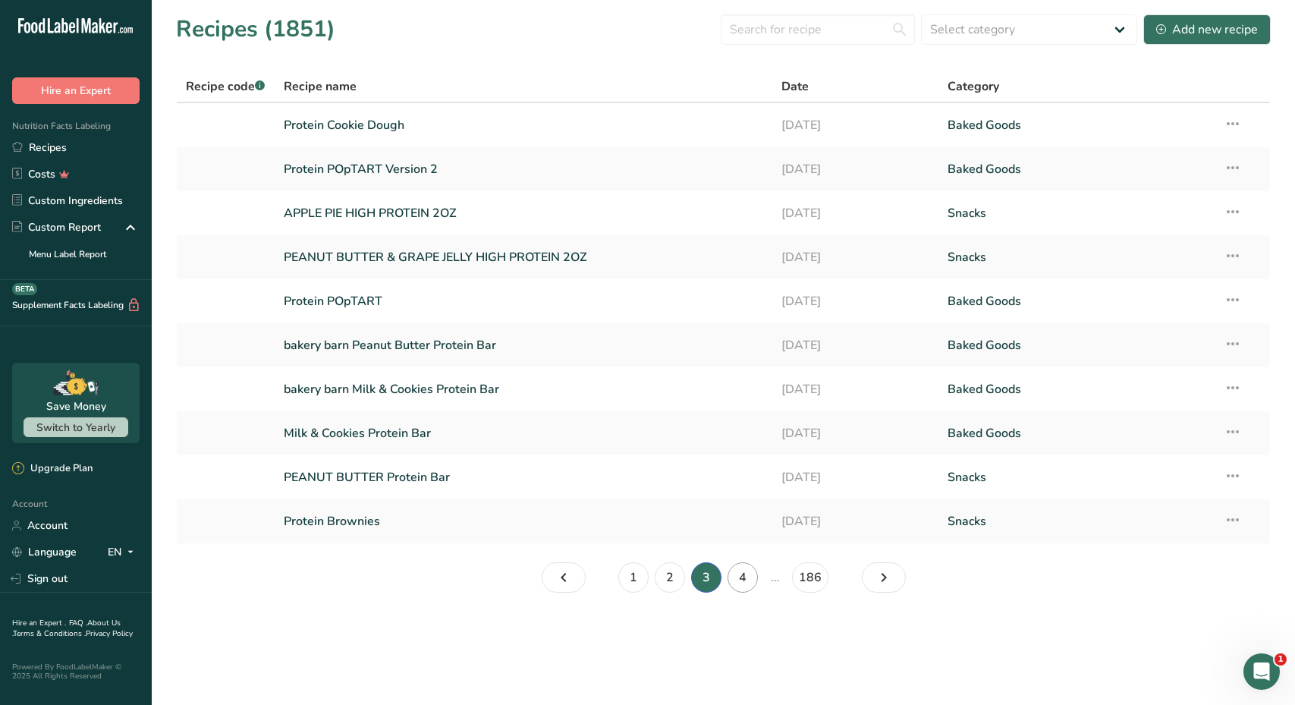
click at [746, 581] on link "4" at bounding box center [742, 577] width 30 height 30
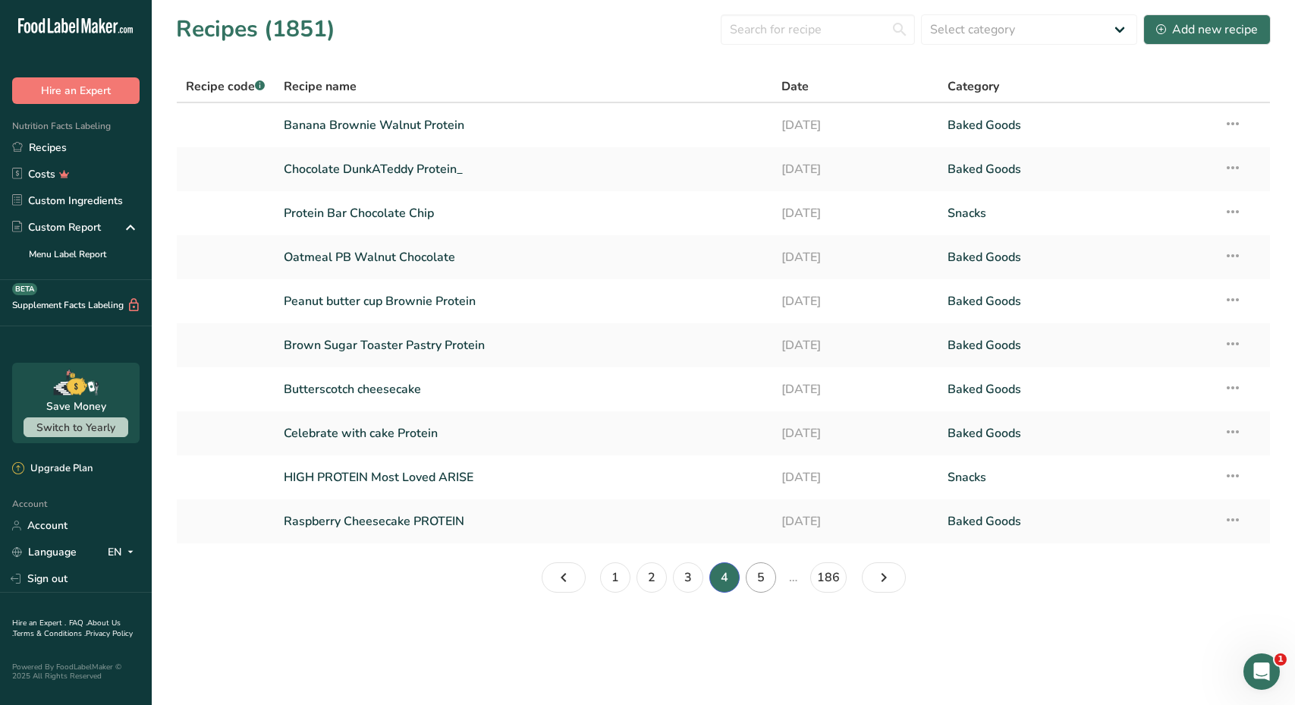
click at [752, 584] on link "5" at bounding box center [761, 577] width 30 height 30
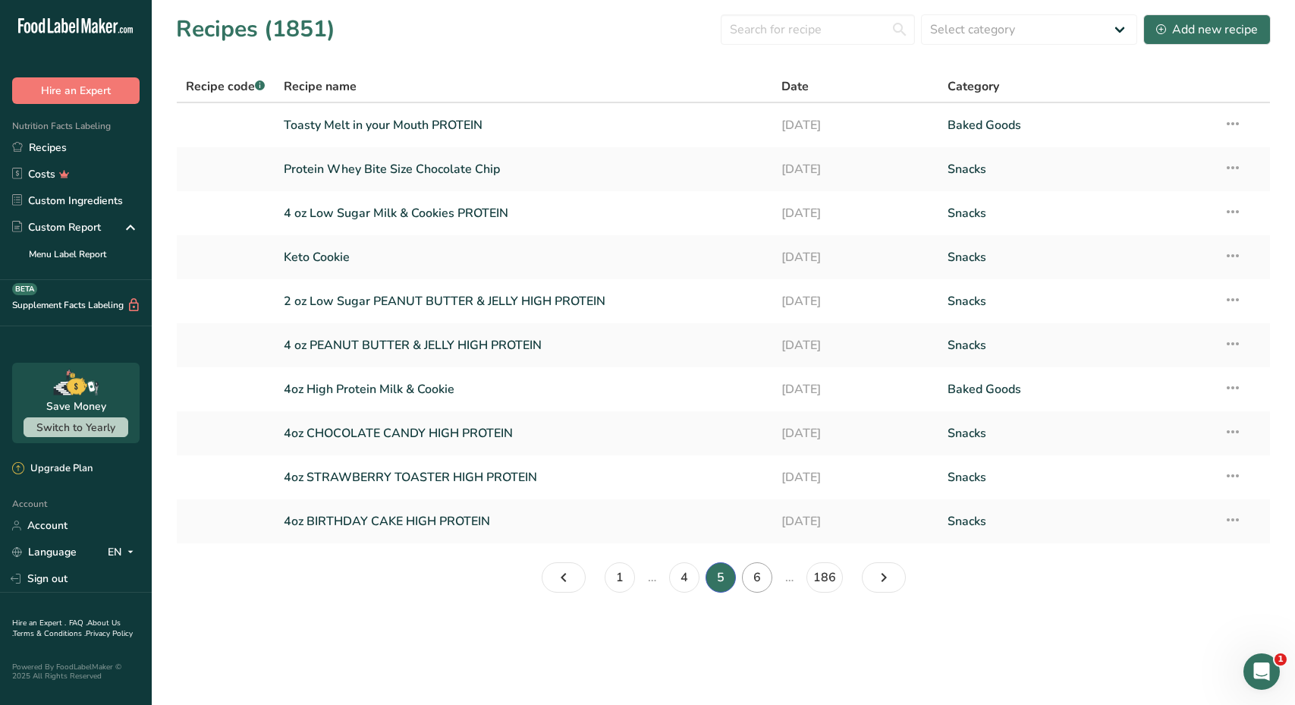
click at [755, 586] on link "6" at bounding box center [757, 577] width 30 height 30
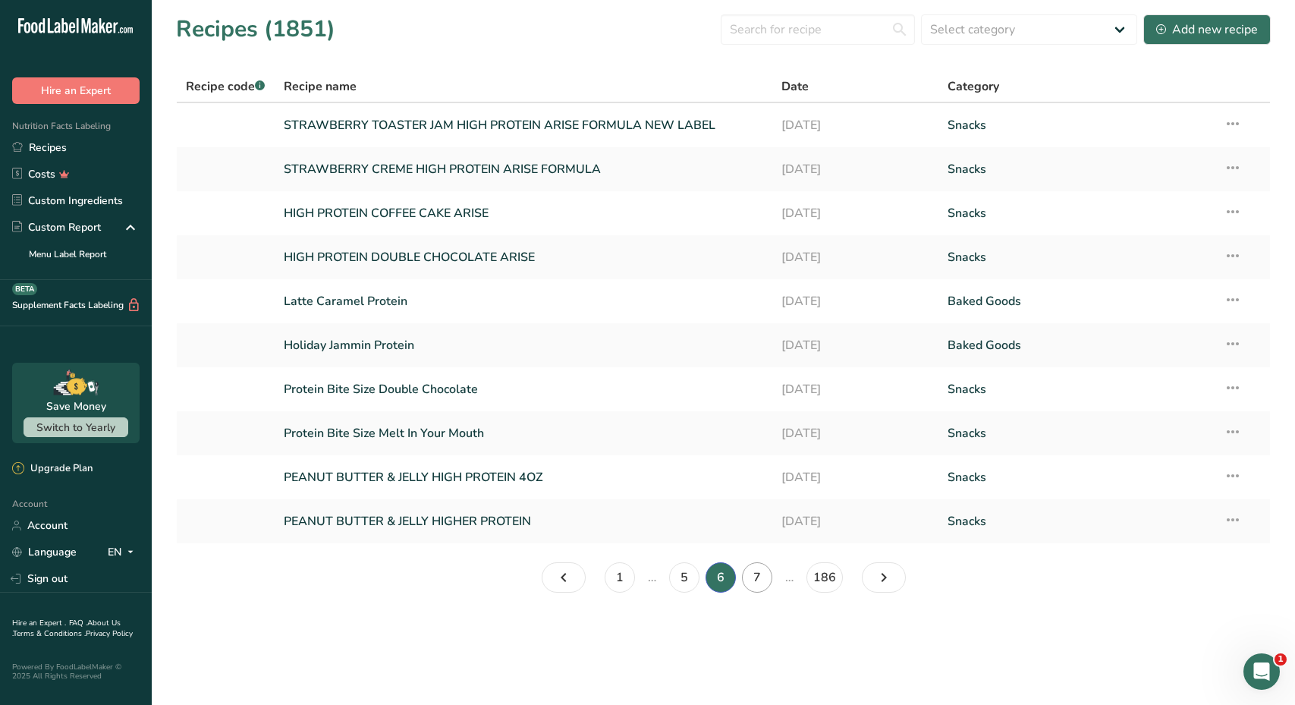
click at [757, 586] on link "7" at bounding box center [757, 577] width 30 height 30
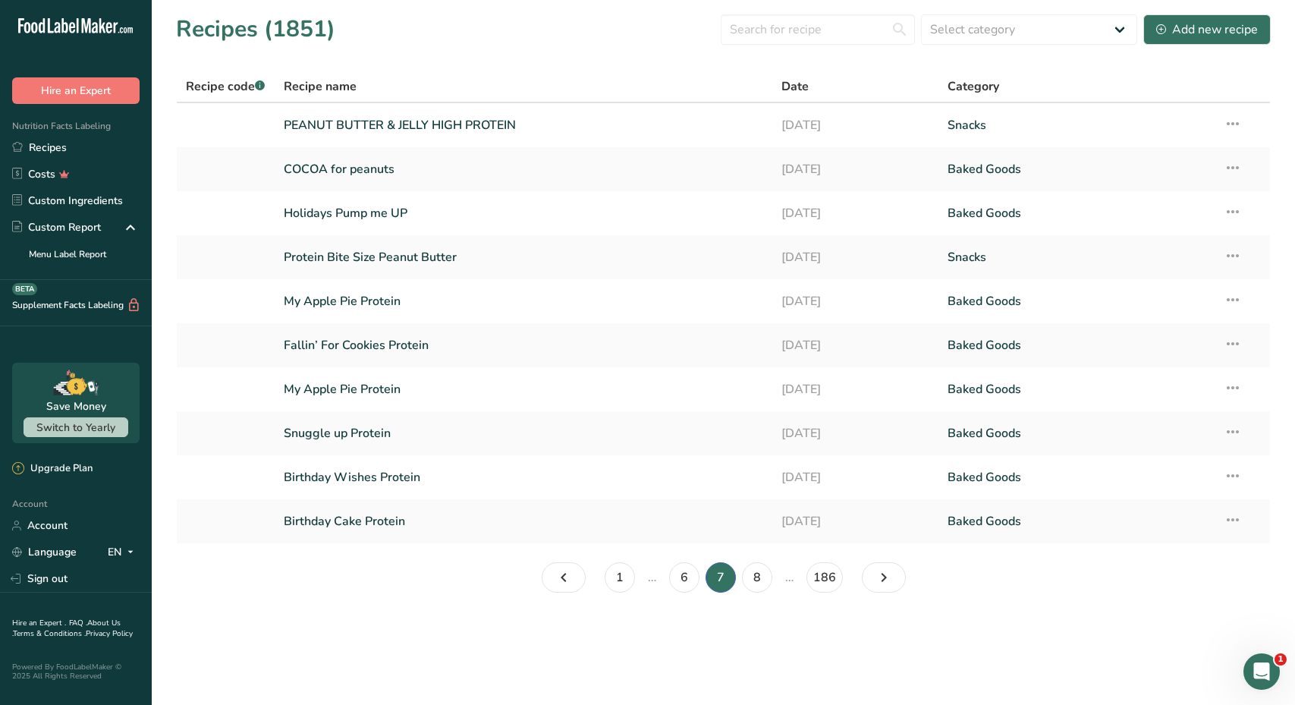
click at [781, 579] on li "…" at bounding box center [789, 577] width 28 height 30
click at [771, 578] on link "8" at bounding box center [757, 577] width 30 height 30
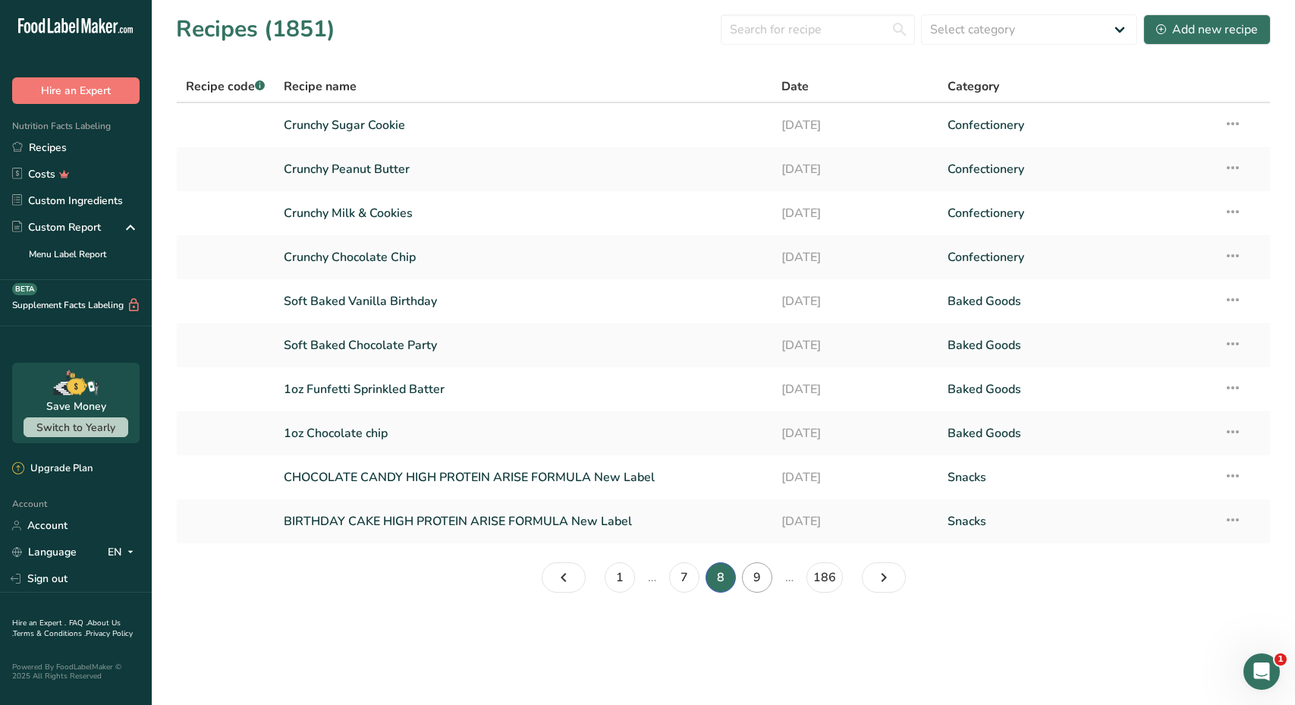
click at [758, 574] on link "9" at bounding box center [757, 577] width 30 height 30
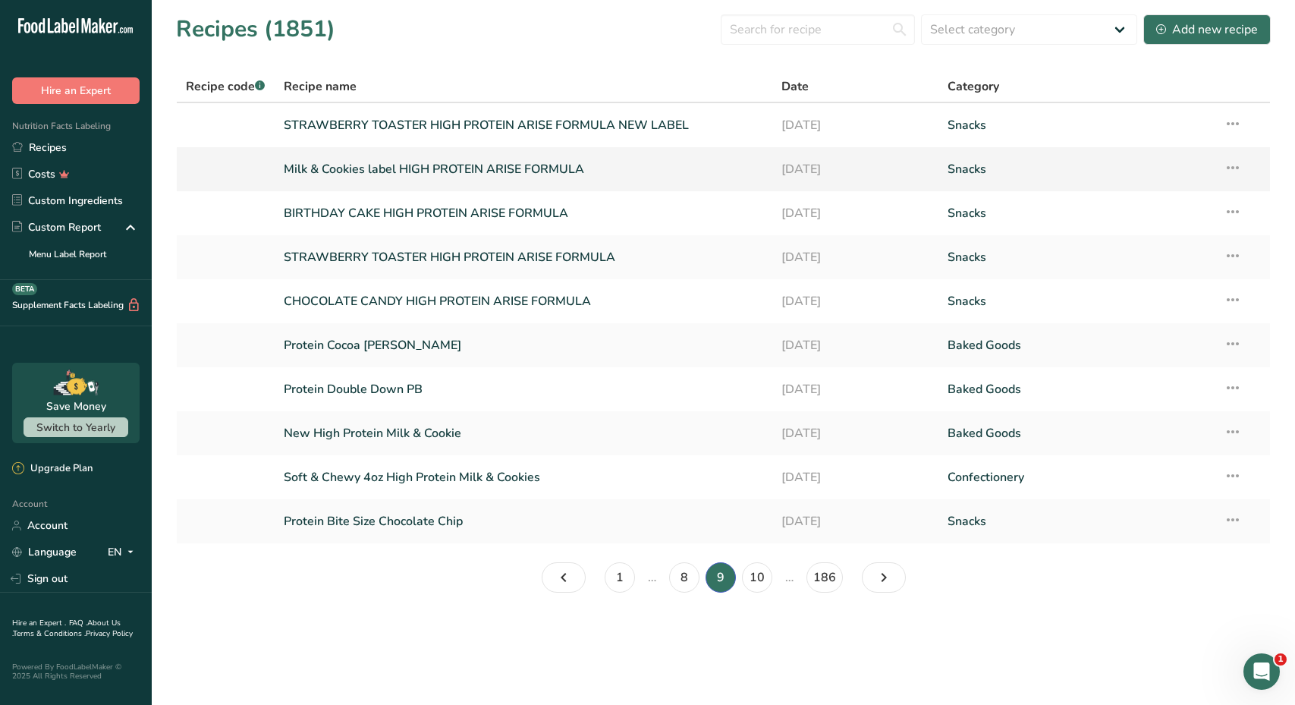
click at [468, 172] on link "Milk & Cookies label HIGH PROTEIN ARISE FORMULA" at bounding box center [523, 169] width 479 height 32
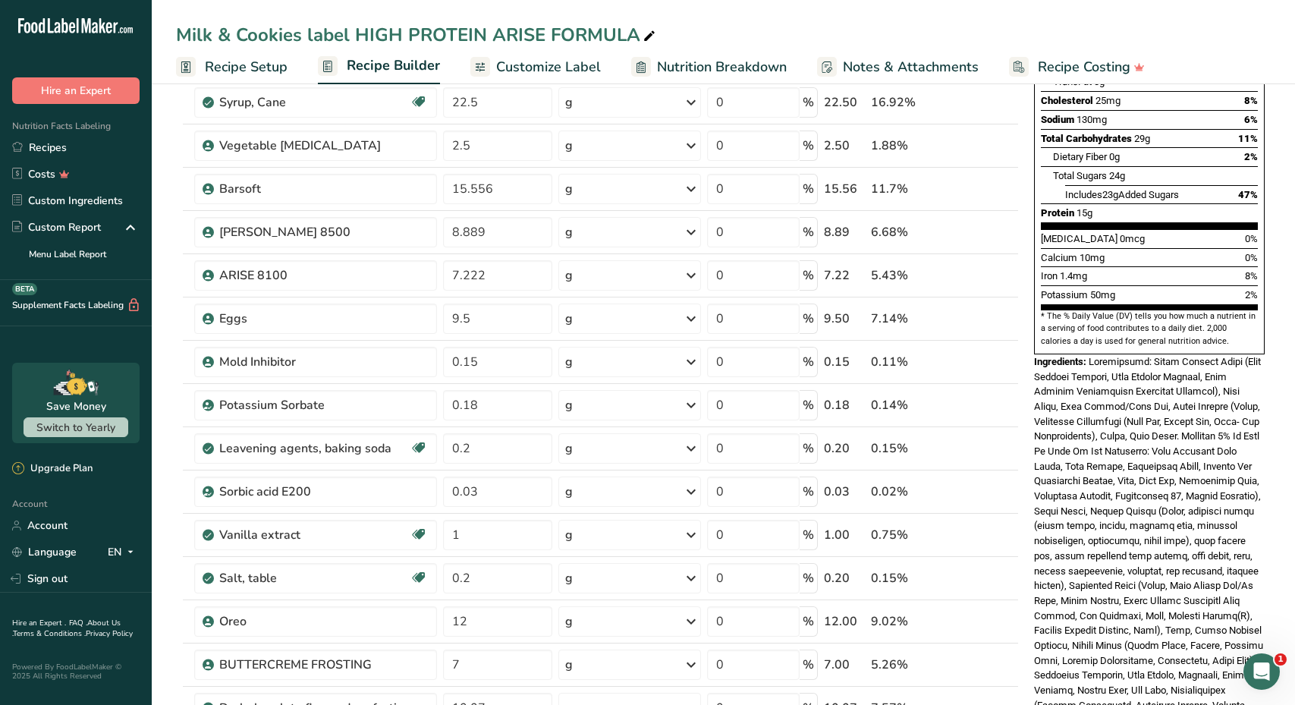
scroll to position [287, 0]
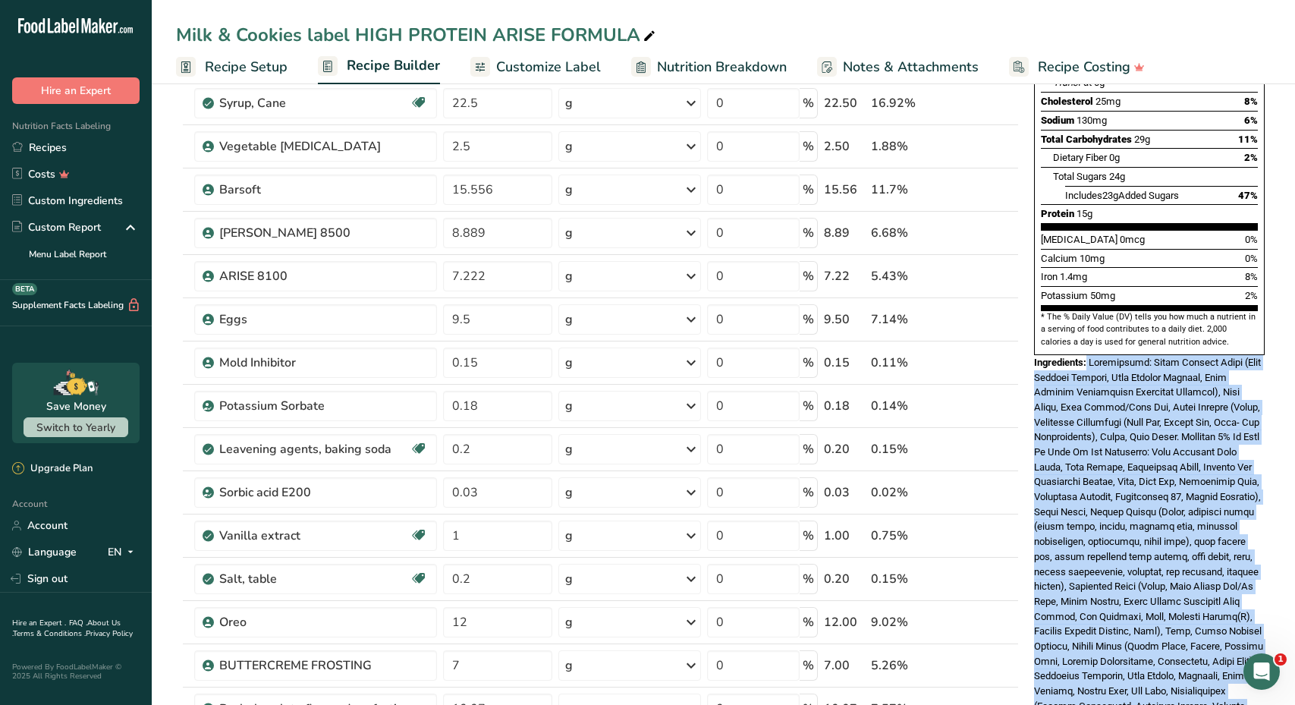
drag, startPoint x: 1087, startPoint y: 313, endPoint x: 1212, endPoint y: 656, distance: 364.9
click at [1212, 656] on div "Ingredients:" at bounding box center [1149, 541] width 231 height 373
copy div "Ingredients: Dairy Protein Blend (Whey Protein Isolate, Milk Protein Isolate, M…"
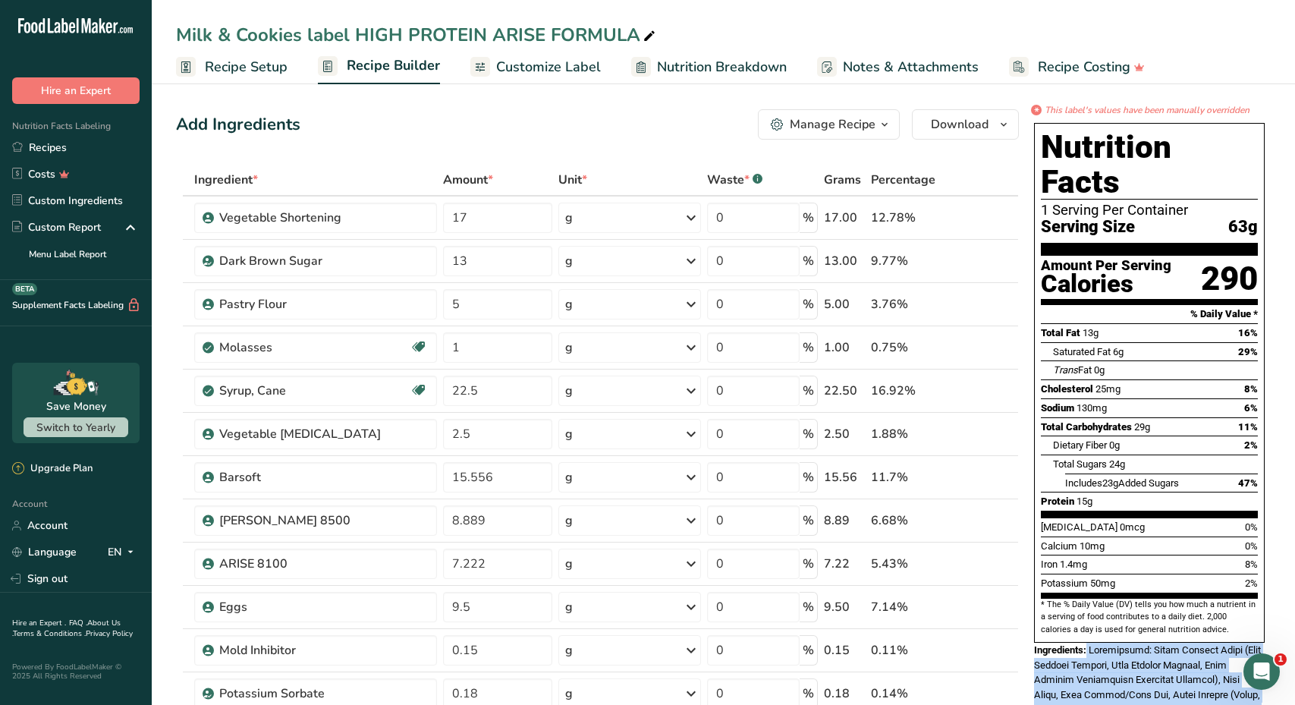
scroll to position [0, 0]
click at [259, 66] on span "Recipe Setup" at bounding box center [246, 67] width 83 height 20
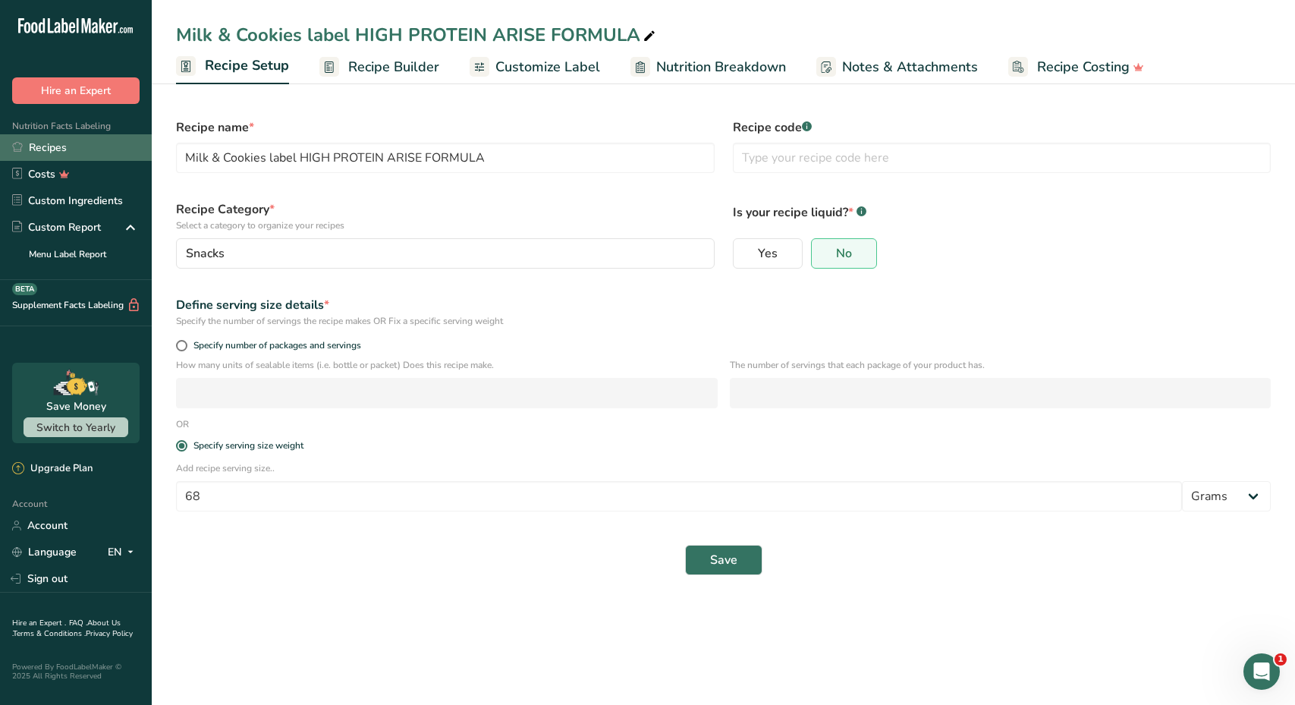
click at [68, 155] on link "Recipes" at bounding box center [76, 147] width 152 height 27
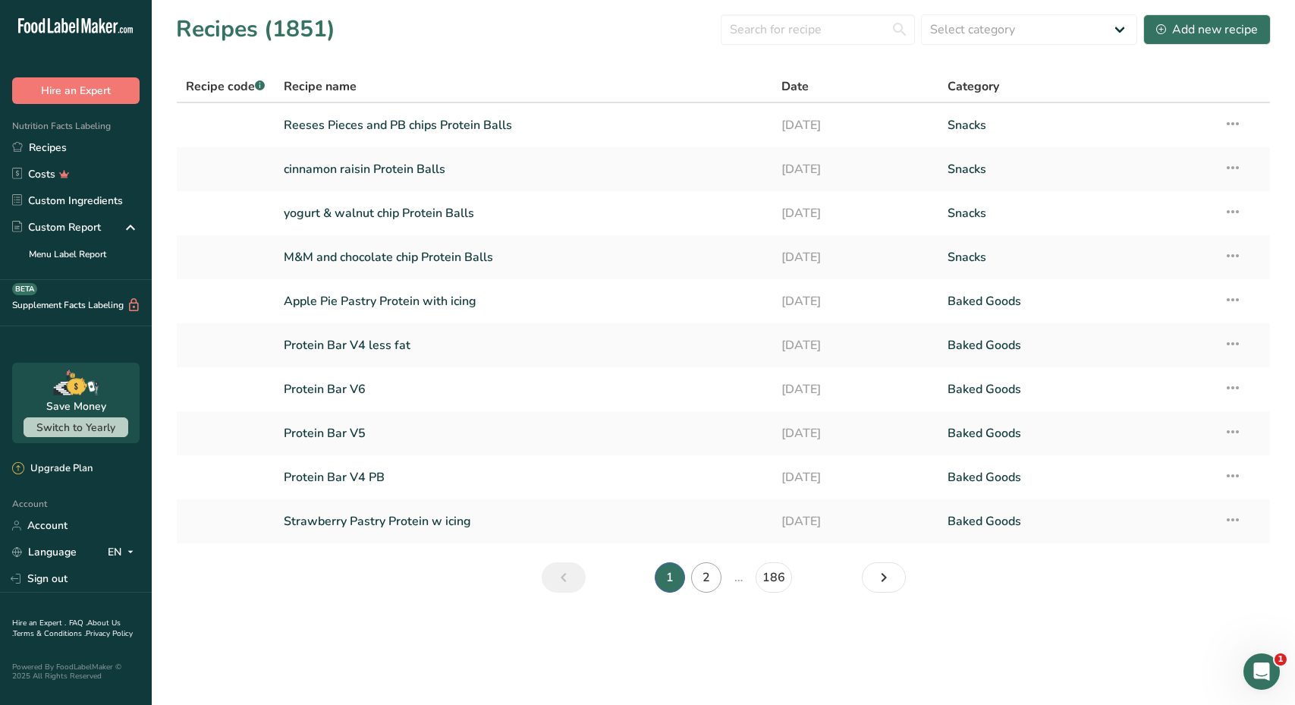
click at [711, 582] on link "2" at bounding box center [706, 577] width 30 height 30
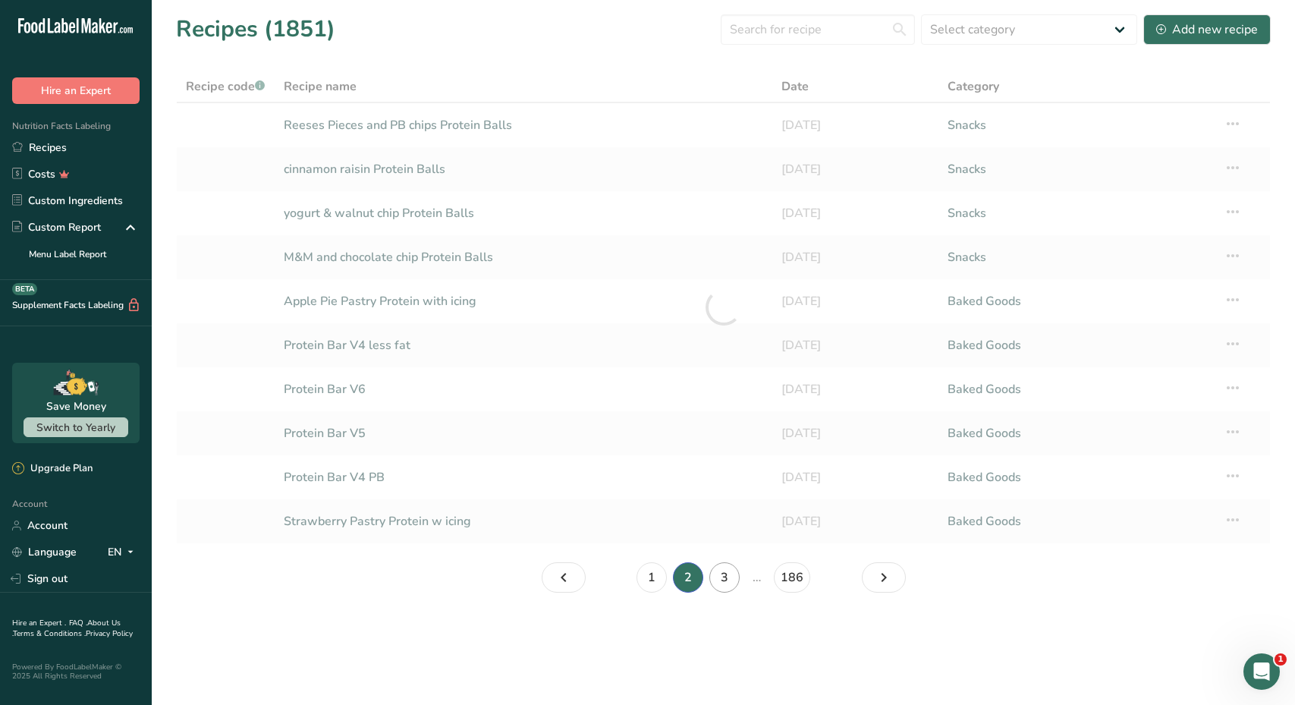
click at [723, 582] on link "3" at bounding box center [724, 577] width 30 height 30
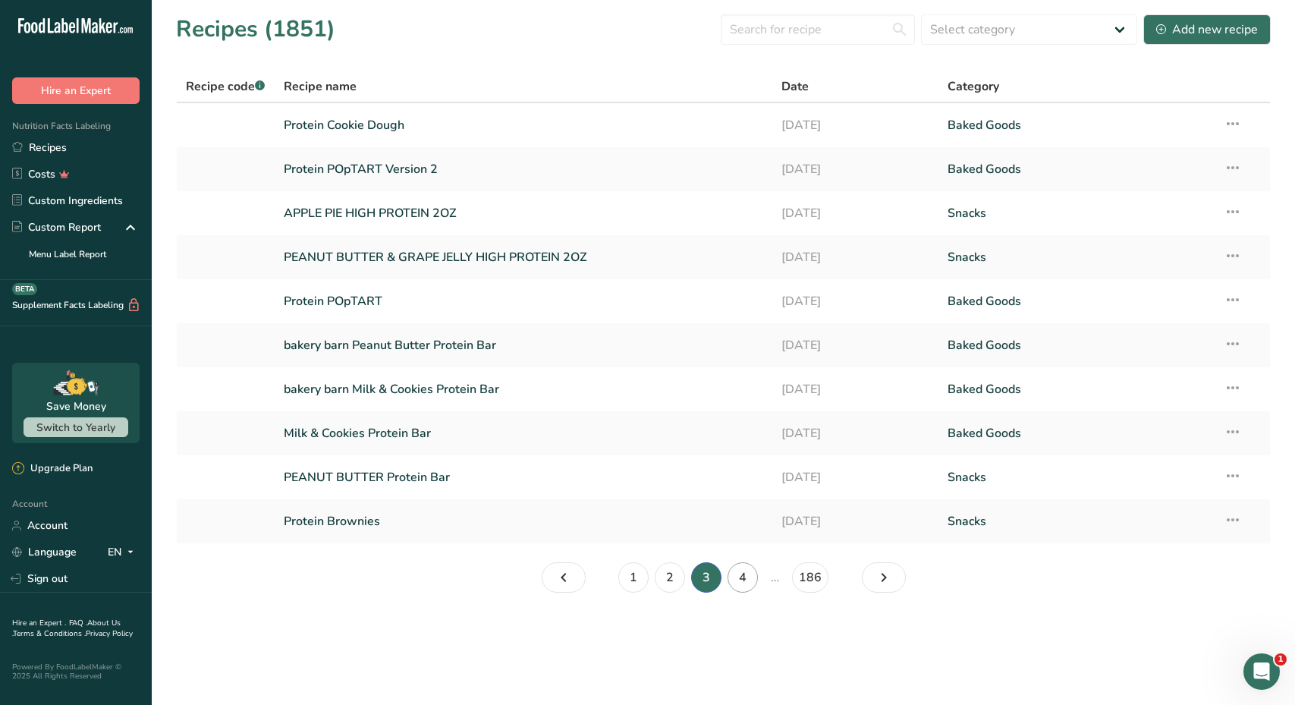
click at [735, 584] on link "4" at bounding box center [742, 577] width 30 height 30
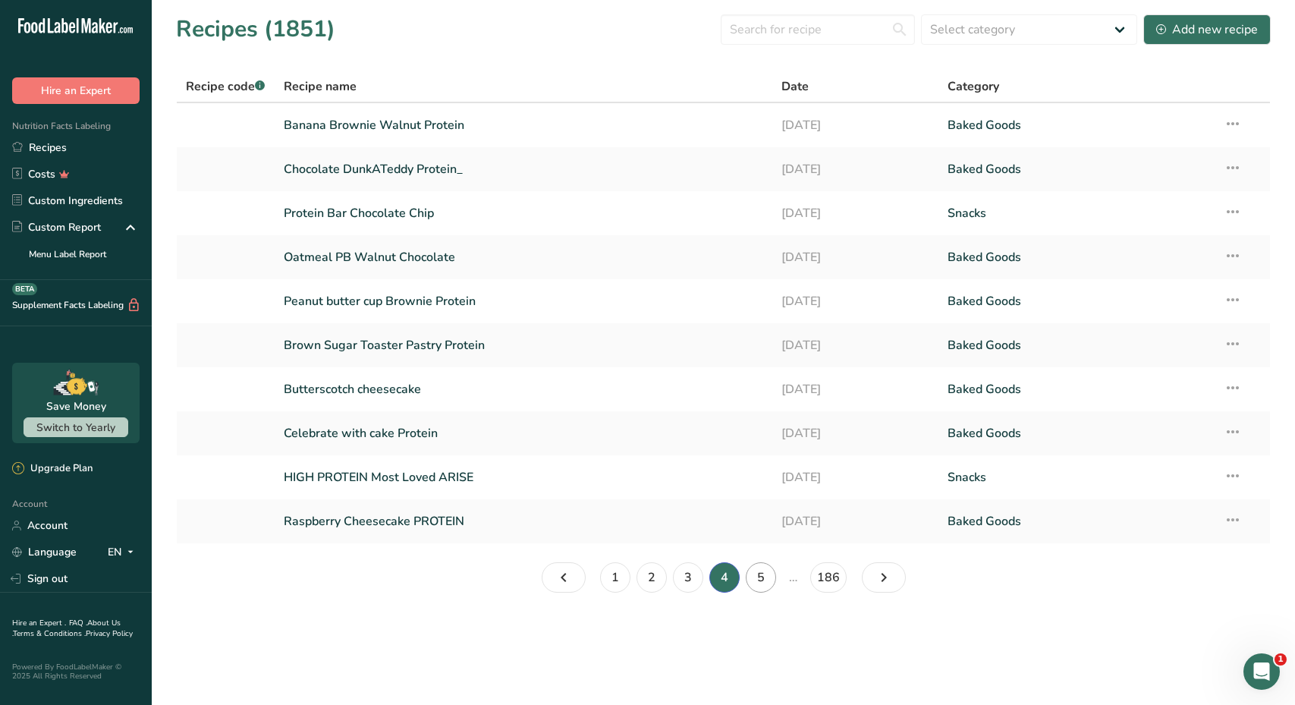
click at [761, 580] on link "5" at bounding box center [761, 577] width 30 height 30
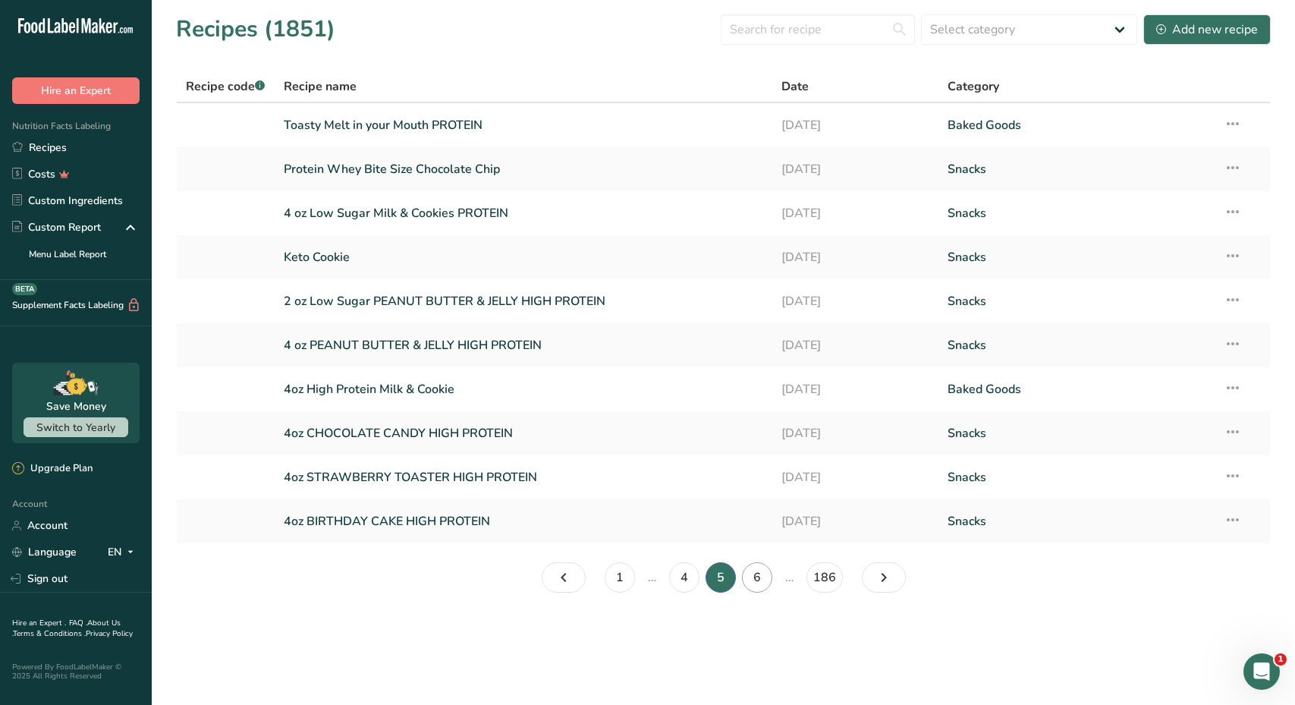
click at [758, 577] on link "6" at bounding box center [757, 577] width 30 height 30
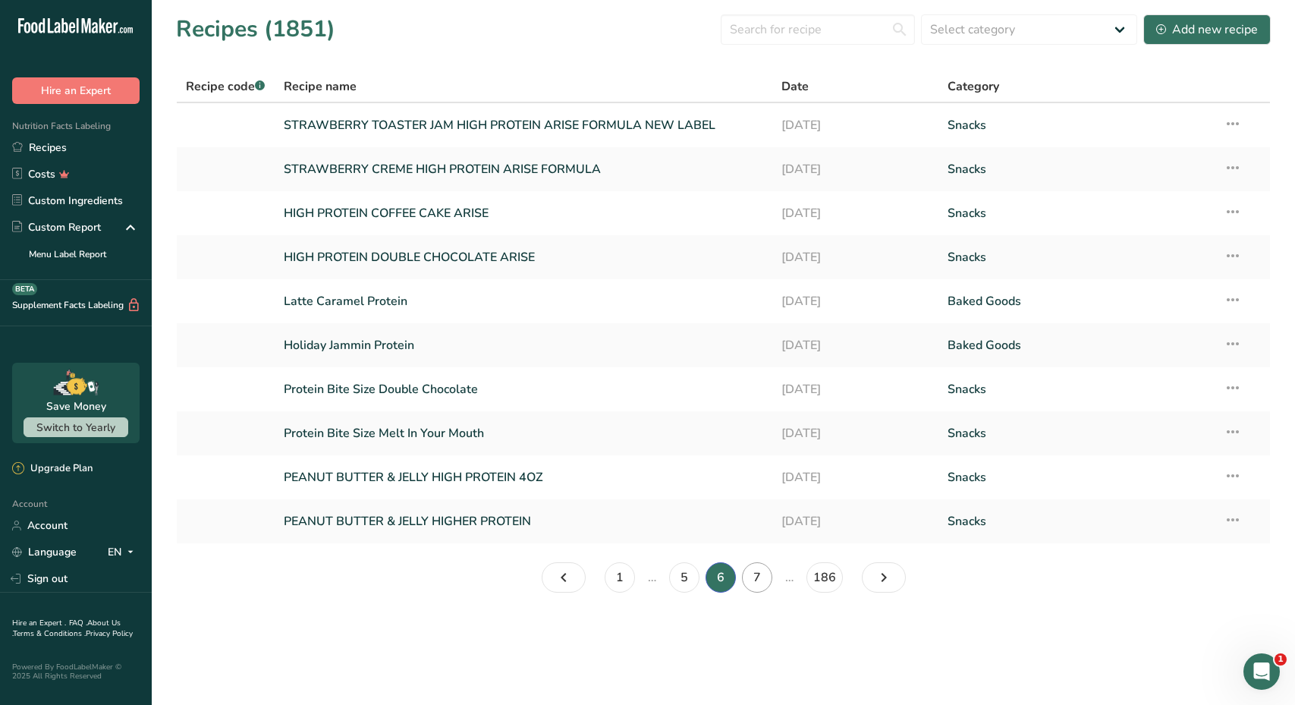
click at [754, 585] on link "7" at bounding box center [757, 577] width 30 height 30
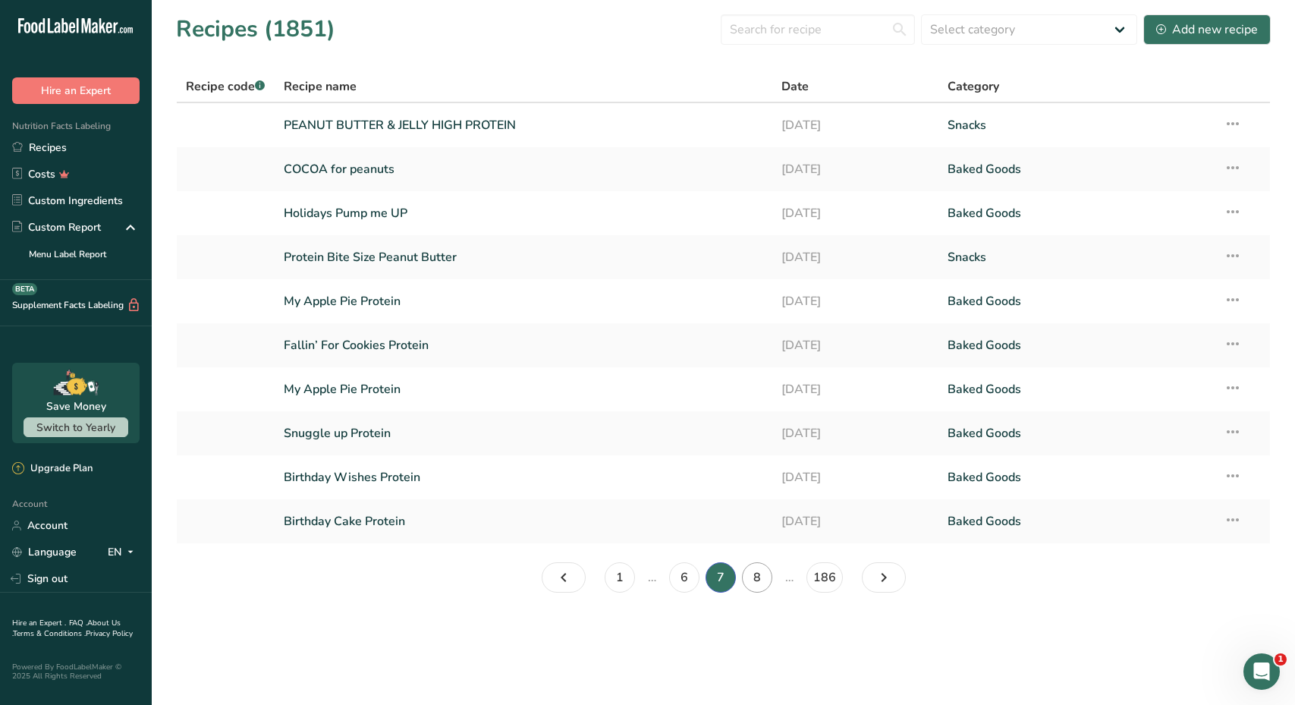
click at [759, 583] on link "8" at bounding box center [757, 577] width 30 height 30
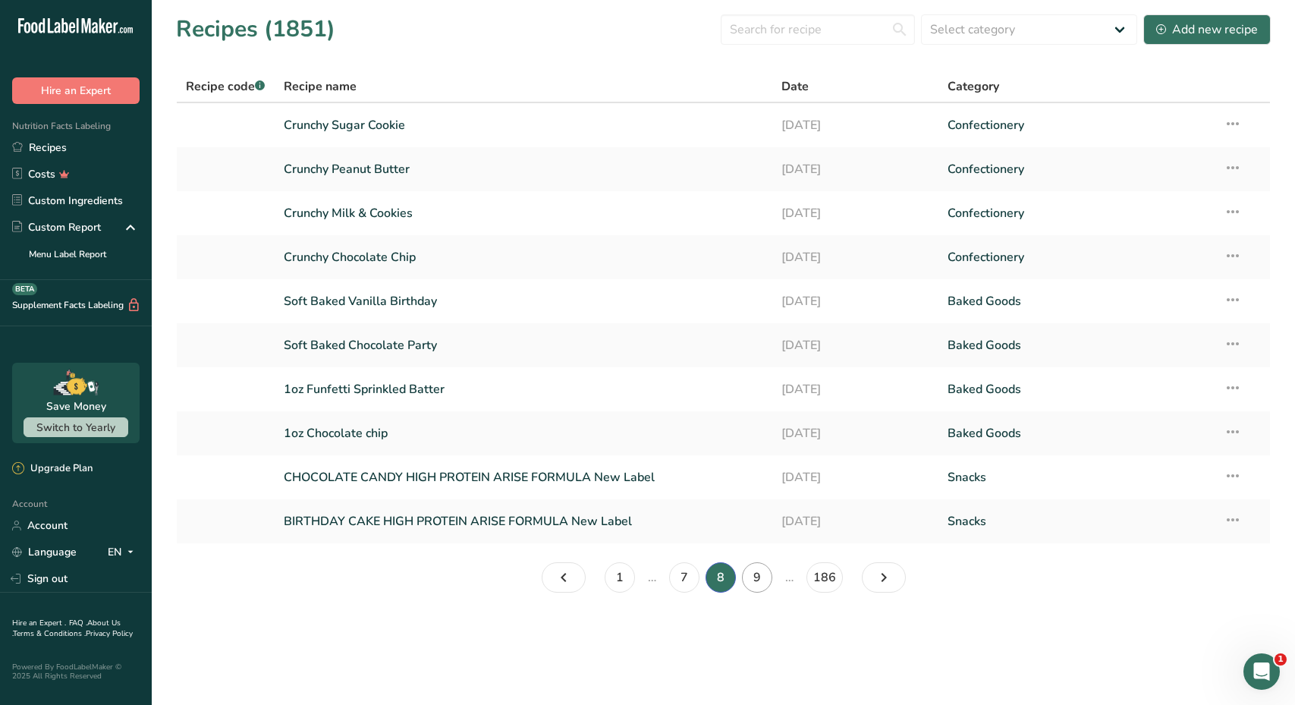
click at [764, 577] on link "9" at bounding box center [757, 577] width 30 height 30
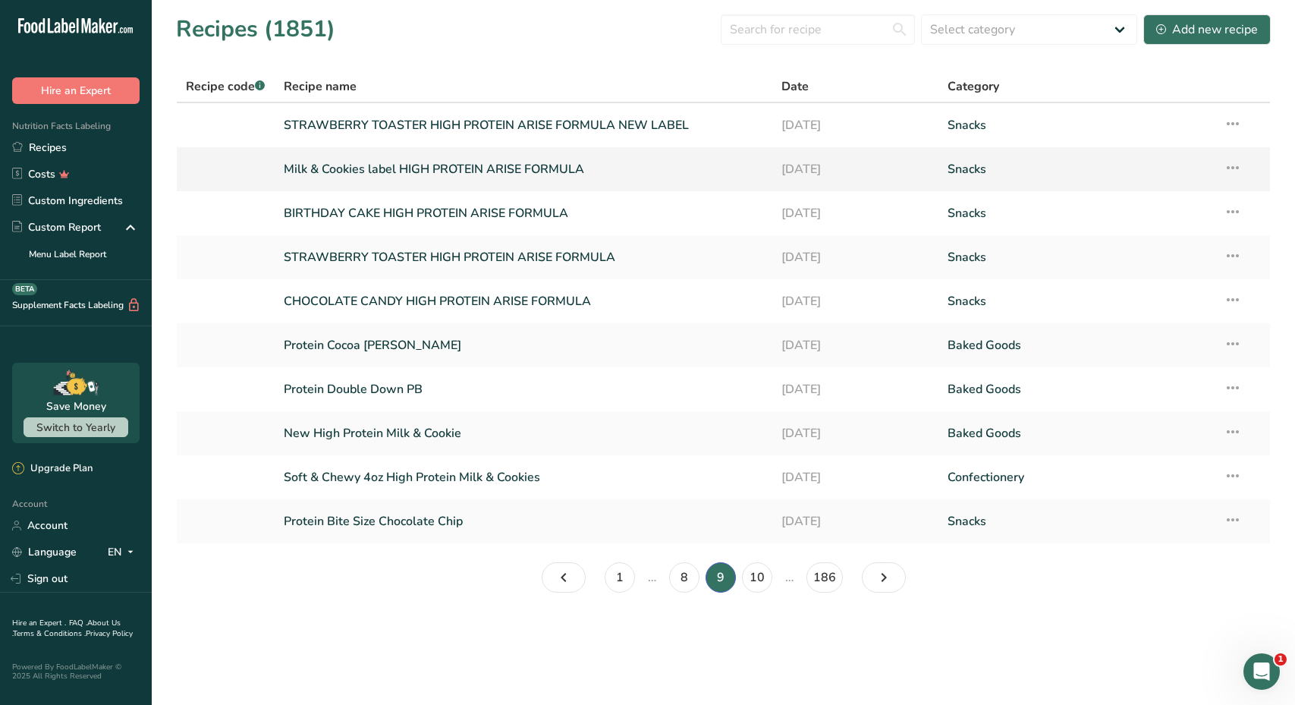
click at [494, 173] on link "Milk & Cookies label HIGH PROTEIN ARISE FORMULA" at bounding box center [523, 169] width 479 height 32
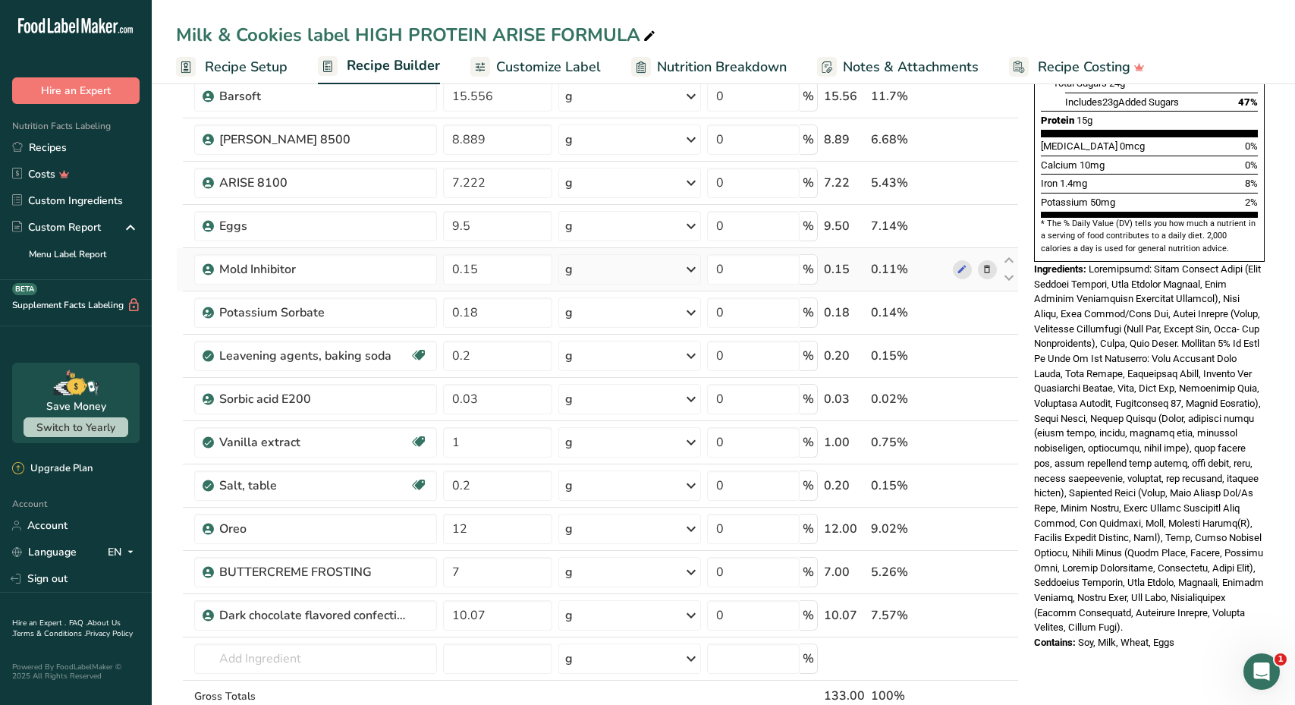
scroll to position [458, 0]
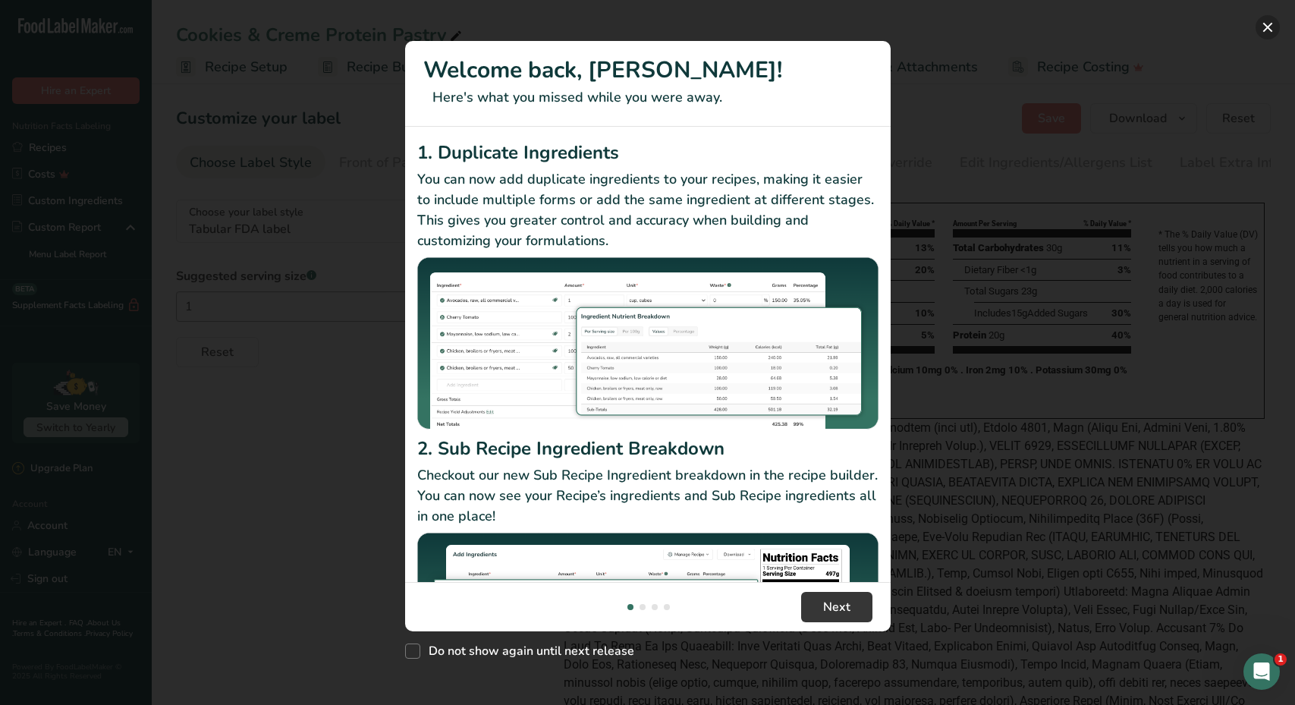
click at [1265, 27] on button "New Features" at bounding box center [1267, 27] width 24 height 24
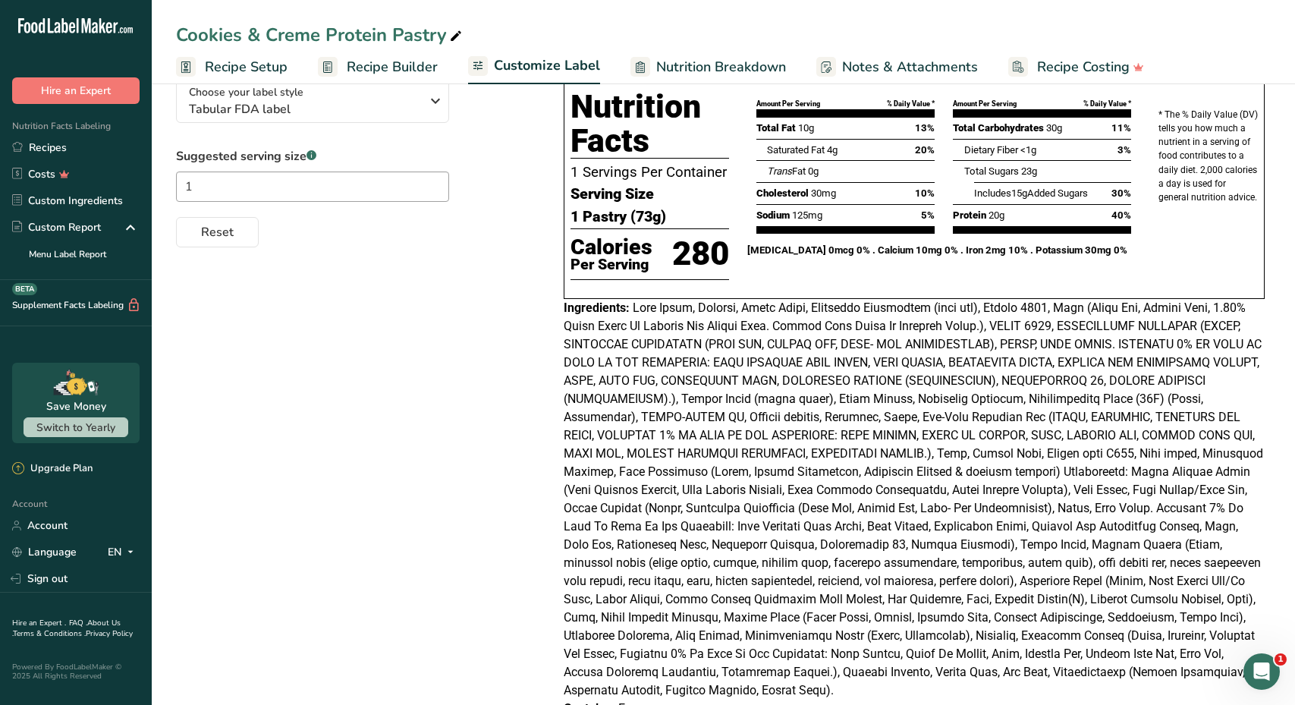
scroll to position [57, 0]
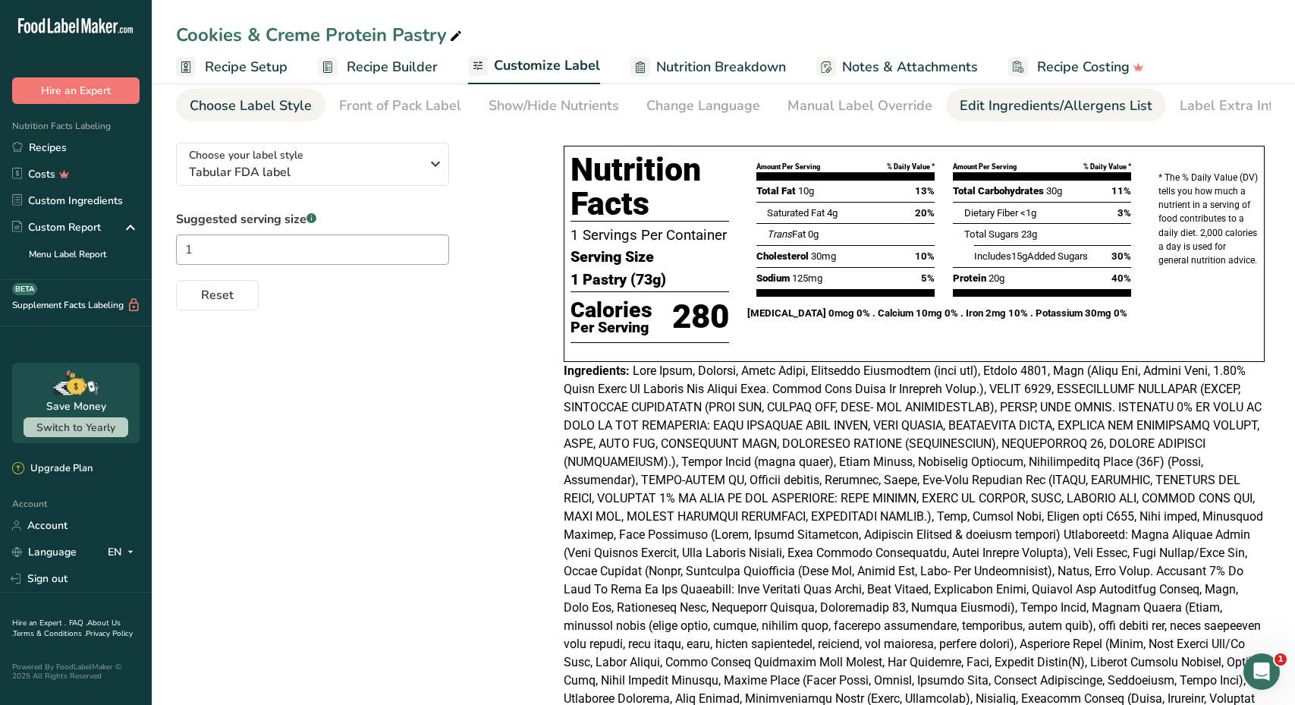
click at [987, 108] on div "Edit Ingredients/Allergens List" at bounding box center [1055, 106] width 193 height 20
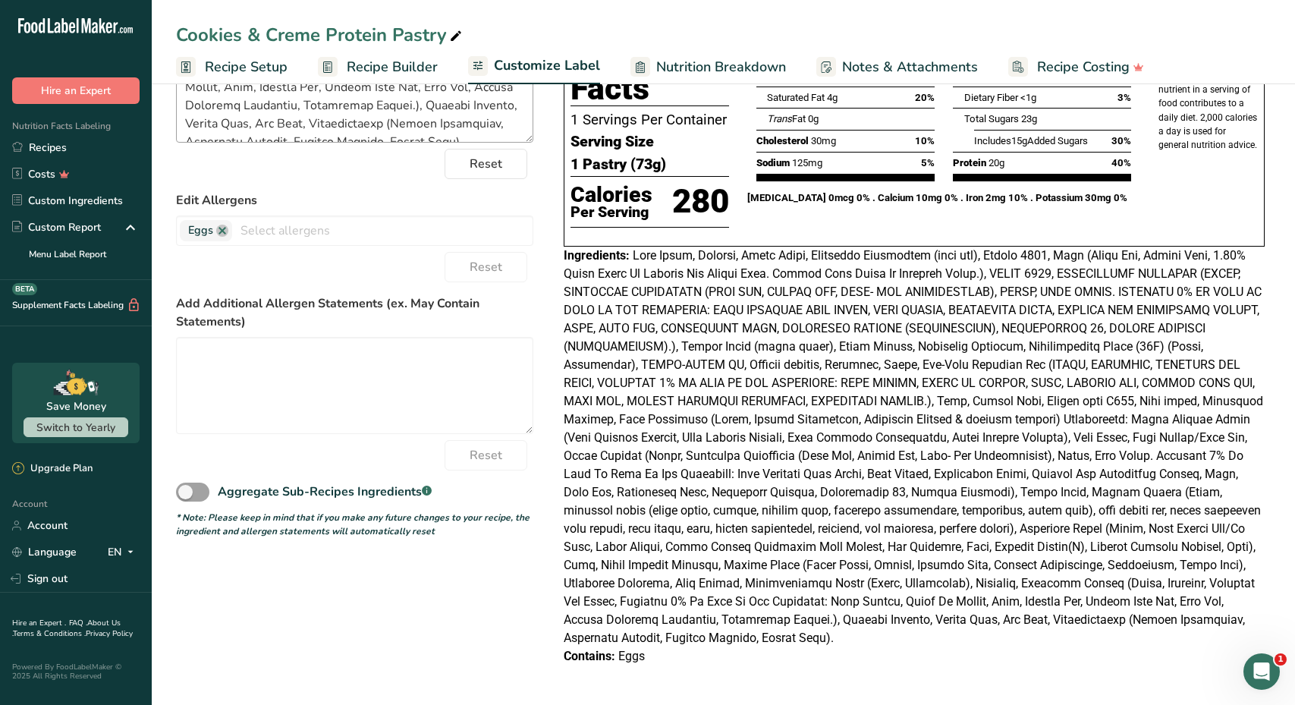
scroll to position [831, 0]
click at [513, 127] on textarea at bounding box center [354, 94] width 357 height 97
click at [518, 135] on textarea at bounding box center [354, 94] width 357 height 97
drag, startPoint x: 188, startPoint y: 121, endPoint x: 165, endPoint y: 2, distance: 121.2
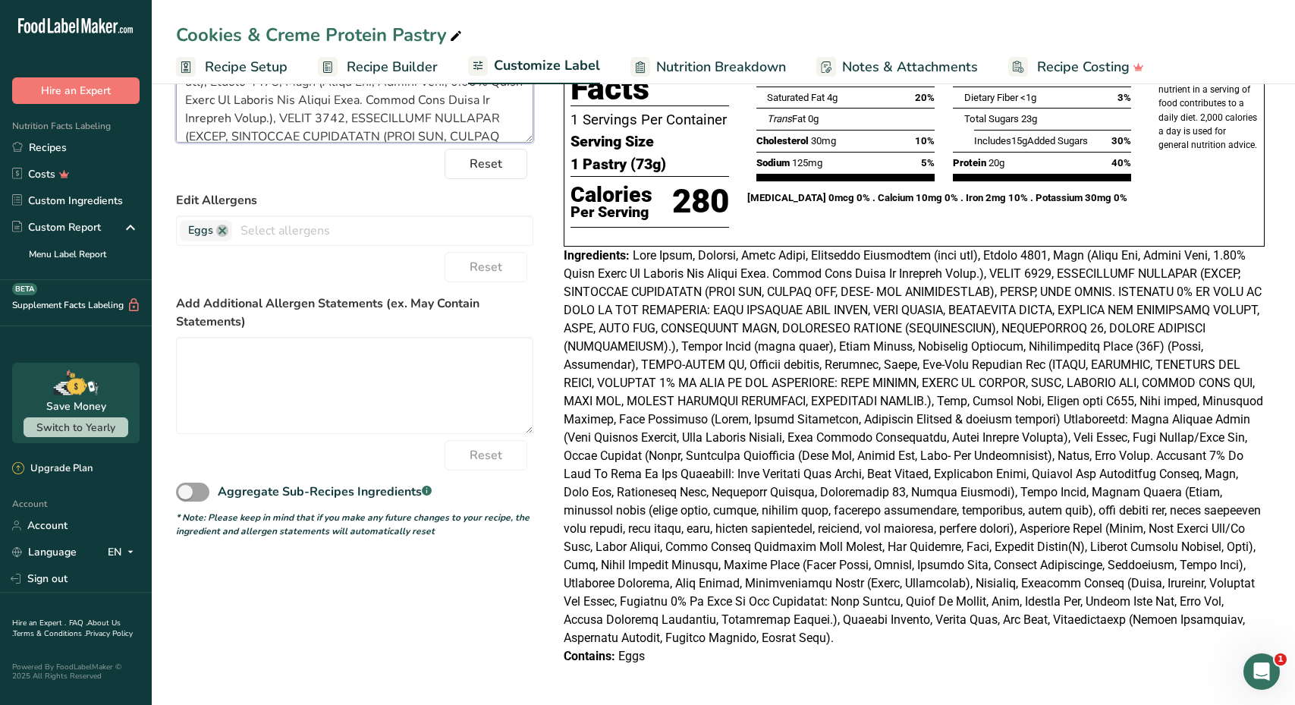
click at [165, 2] on div "Cookies & Creme Protein Pastry Recipe Setup Recipe Builder Customize Label Nutr…" at bounding box center [723, 306] width 1143 height 798
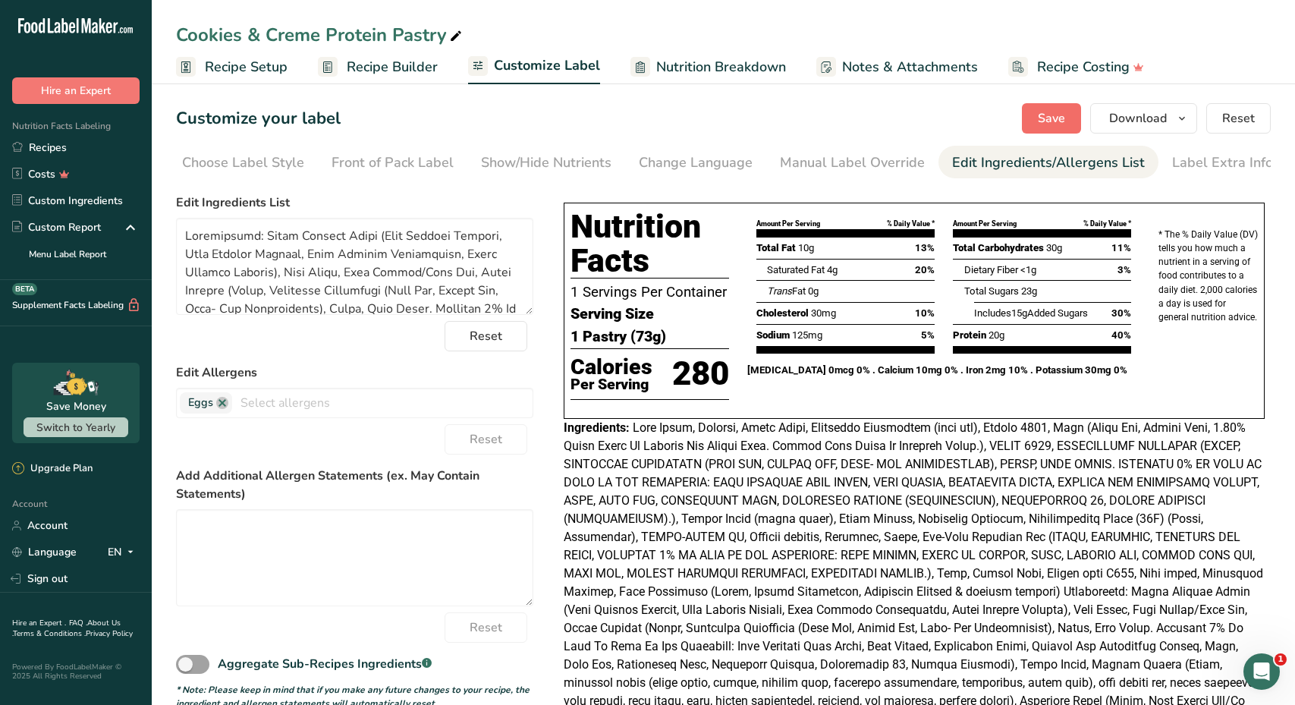
click at [1049, 116] on span "Save" at bounding box center [1051, 118] width 27 height 18
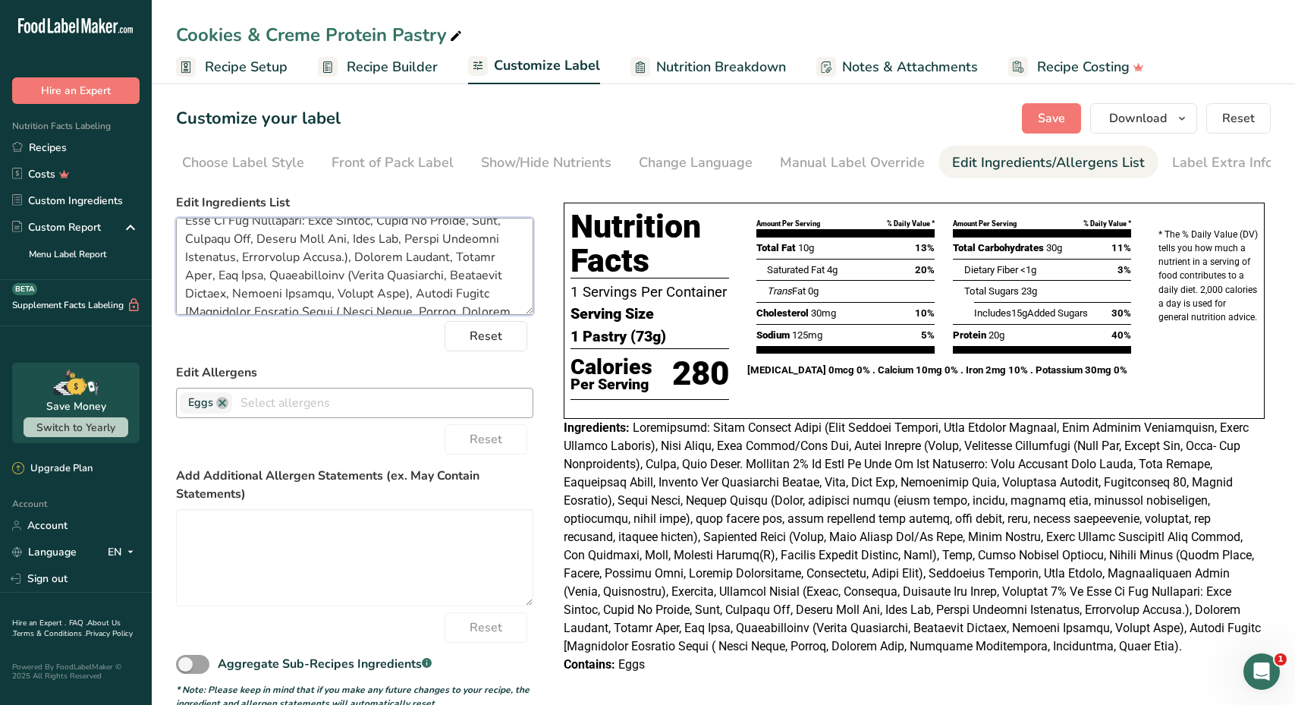
scroll to position [431, 0]
drag, startPoint x: 182, startPoint y: 238, endPoint x: 357, endPoint y: 402, distance: 239.9
click at [358, 402] on form "Edit Ingredients List Reset Edit Allergens Eggs Soy Tree Nuts Wheat Milk Fish P…" at bounding box center [354, 451] width 357 height 516
click at [334, 310] on textarea at bounding box center [354, 266] width 357 height 97
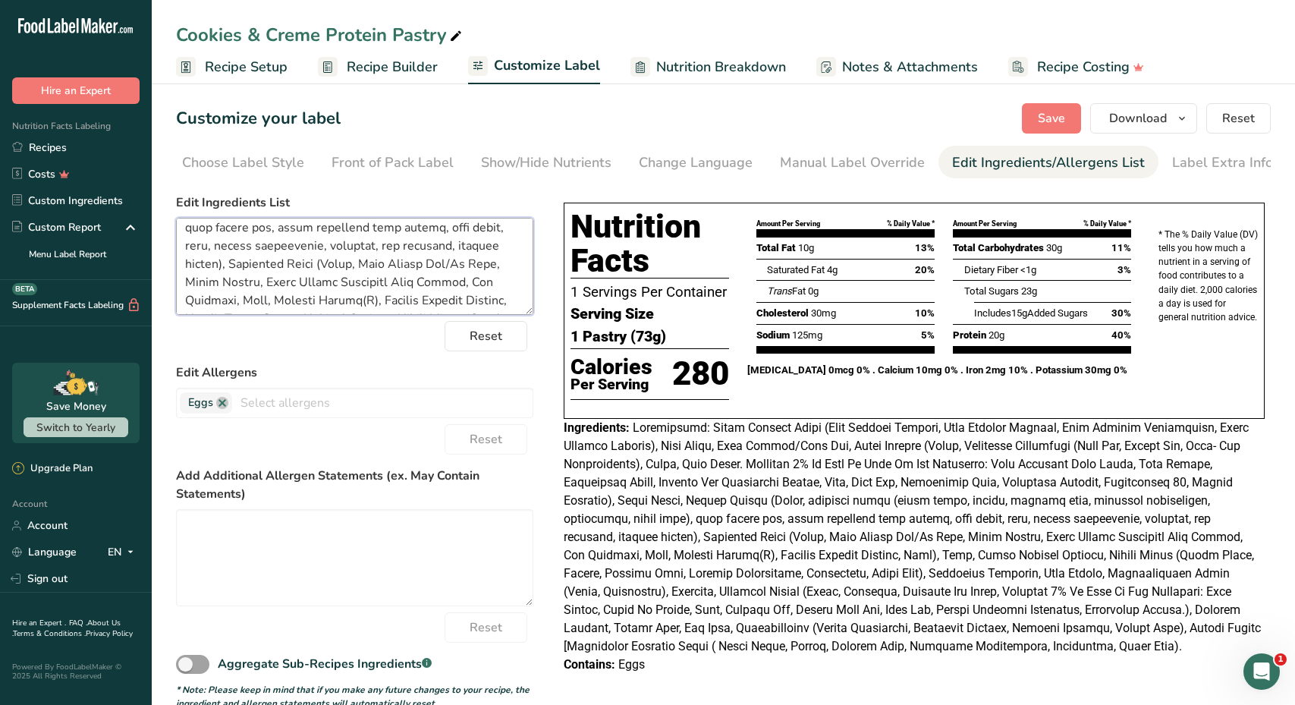
drag, startPoint x: 388, startPoint y: 250, endPoint x: 341, endPoint y: 297, distance: 67.0
click at [341, 297] on textarea at bounding box center [354, 266] width 357 height 97
drag, startPoint x: 366, startPoint y: 244, endPoint x: 382, endPoint y: 290, distance: 48.9
click at [382, 290] on textarea at bounding box center [354, 266] width 357 height 97
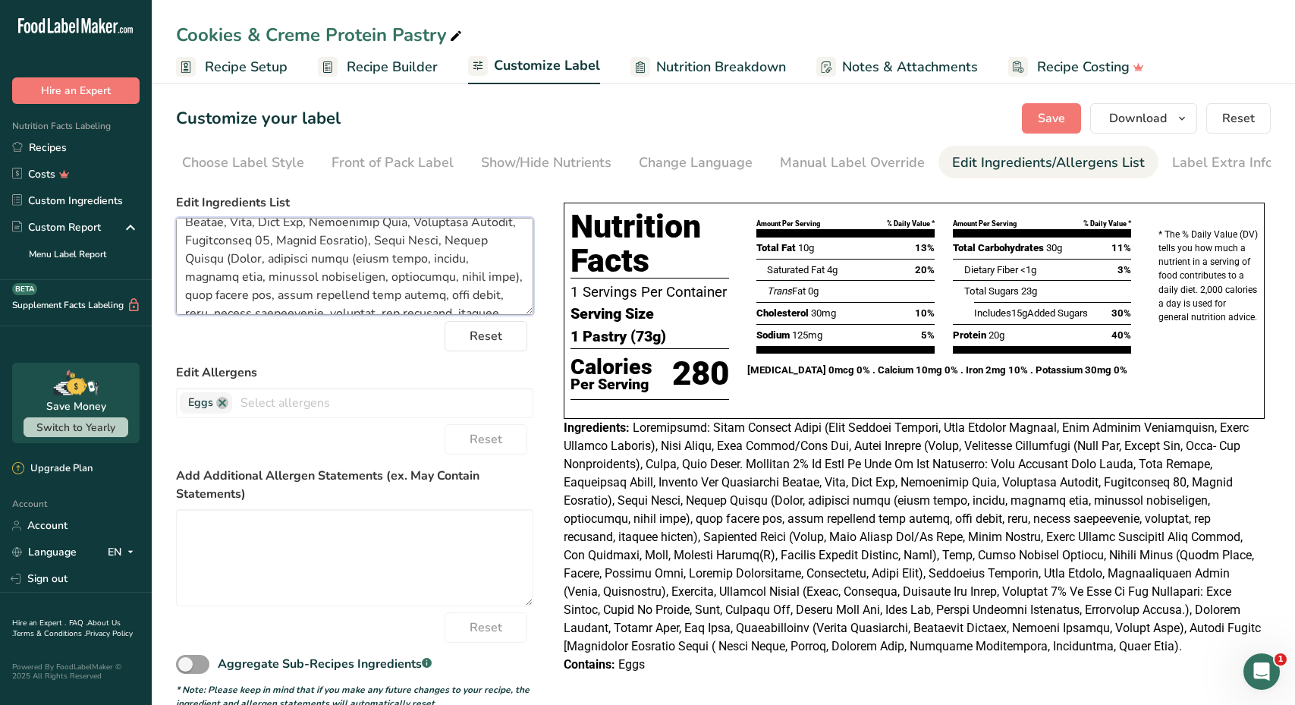
scroll to position [142, 0]
click at [1052, 117] on span "Save" at bounding box center [1051, 118] width 27 height 18
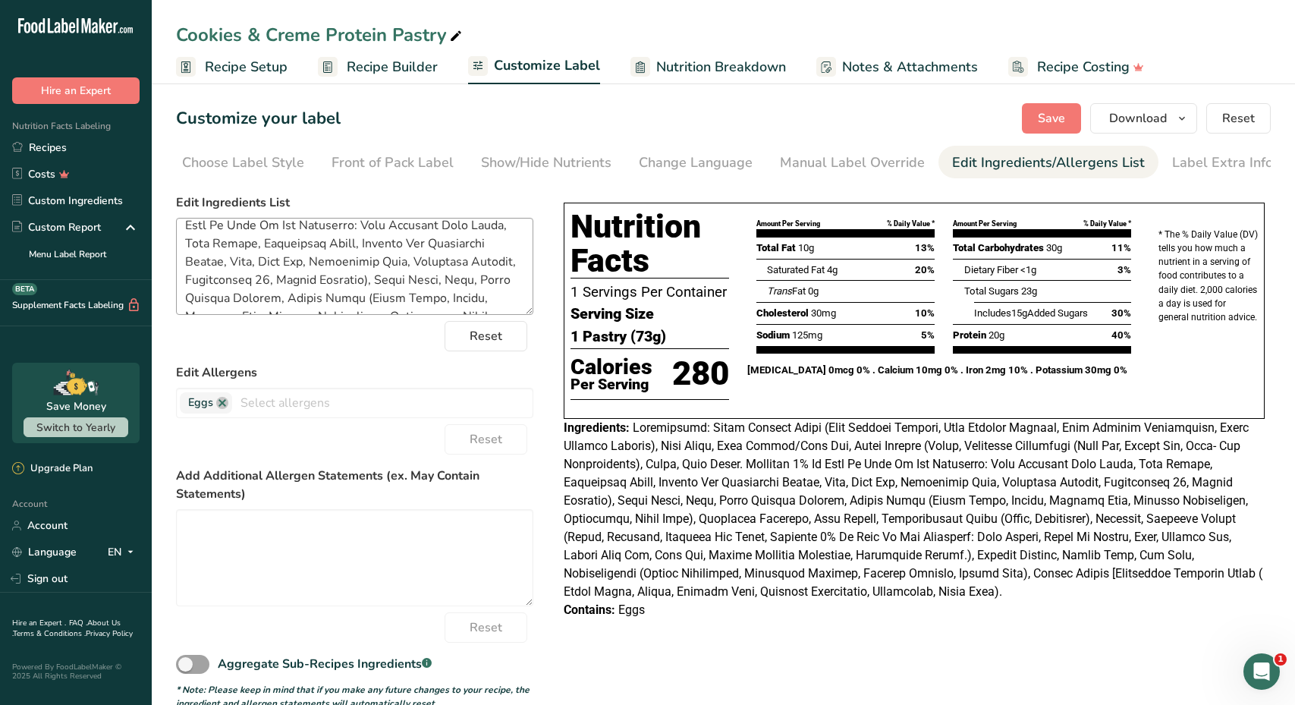
scroll to position [108, 0]
drag, startPoint x: 401, startPoint y: 273, endPoint x: 517, endPoint y: 272, distance: 116.0
click at [517, 272] on textarea at bounding box center [354, 266] width 357 height 97
type textarea "Ingredients: Dairy Protein Blend (Whey Protein Isolate, Milk Protein Isolate, M…"
click at [1065, 125] on span "Save" at bounding box center [1051, 118] width 27 height 18
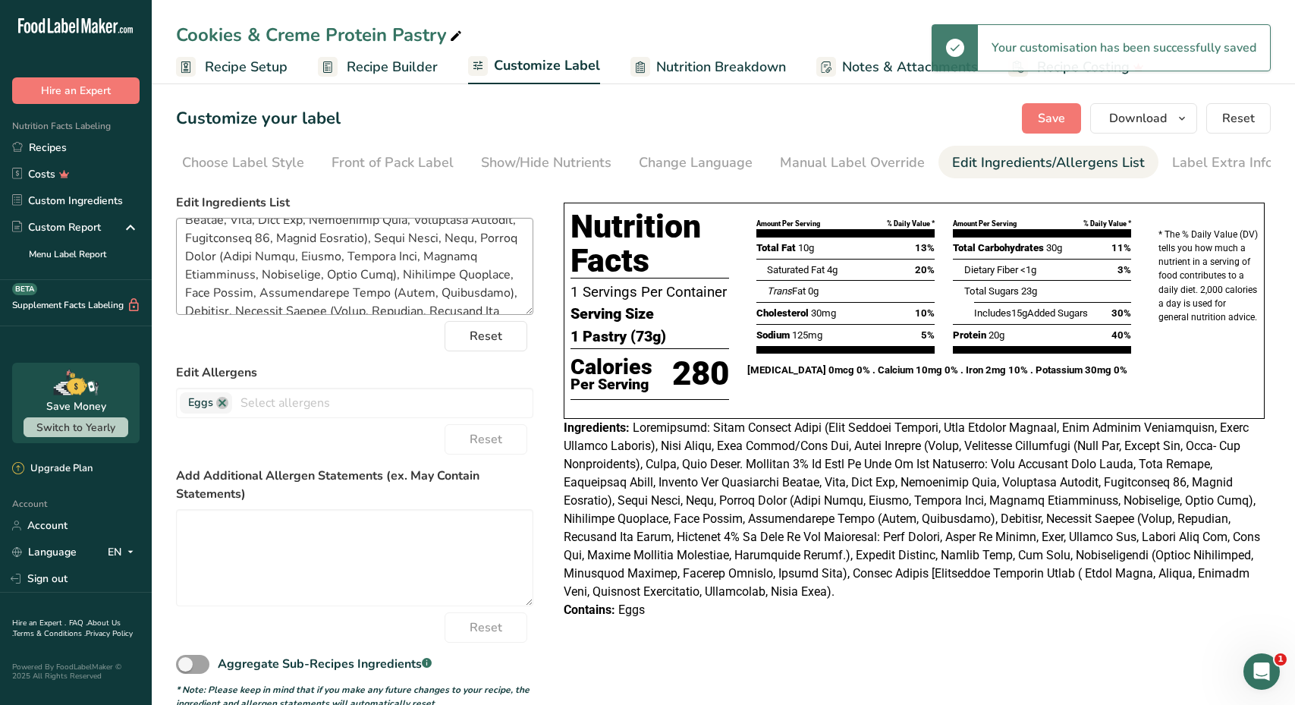
scroll to position [159, 0]
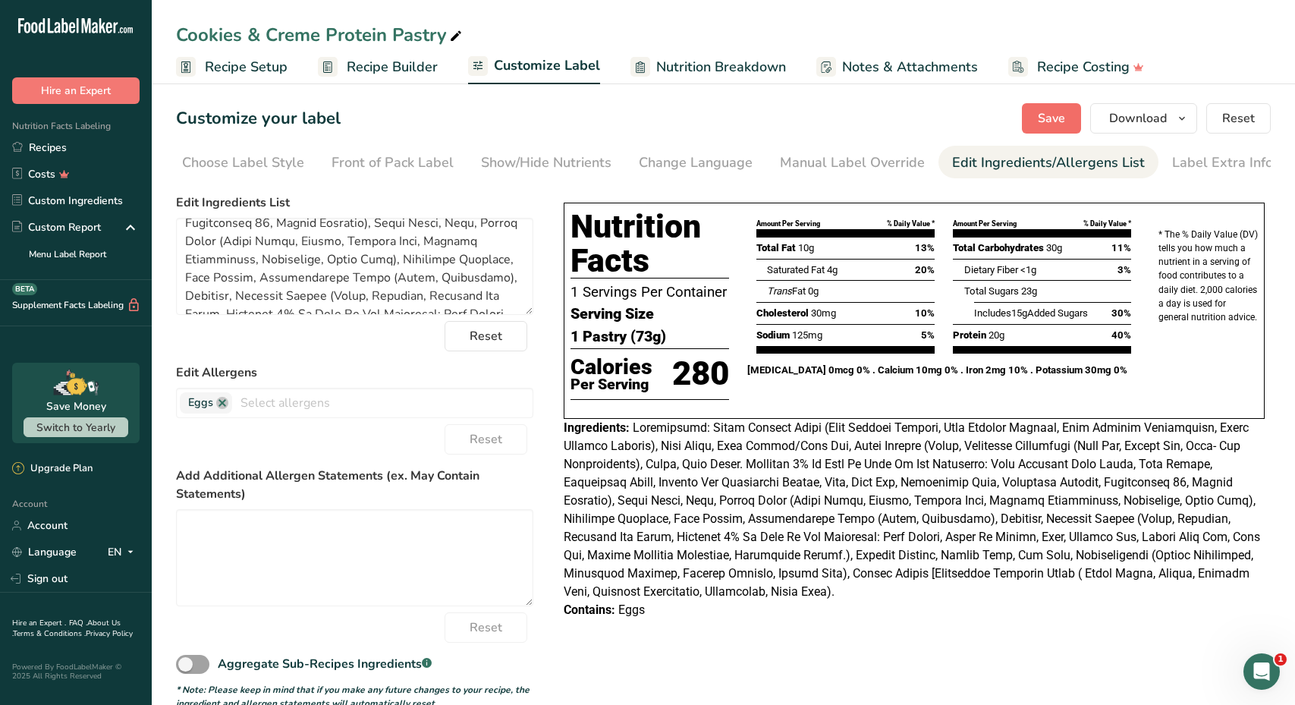
click at [1056, 125] on span "Save" at bounding box center [1051, 118] width 27 height 18
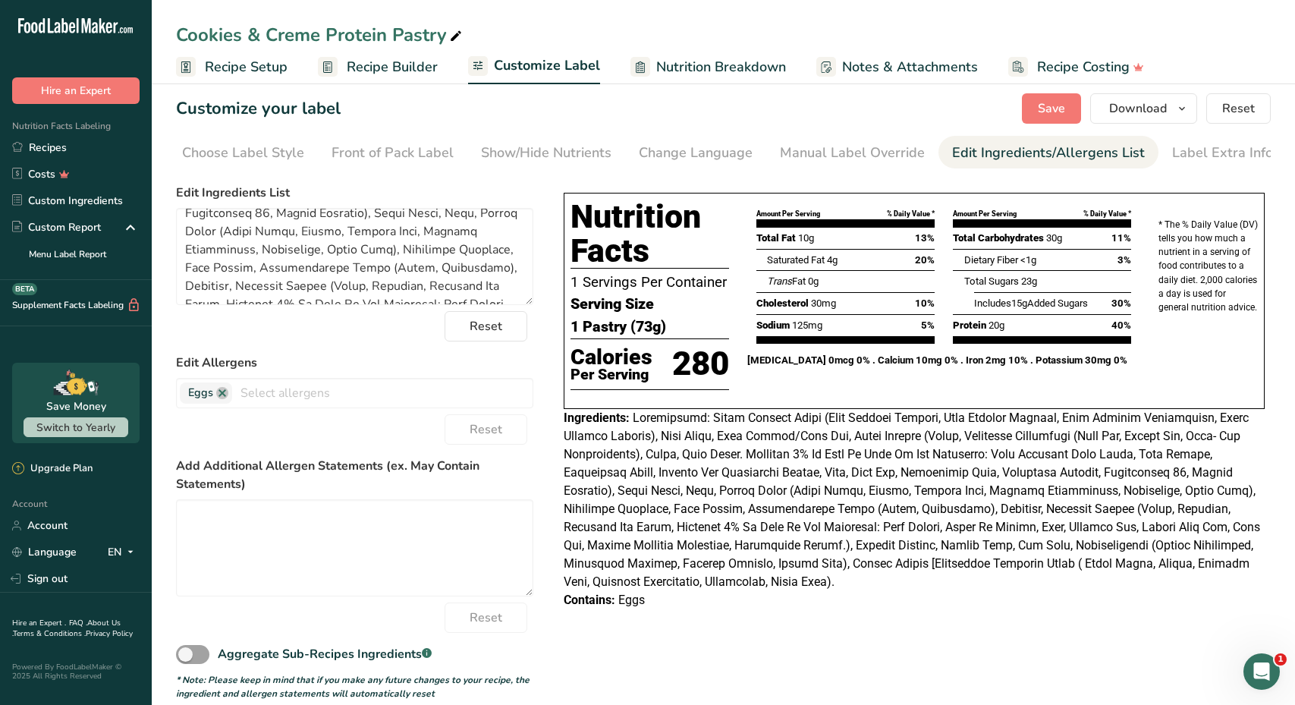
scroll to position [10, 0]
click at [1052, 102] on span "Save" at bounding box center [1051, 108] width 27 height 18
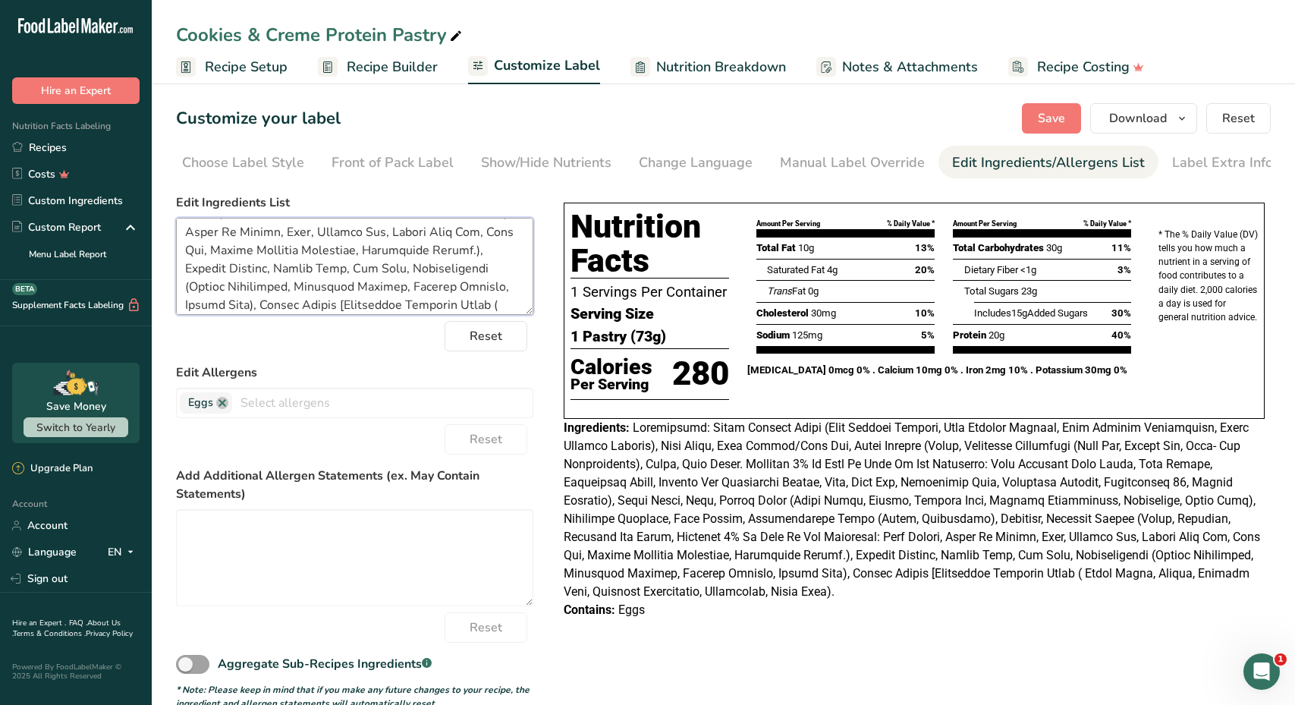
scroll to position [285, 0]
drag, startPoint x: 183, startPoint y: 236, endPoint x: 356, endPoint y: 372, distance: 220.3
click at [356, 372] on form "Edit Ingredients List Reset Edit Allergens Eggs Soy Tree Nuts Wheat Milk Fish P…" at bounding box center [354, 451] width 357 height 516
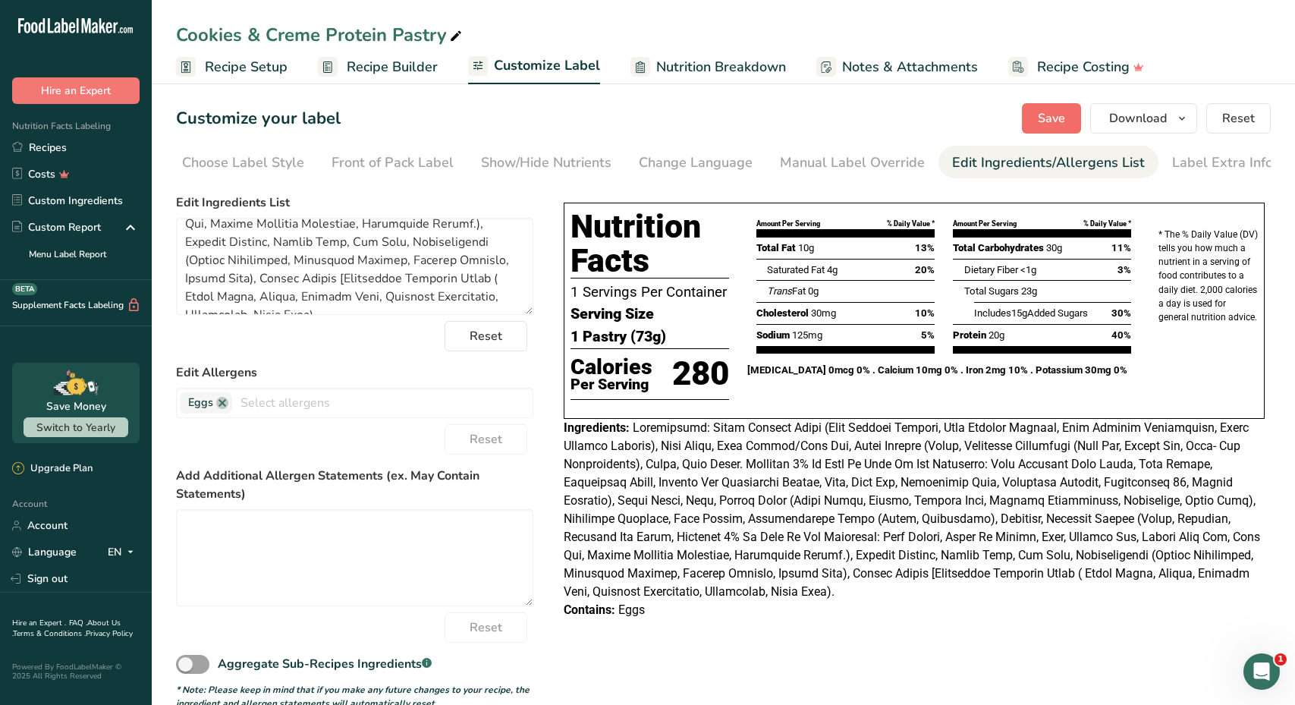
click at [1039, 117] on span "Save" at bounding box center [1051, 118] width 27 height 18
click at [883, 172] on div "Manual Label Override" at bounding box center [852, 162] width 145 height 20
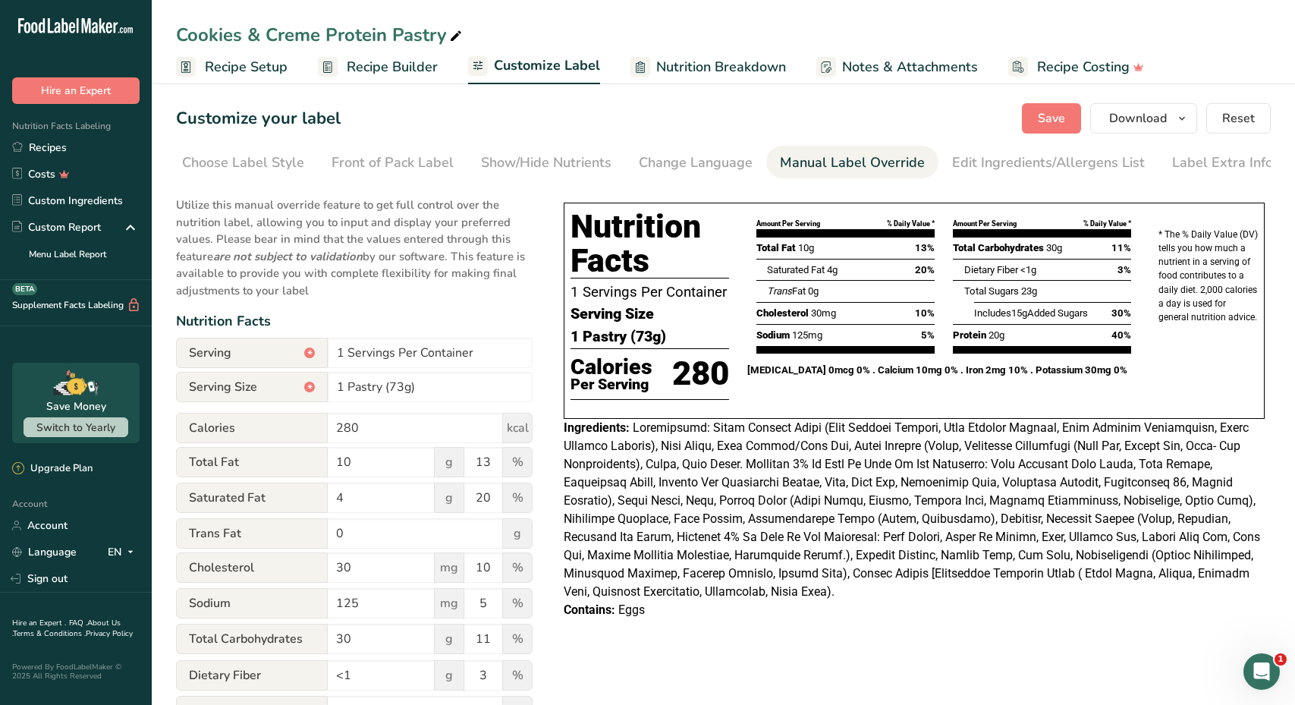
scroll to position [0, 0]
click at [290, 169] on div "Choose Label Style" at bounding box center [243, 162] width 122 height 20
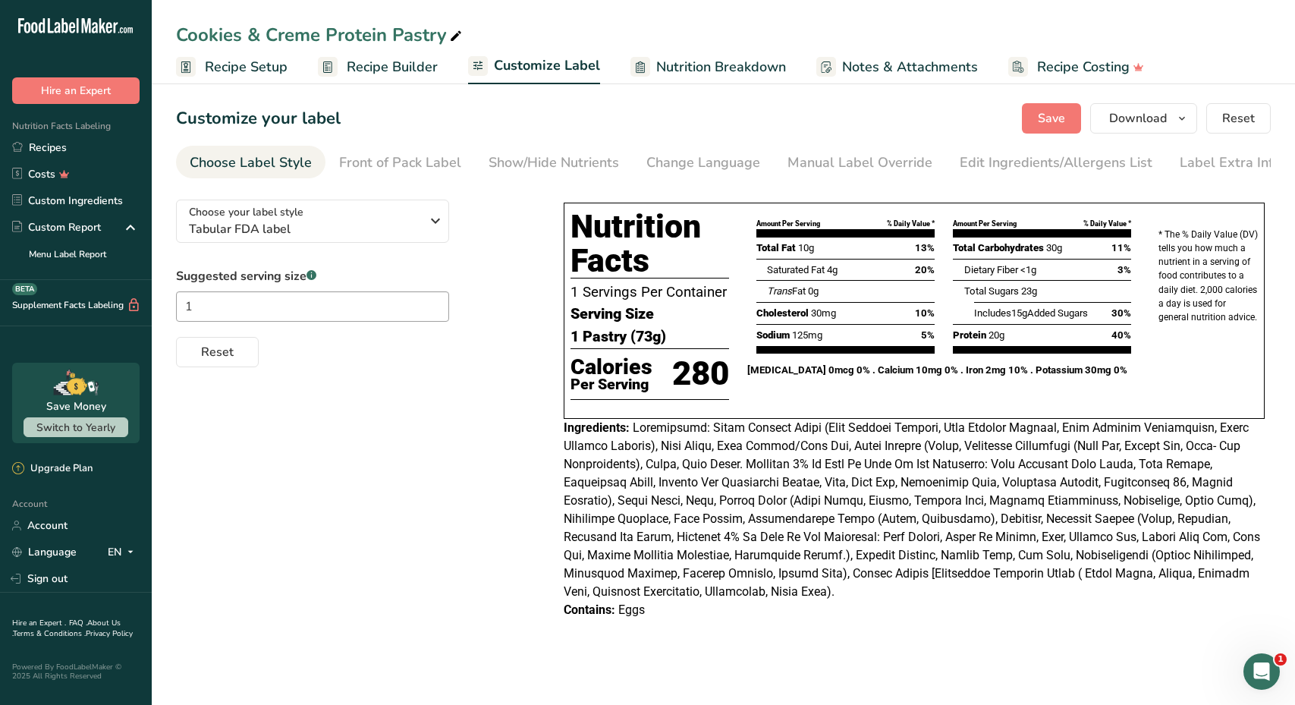
click at [356, 71] on span "Recipe Builder" at bounding box center [392, 67] width 91 height 20
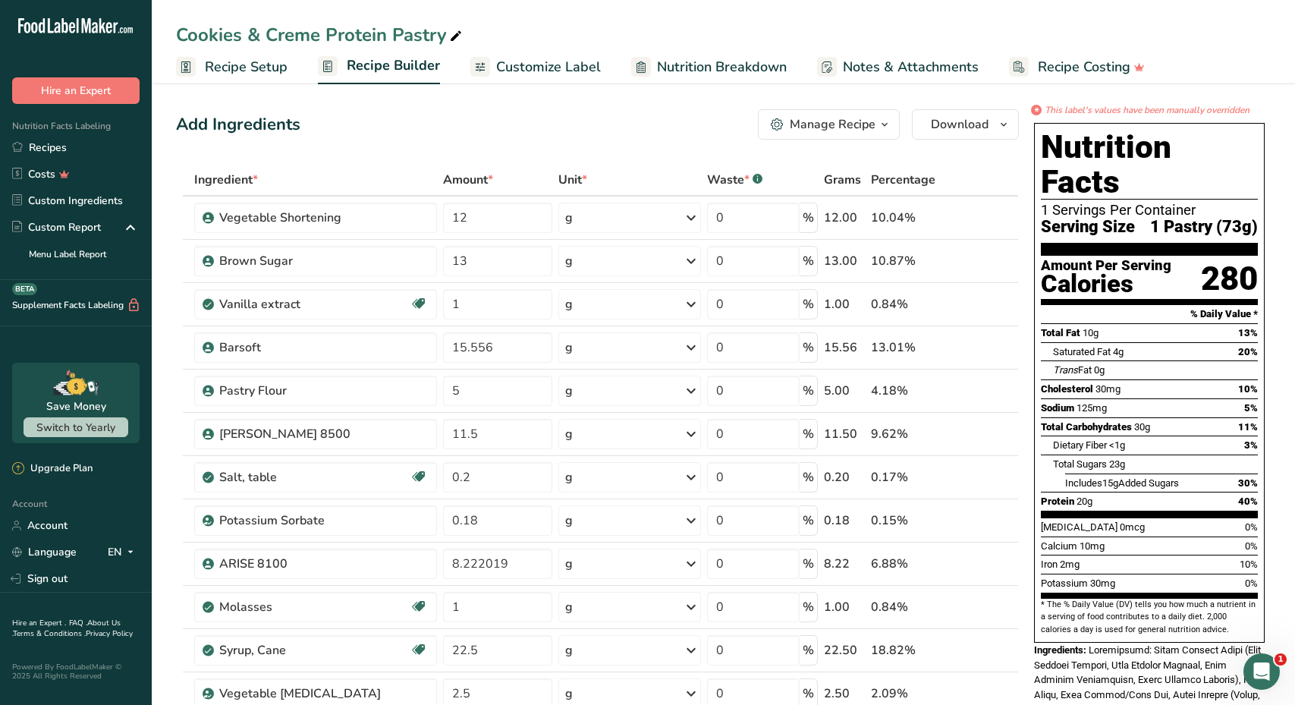
click at [556, 77] on span "Customize Label" at bounding box center [548, 67] width 105 height 20
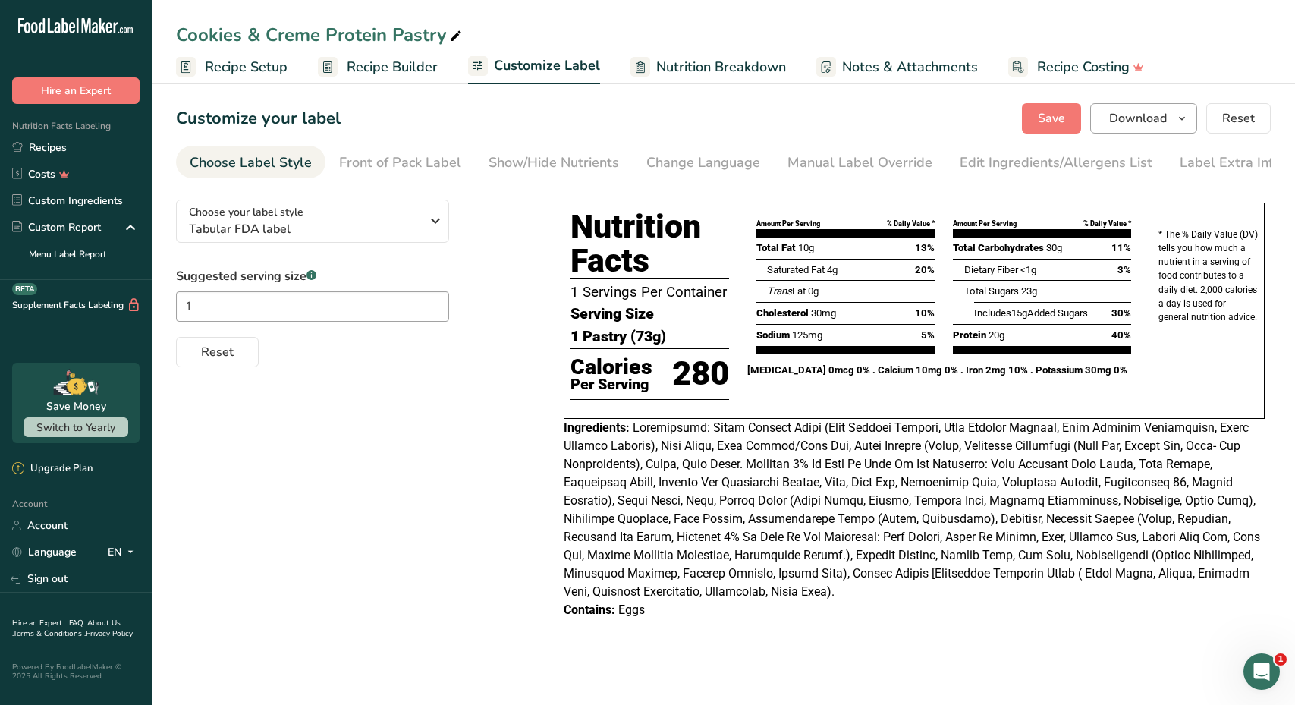
click at [1143, 132] on button "Download" at bounding box center [1143, 118] width 107 height 30
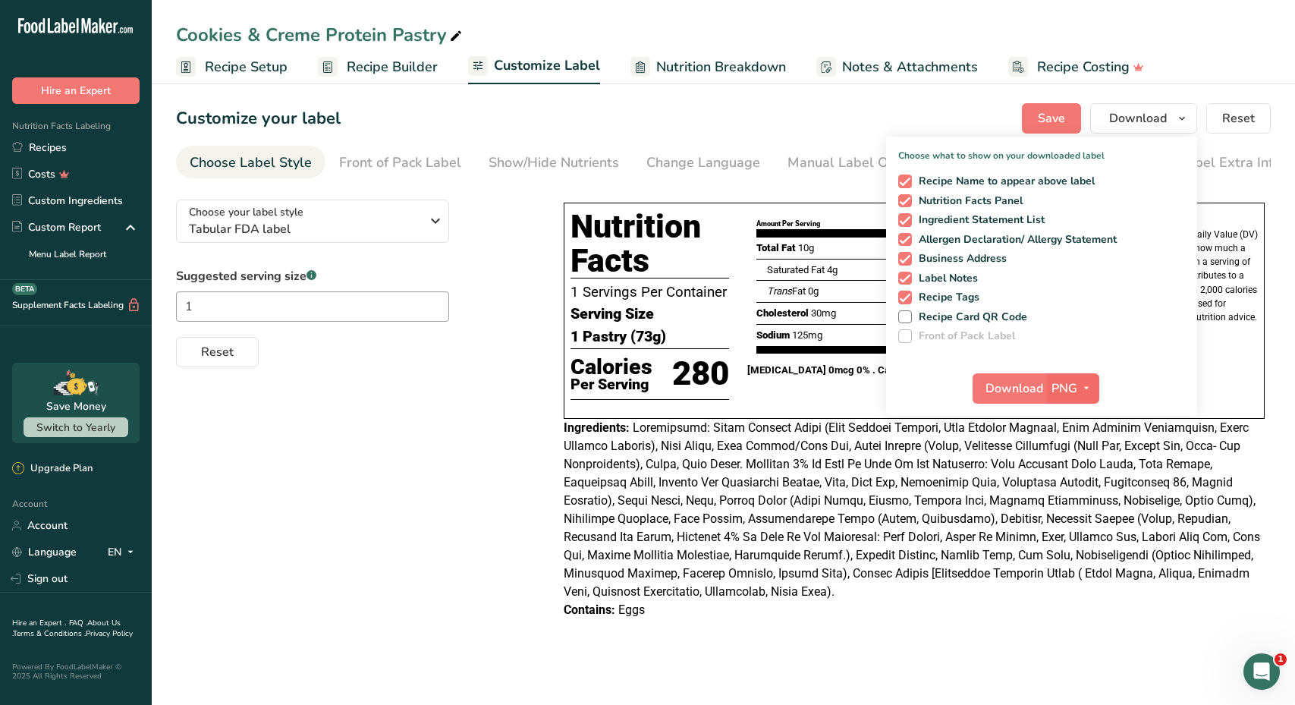
click at [1061, 385] on span "PNG" at bounding box center [1064, 388] width 26 height 18
click at [1079, 494] on link "PDF" at bounding box center [1074, 494] width 49 height 25
click at [1013, 388] on span "Download" at bounding box center [1015, 388] width 58 height 18
click at [70, 152] on link "Recipes" at bounding box center [76, 147] width 152 height 27
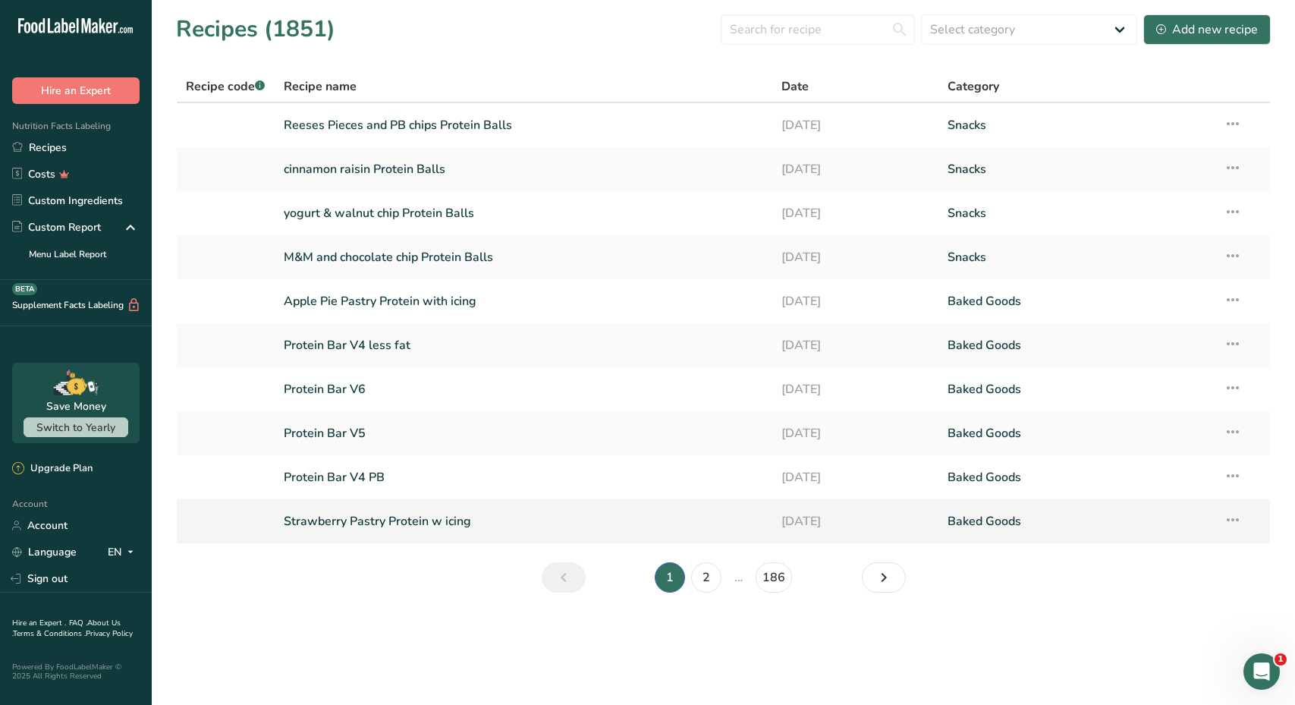
click at [416, 520] on link "Strawberry Pastry Protein w icing" at bounding box center [523, 521] width 479 height 32
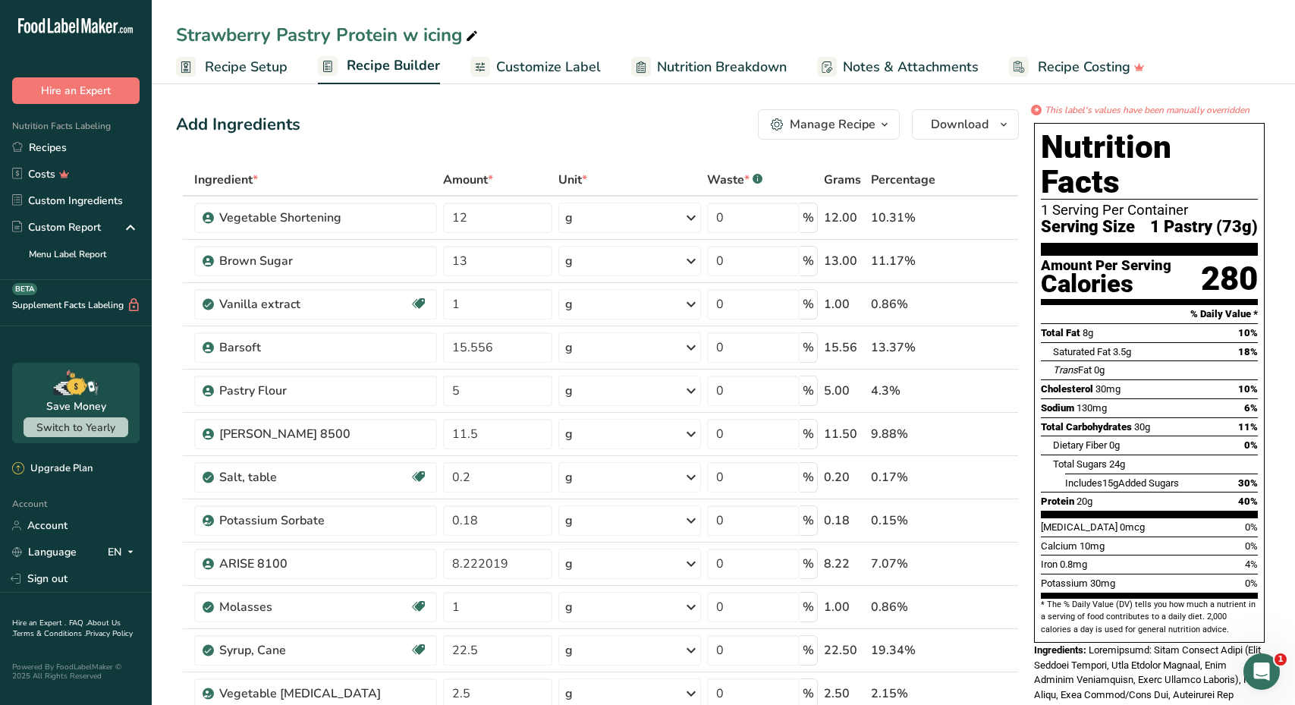
click at [592, 68] on span "Customize Label" at bounding box center [548, 67] width 105 height 20
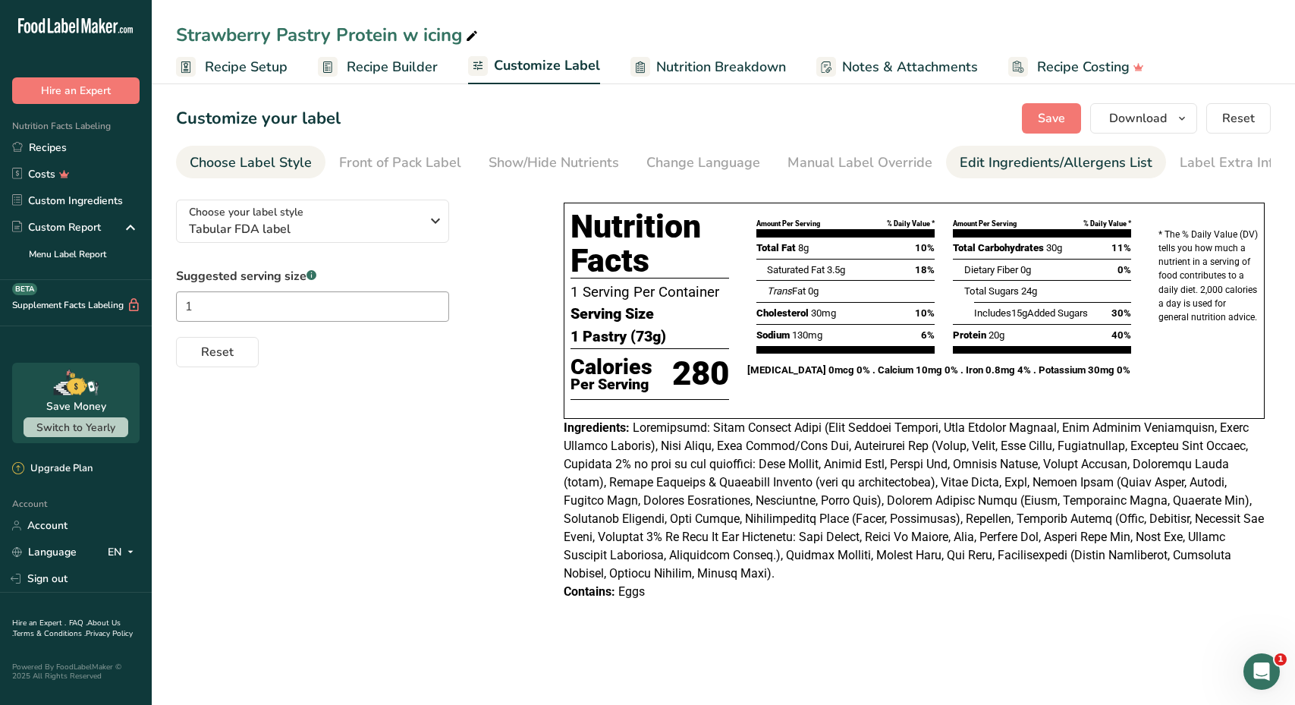
click at [978, 165] on div "Edit Ingredients/Allergens List" at bounding box center [1055, 162] width 193 height 20
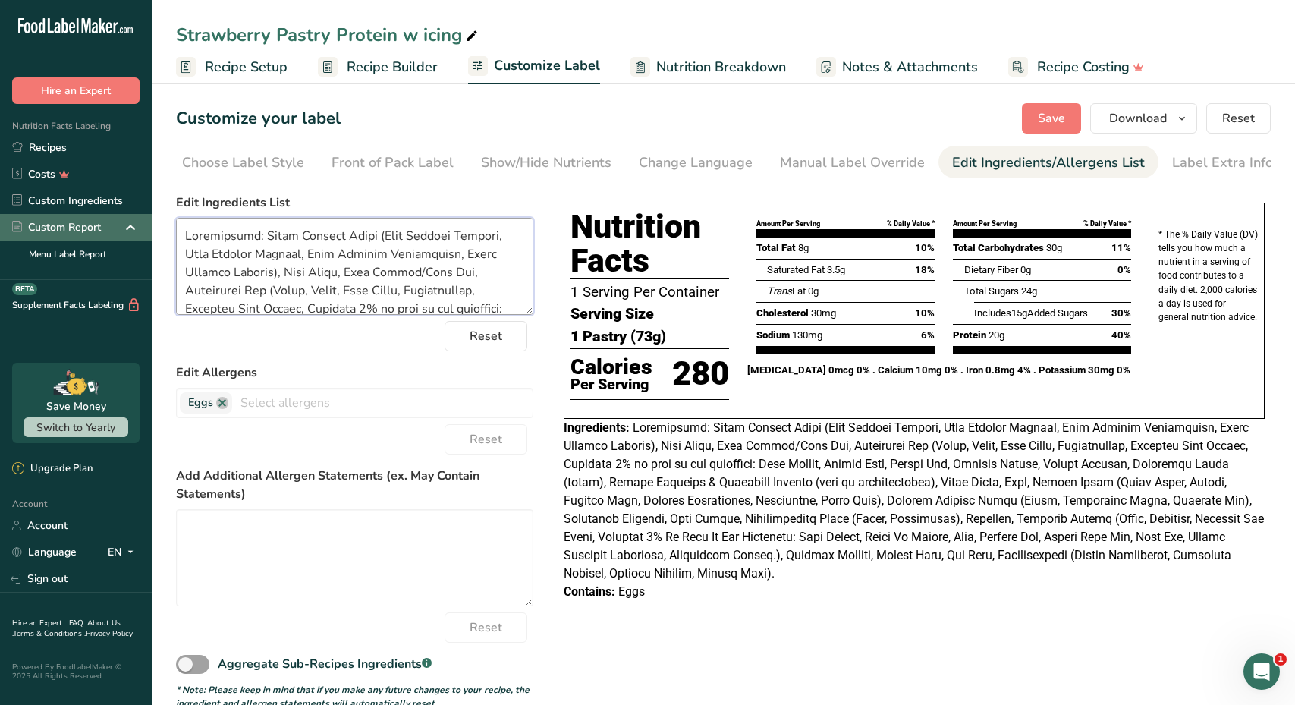
drag, startPoint x: 284, startPoint y: 237, endPoint x: 143, endPoint y: 230, distance: 140.5
click at [143, 230] on div ".a-20{fill:#fff;} Hire an Expert Nutrition Facts Labeling Recipes Costs Custom …" at bounding box center [647, 367] width 1295 height 734
click at [1073, 113] on button "Save" at bounding box center [1051, 118] width 59 height 30
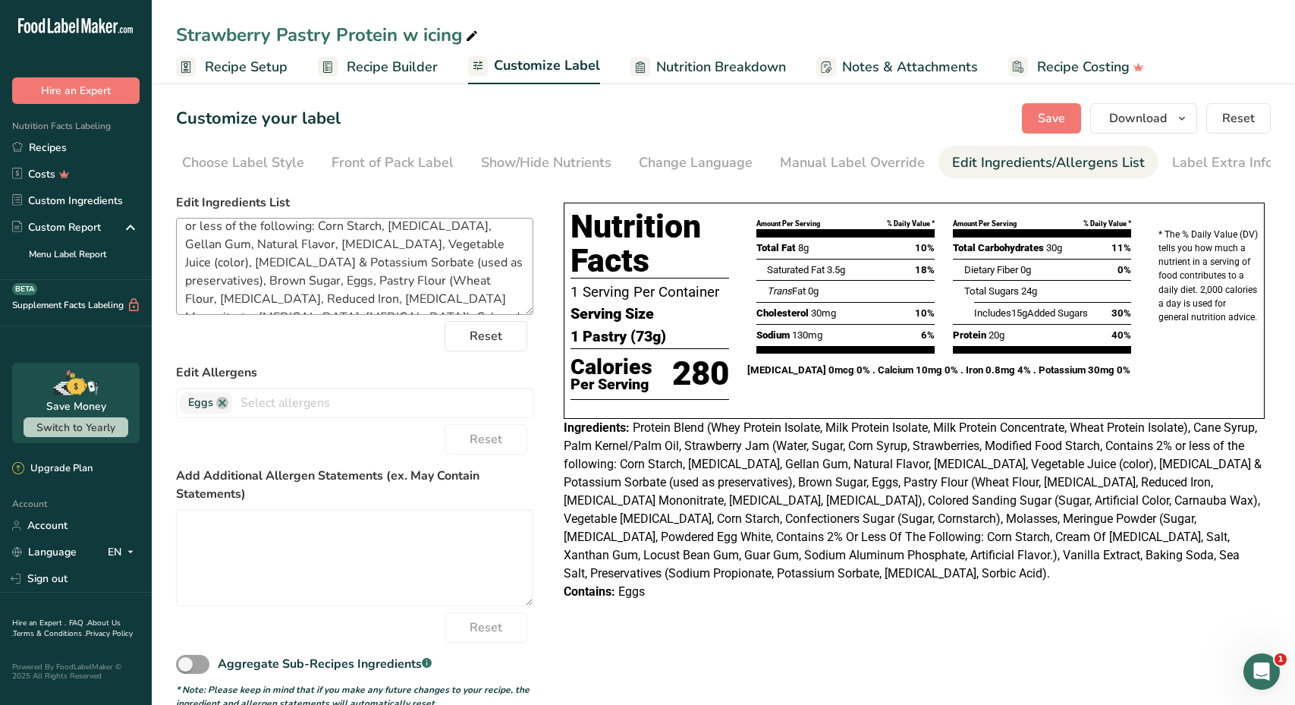
scroll to position [83, 0]
drag, startPoint x: 360, startPoint y: 263, endPoint x: 403, endPoint y: 264, distance: 43.2
click at [403, 264] on textarea "Protein Blend (Whey Protein Isolate, Milk Protein Isolate, Milk Protein Concent…" at bounding box center [354, 266] width 357 height 97
click at [1035, 106] on button "Save" at bounding box center [1051, 118] width 59 height 30
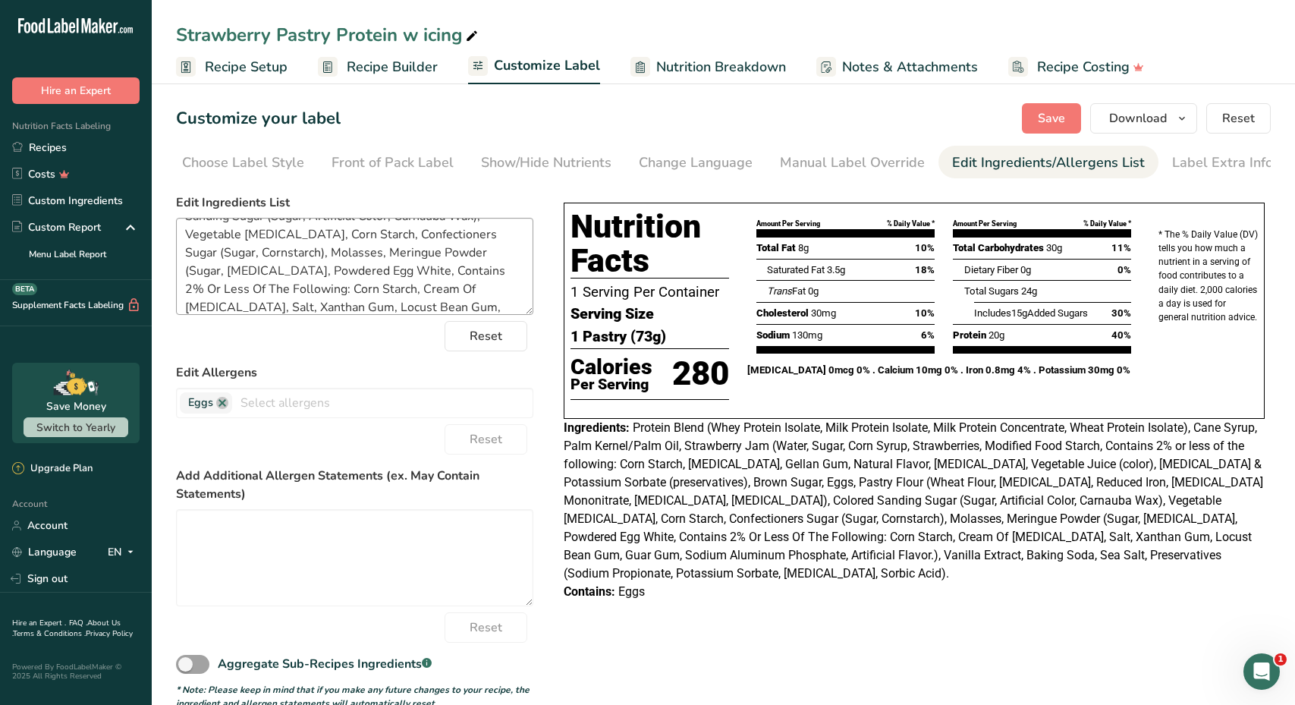
scroll to position [203, 0]
drag, startPoint x: 309, startPoint y: 250, endPoint x: 522, endPoint y: 253, distance: 212.4
click at [522, 253] on textarea "Protein Blend (Whey Protein Isolate, Milk Protein Isolate, Milk Protein Concent…" at bounding box center [354, 266] width 357 height 97
type textarea "Protein Blend (Whey Protein Isolate, Milk Protein Isolate, Milk Protein Concent…"
click at [1046, 120] on span "Save" at bounding box center [1051, 118] width 27 height 18
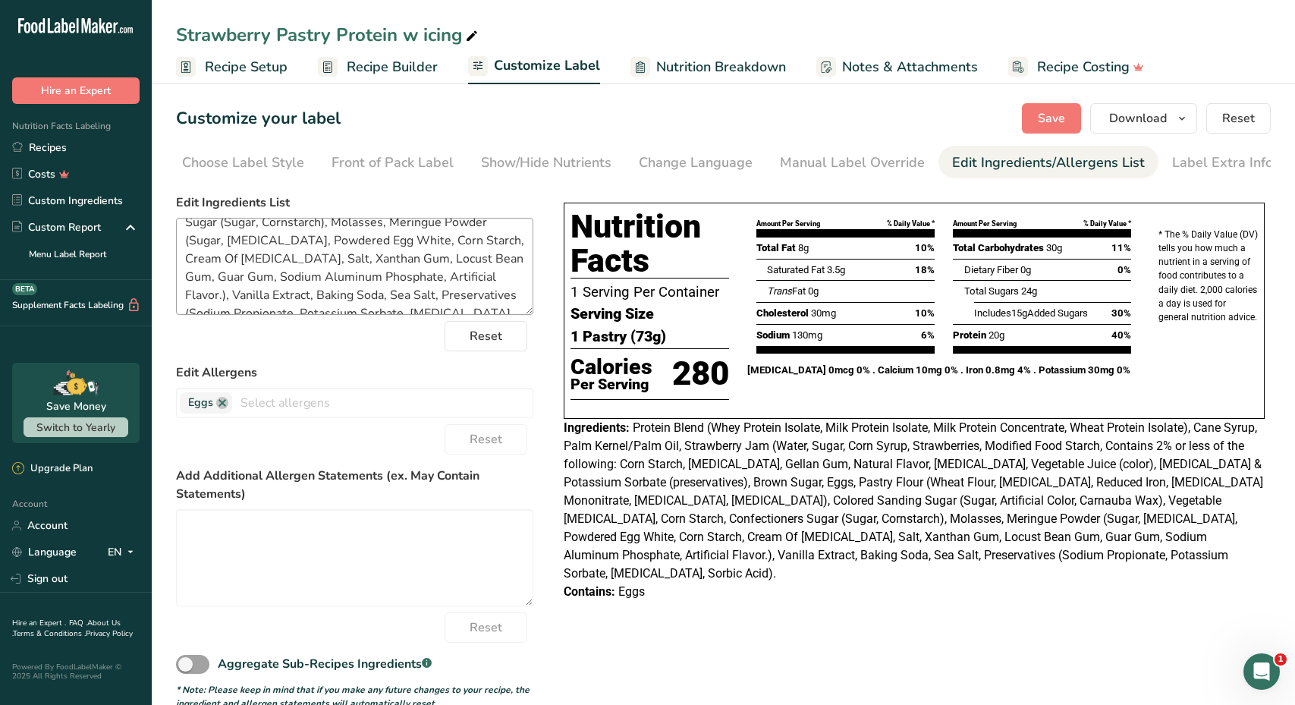
scroll to position [231, 0]
click at [1055, 111] on span "Save" at bounding box center [1051, 118] width 27 height 18
drag, startPoint x: 184, startPoint y: 234, endPoint x: 445, endPoint y: 371, distance: 294.8
click at [445, 371] on form "Edit Ingredients List Protein Blend (Whey Protein Isolate, Milk Protein Isolate…" at bounding box center [354, 451] width 357 height 516
click at [1034, 120] on button "Save" at bounding box center [1051, 118] width 59 height 30
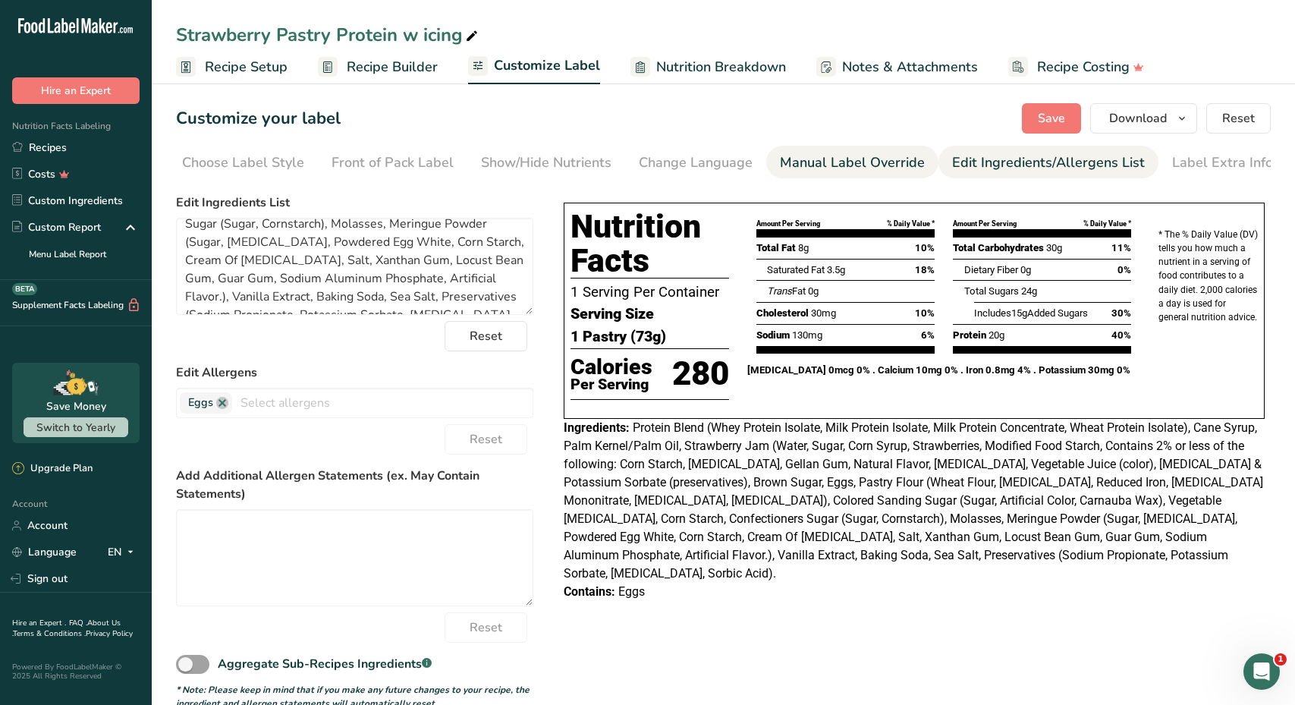
click at [865, 164] on div "Manual Label Override" at bounding box center [852, 162] width 145 height 20
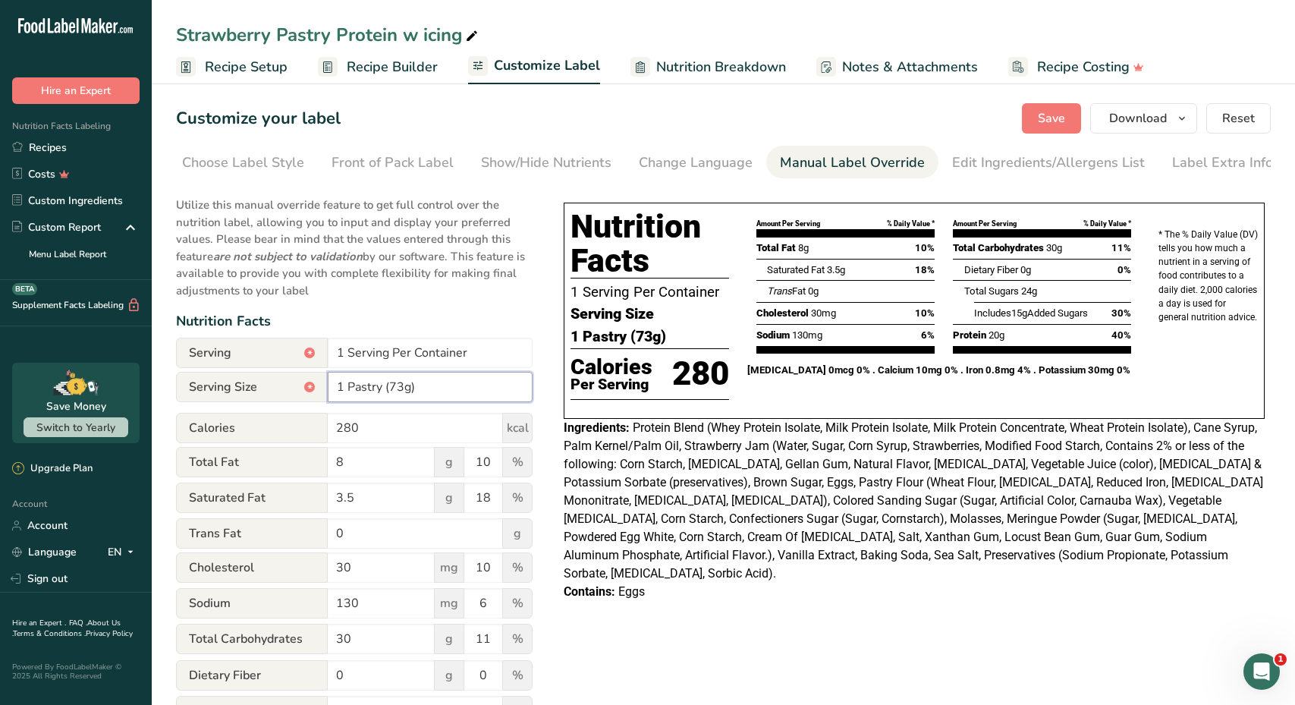
click at [353, 383] on input "1 Pastry (73g)" at bounding box center [430, 387] width 205 height 30
type input "1 pastry (73g)"
click at [1056, 114] on span "Save" at bounding box center [1051, 118] width 27 height 18
click at [254, 463] on span "Total Fat" at bounding box center [252, 462] width 152 height 30
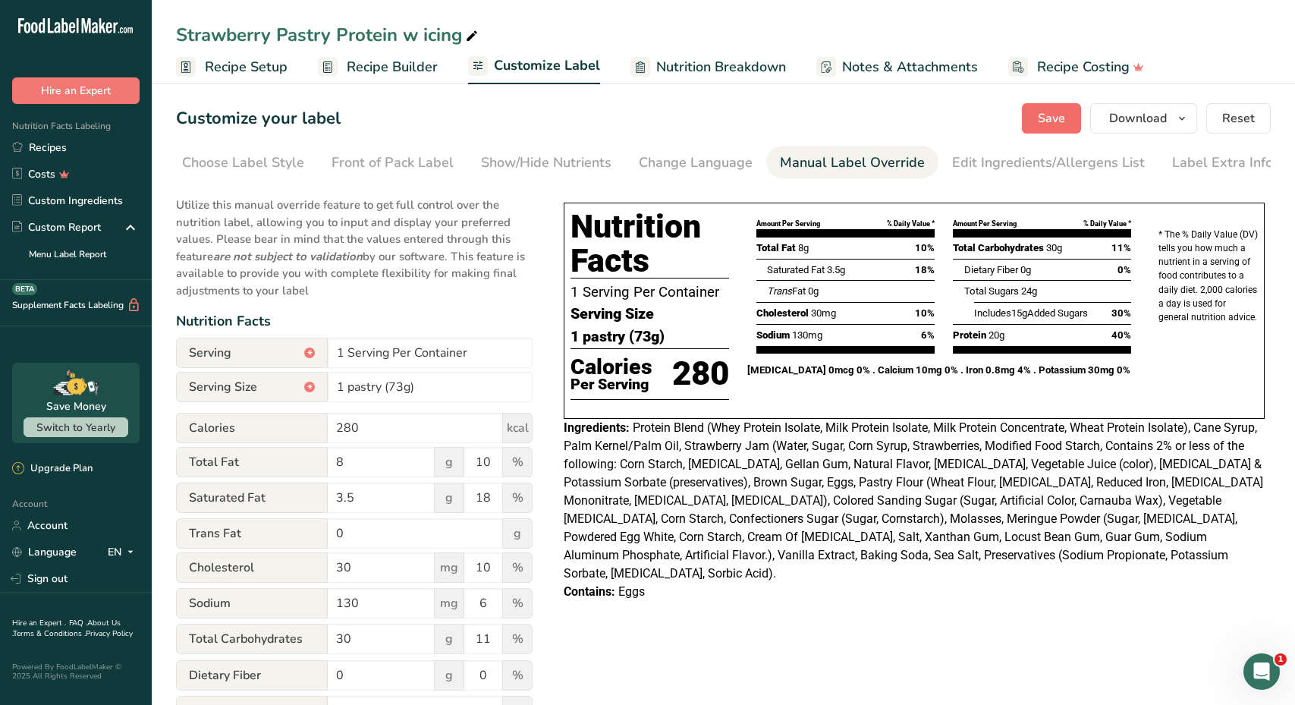
click at [1059, 122] on span "Save" at bounding box center [1051, 118] width 27 height 18
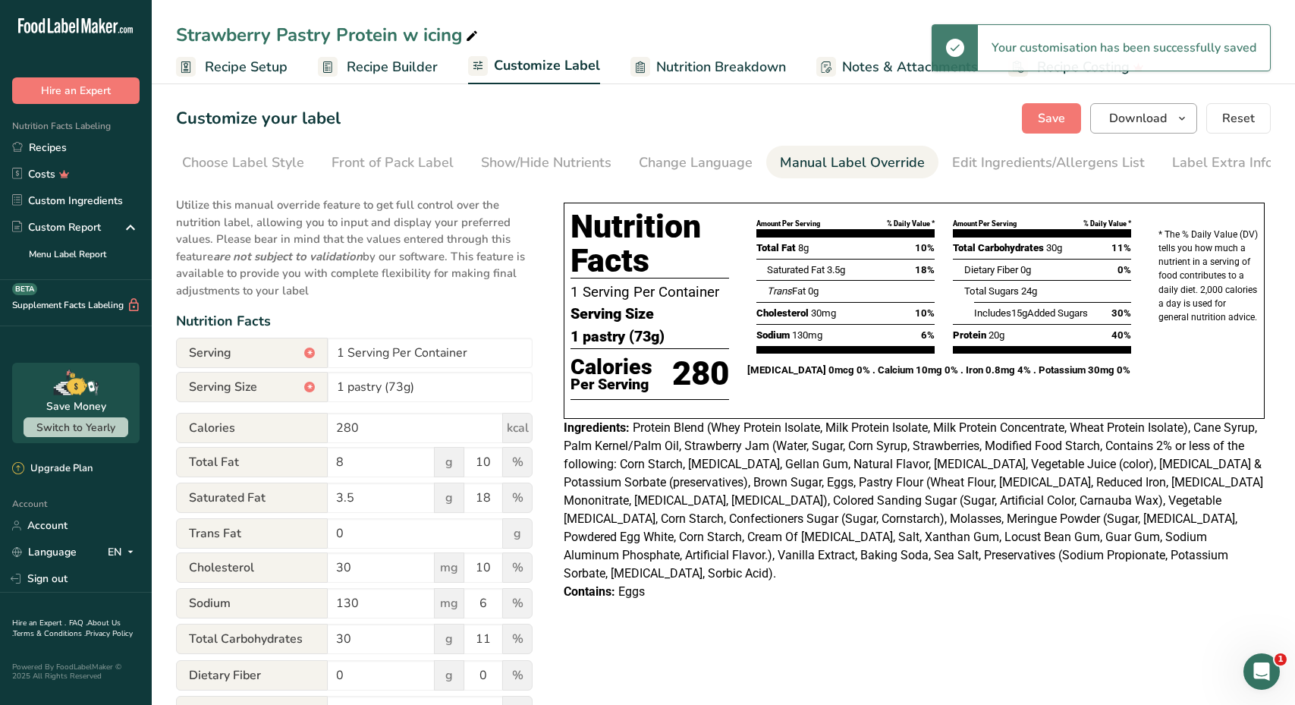
click at [1166, 113] on span "Download" at bounding box center [1138, 118] width 58 height 18
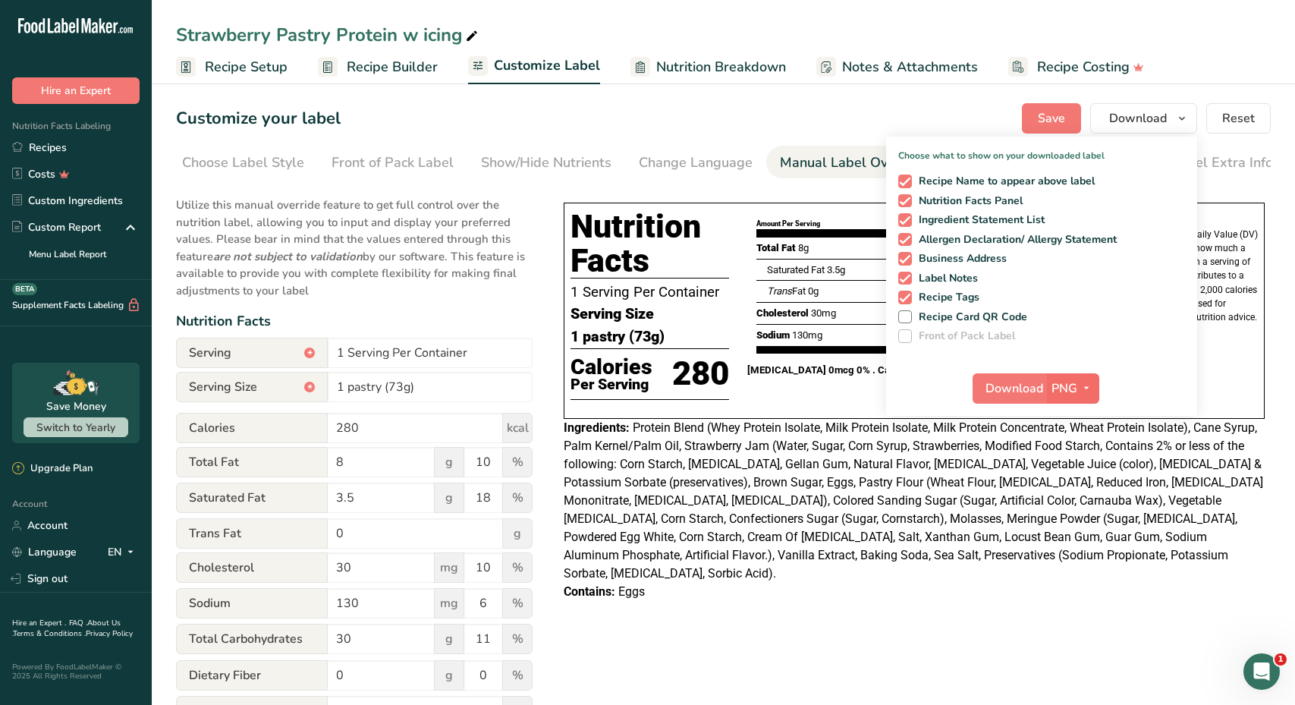
click at [1063, 385] on span "PNG" at bounding box center [1064, 388] width 26 height 18
click at [1072, 491] on link "PDF" at bounding box center [1074, 494] width 49 height 25
click at [994, 538] on span "Protein Blend (Whey Protein Isolate, Milk Protein Isolate, Milk Protein Concent…" at bounding box center [912, 500] width 699 height 160
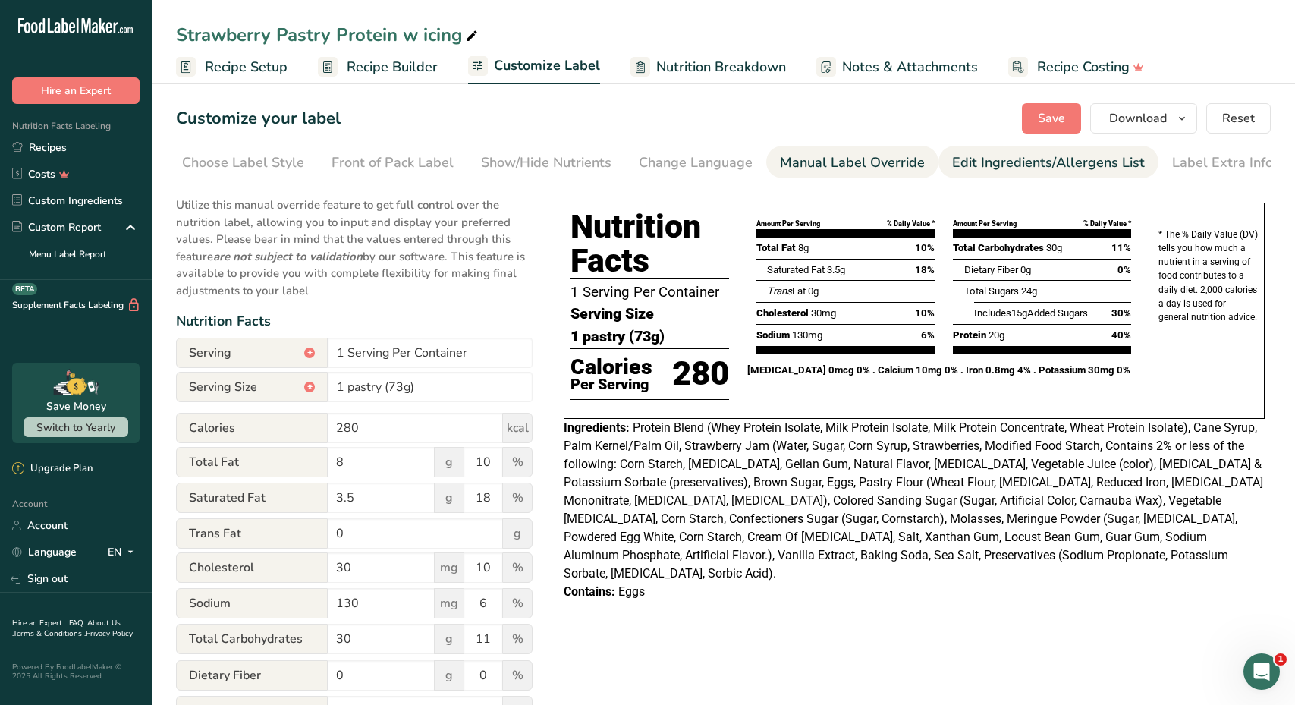
click at [997, 162] on div "Edit Ingredients/Allergens List" at bounding box center [1048, 162] width 193 height 20
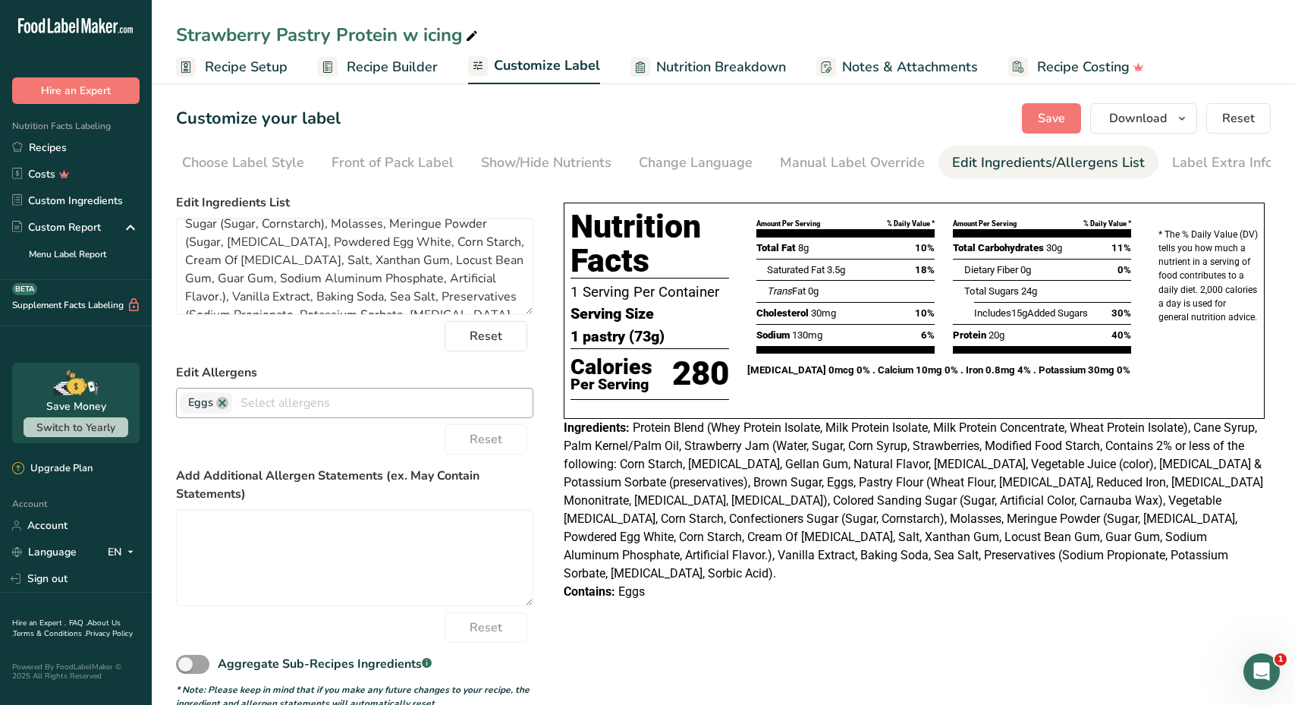
click at [244, 404] on input "text" at bounding box center [382, 403] width 300 height 24
click at [181, 397] on span "Eggs" at bounding box center [206, 402] width 52 height 21
type input "milk"
click at [202, 433] on link "Milk" at bounding box center [355, 432] width 356 height 25
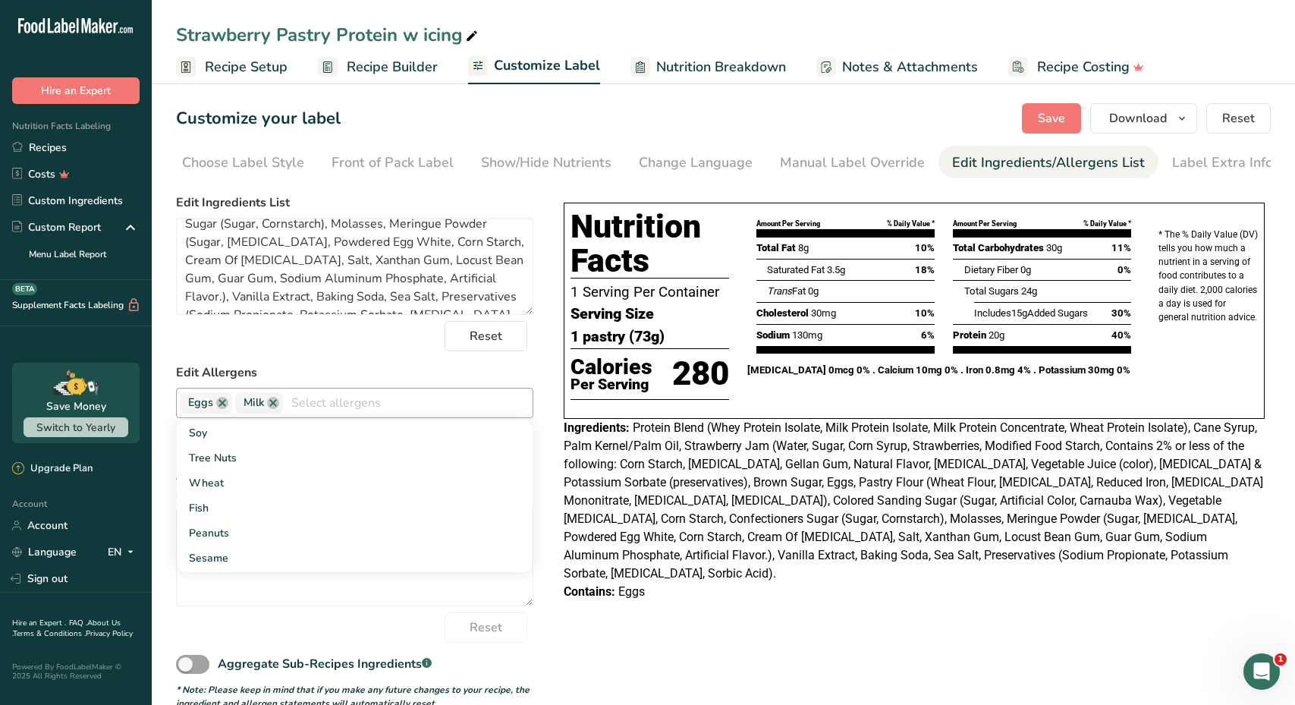
click at [202, 433] on link "Soy" at bounding box center [355, 432] width 356 height 25
click at [228, 463] on link "Wheat" at bounding box center [355, 457] width 356 height 25
drag, startPoint x: 350, startPoint y: 401, endPoint x: 363, endPoint y: 393, distance: 14.7
click at [363, 393] on span "Wheat" at bounding box center [365, 402] width 62 height 21
click at [417, 399] on input "text" at bounding box center [465, 403] width 136 height 24
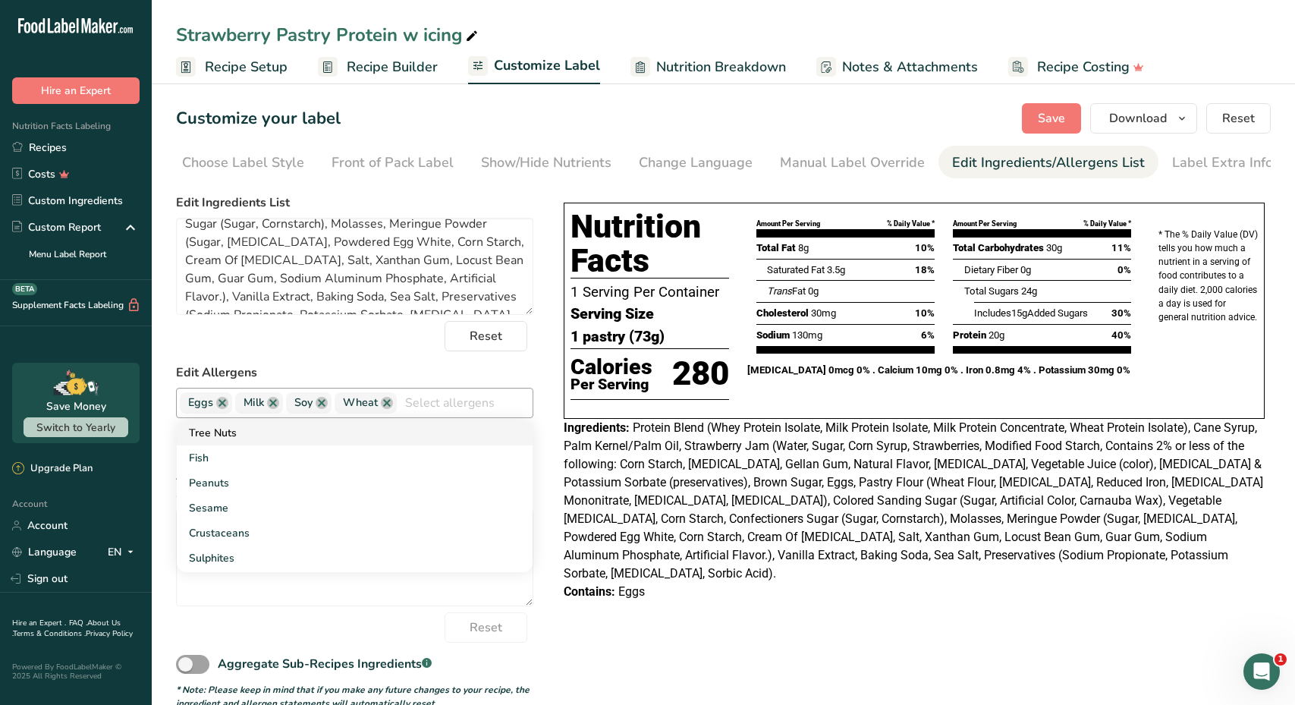
drag, startPoint x: 250, startPoint y: 401, endPoint x: 407, endPoint y: 421, distance: 159.0
click at [408, 418] on div "Eggs Milk Soy Wheat Tree Nuts Fish Peanuts Sesame Crustaceans Sulphites Celery …" at bounding box center [354, 403] width 357 height 30
click at [1053, 108] on button "Save" at bounding box center [1051, 118] width 59 height 30
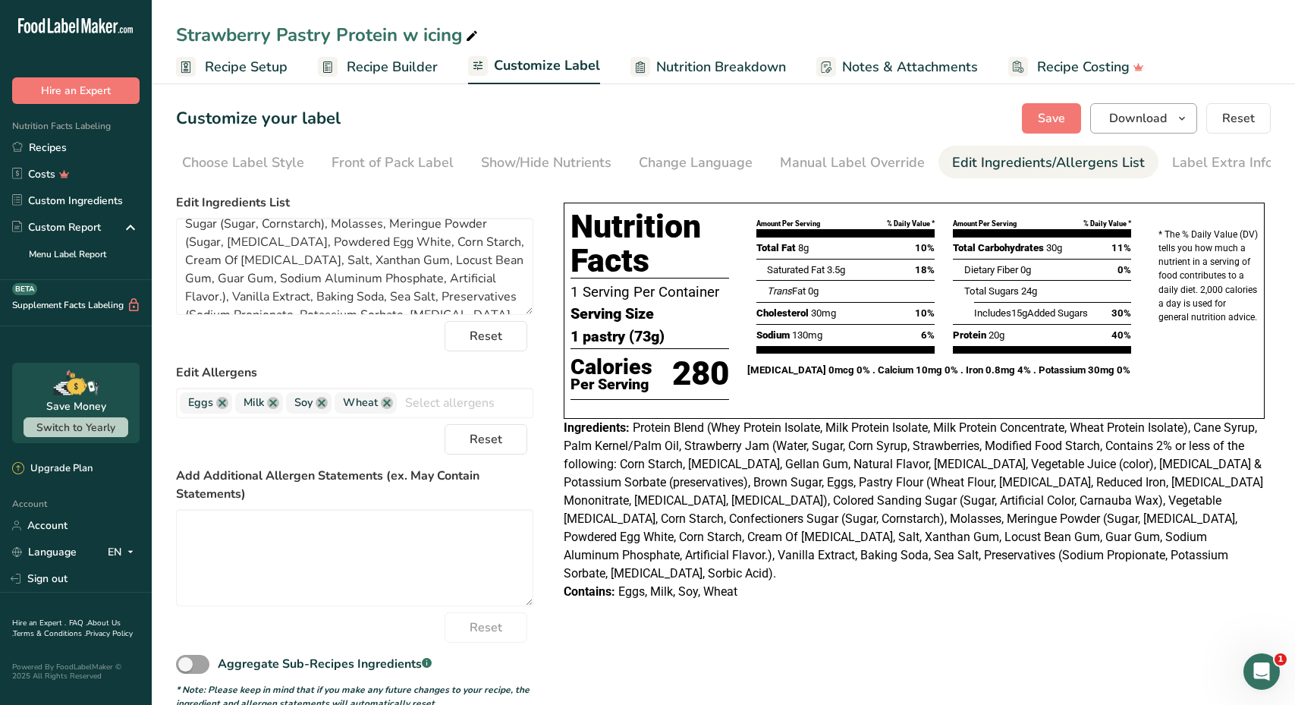
click at [1151, 118] on span "Download" at bounding box center [1138, 118] width 58 height 18
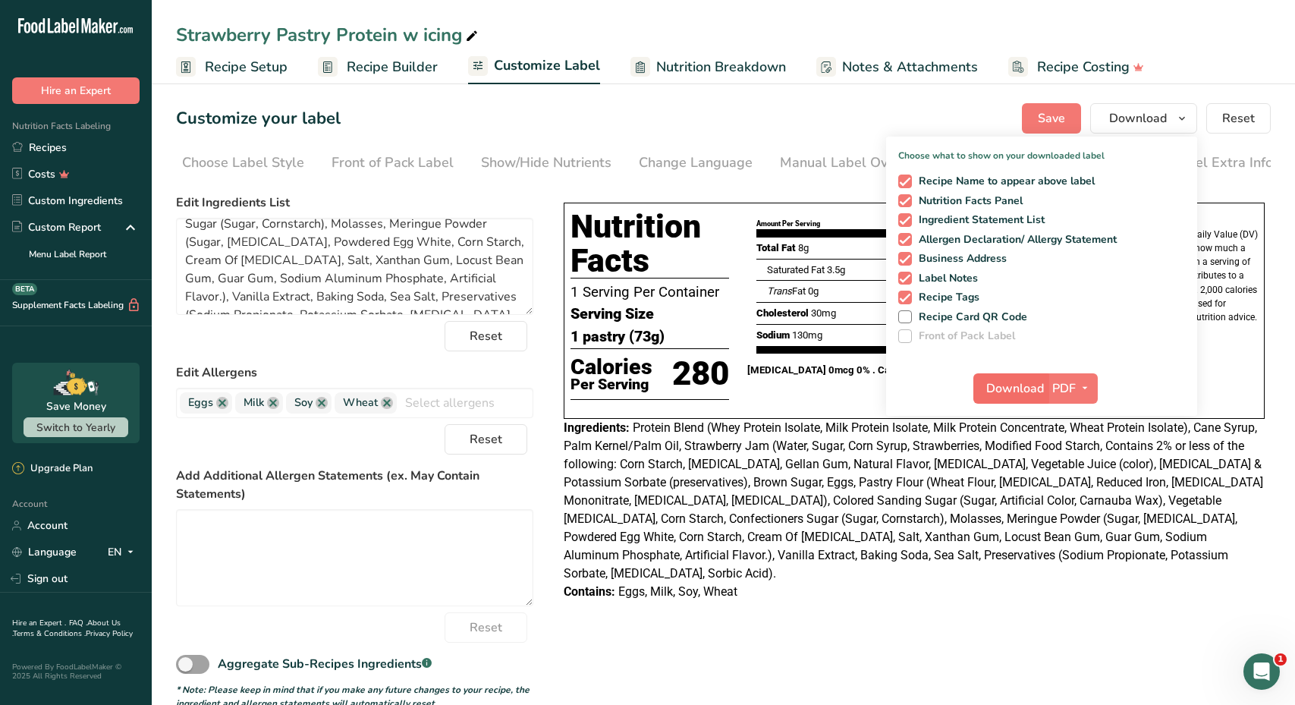
click at [1031, 386] on span "Download" at bounding box center [1015, 388] width 58 height 18
click at [915, 115] on div "Customize your label Save Download Choose what to show on your downloaded label…" at bounding box center [723, 118] width 1094 height 30
